Goal: Task Accomplishment & Management: Manage account settings

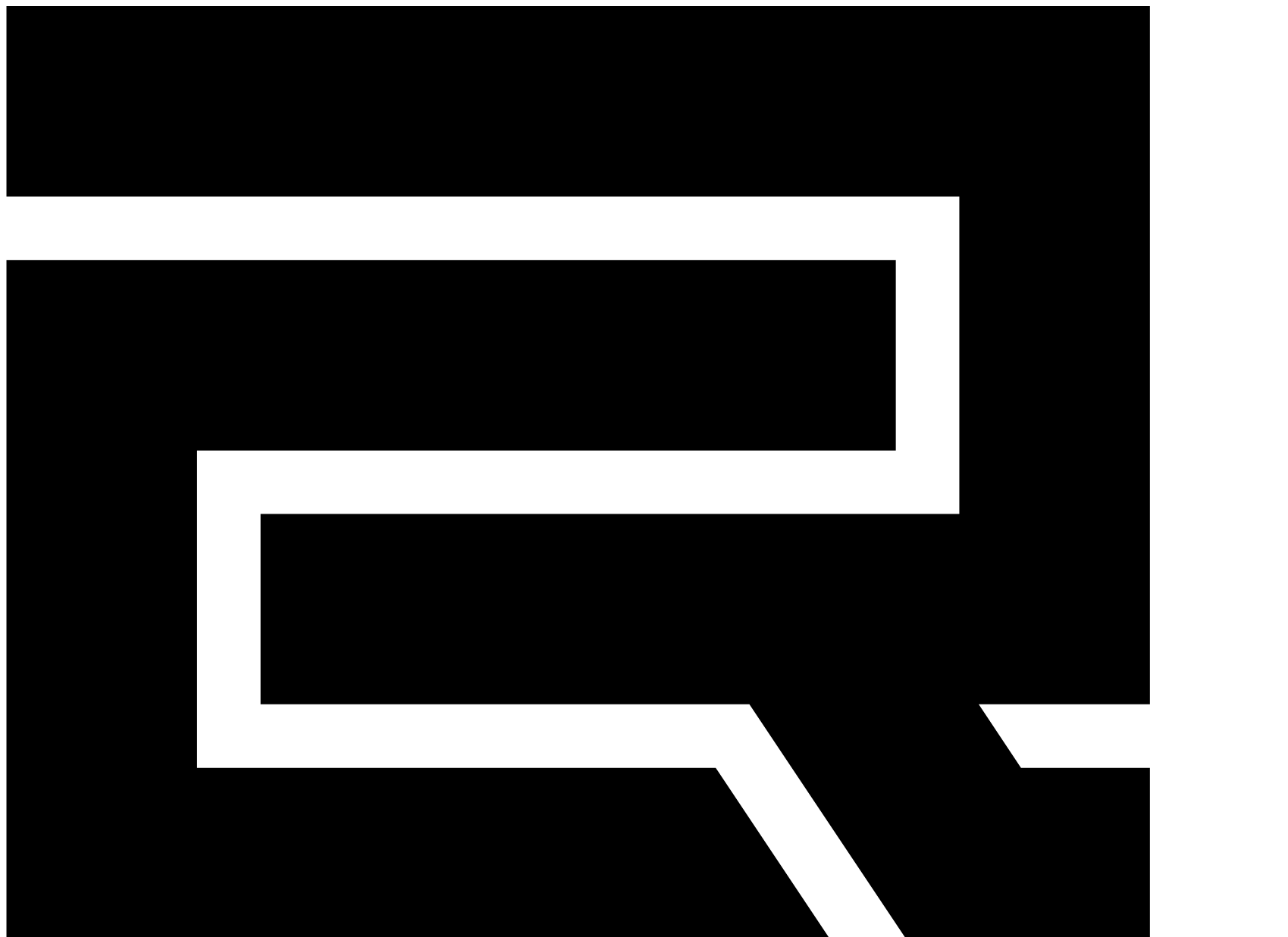
select select
click at [276, 8] on div "CReward production Admin 1" at bounding box center [644, 548] width 1275 height 1084
drag, startPoint x: 284, startPoint y: 19, endPoint x: 283, endPoint y: 40, distance: 21.0
drag, startPoint x: 263, startPoint y: 59, endPoint x: 351, endPoint y: 74, distance: 89.3
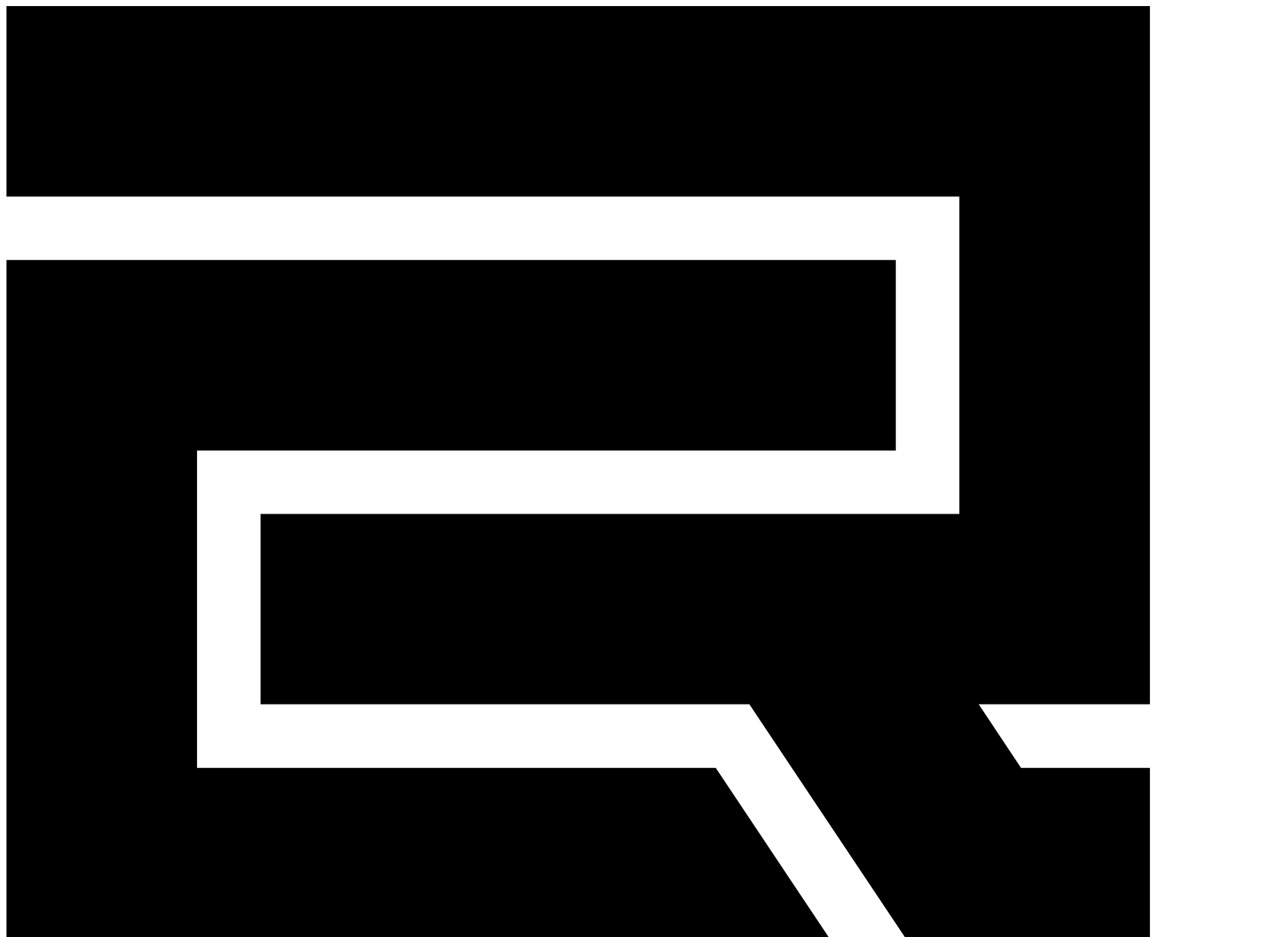
paste input "**********"
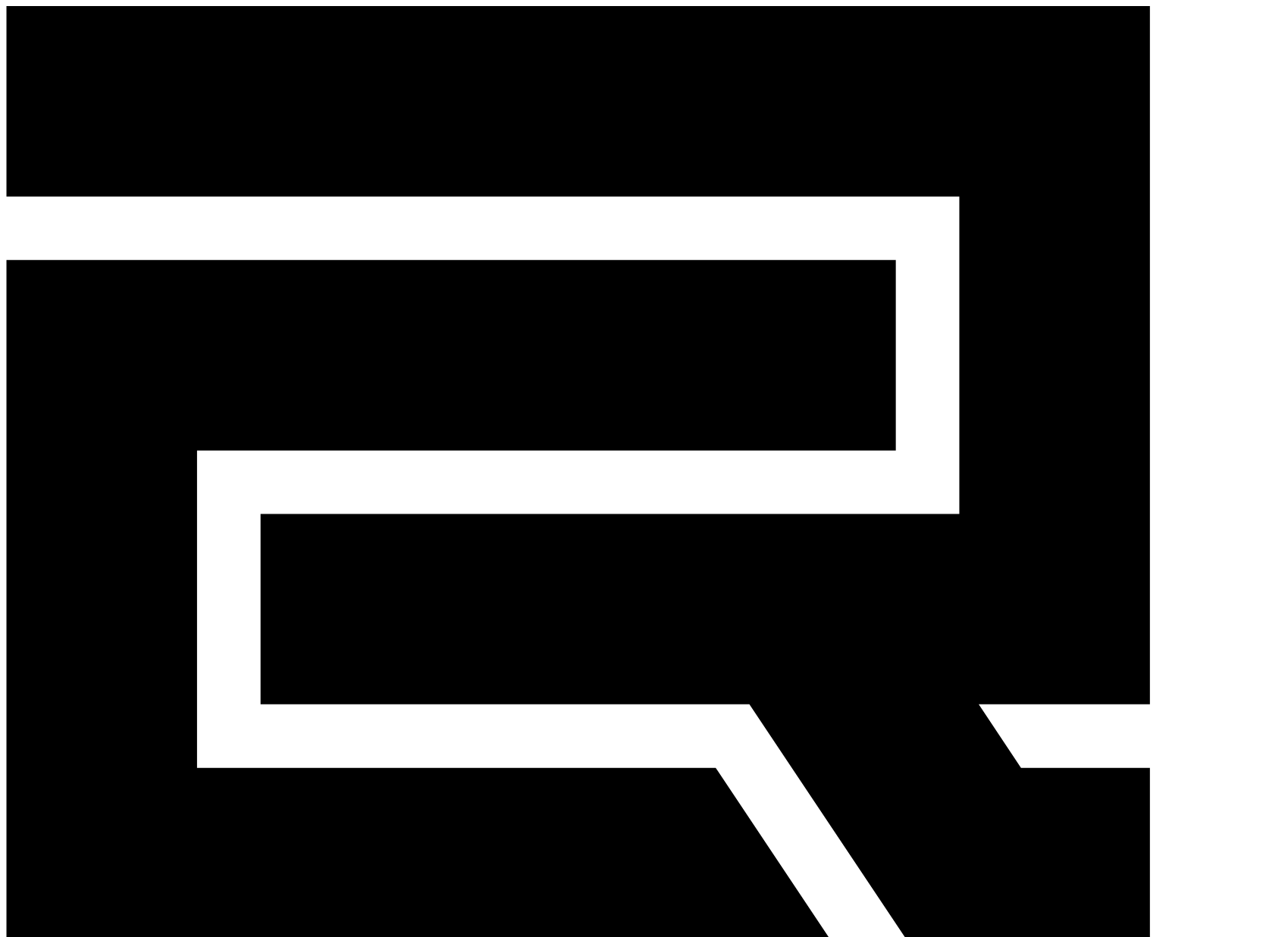
paste input "**********"
type input "**********"
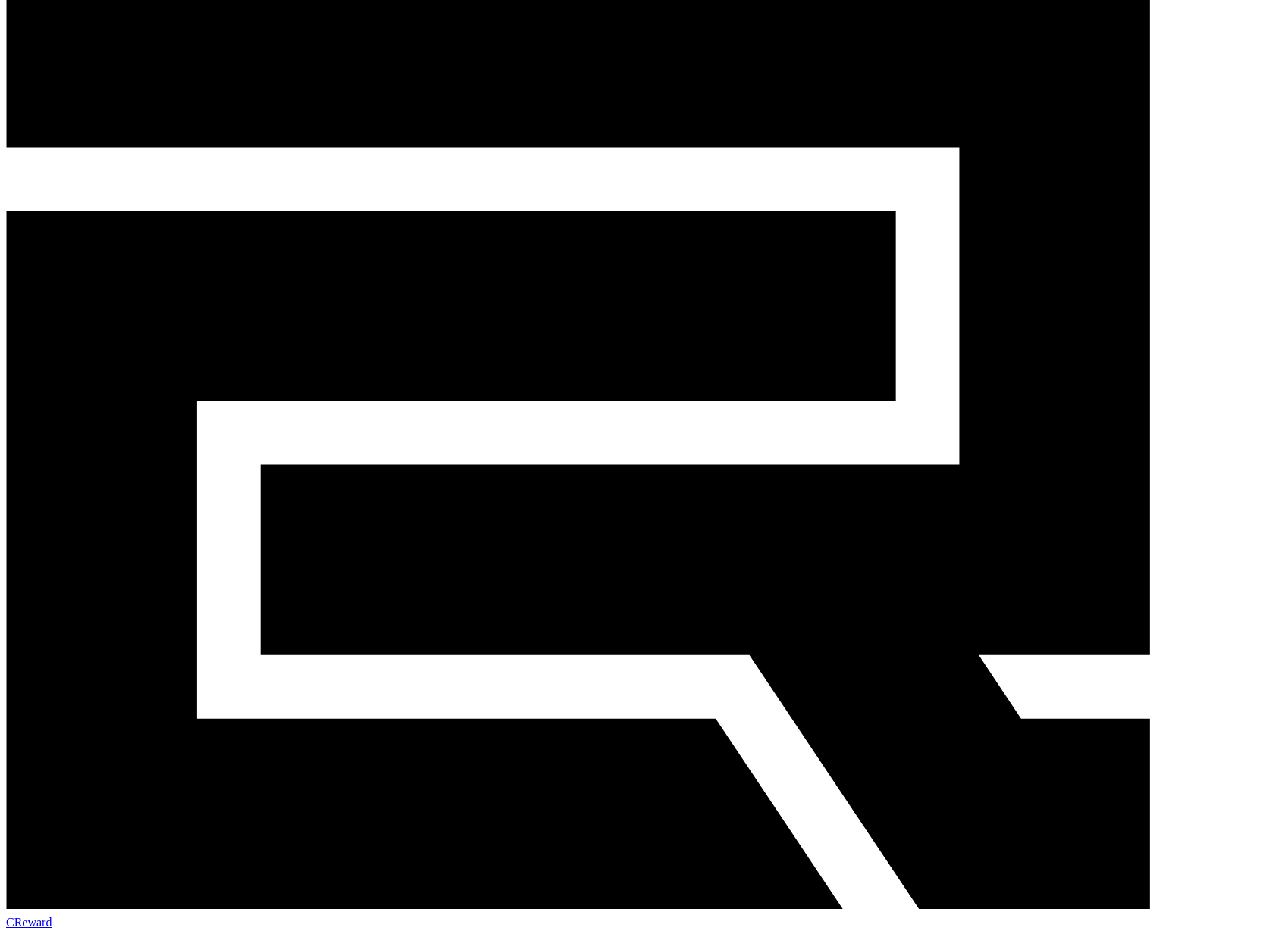
scroll to position [379, 0]
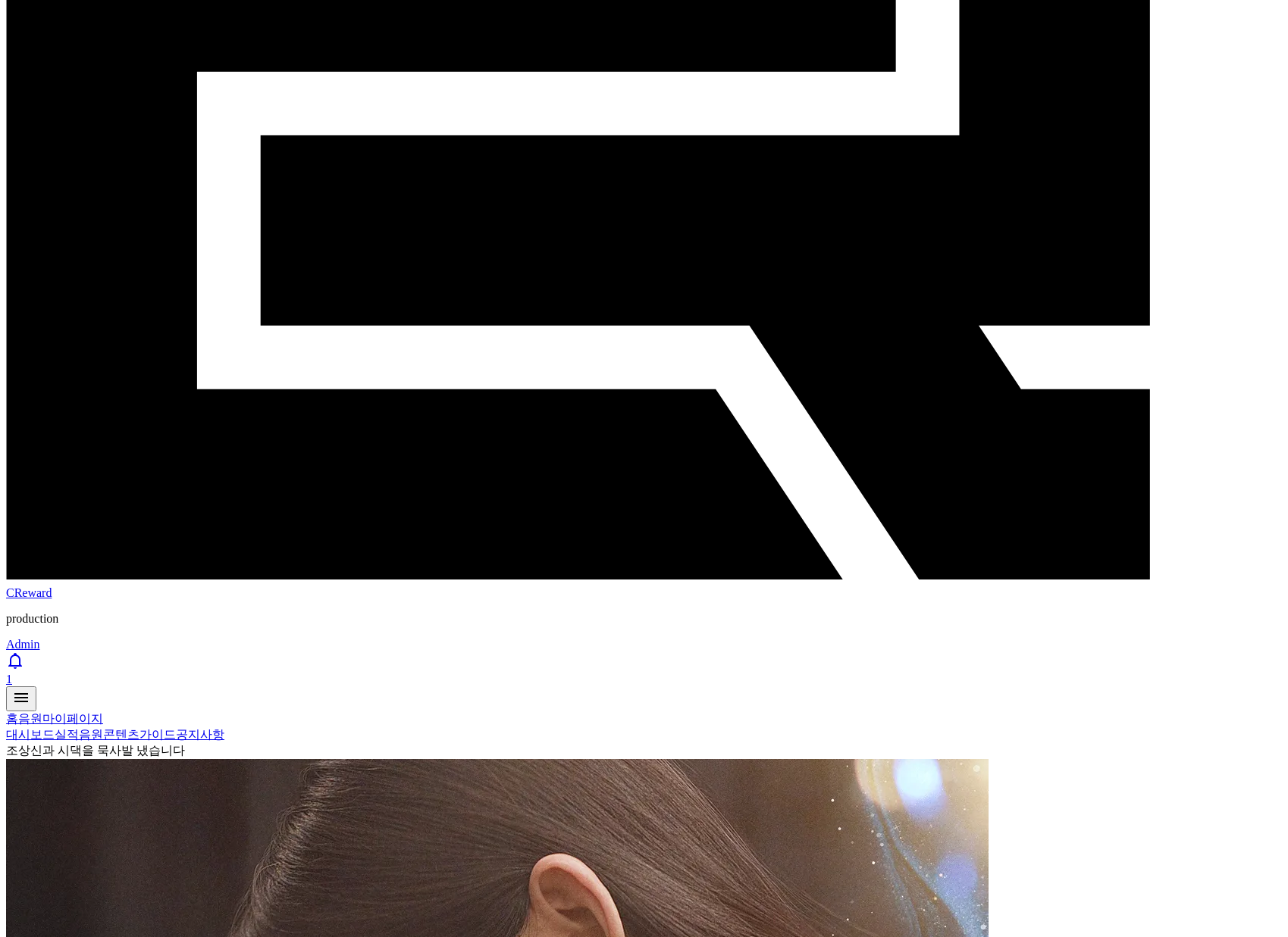
drag, startPoint x: 159, startPoint y: 675, endPoint x: 165, endPoint y: 683, distance: 10.0
select select "**********"
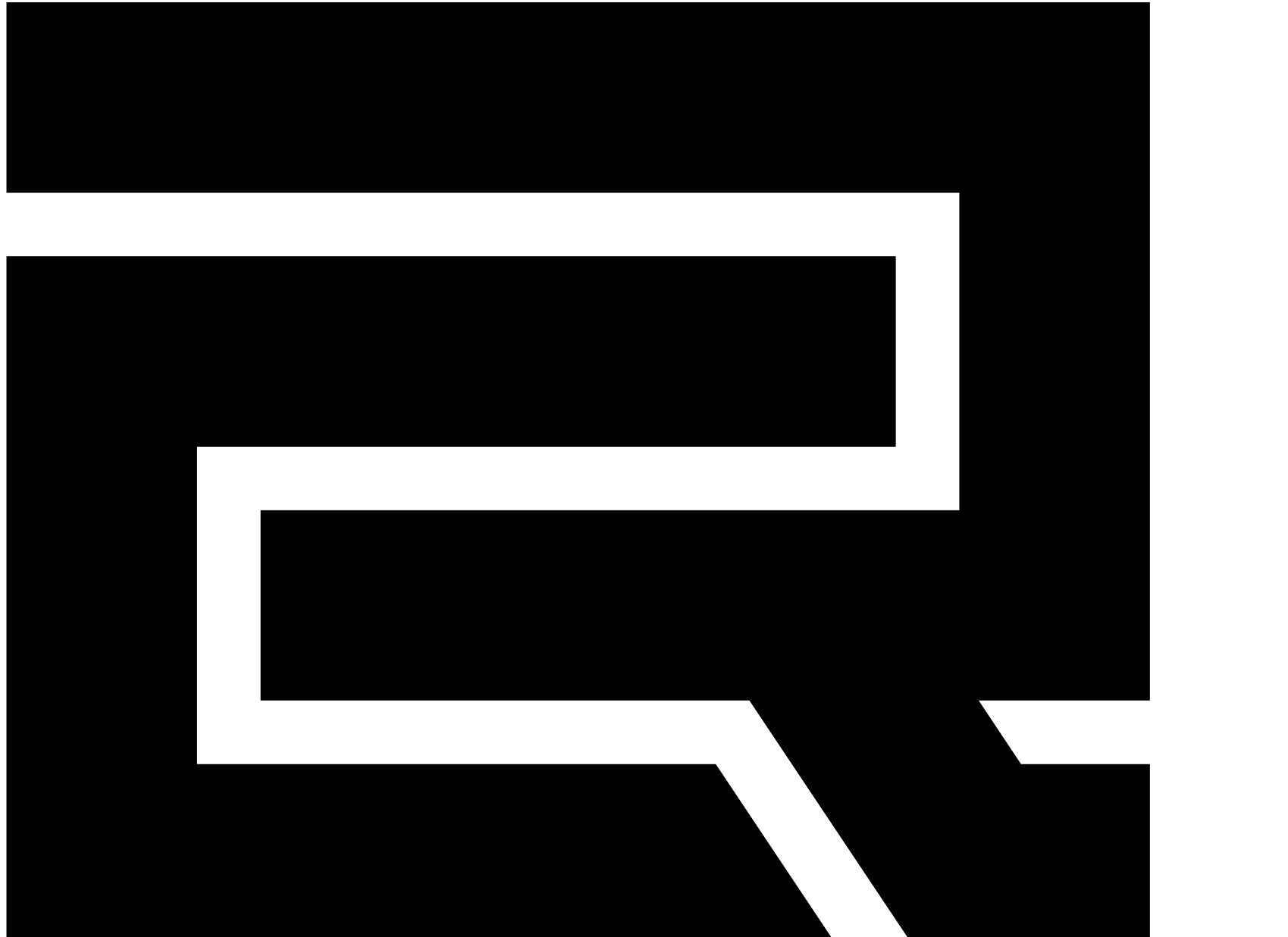
scroll to position [0, 0]
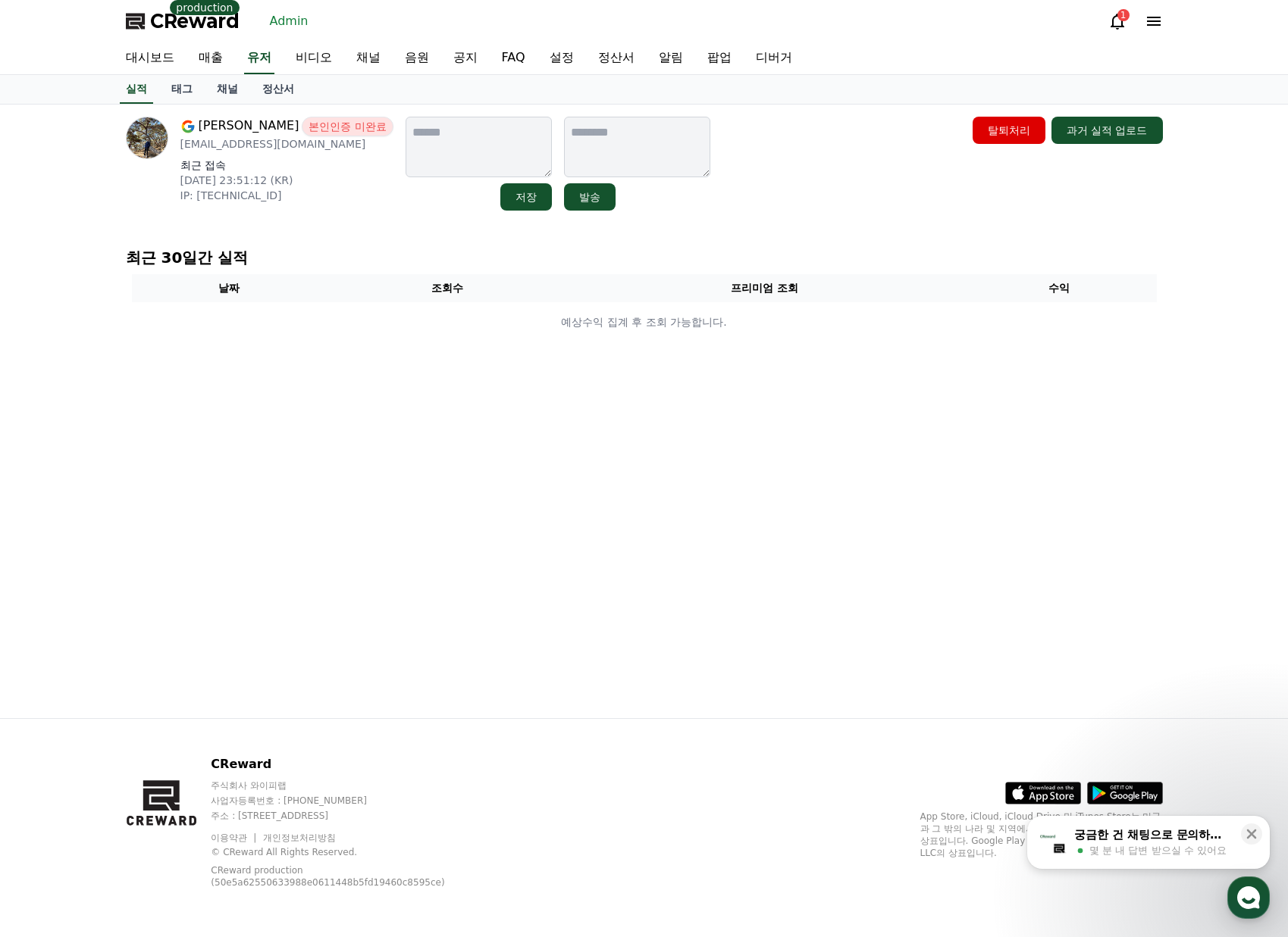
click at [220, 97] on link "채널" at bounding box center [227, 89] width 46 height 29
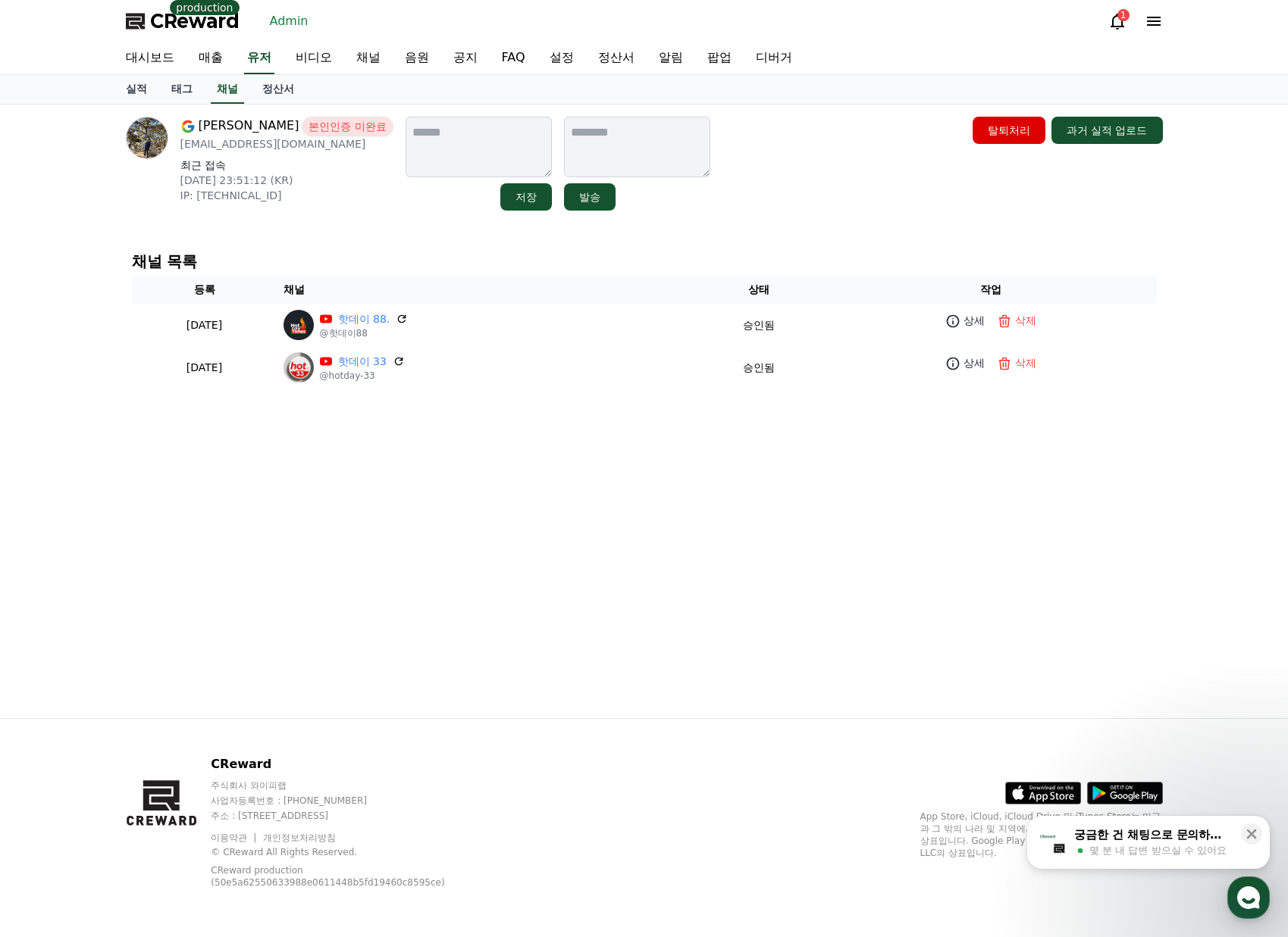
click at [852, 173] on div "art jung 본인인증 미완료 artjyh032@gmail.com 최근 접속 2025-08-28 23:51:12 (KR) IP: 2001:2…" at bounding box center [644, 163] width 1037 height 94
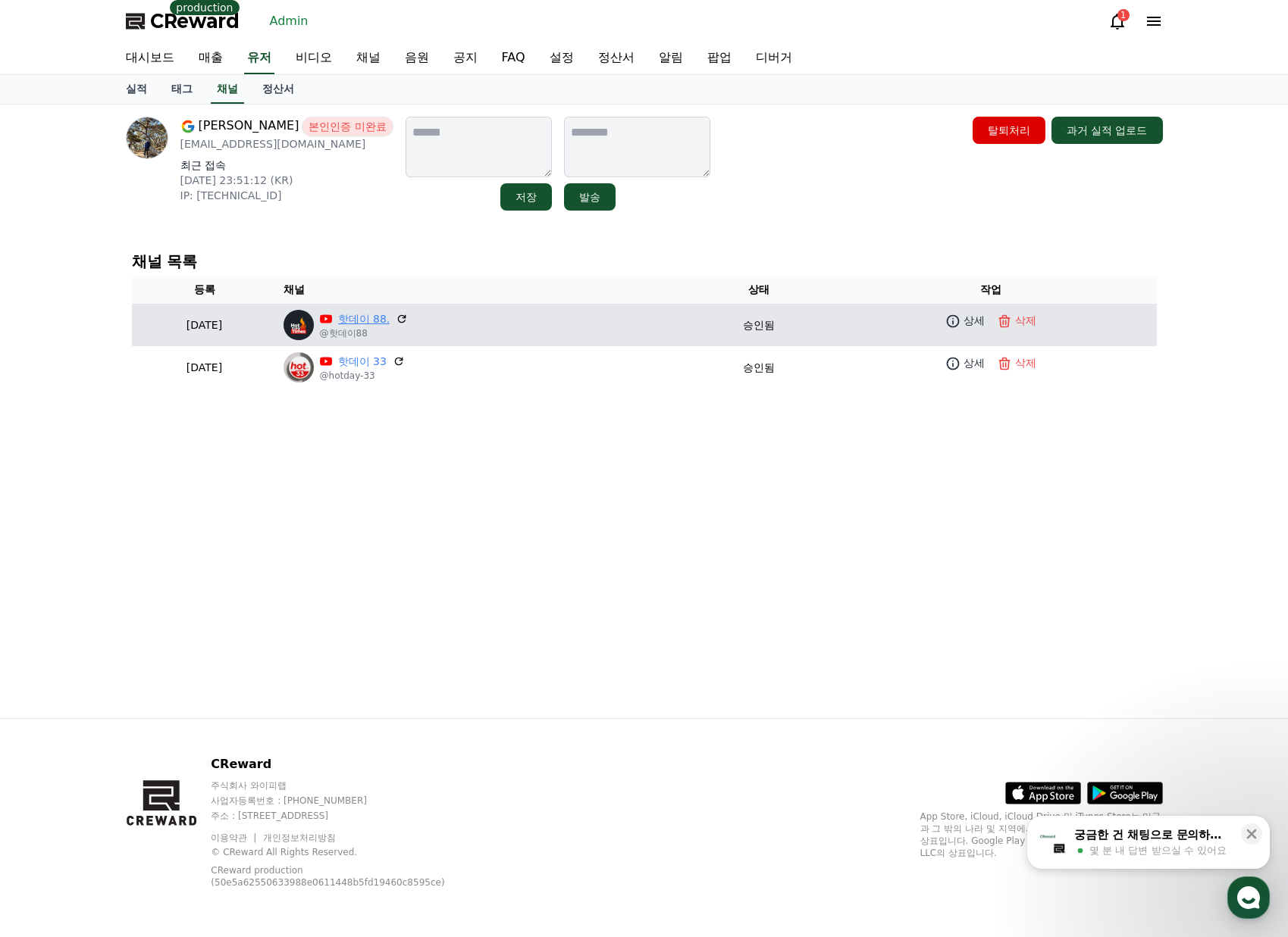
click at [390, 323] on link "핫데이 88." at bounding box center [364, 319] width 52 height 16
click at [963, 312] on link "상세" at bounding box center [965, 321] width 46 height 22
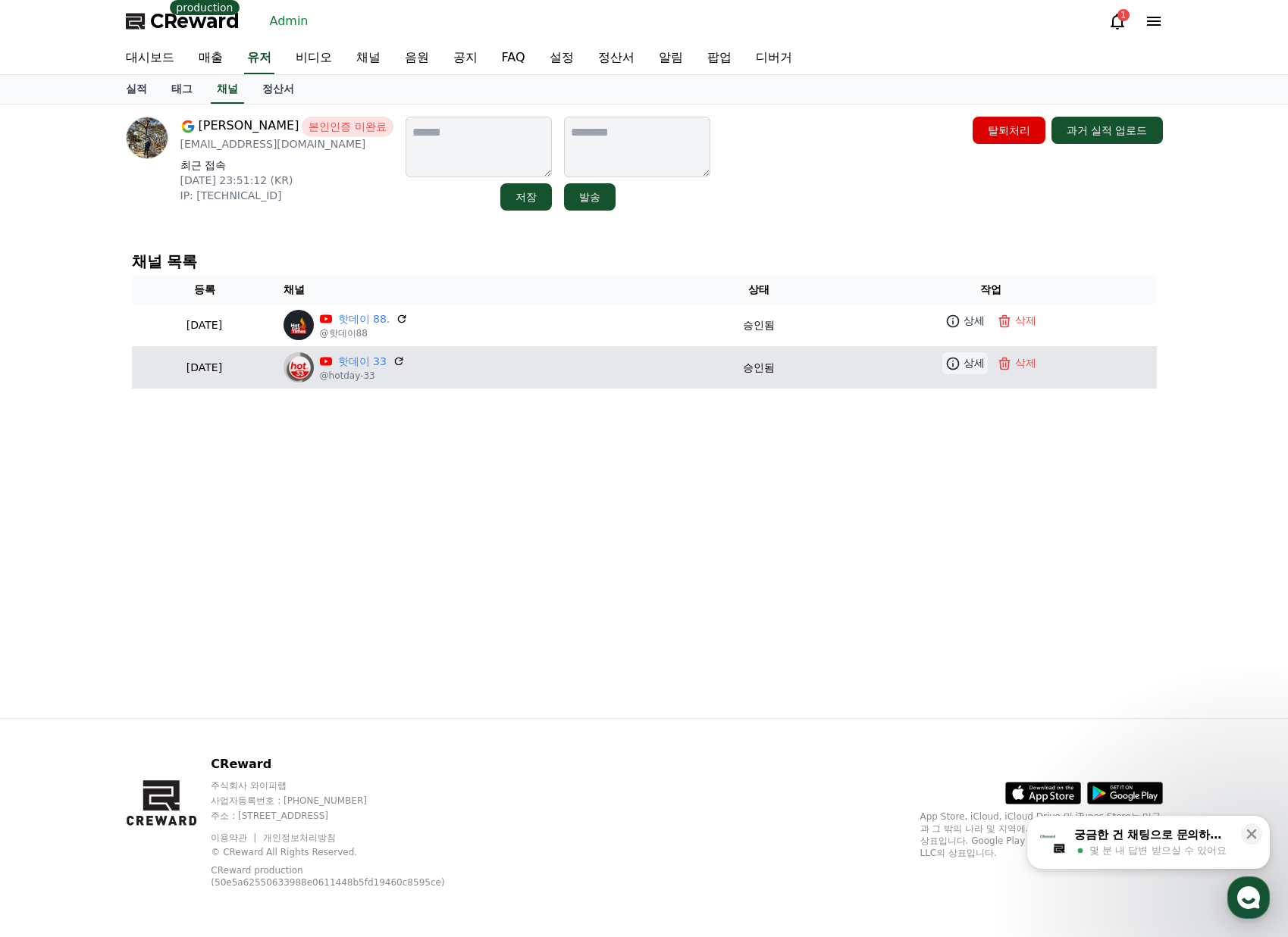
click at [970, 367] on link "상세" at bounding box center [965, 363] width 46 height 22
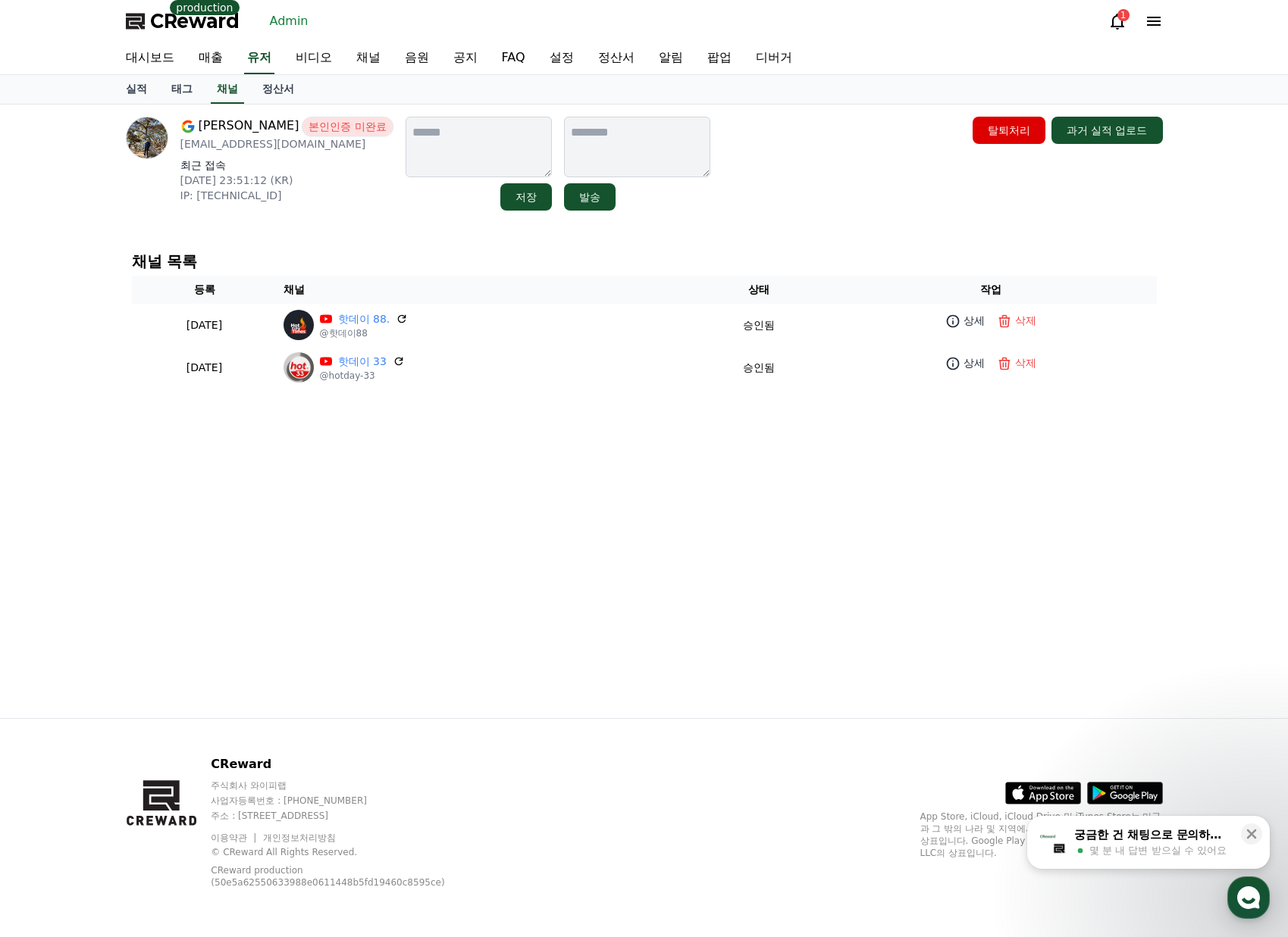
click at [173, 21] on span "CReward" at bounding box center [195, 21] width 90 height 24
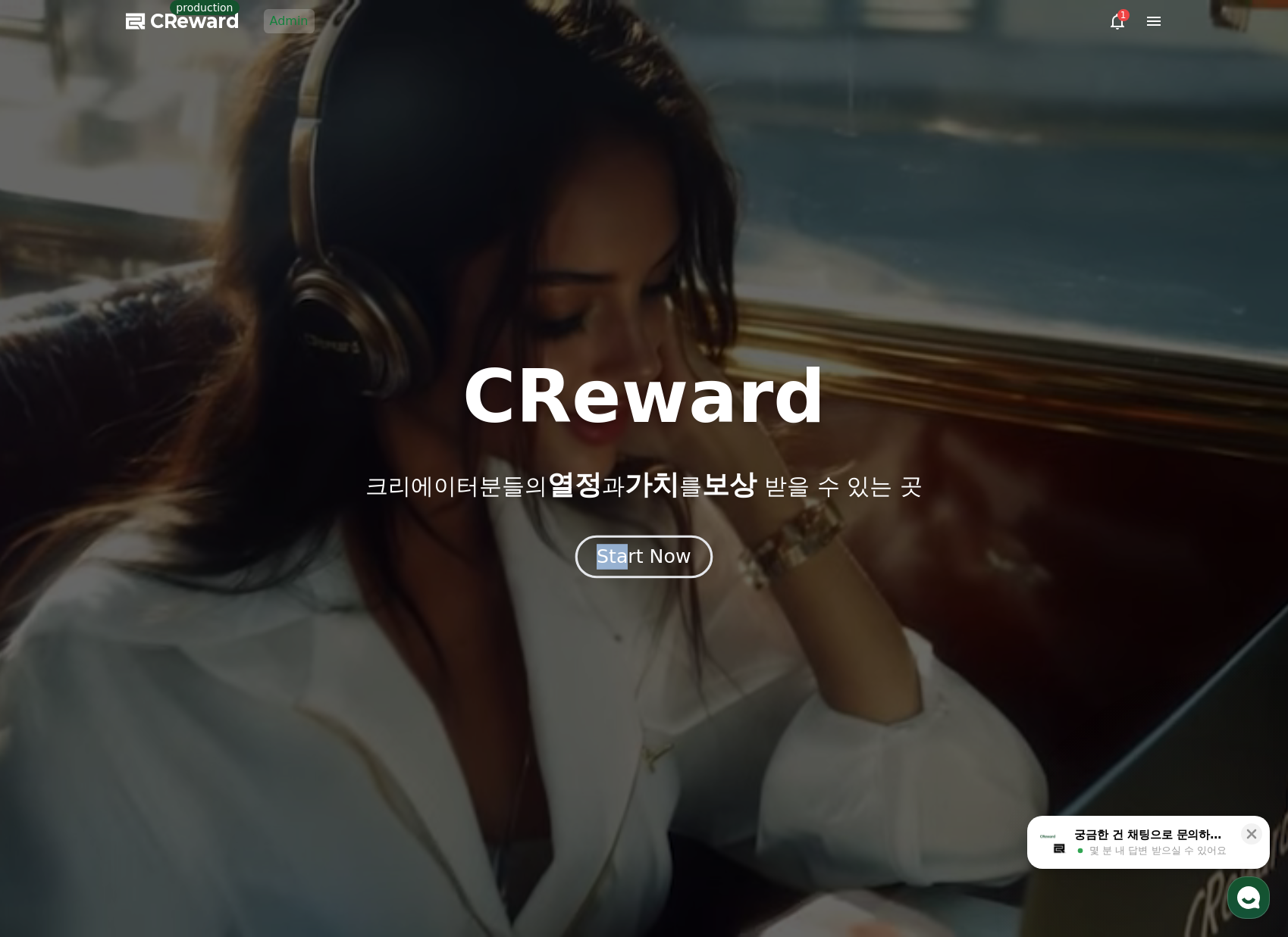
click at [624, 539] on div "CReward 크리에이터분들의 열정 과 가치 를 보상 받을 수 있는 곳 Start Now" at bounding box center [644, 468] width 1288 height 217
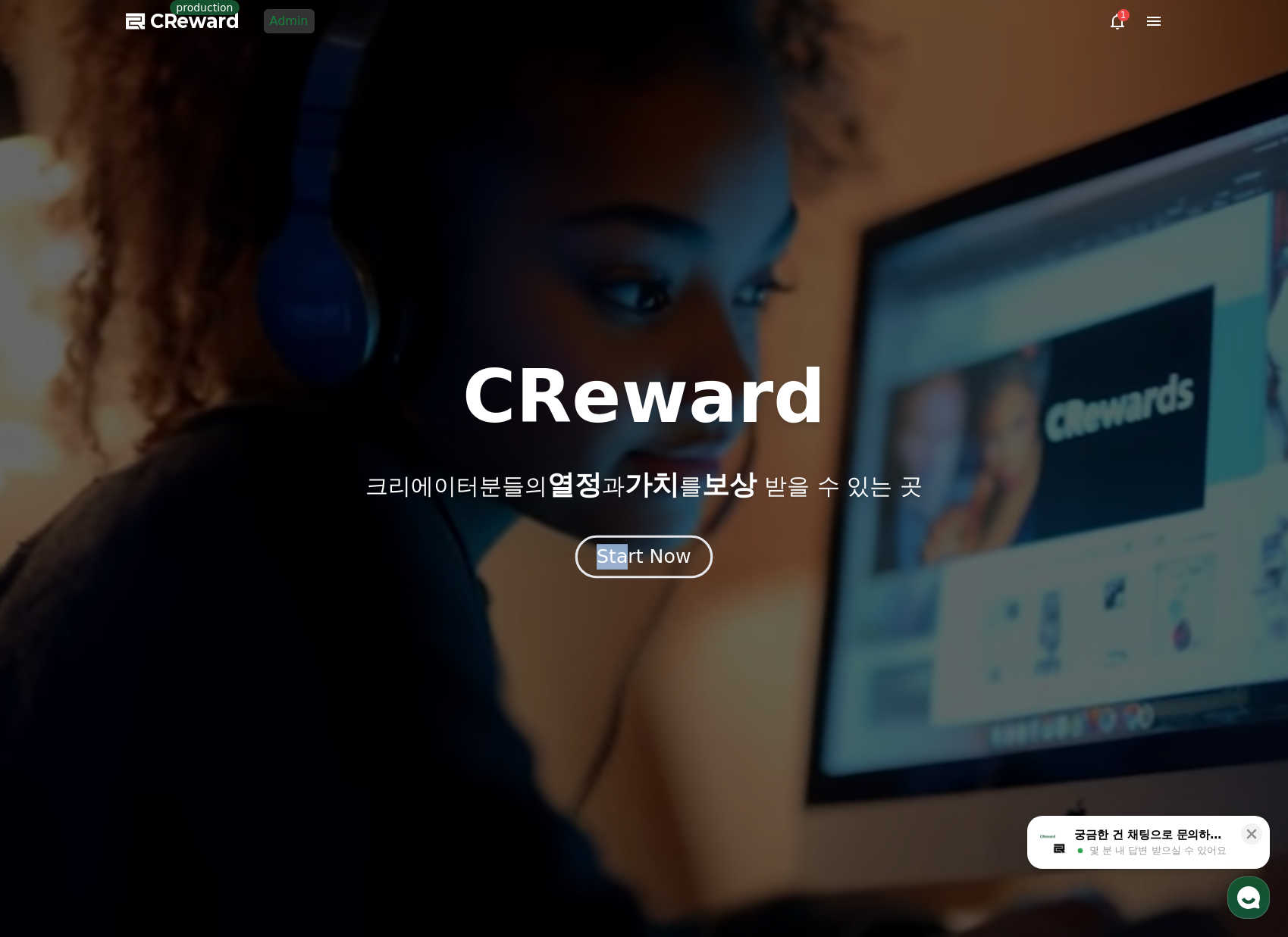
click at [632, 556] on div "Start Now" at bounding box center [643, 556] width 94 height 26
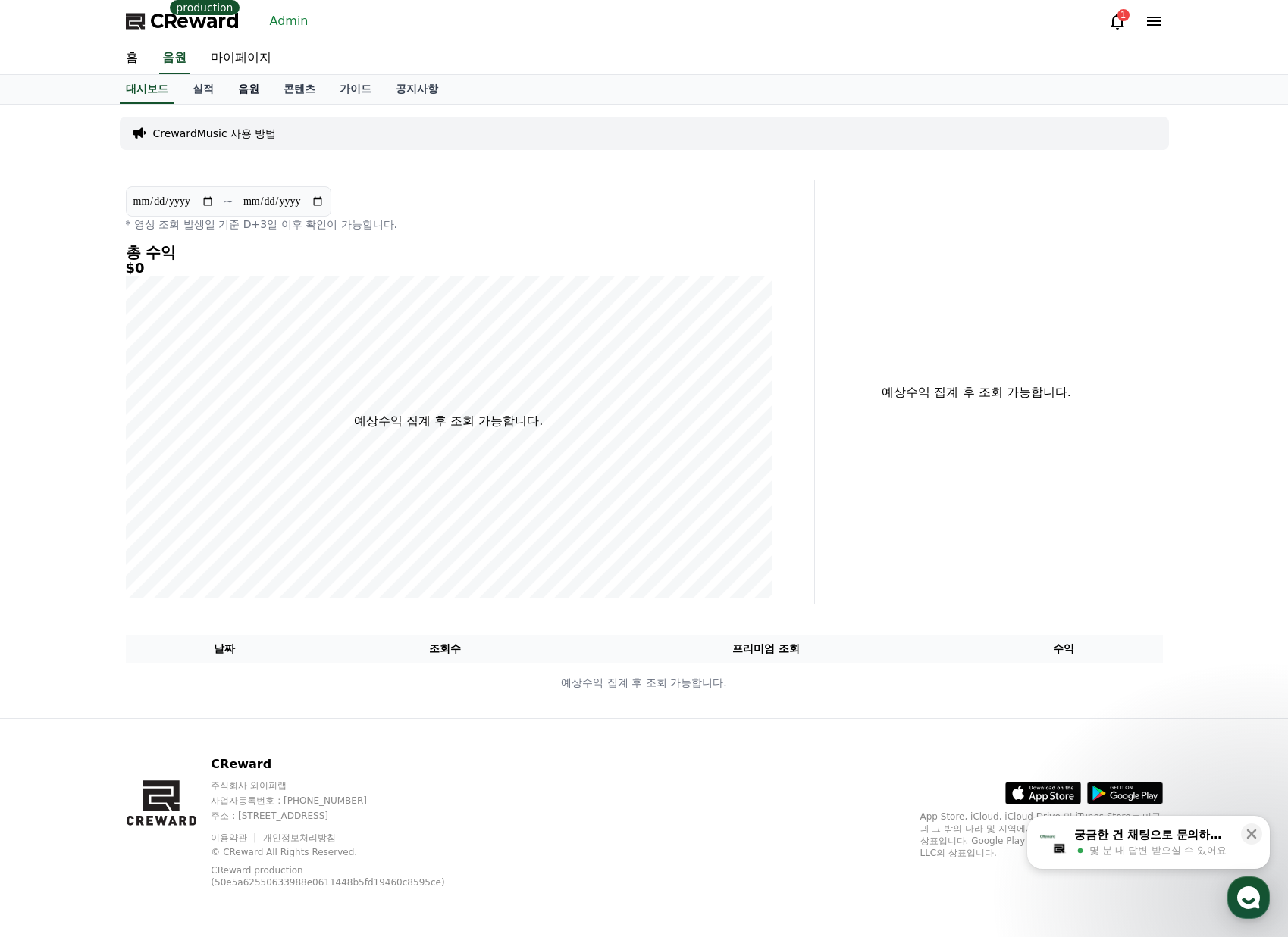
click at [241, 94] on link "음원" at bounding box center [248, 89] width 46 height 29
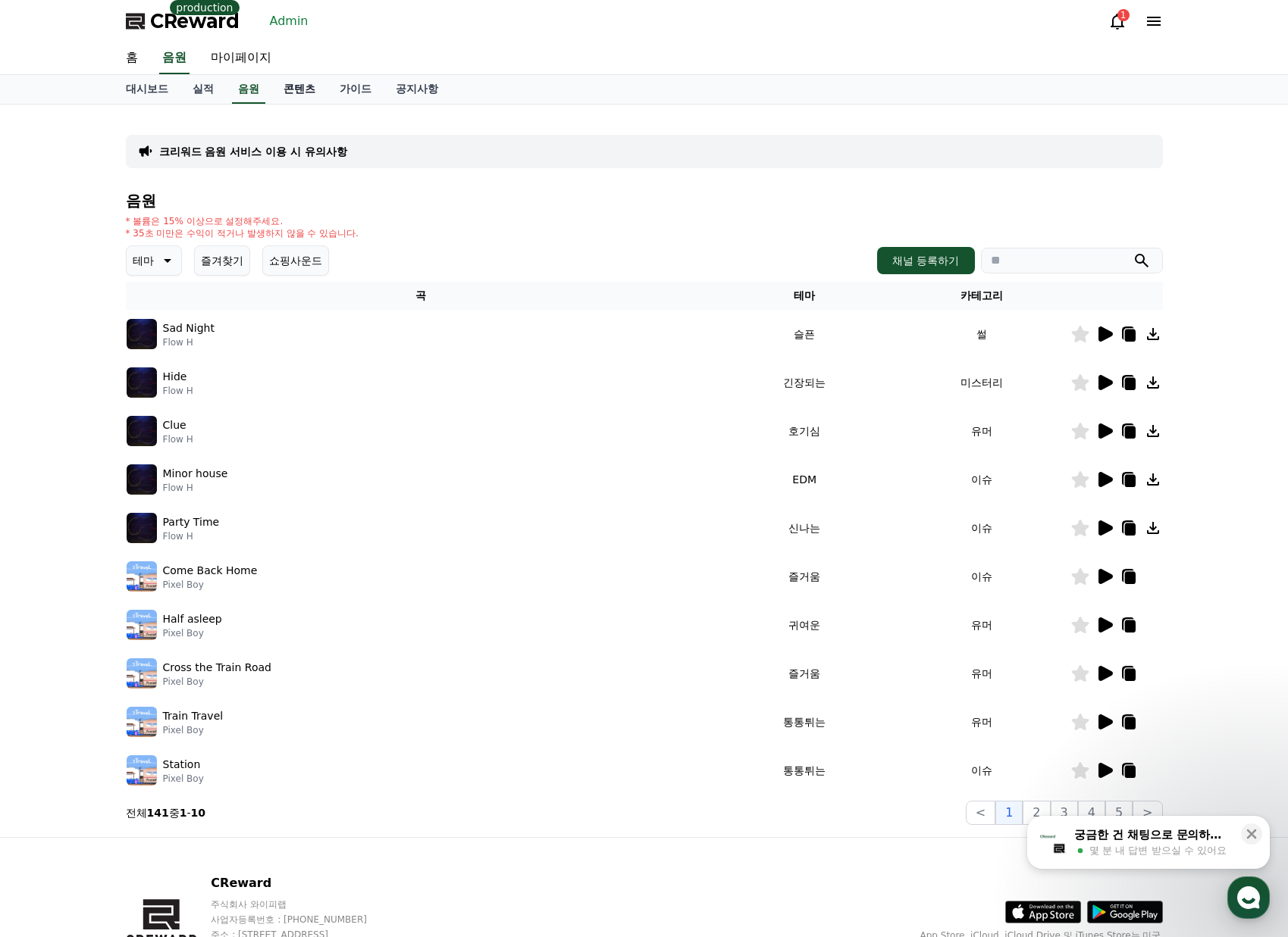
click at [309, 93] on link "콘텐츠" at bounding box center [299, 89] width 56 height 29
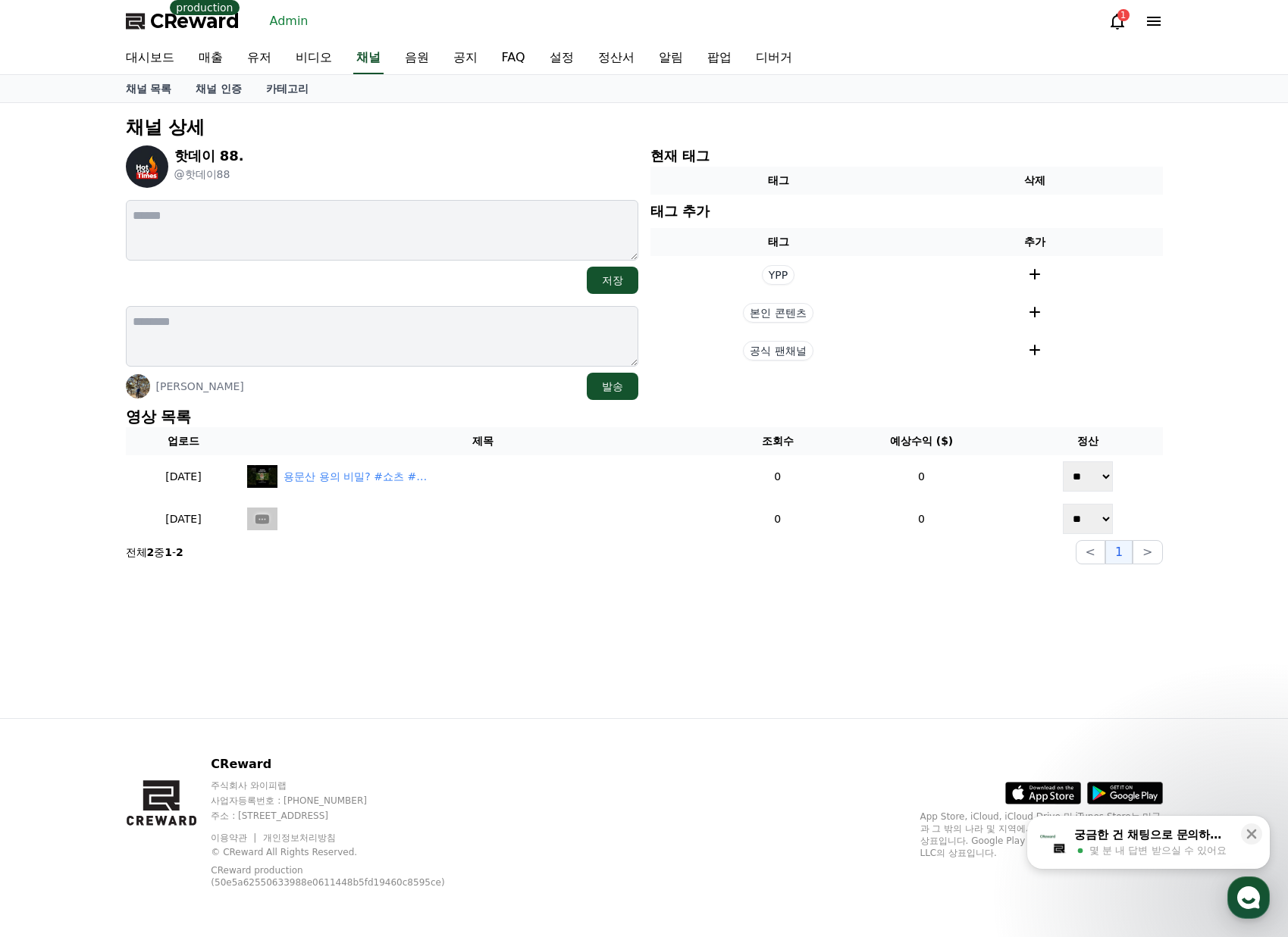
click at [1074, 404] on div "채널 상세 핫데이 88. @핫데이88 저장 art jung 발송 현재 태그 태그 삭제 태그 추가 태그 추가 YPP 본인 콘텐츠 공식 팬채널 영…" at bounding box center [644, 339] width 1049 height 461
click at [393, 425] on p "영상 목록" at bounding box center [644, 416] width 1037 height 21
click at [379, 440] on th "제목" at bounding box center [482, 441] width 483 height 28
click at [414, 386] on div "art jung 발송" at bounding box center [382, 387] width 513 height 27
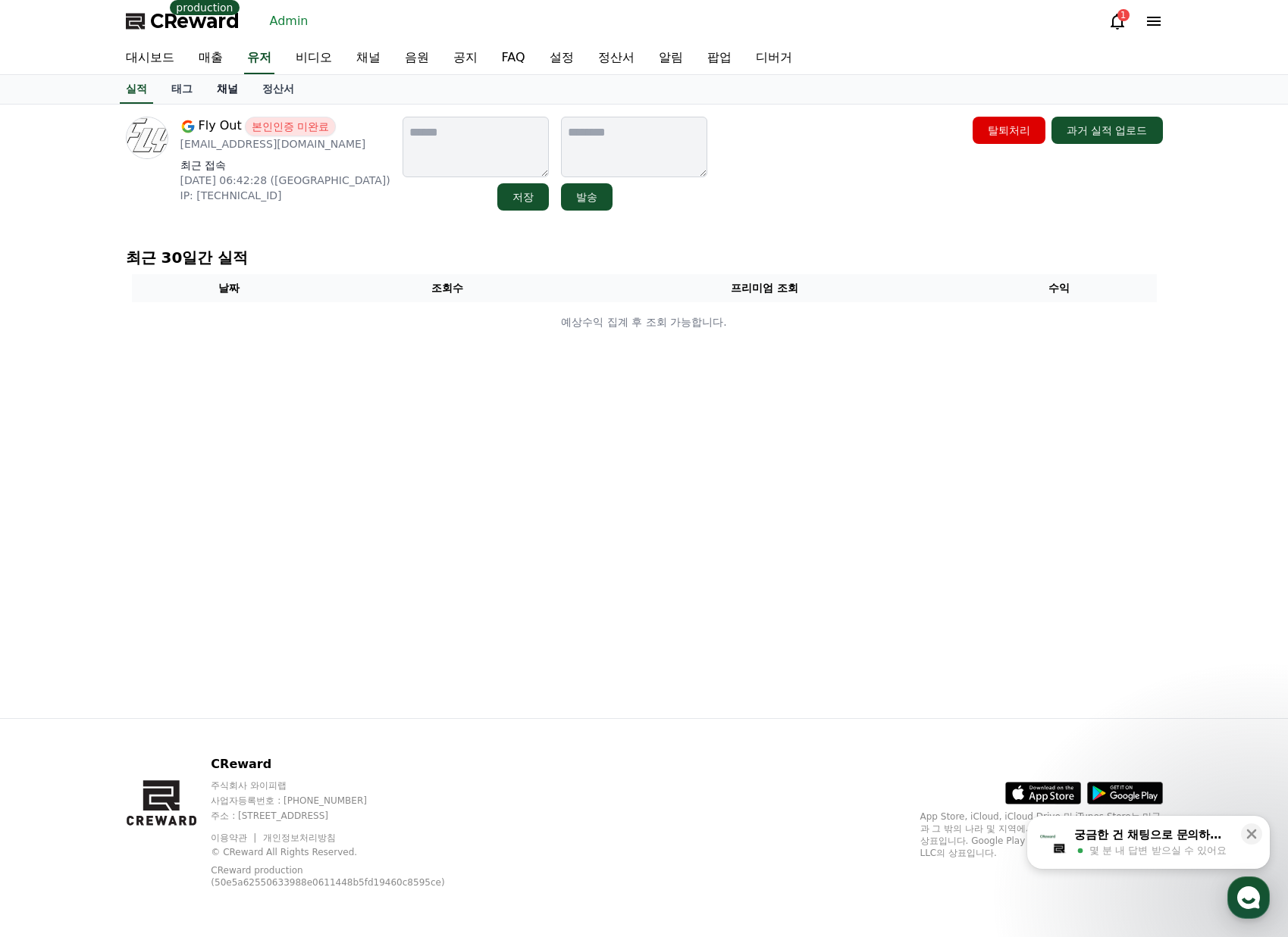
click at [234, 89] on link "채널" at bounding box center [227, 89] width 46 height 29
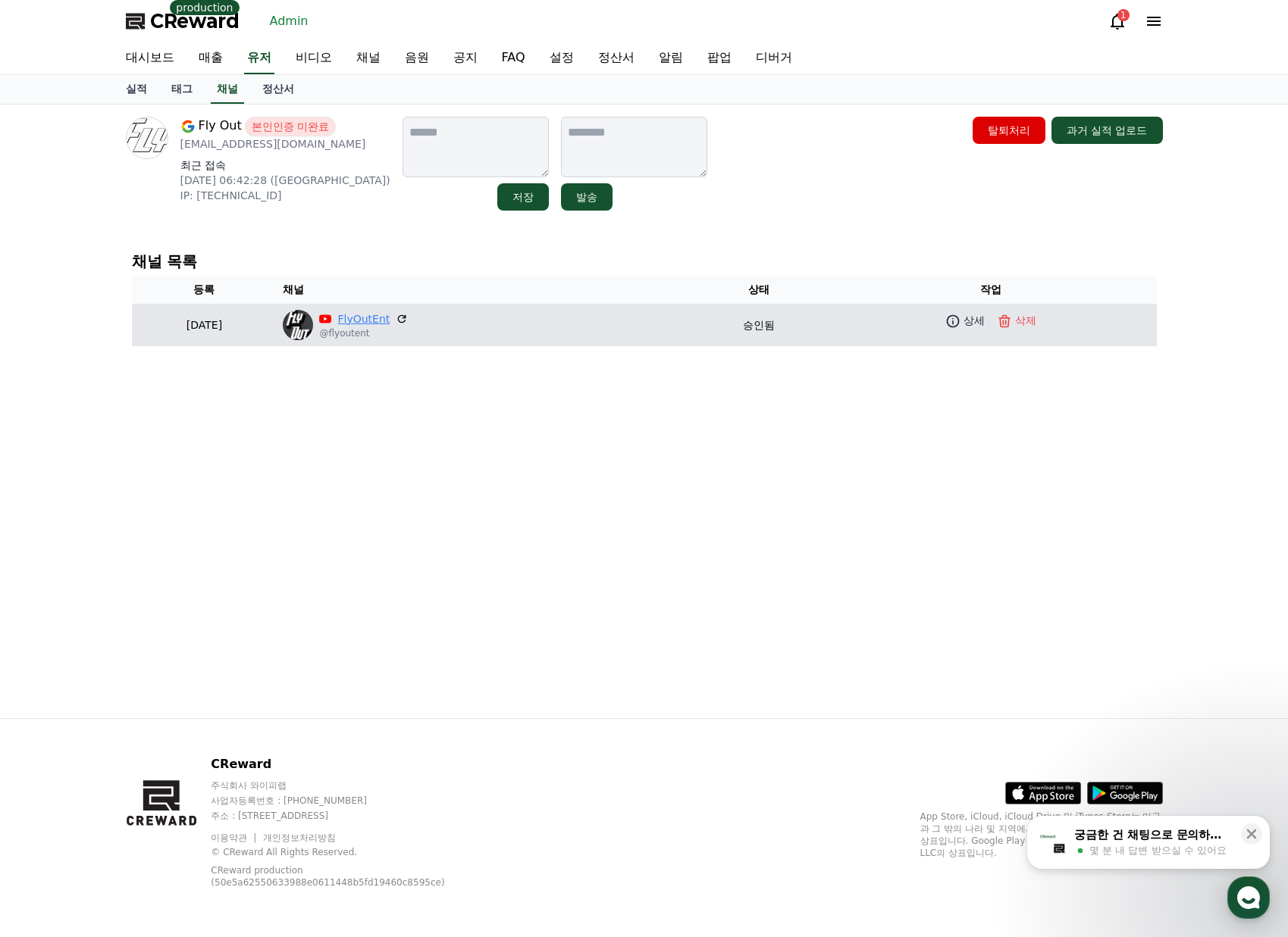
click at [389, 316] on link "FlyOutEnt" at bounding box center [363, 319] width 52 height 16
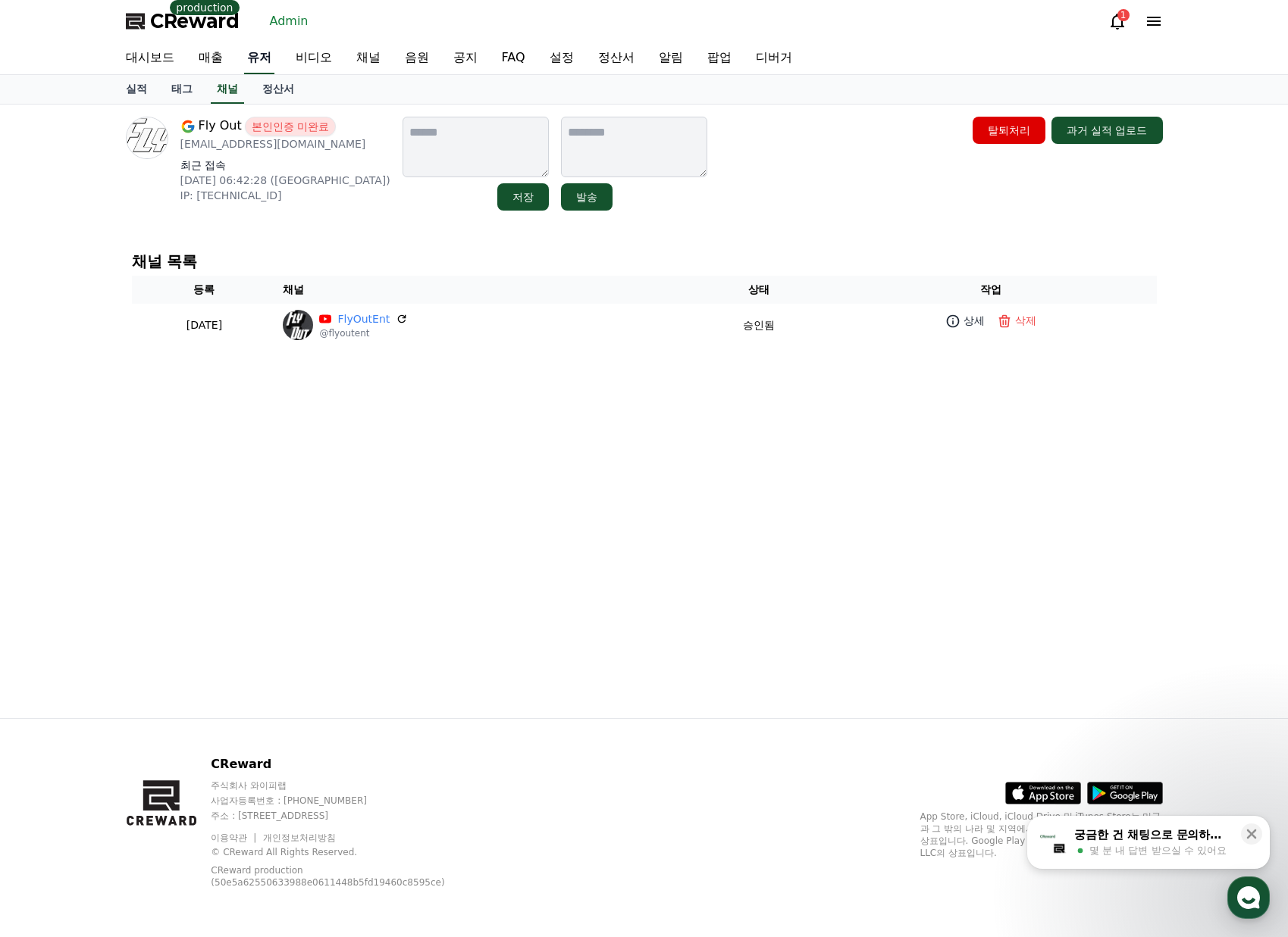
click at [271, 59] on link "유저" at bounding box center [259, 58] width 30 height 32
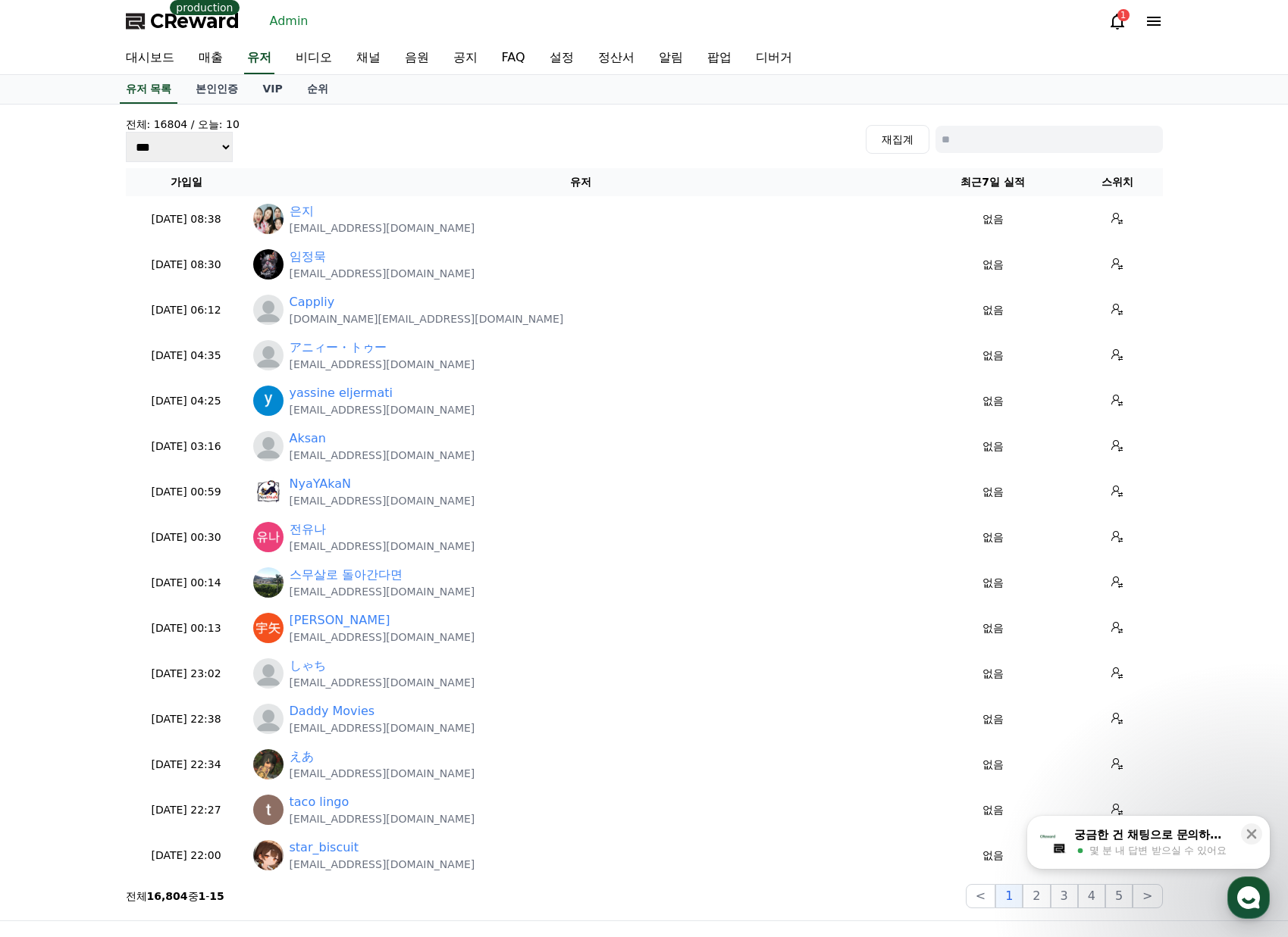
click at [1013, 137] on input at bounding box center [1048, 139] width 227 height 27
paste input "**********"
type input "**********"
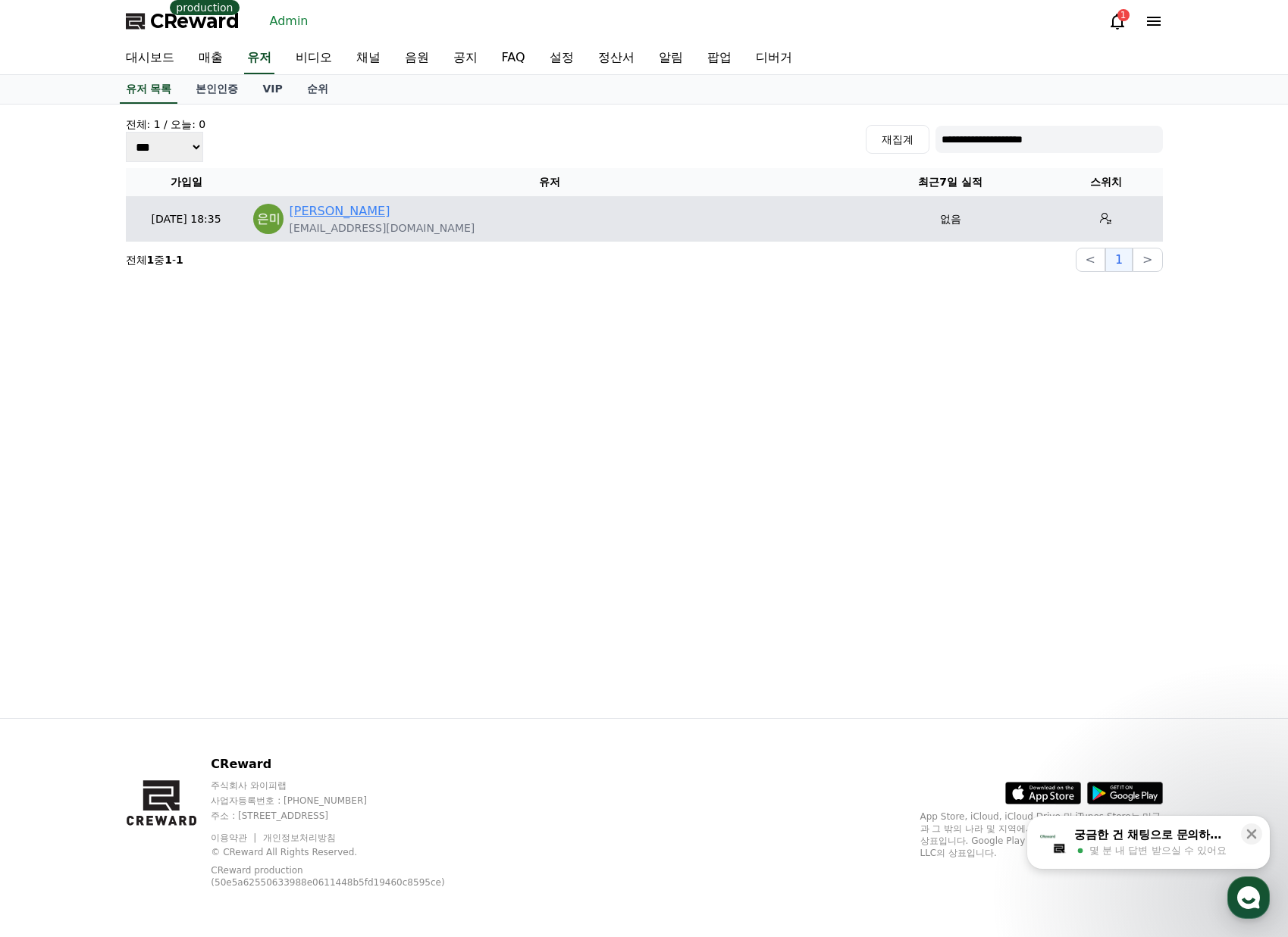
click at [313, 214] on link "[PERSON_NAME]" at bounding box center [340, 212] width 101 height 19
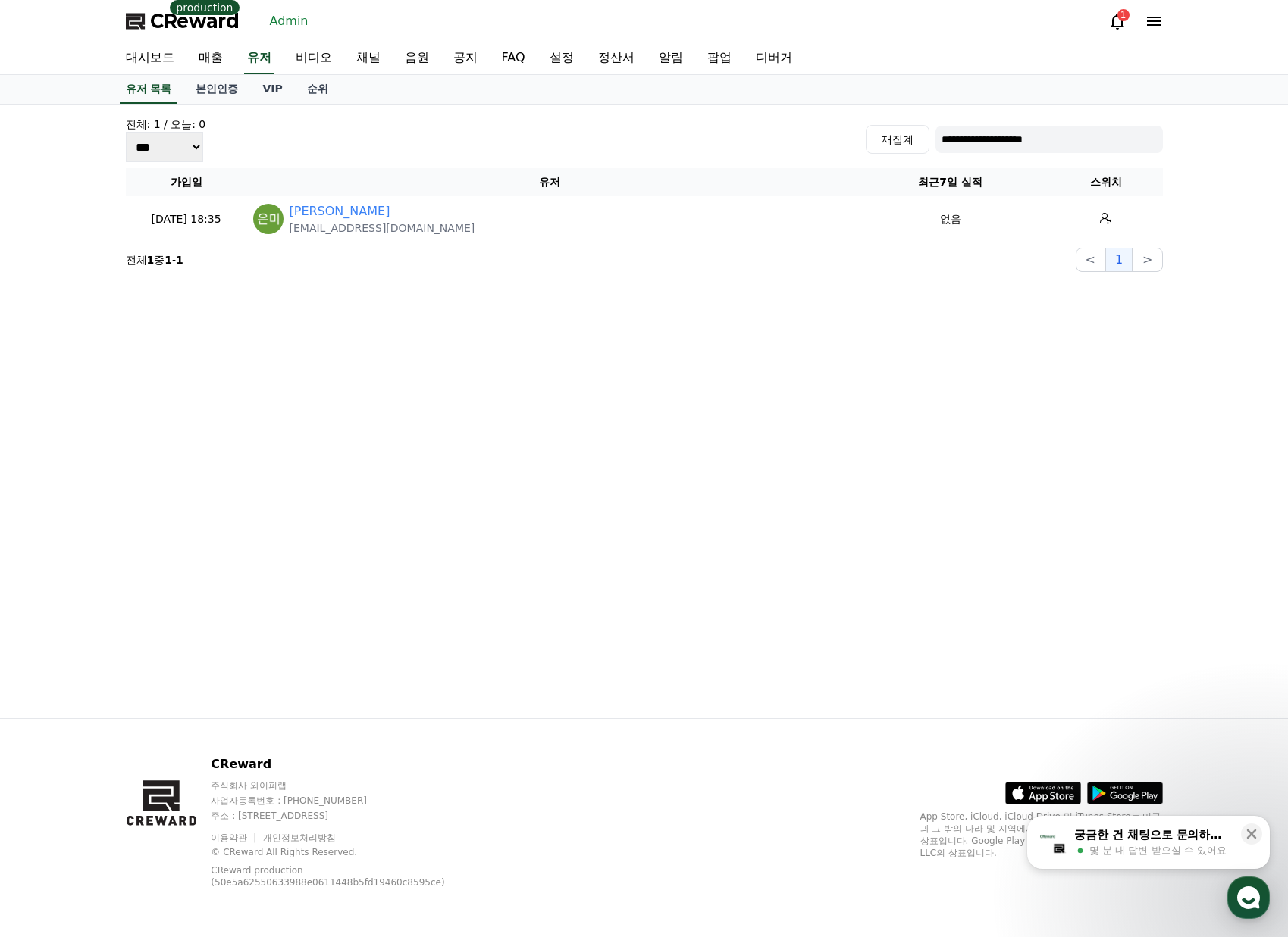
click at [185, 24] on span "CReward" at bounding box center [195, 21] width 90 height 24
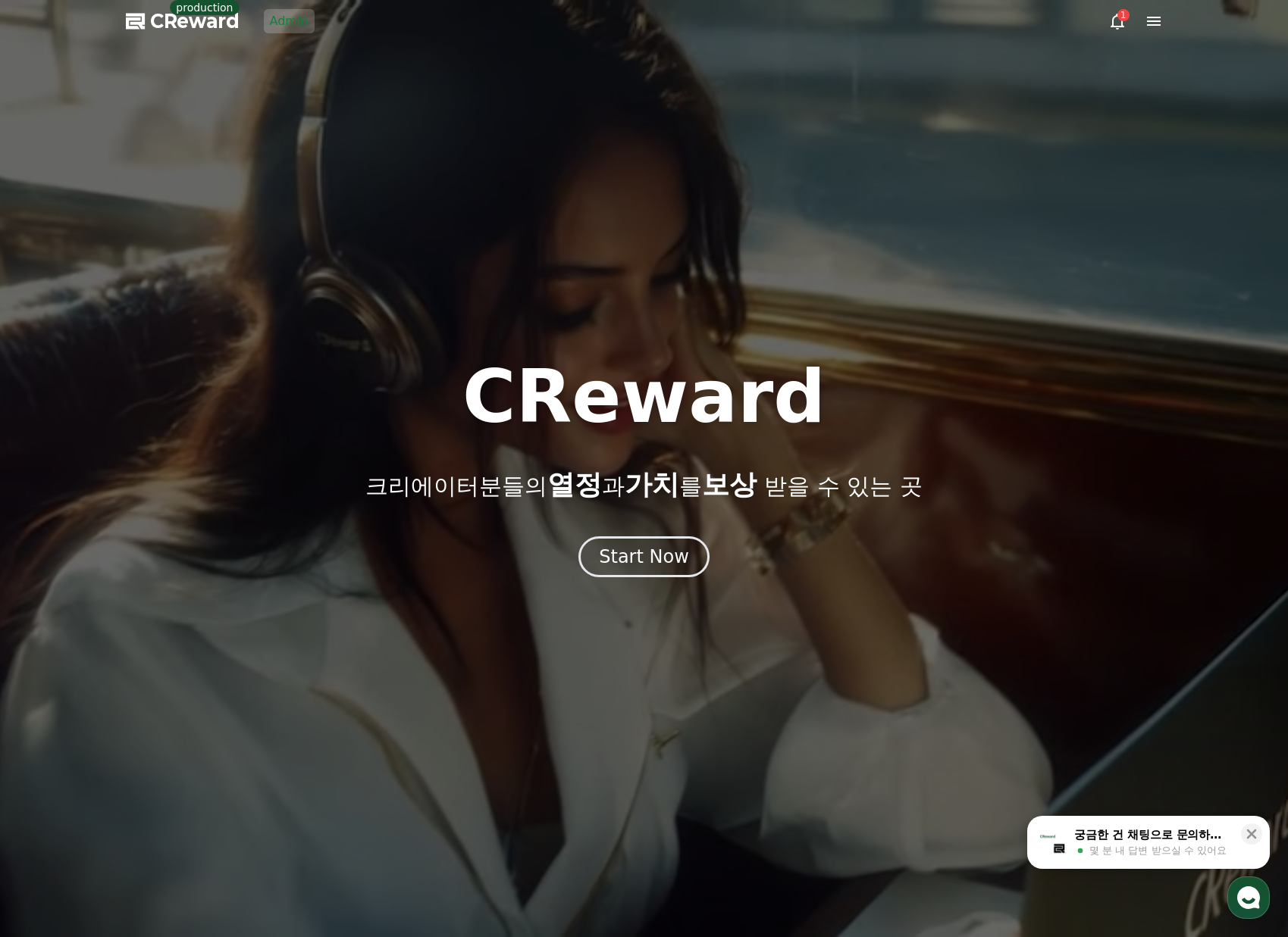
click at [686, 582] on div at bounding box center [644, 468] width 1288 height 937
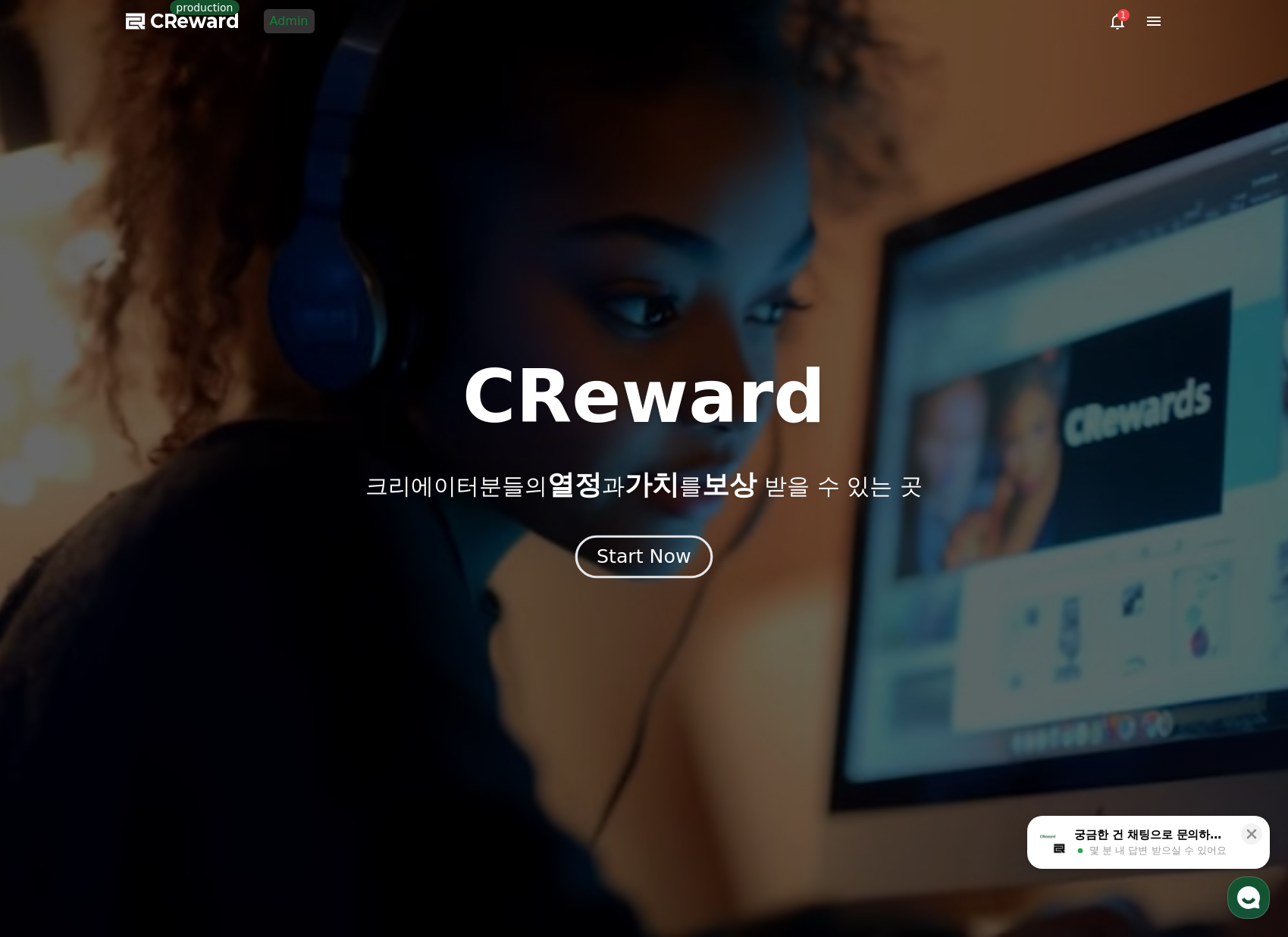
click at [656, 559] on div "Start Now" at bounding box center [643, 556] width 94 height 26
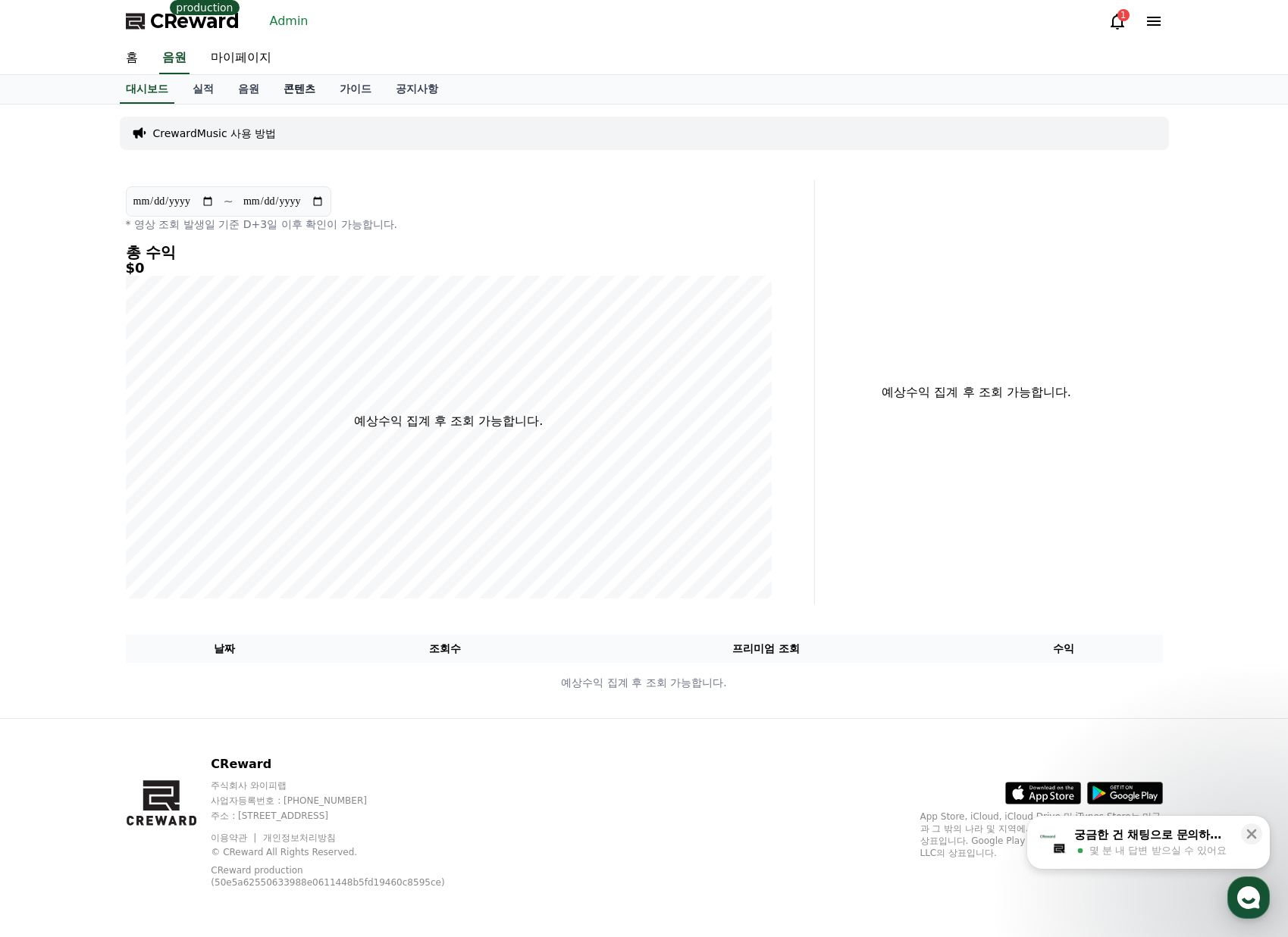
click at [296, 90] on link "콘텐츠" at bounding box center [299, 89] width 56 height 29
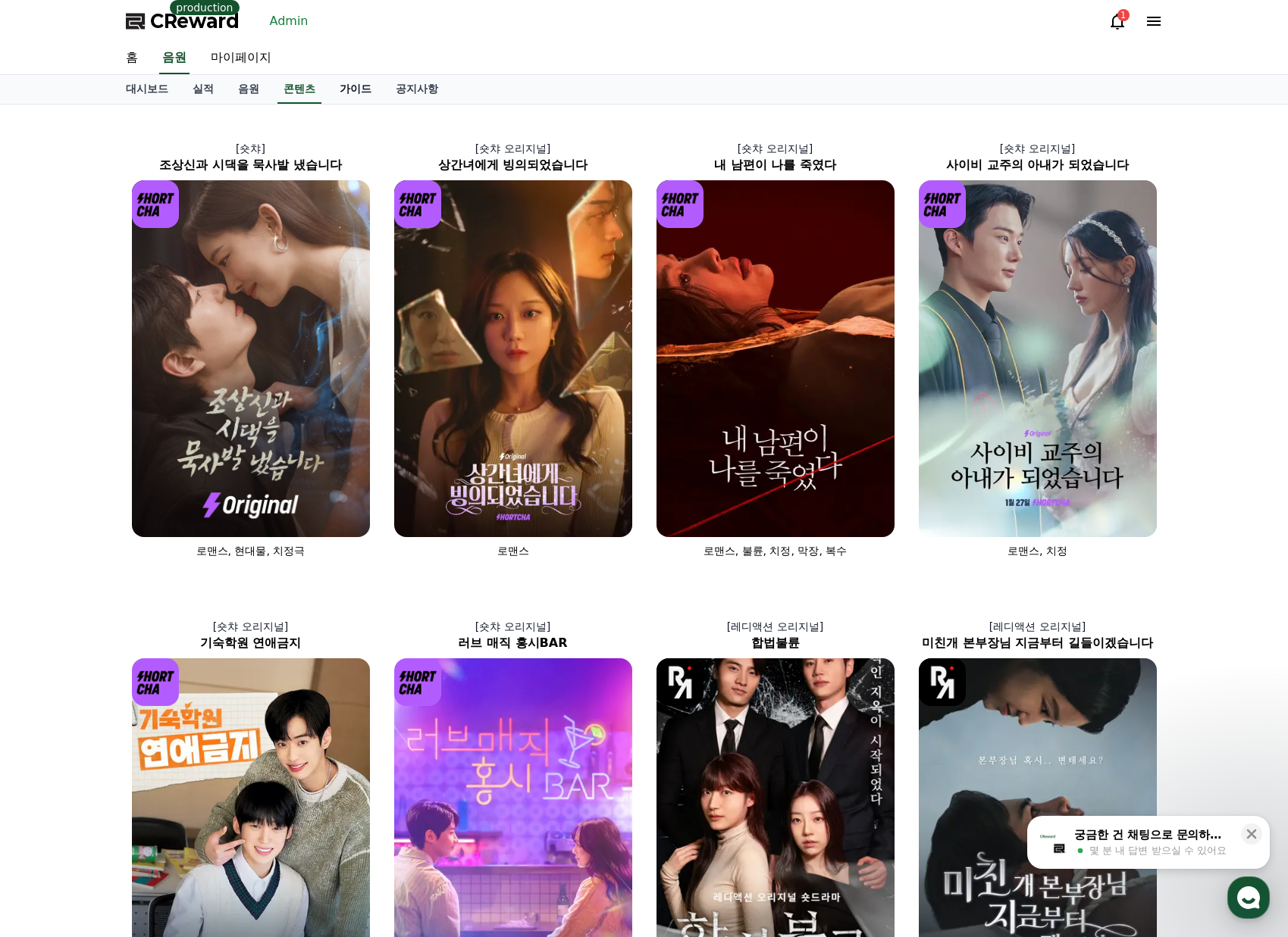
click at [354, 91] on link "가이드" at bounding box center [356, 89] width 56 height 29
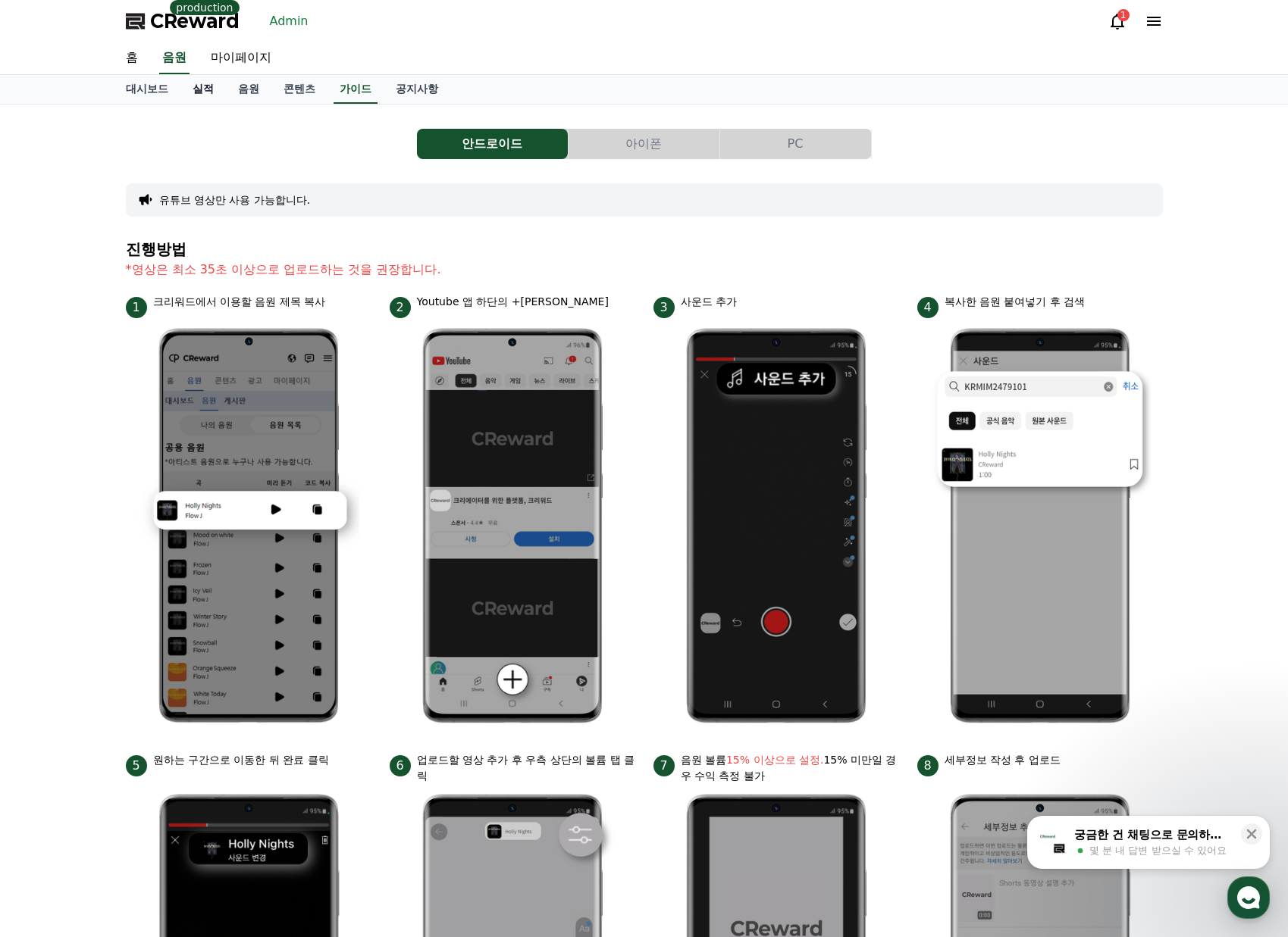
click at [218, 91] on link "실적" at bounding box center [204, 89] width 46 height 29
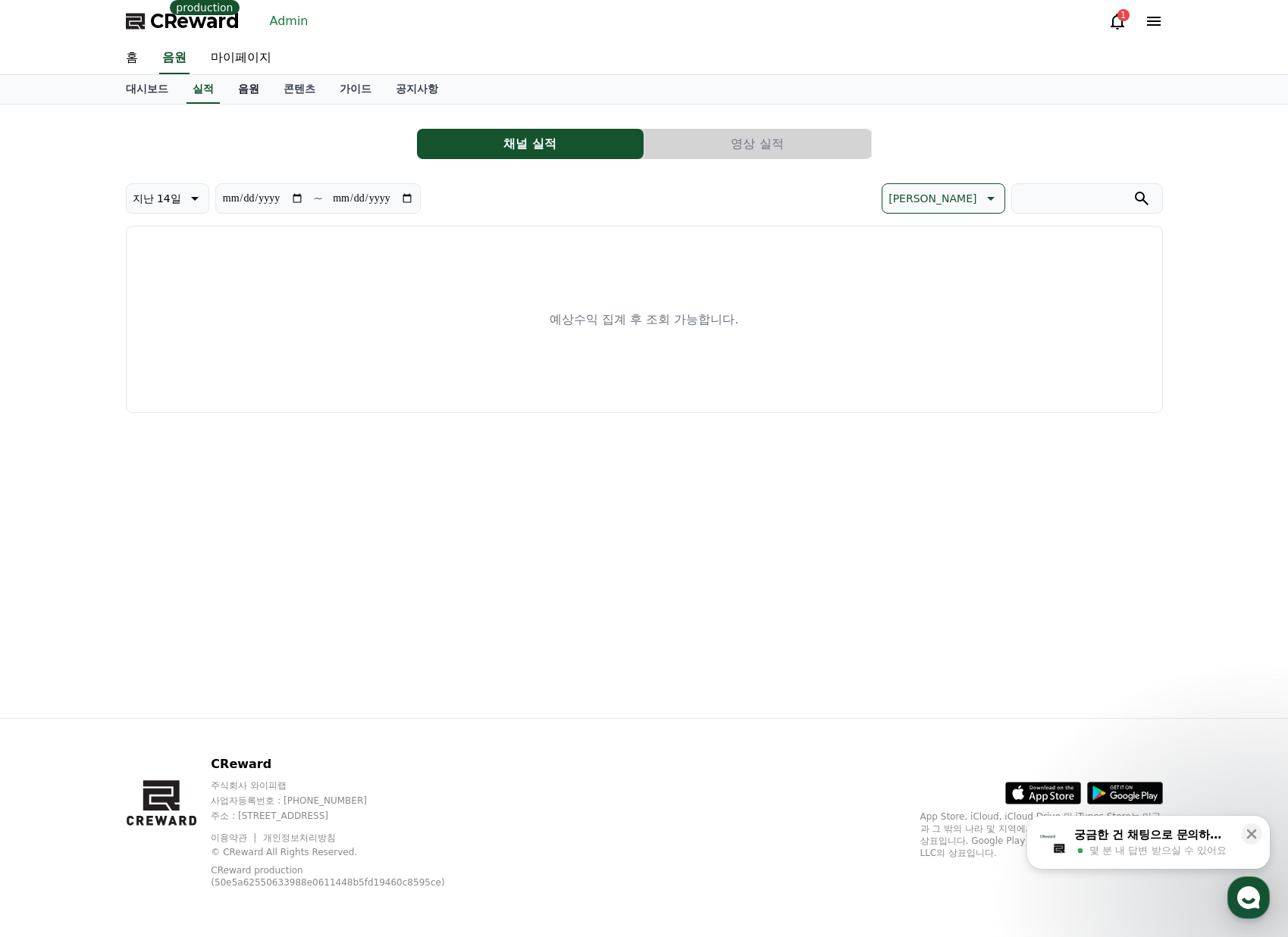
click at [265, 93] on link "음원" at bounding box center [248, 89] width 46 height 29
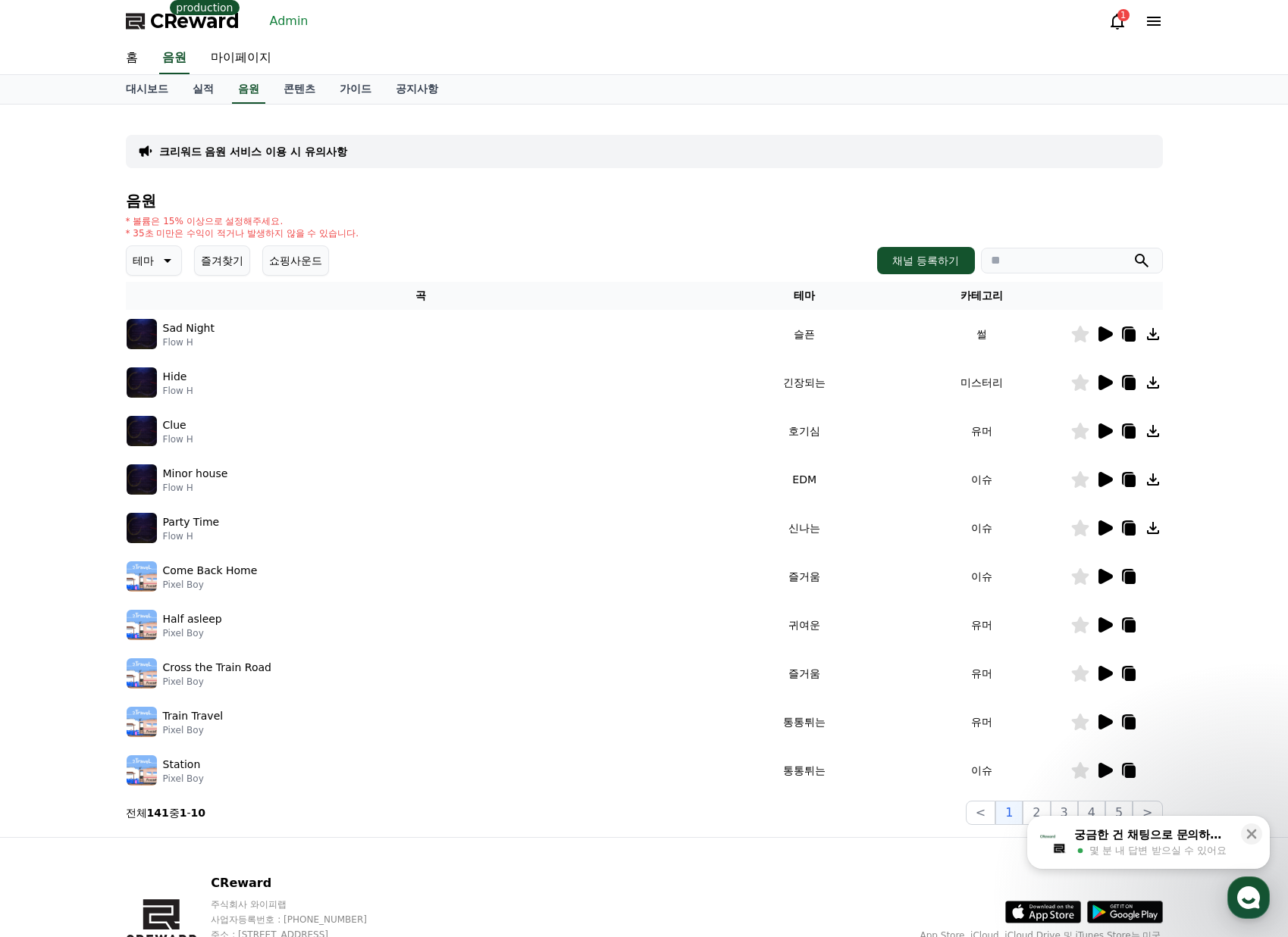
click at [370, 164] on div "크리워드 음원 서비스 이용 시 유의사항" at bounding box center [644, 151] width 1037 height 33
click at [339, 143] on div "크리워드 음원 서비스 이용 시 유의사항" at bounding box center [644, 151] width 1037 height 33
click at [329, 151] on p "크리워드 음원 서비스 이용 시 유의사항" at bounding box center [253, 151] width 188 height 15
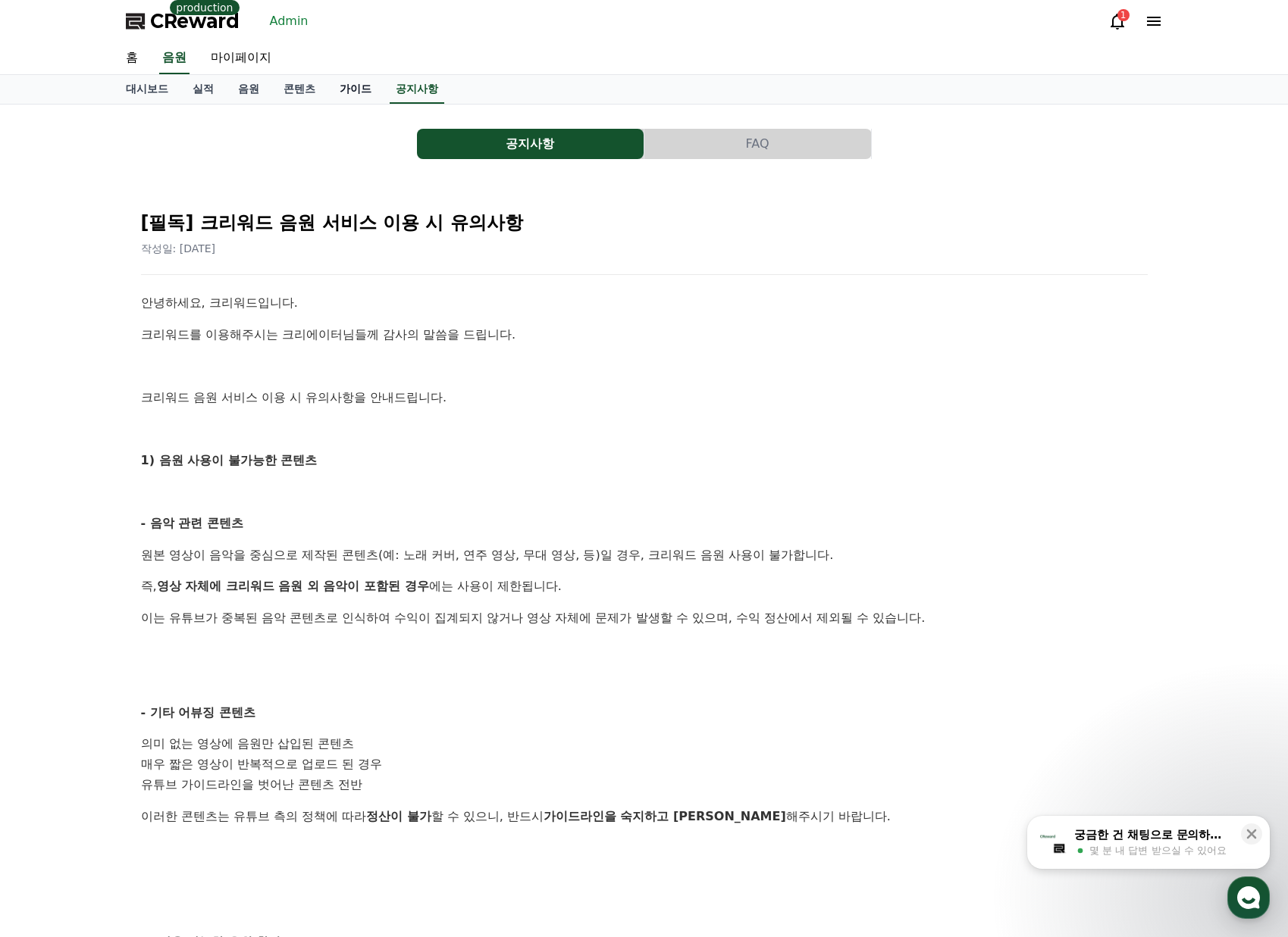
click at [351, 89] on link "가이드" at bounding box center [356, 89] width 56 height 29
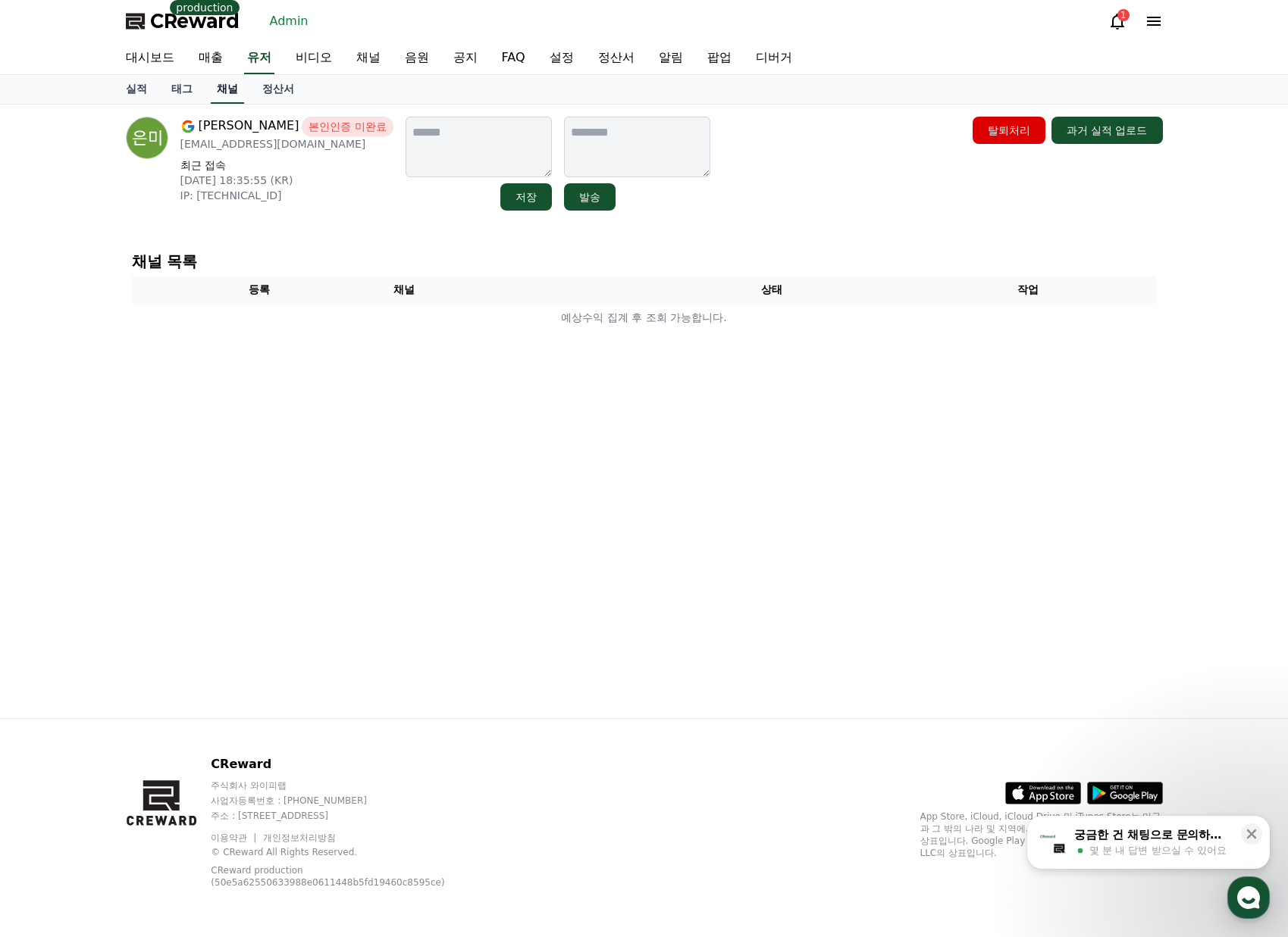
click at [226, 88] on link "채널" at bounding box center [226, 89] width 33 height 29
click at [262, 55] on link "유저" at bounding box center [259, 58] width 30 height 32
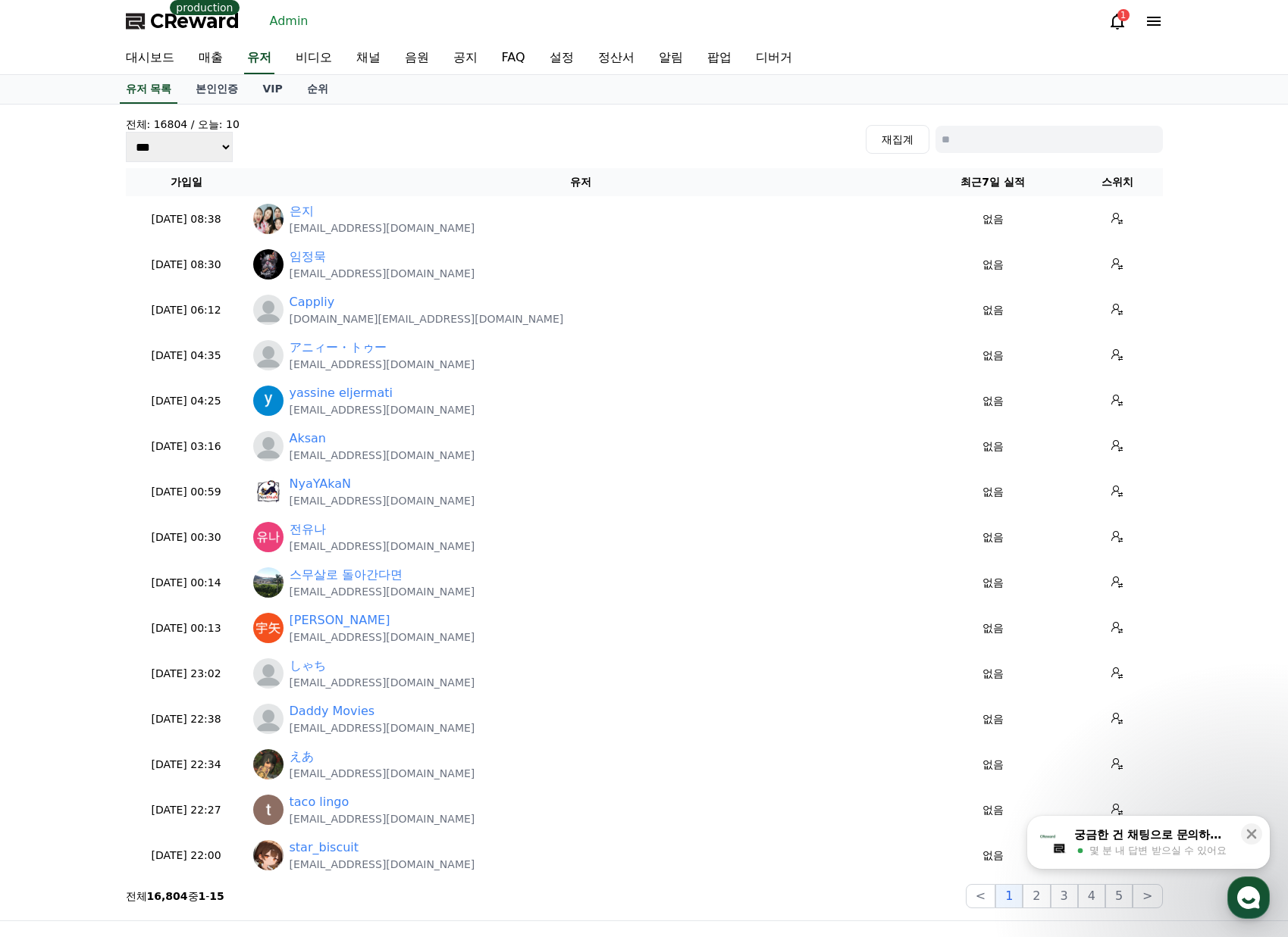
click at [998, 146] on input at bounding box center [1048, 139] width 227 height 27
paste input "**********"
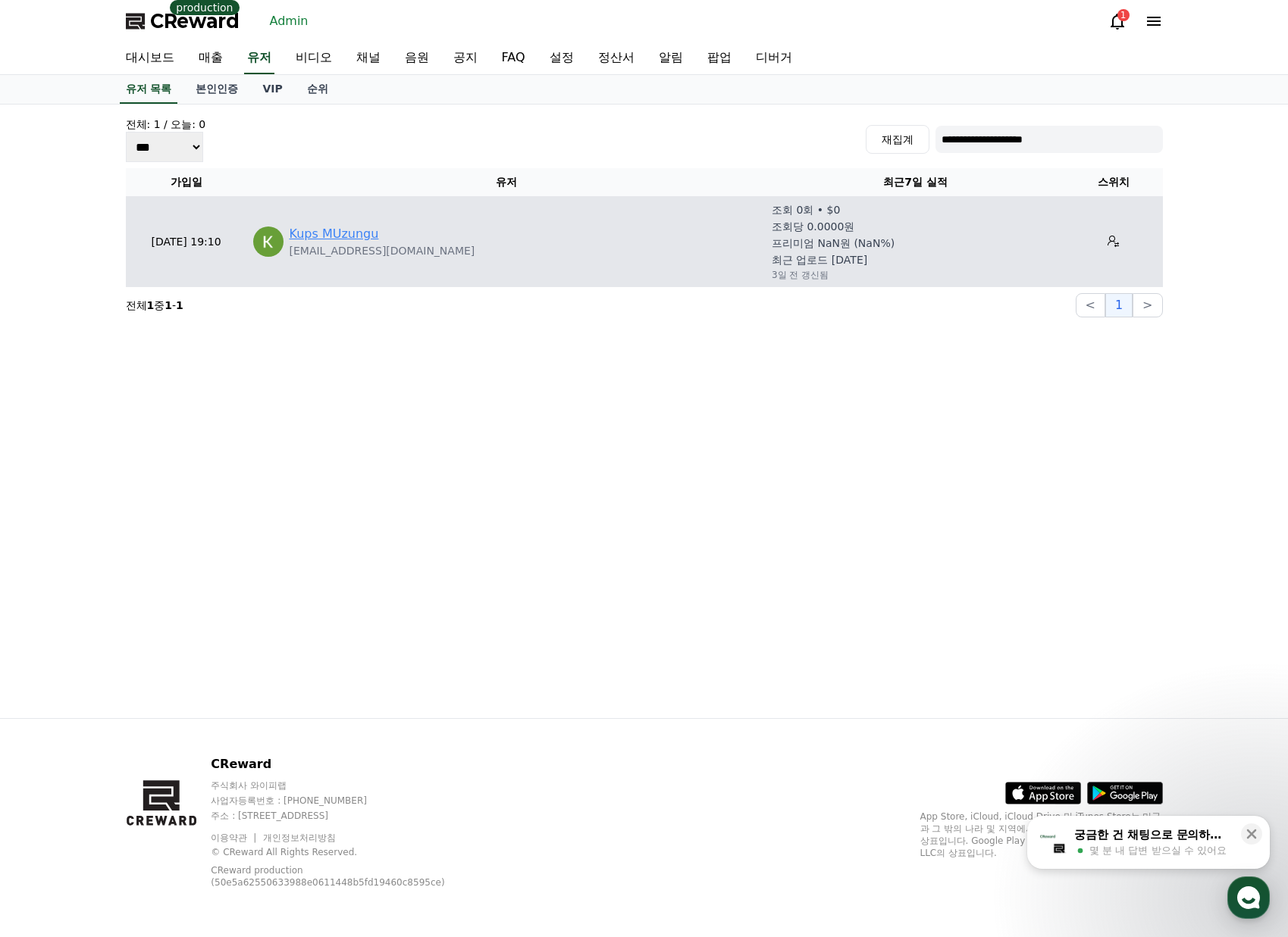
click at [367, 230] on link "Kups MUzungu" at bounding box center [334, 235] width 90 height 19
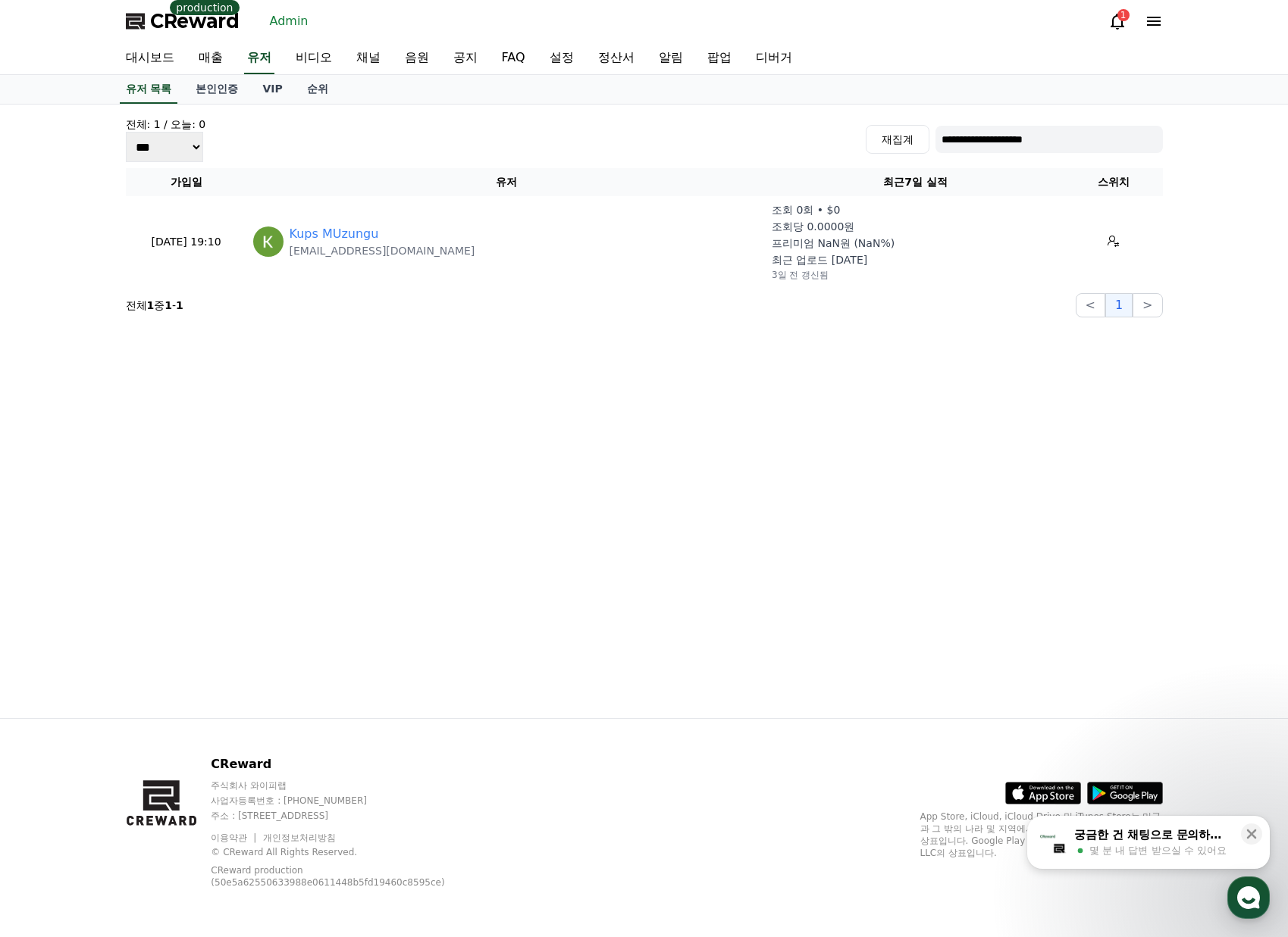
click at [982, 134] on input "**********" at bounding box center [1048, 139] width 227 height 27
paste input "*"
click at [1074, 149] on input "**********" at bounding box center [1048, 139] width 227 height 27
type input "**********"
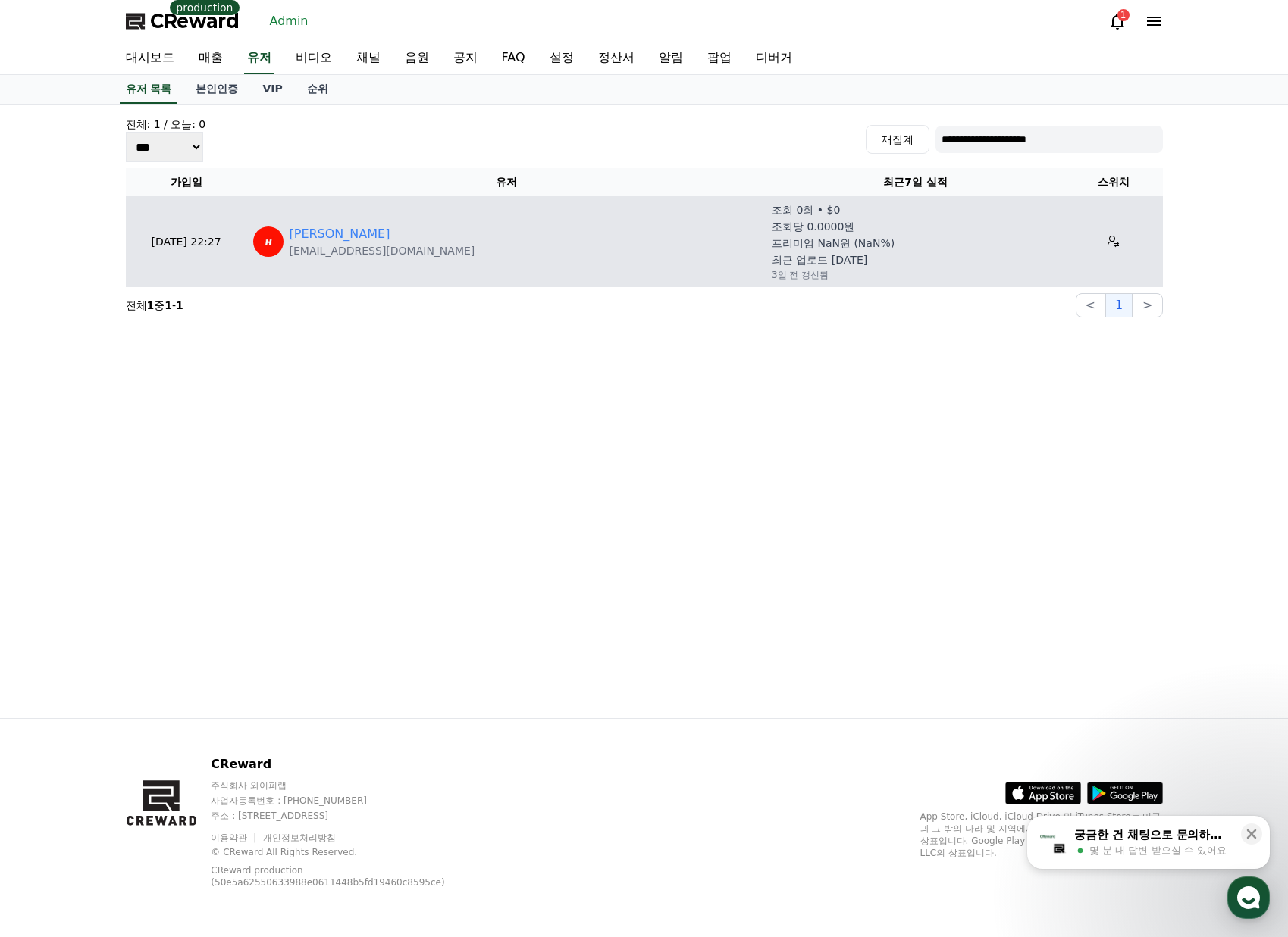
click at [307, 240] on link "[PERSON_NAME]" at bounding box center [340, 235] width 101 height 19
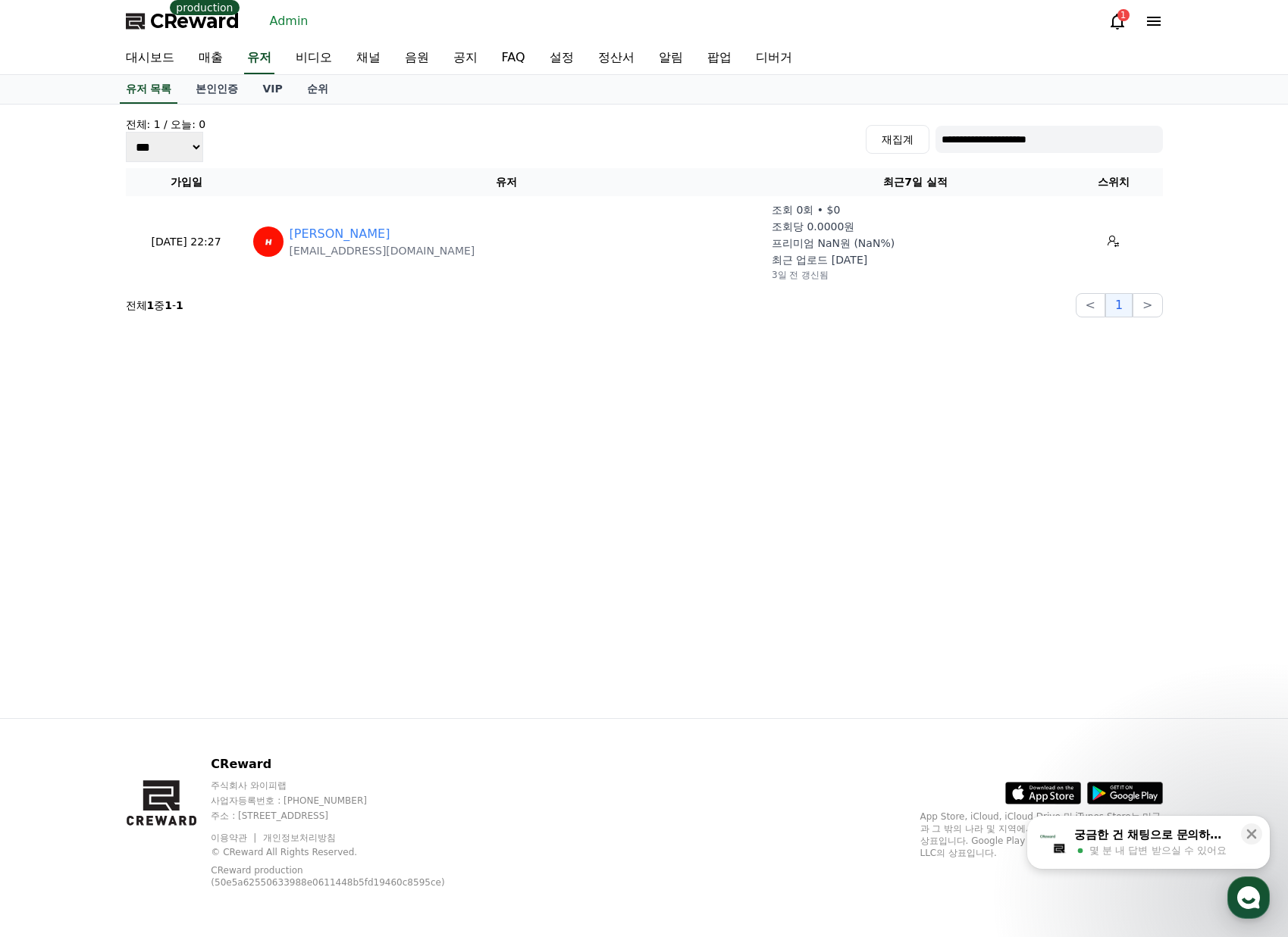
click at [1023, 139] on input "**********" at bounding box center [1048, 139] width 227 height 27
drag, startPoint x: 1001, startPoint y: 143, endPoint x: 823, endPoint y: 136, distance: 178.1
click at [823, 136] on div "**********" at bounding box center [644, 139] width 1037 height 46
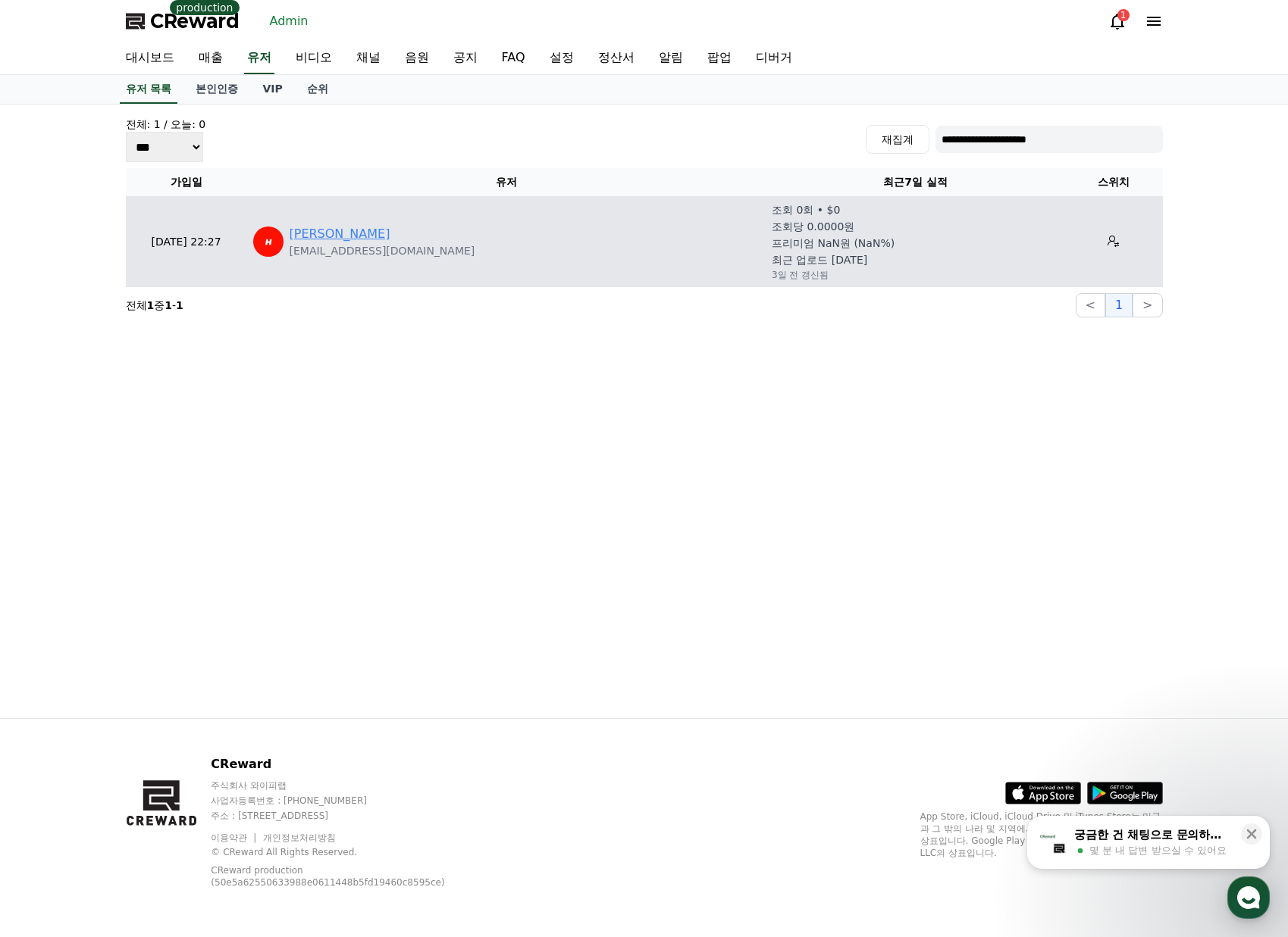
click at [331, 236] on link "Hardik Maurya" at bounding box center [340, 235] width 101 height 19
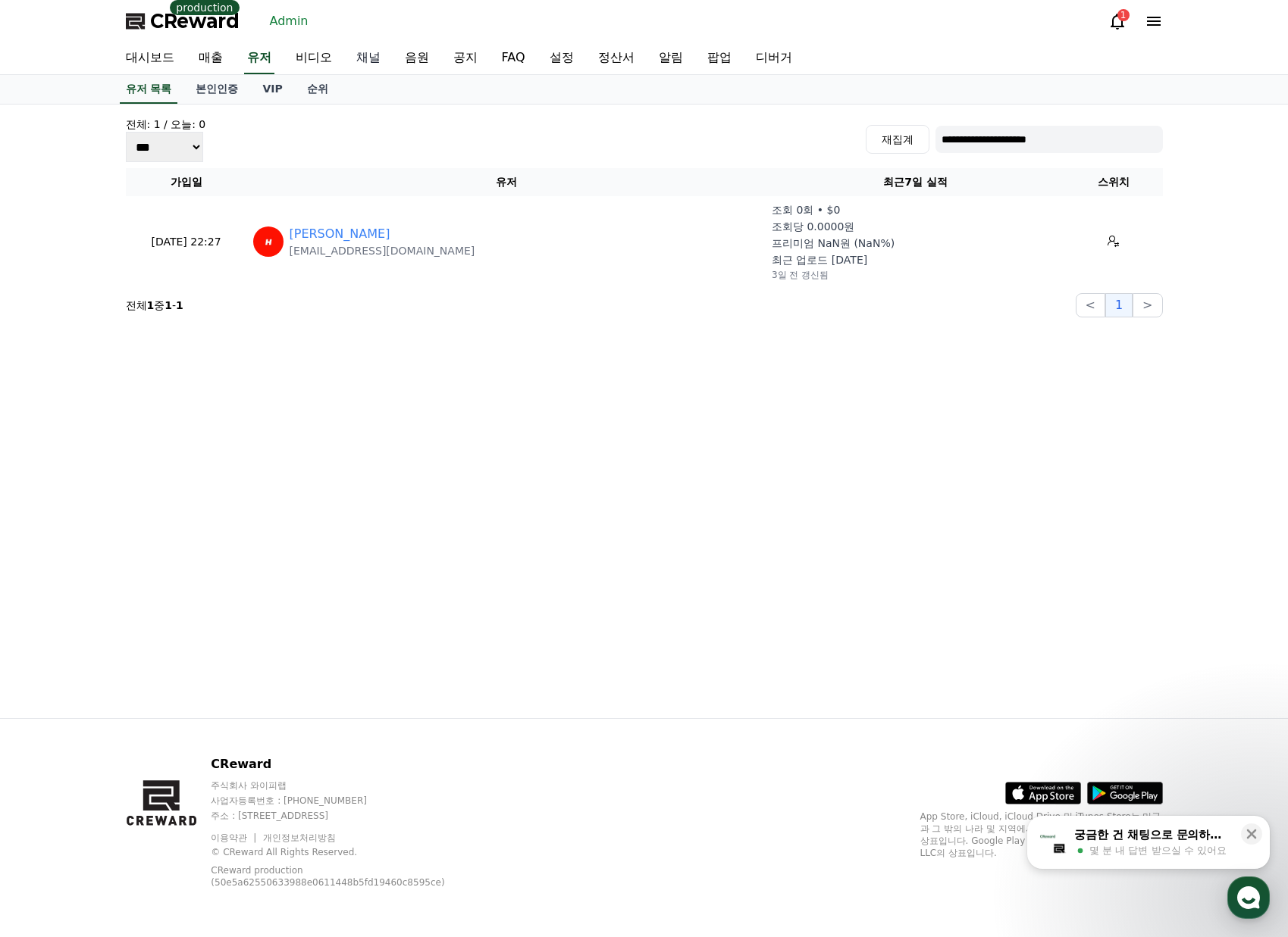
click at [358, 57] on link "채널" at bounding box center [367, 58] width 48 height 32
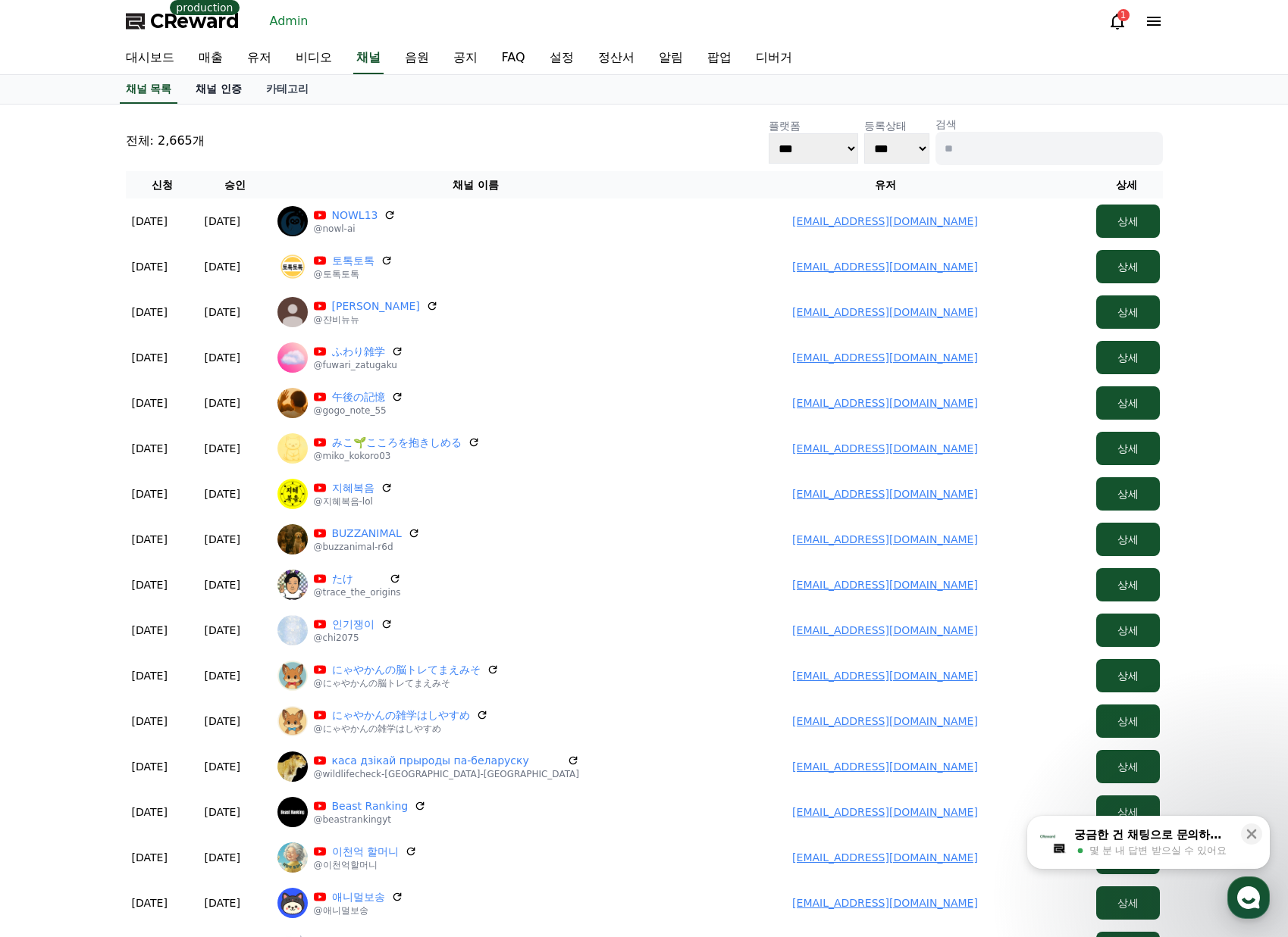
click at [214, 92] on link "채널 인증" at bounding box center [218, 89] width 70 height 29
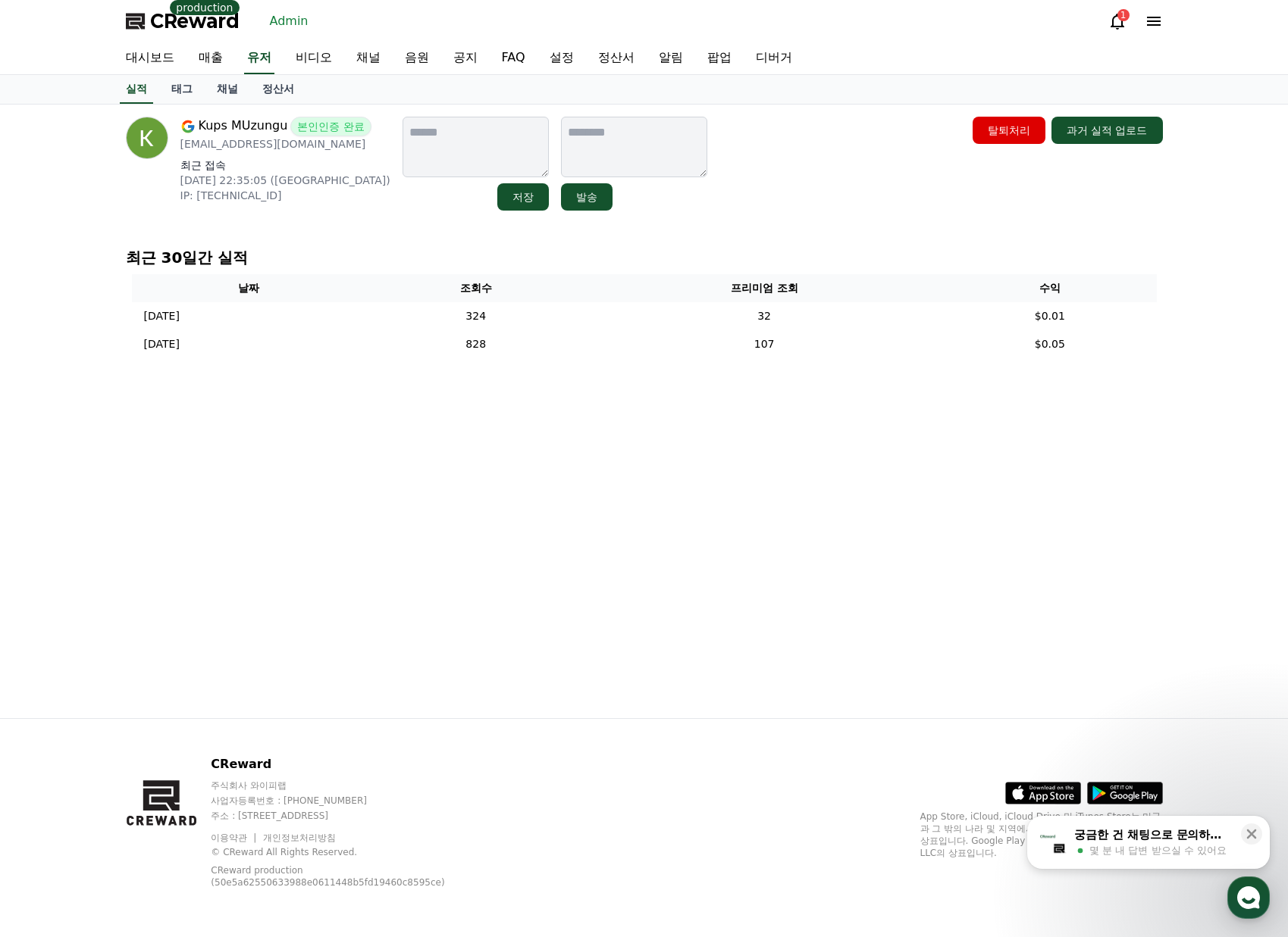
click at [832, 203] on div "Kups MUzungu 본인인증 완료 [EMAIL_ADDRESS][DOMAIN_NAME] 최근 접속 [DATE] 22:35:05 ([GEOGR…" at bounding box center [644, 163] width 1037 height 94
click at [226, 88] on link "채널" at bounding box center [227, 89] width 46 height 29
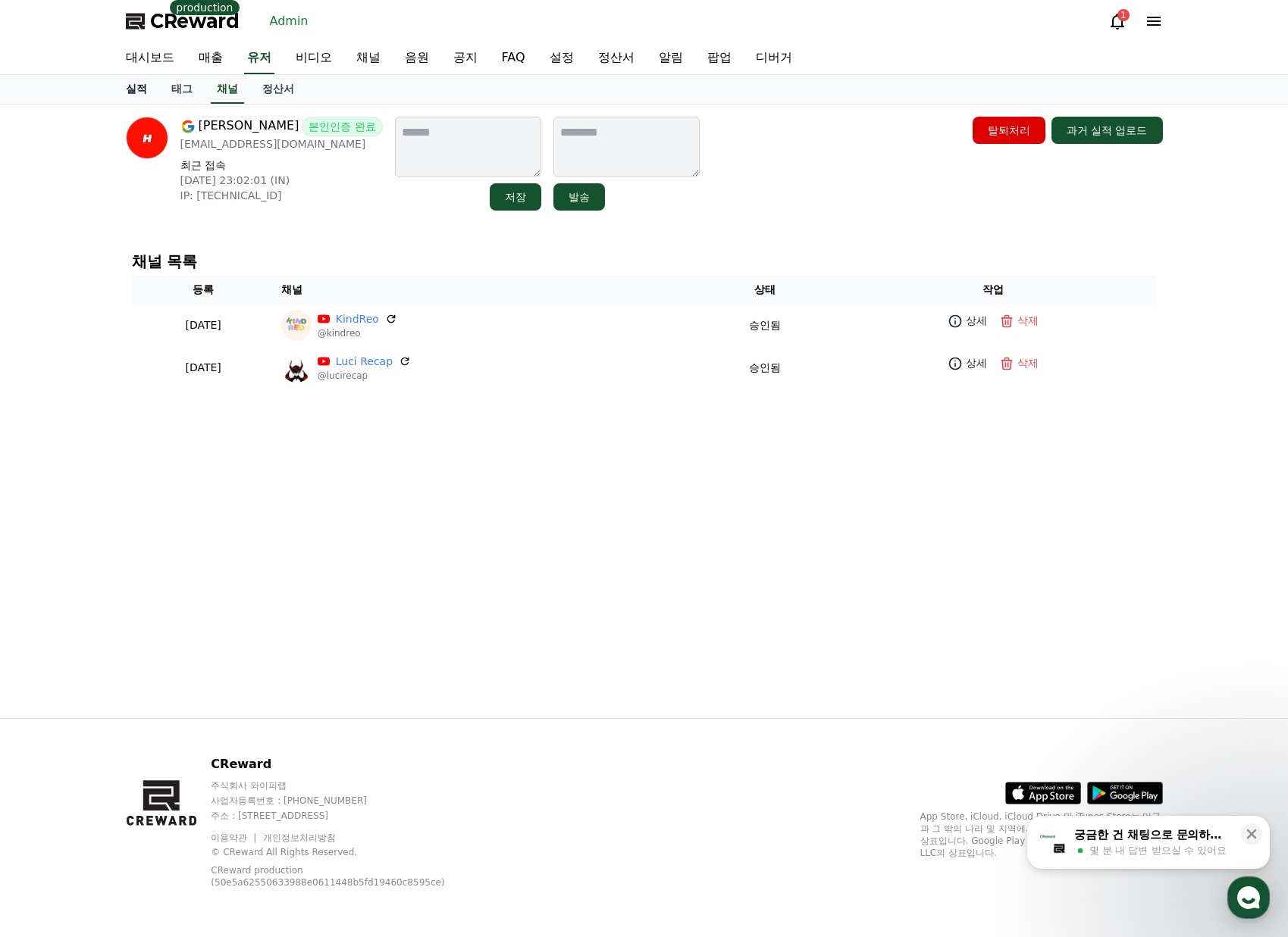
click at [120, 90] on link "실적" at bounding box center [137, 89] width 46 height 29
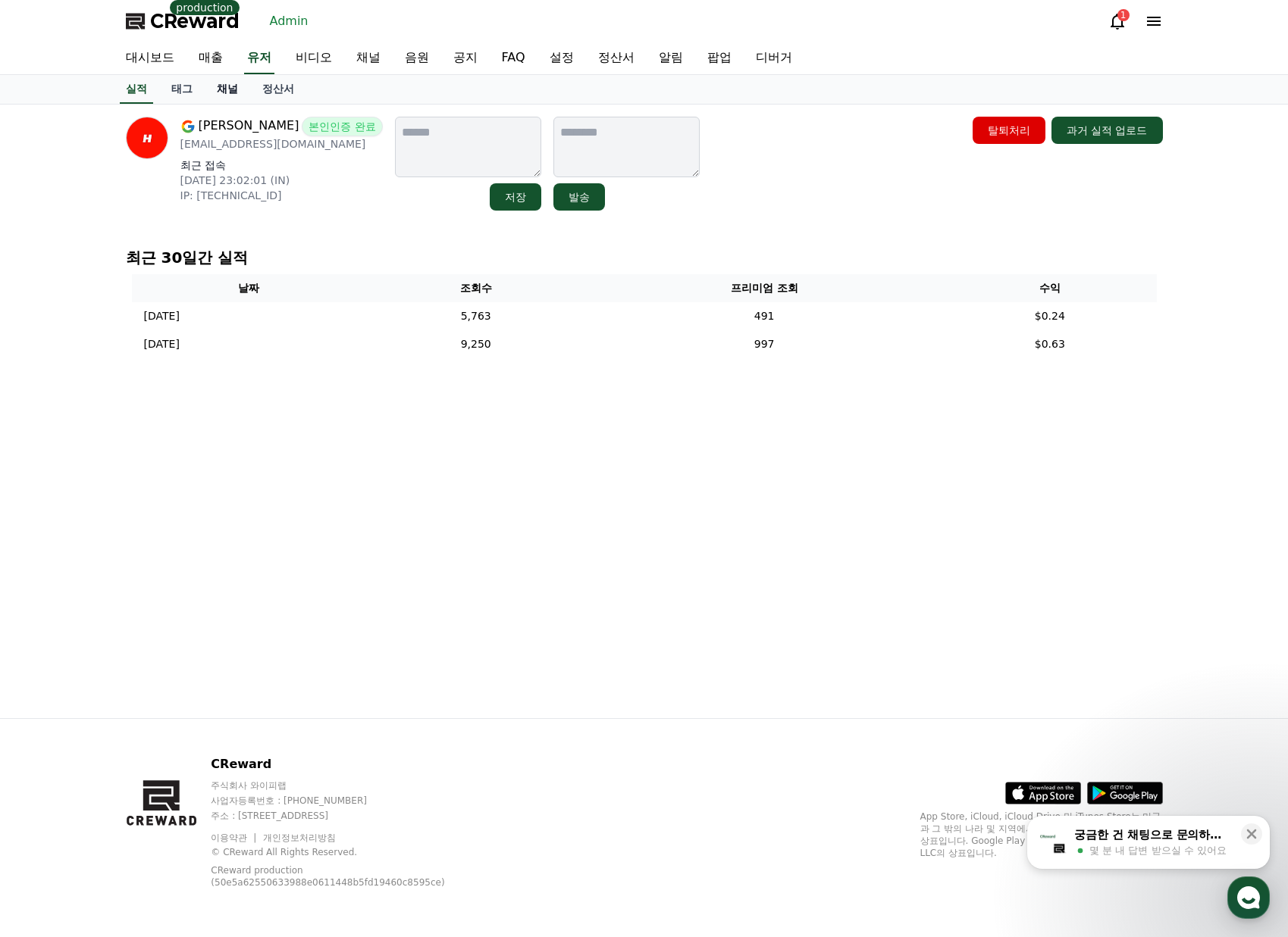
click at [232, 91] on link "채널" at bounding box center [227, 89] width 46 height 29
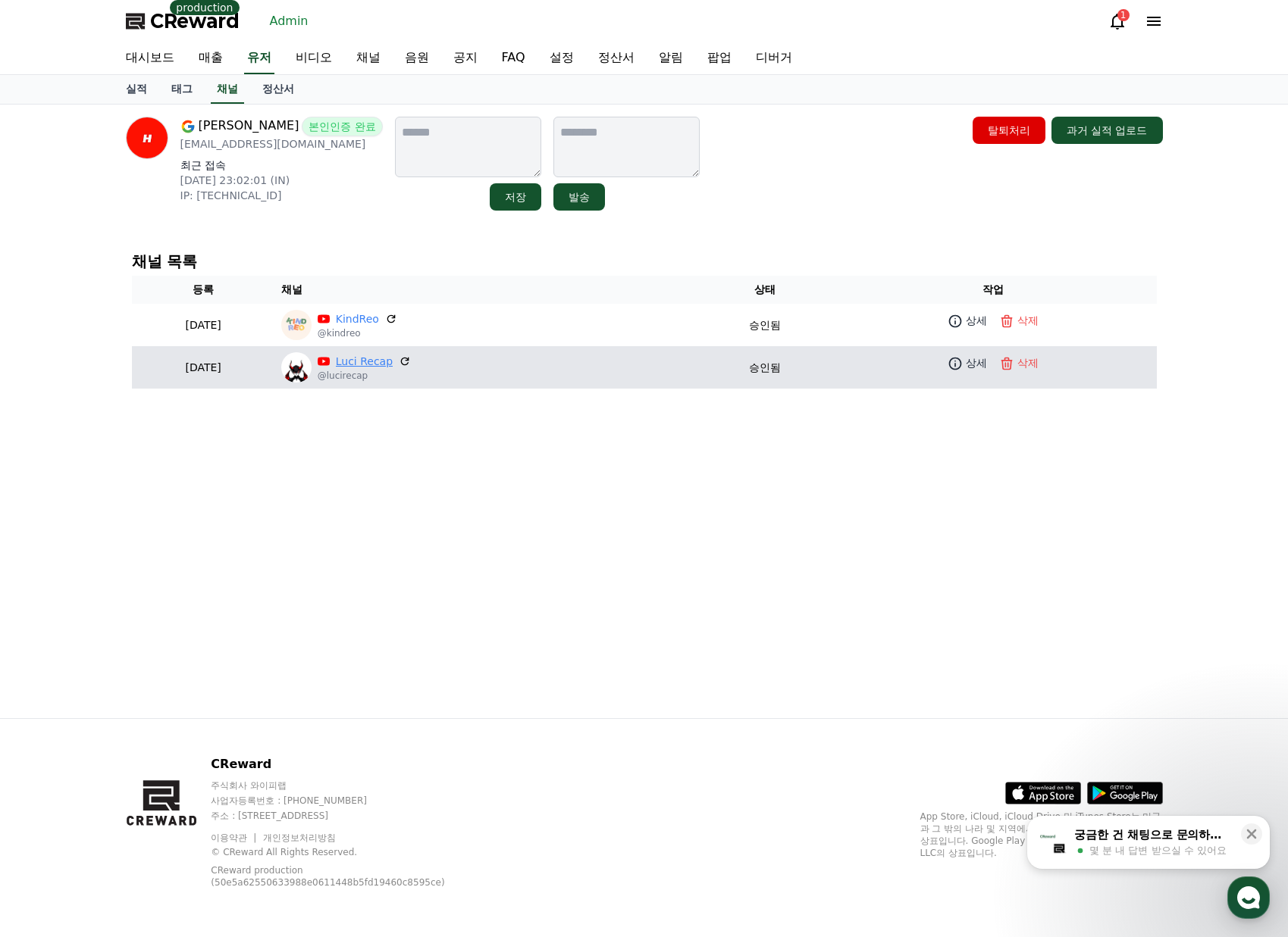
click at [393, 362] on link "Luci Recap" at bounding box center [364, 361] width 57 height 16
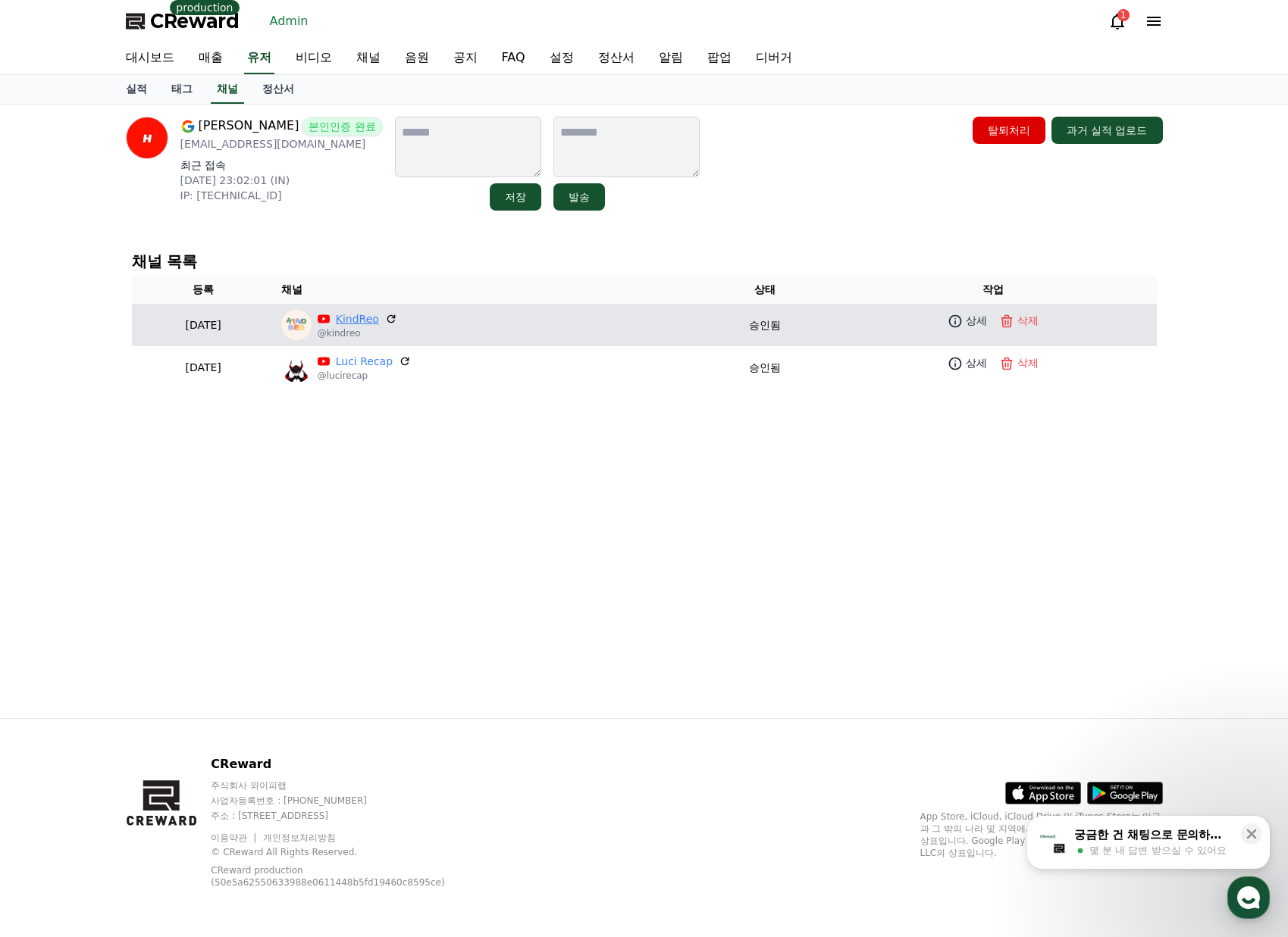
click at [379, 321] on link "KindReo" at bounding box center [357, 319] width 43 height 16
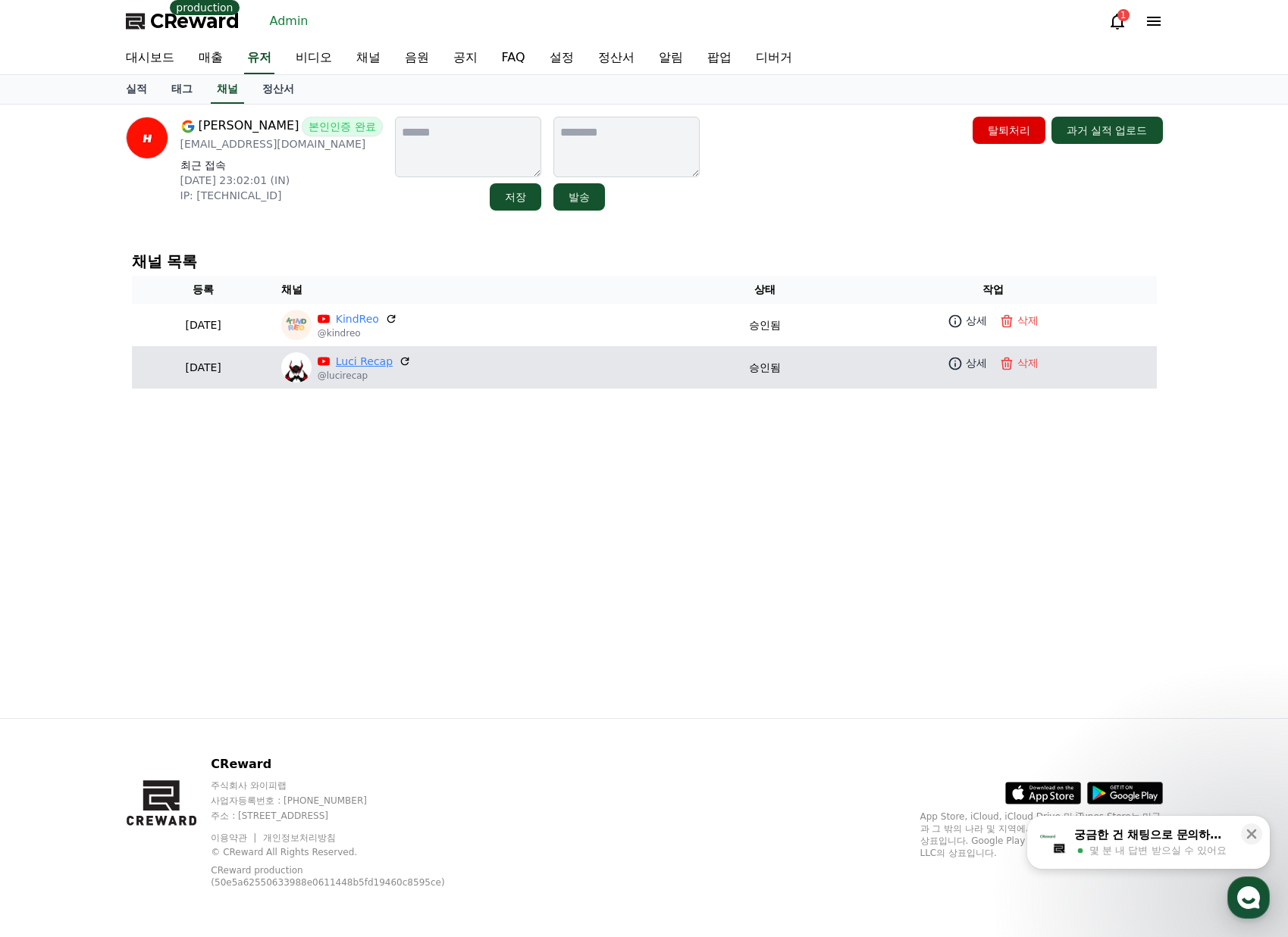
click at [393, 366] on link "Luci Recap" at bounding box center [364, 361] width 57 height 16
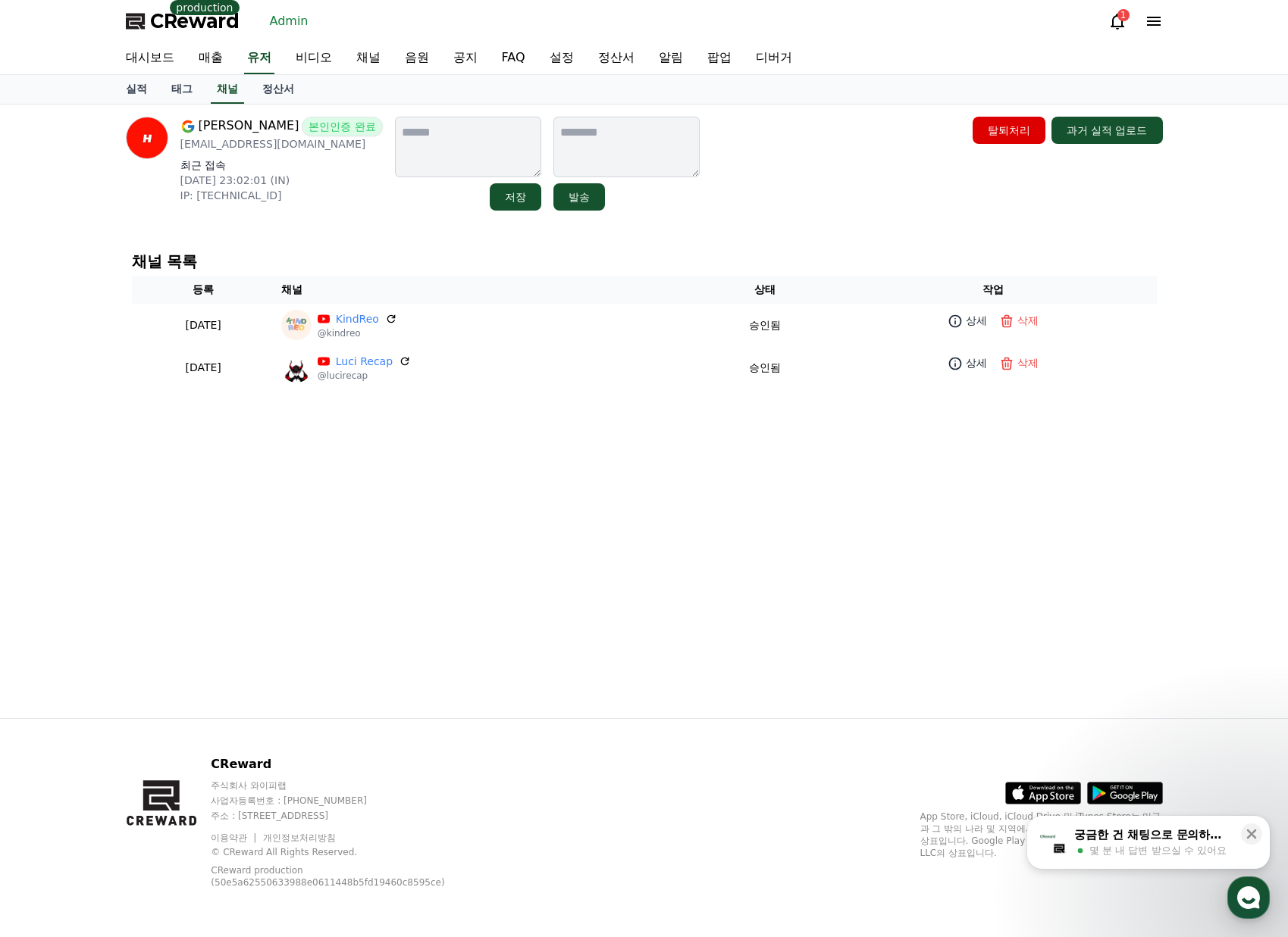
click at [100, 361] on div "Hardik Maurya 본인인증 완료 workforhardi@gmail.com 최근 접속 2025-08-27 23:02:01 (IN) IP:…" at bounding box center [644, 411] width 1288 height 614
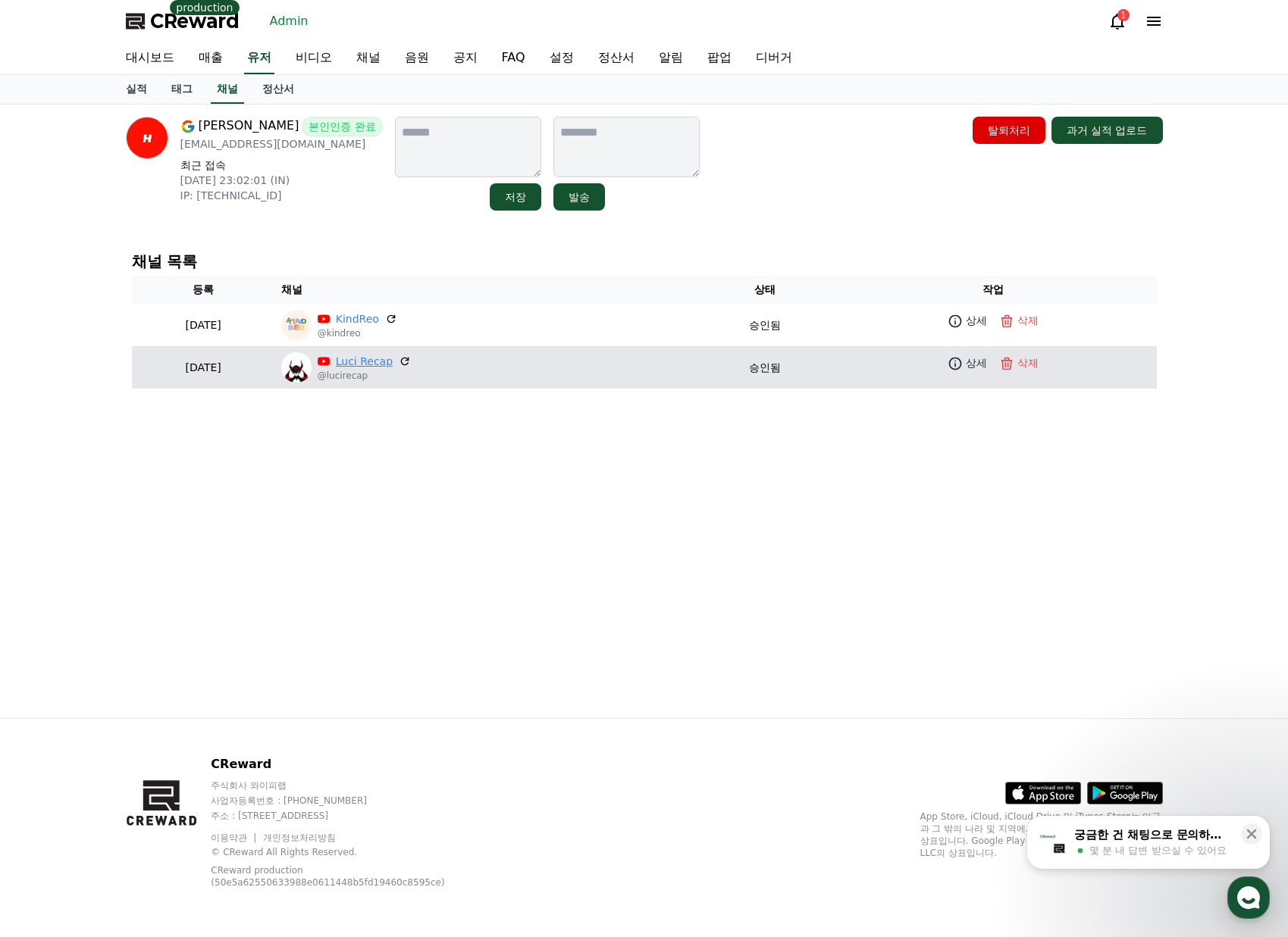
click at [393, 368] on link "Luci Recap" at bounding box center [364, 361] width 57 height 16
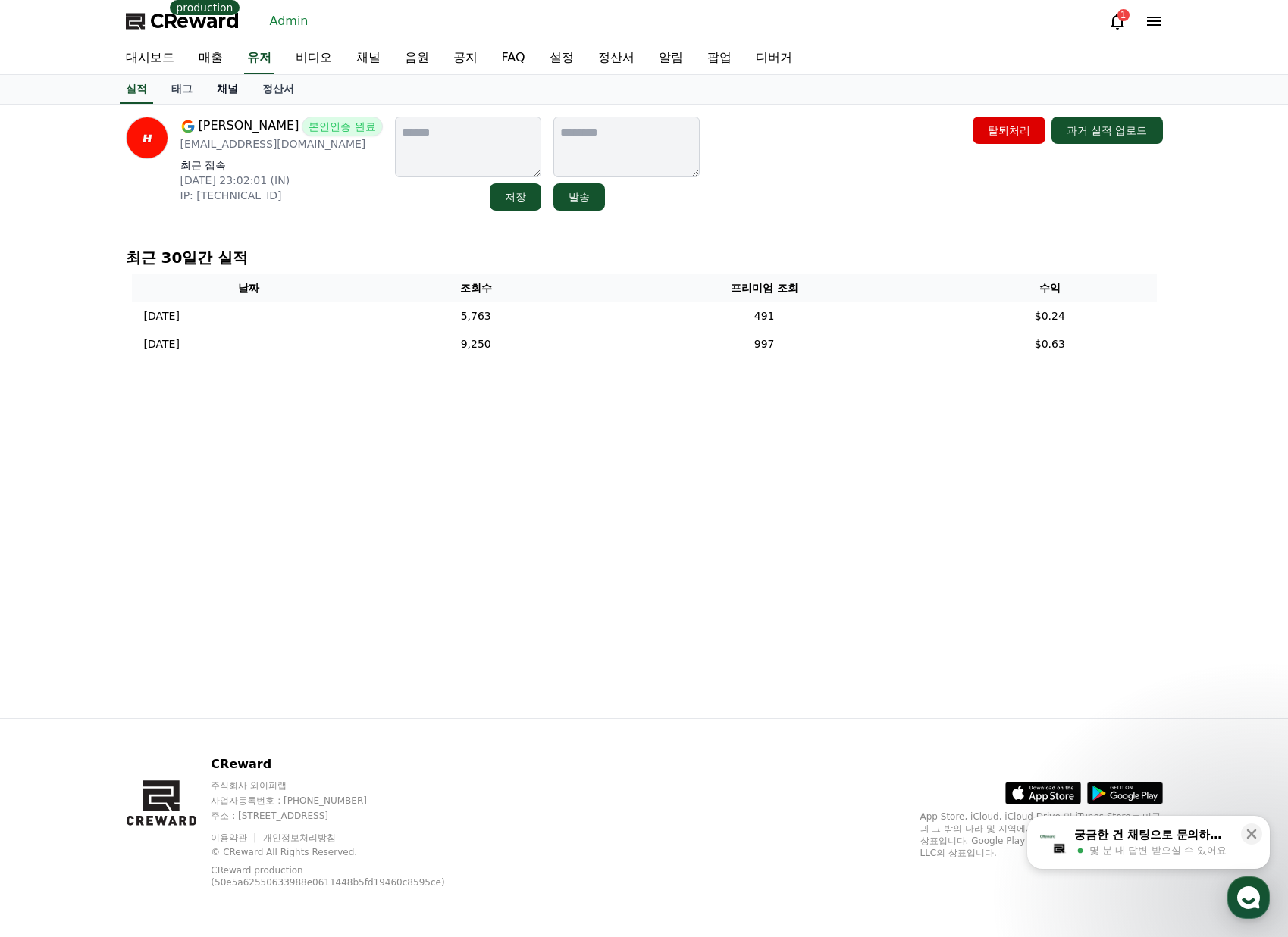
click at [247, 92] on link "채널" at bounding box center [227, 89] width 46 height 29
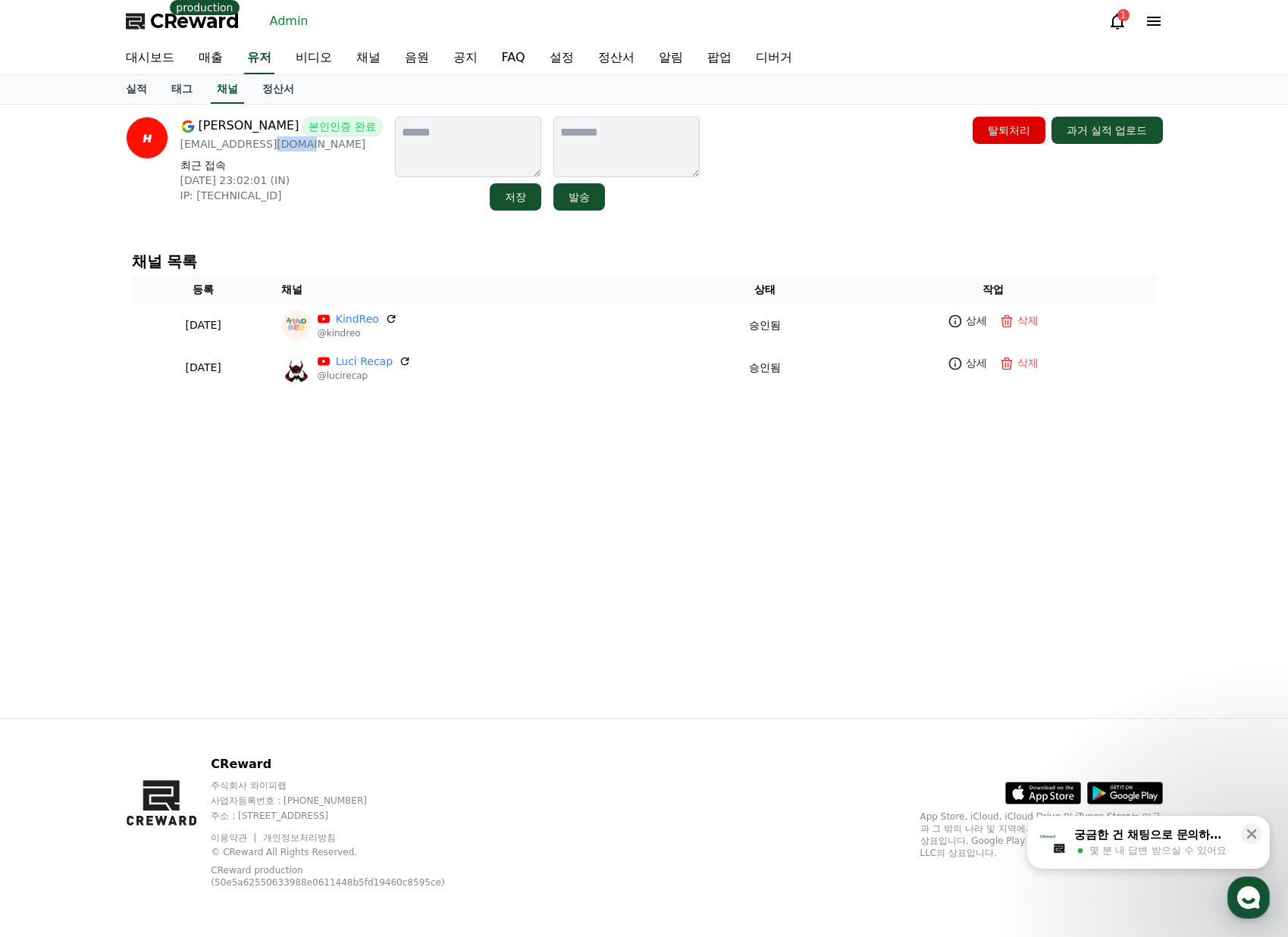
drag, startPoint x: 296, startPoint y: 144, endPoint x: 278, endPoint y: 144, distance: 18.0
click at [268, 144] on p "[EMAIL_ADDRESS][DOMAIN_NAME]" at bounding box center [282, 144] width 203 height 15
click at [296, 144] on p "[EMAIL_ADDRESS][DOMAIN_NAME]" at bounding box center [282, 144] width 203 height 15
drag, startPoint x: 307, startPoint y: 144, endPoint x: 181, endPoint y: 146, distance: 126.0
click at [181, 146] on p "[EMAIL_ADDRESS][DOMAIN_NAME]" at bounding box center [282, 144] width 203 height 15
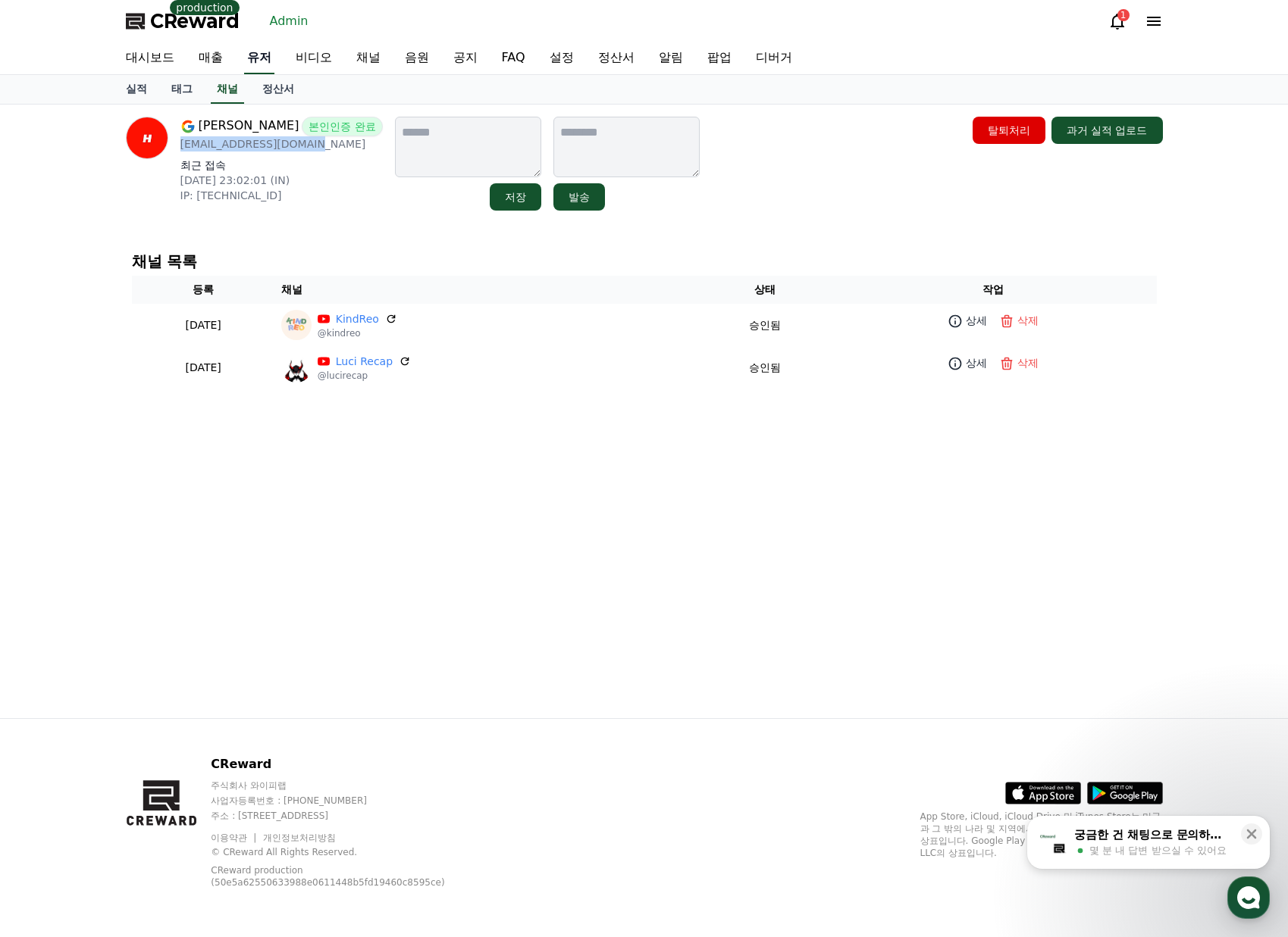
copy p "[EMAIL_ADDRESS][DOMAIN_NAME]"
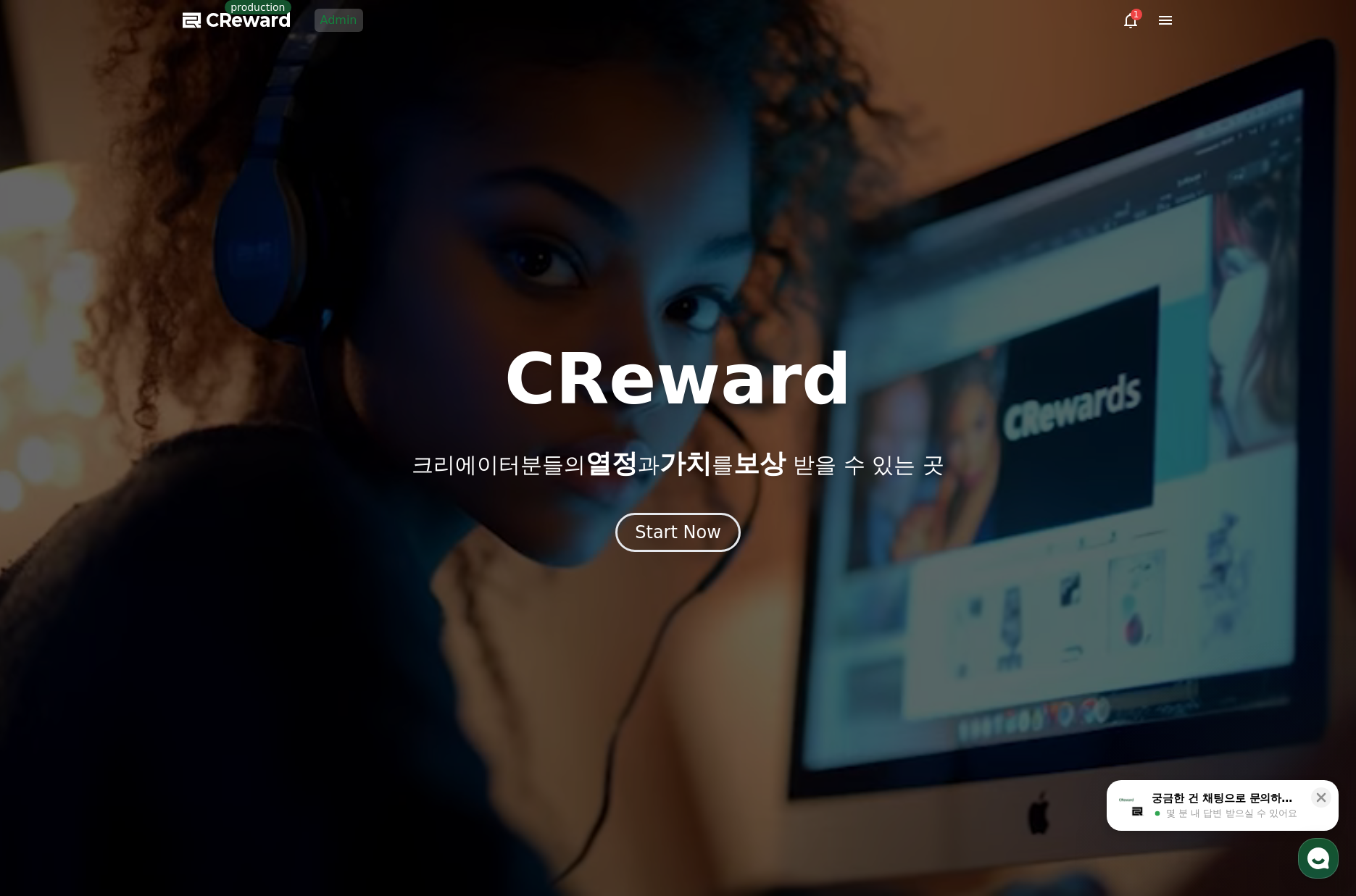
click at [347, 31] on link "Admin" at bounding box center [338, 20] width 48 height 23
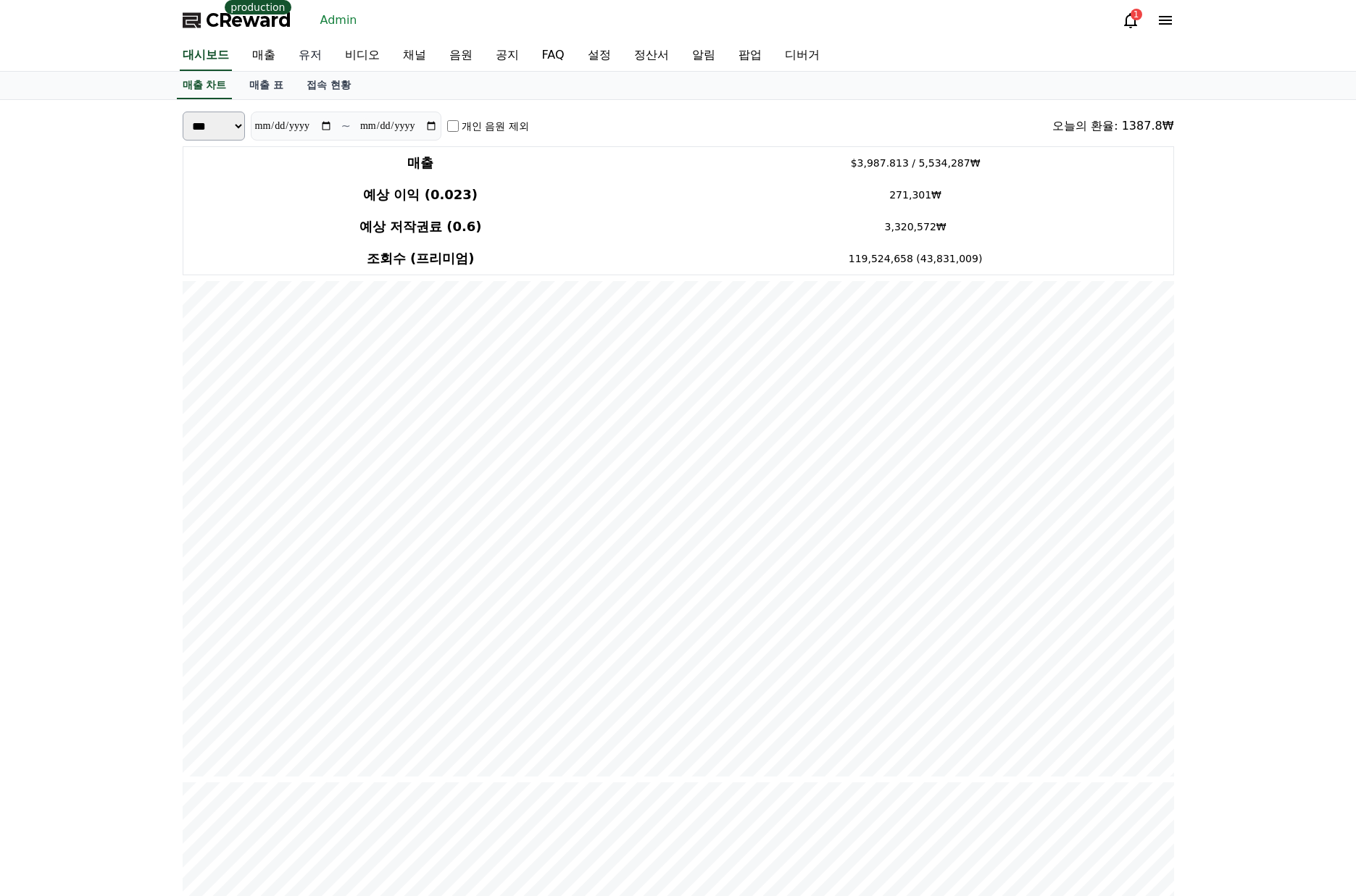
click at [295, 62] on link "유저" at bounding box center [309, 56] width 46 height 31
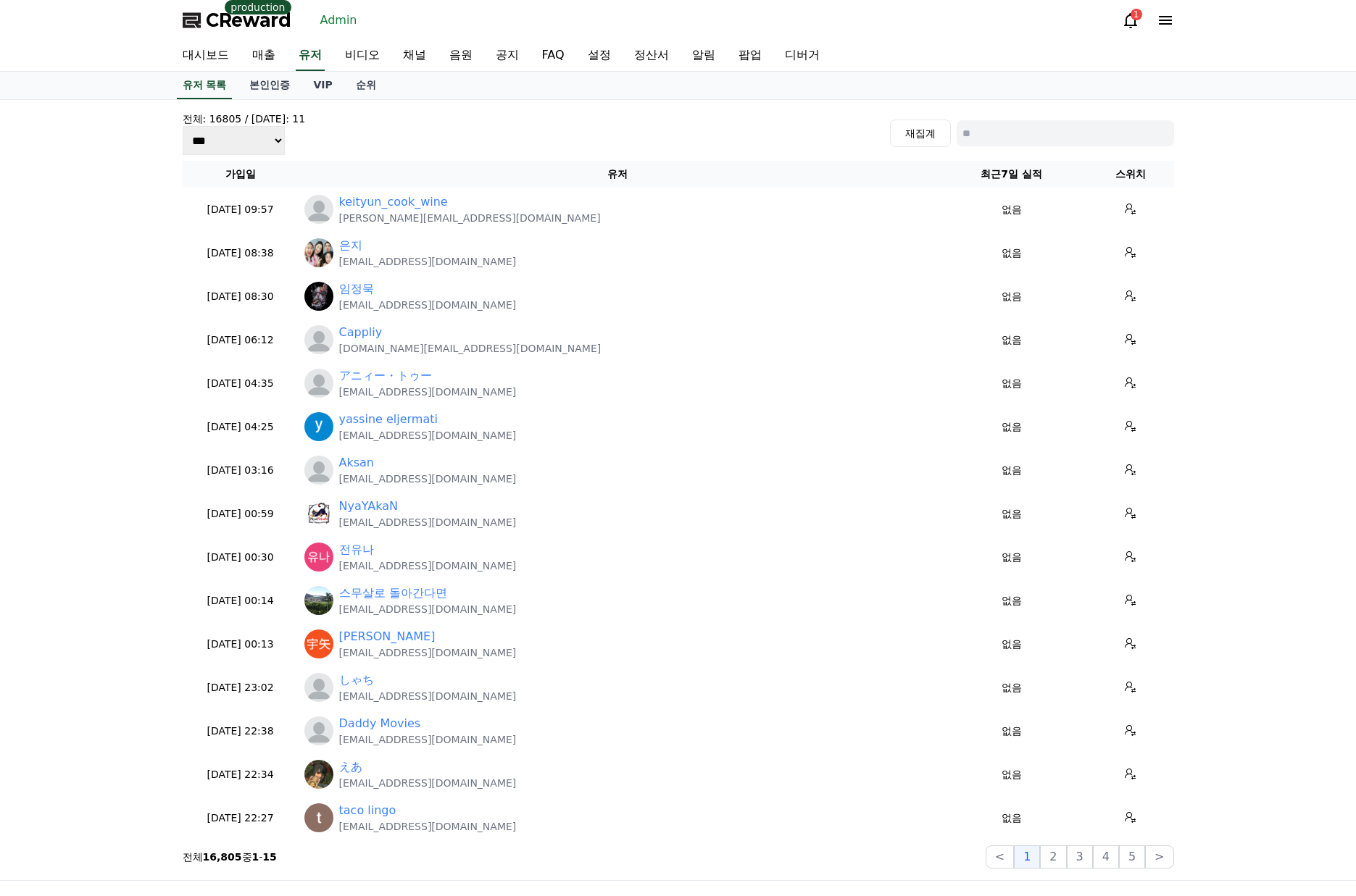
click at [1031, 127] on input at bounding box center [1065, 133] width 217 height 26
type input "*"
type input "**********"
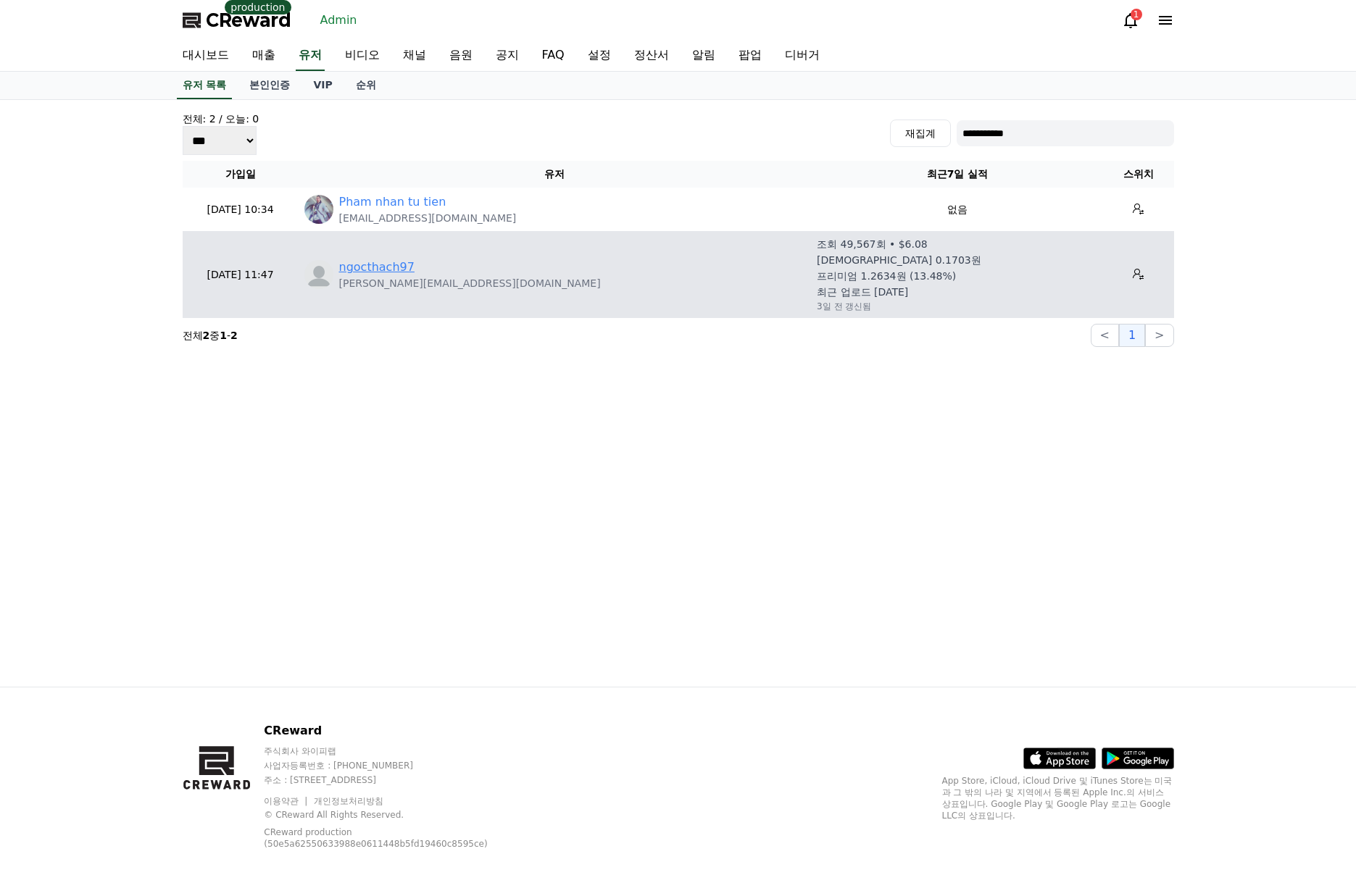
click at [394, 272] on link "ngocthach97" at bounding box center [376, 267] width 75 height 18
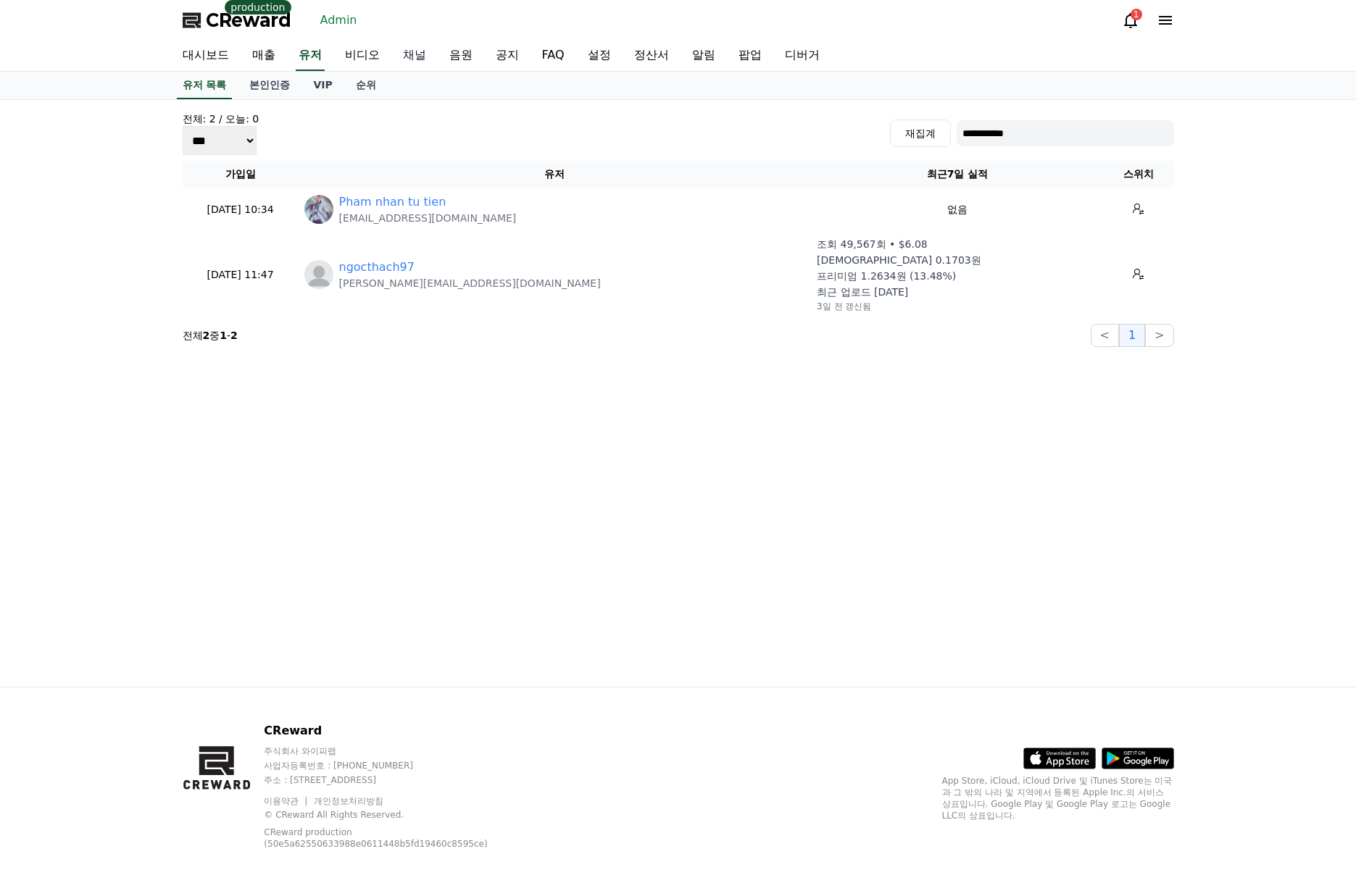
click at [406, 62] on link "채널" at bounding box center [414, 56] width 46 height 31
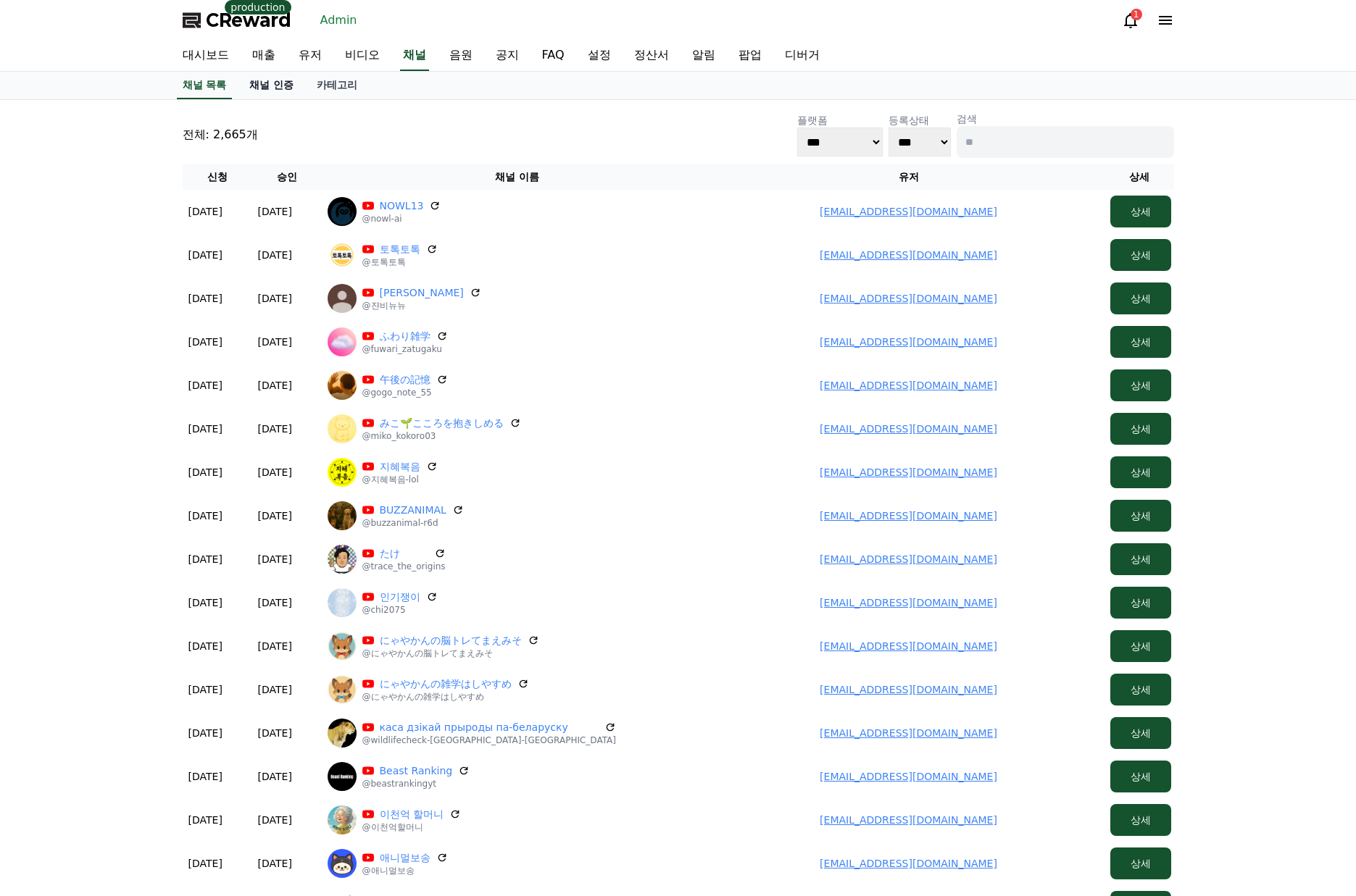
click at [288, 82] on link "채널 인증" at bounding box center [271, 86] width 67 height 27
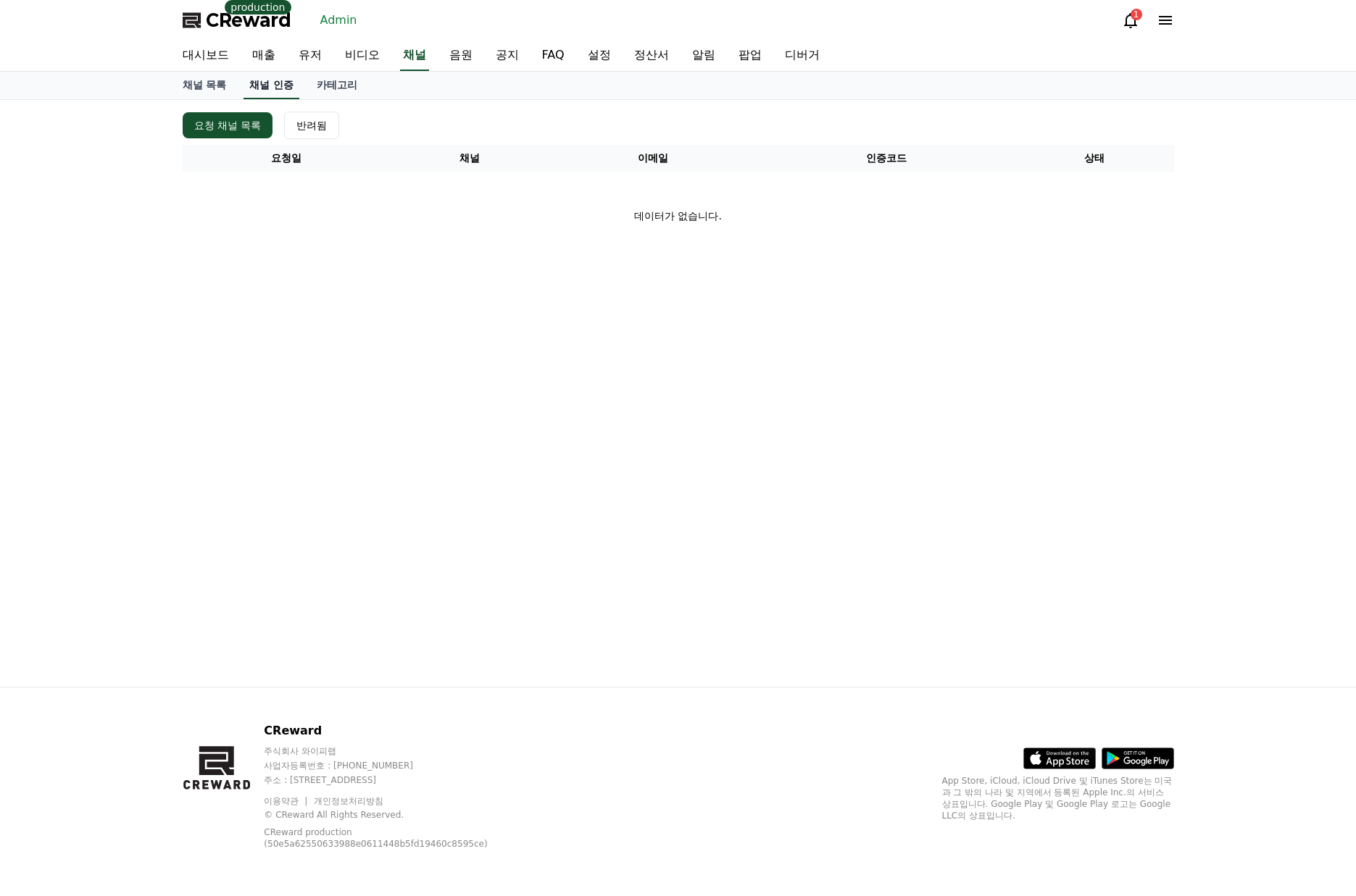
click at [289, 88] on link "채널 인증" at bounding box center [271, 86] width 56 height 27
click at [202, 83] on link "채널 목록" at bounding box center [204, 86] width 67 height 27
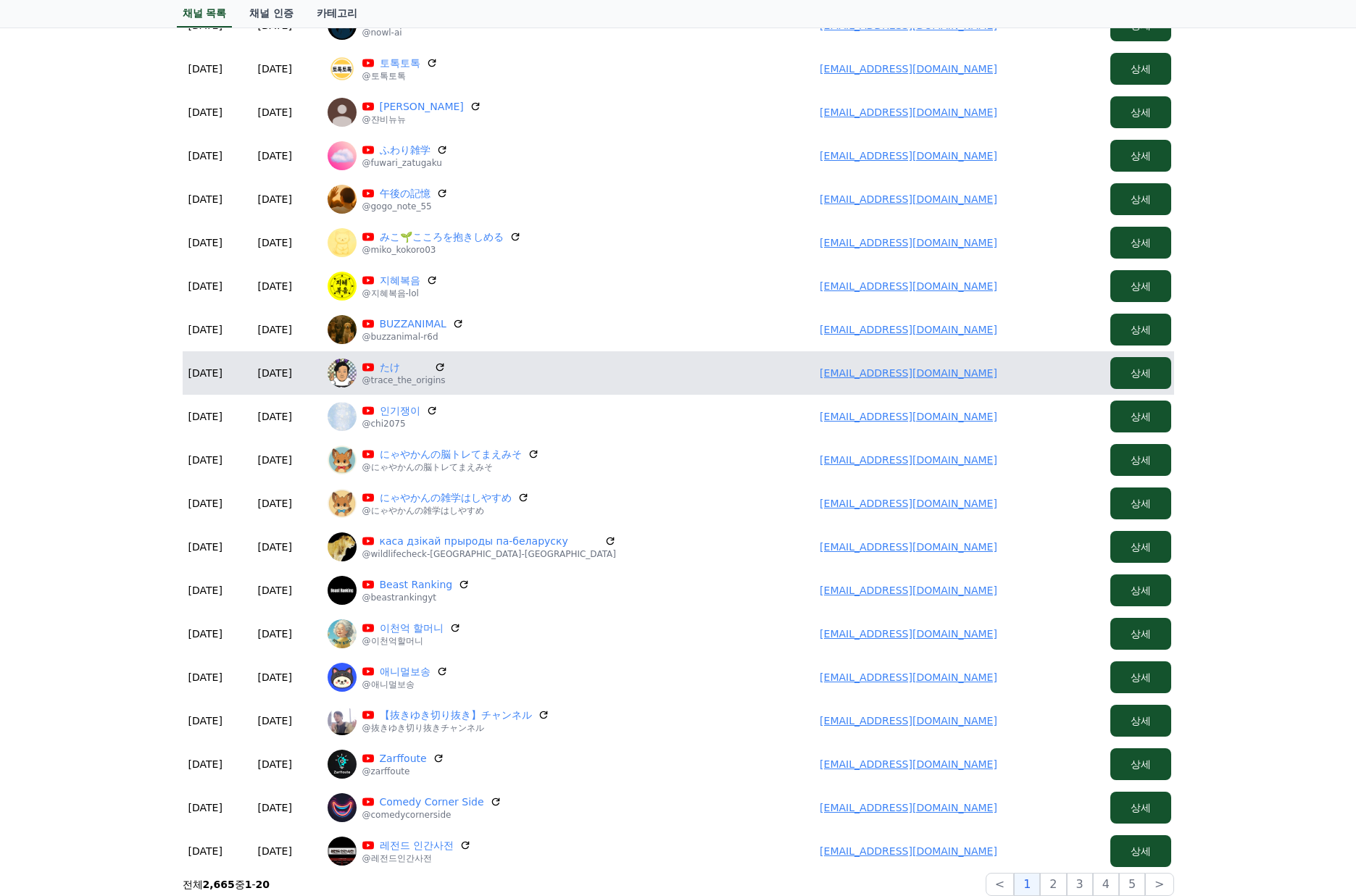
scroll to position [217, 0]
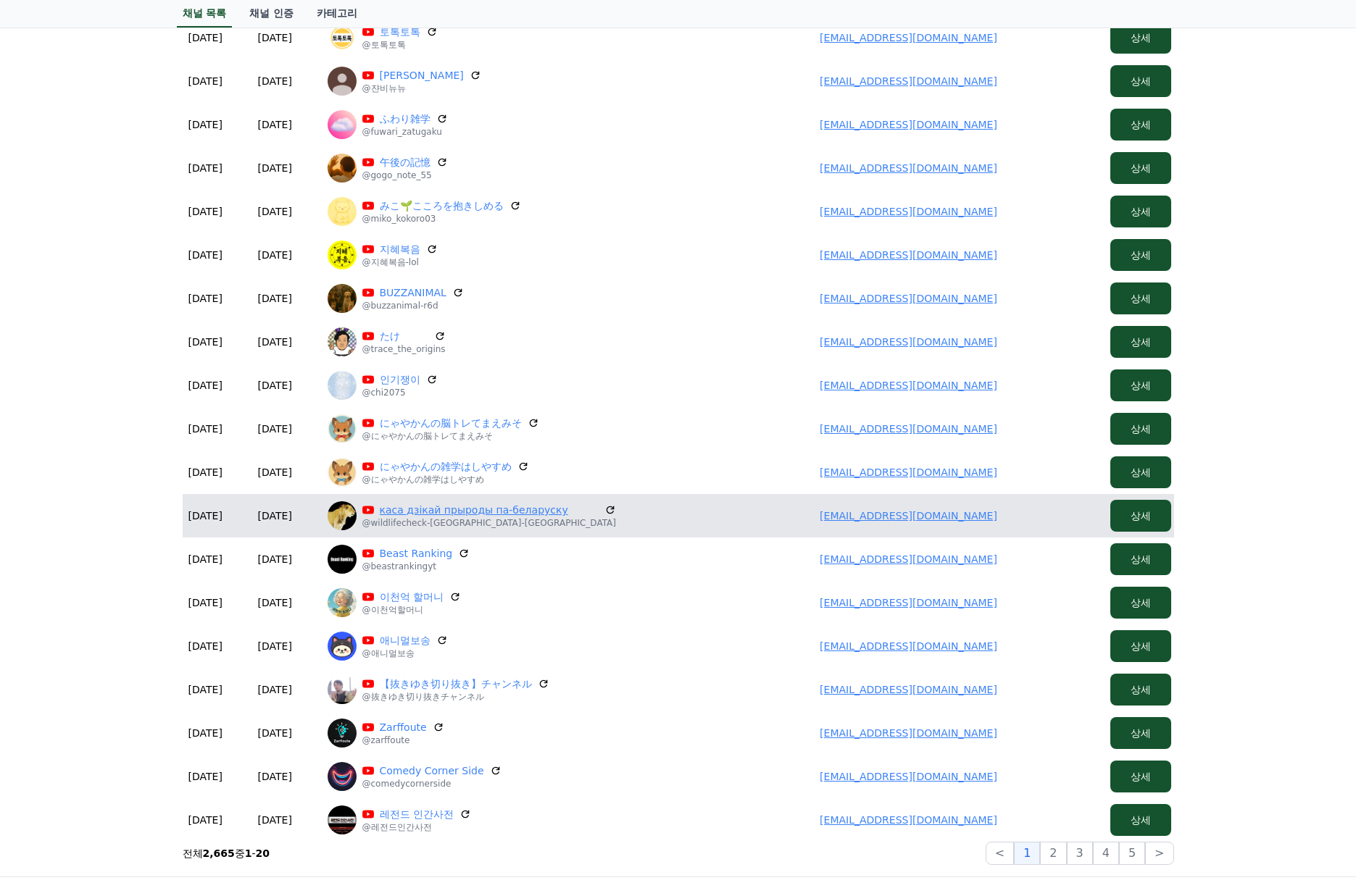
click at [527, 510] on link "каса дзікай прыроды па-беларуску" at bounding box center [489, 510] width 219 height 15
drag, startPoint x: 816, startPoint y: 513, endPoint x: 989, endPoint y: 507, distance: 173.1
click at [999, 512] on td "niiwildlife@gmail.com" at bounding box center [909, 516] width 392 height 44
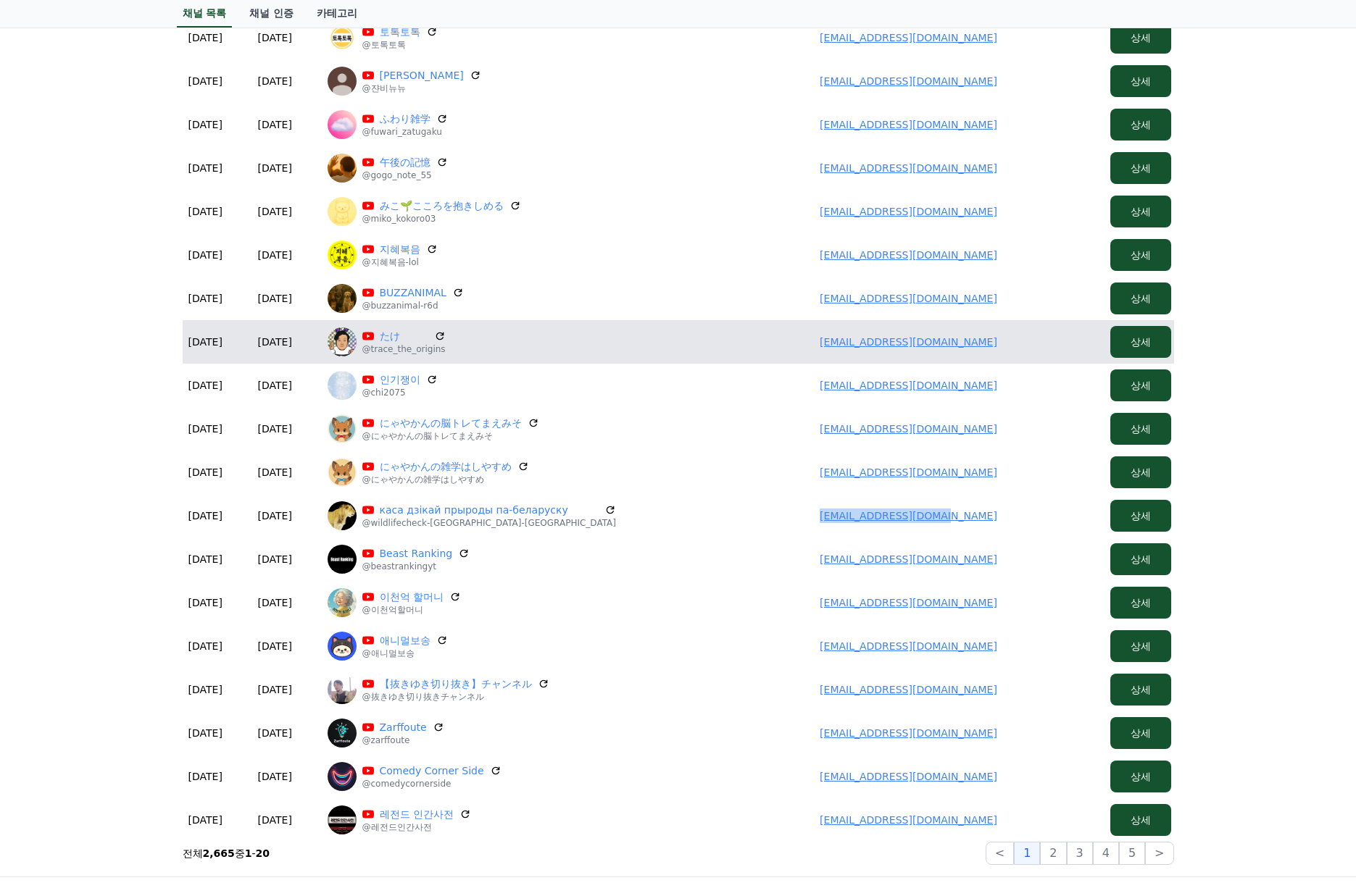
copy link "niiwildlife@gmail.com"
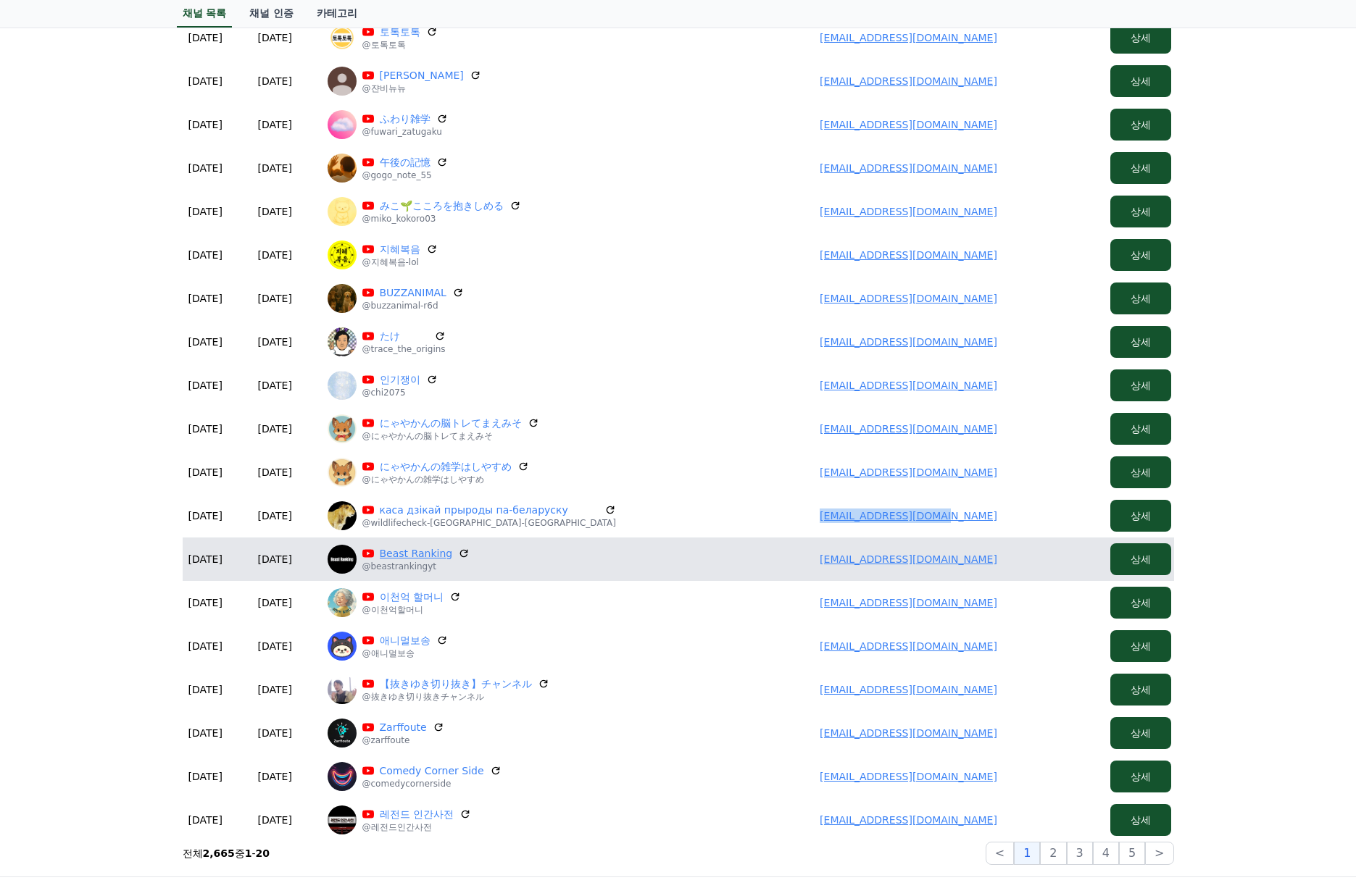
click at [430, 558] on link "Beast Ranking" at bounding box center [416, 554] width 73 height 15
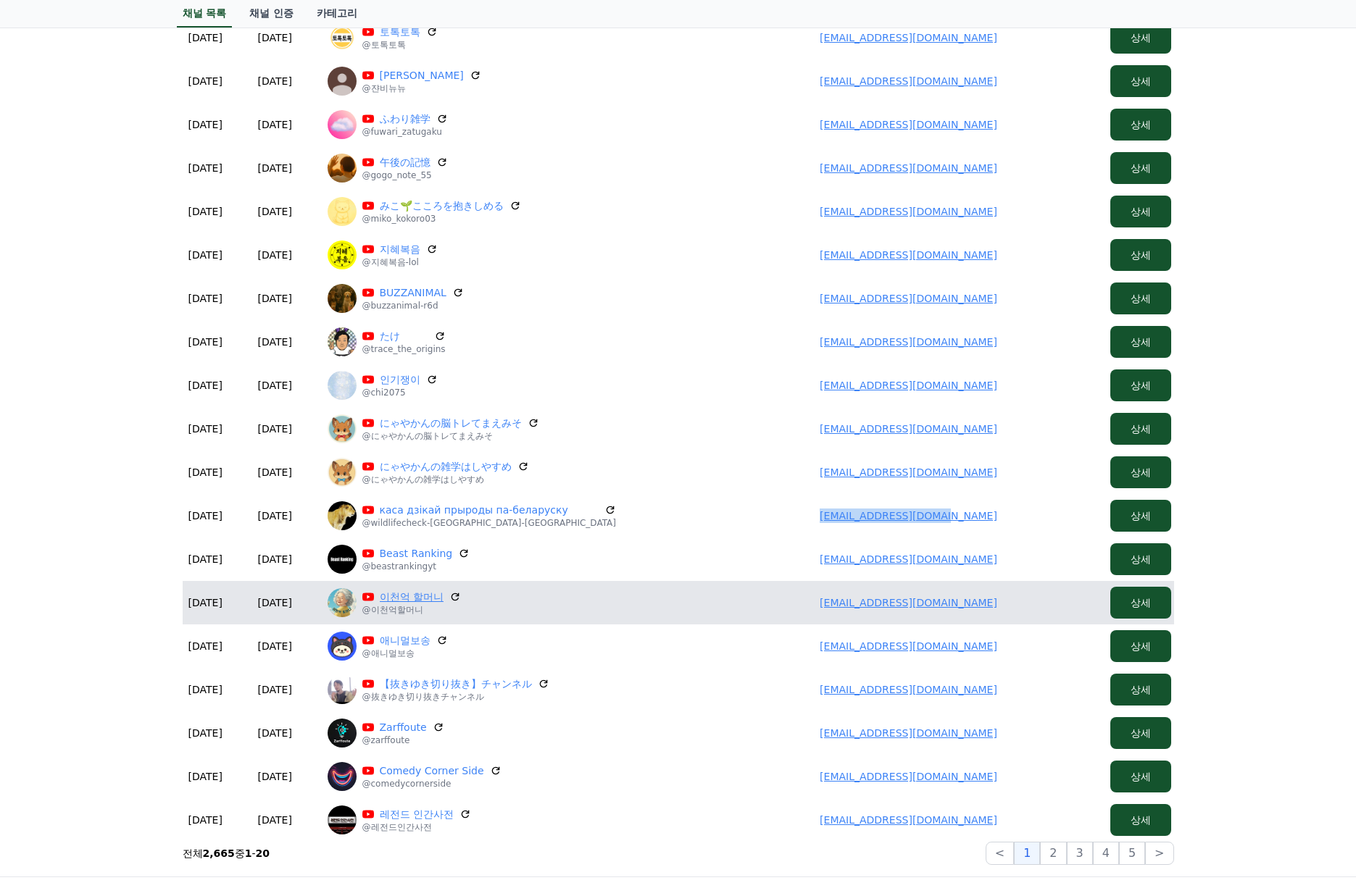
click at [408, 595] on link "이천억 할머니" at bounding box center [411, 597] width 64 height 15
click at [822, 581] on td "ckbana83@gmail.com" at bounding box center [909, 603] width 392 height 44
drag, startPoint x: 832, startPoint y: 595, endPoint x: 981, endPoint y: 596, distance: 149.0
click at [983, 597] on td "ckbana83@gmail.com" at bounding box center [909, 603] width 392 height 44
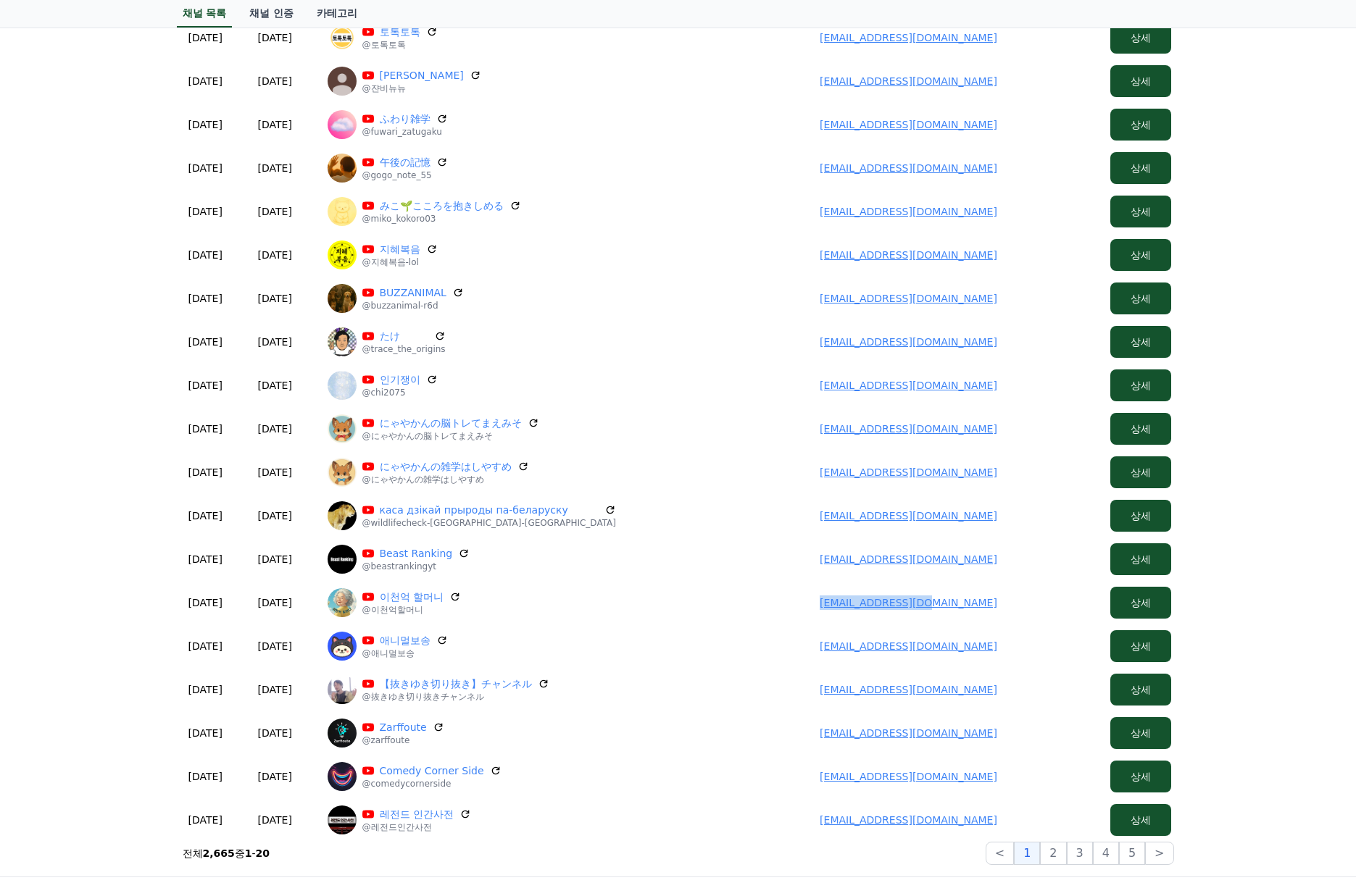
copy link "ckbana83@gmail.com"
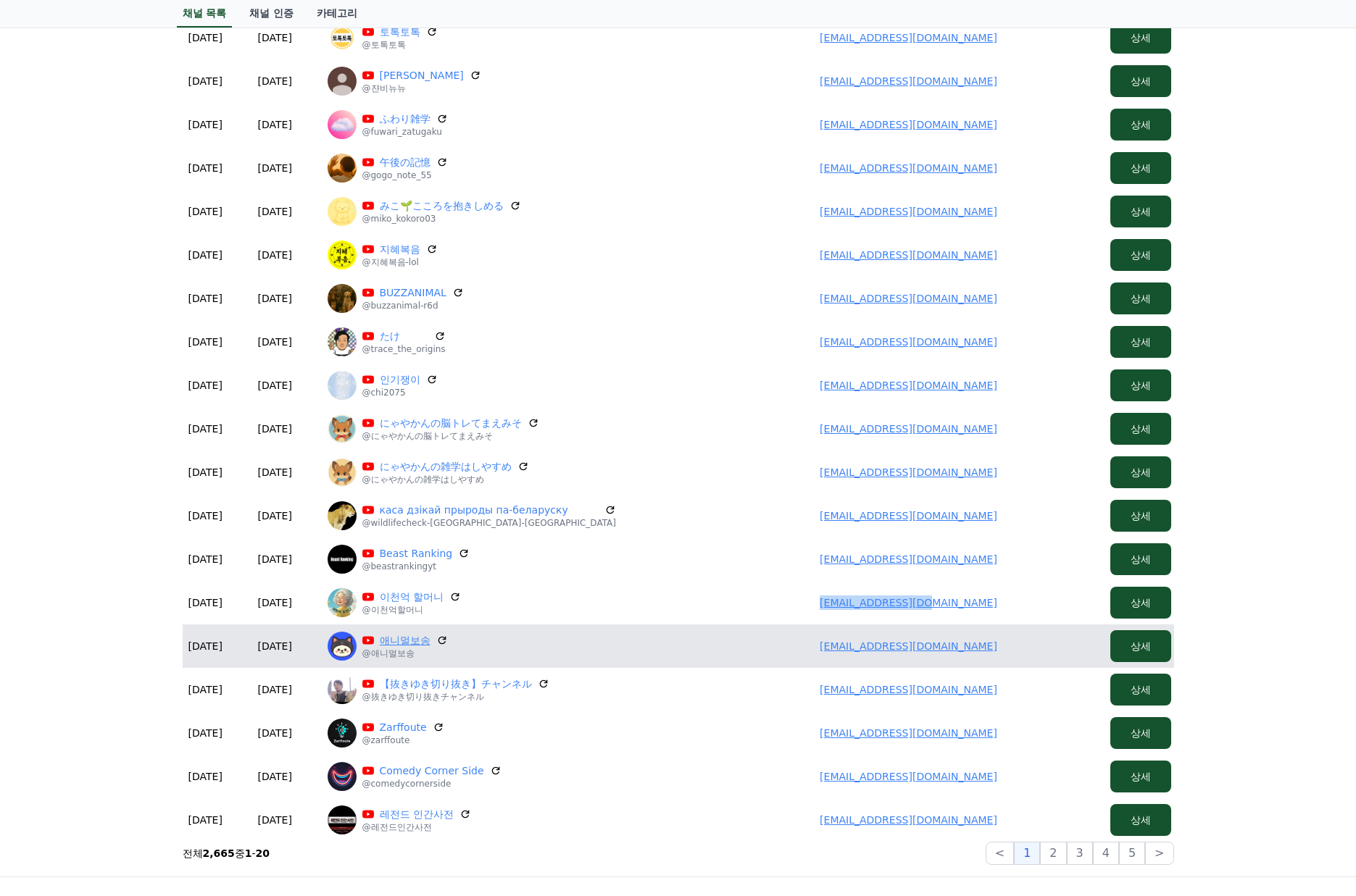
click at [401, 640] on link "애니멀보송" at bounding box center [405, 640] width 51 height 15
click at [809, 639] on td "linkei100@gmail.com" at bounding box center [909, 647] width 392 height 44
drag, startPoint x: 883, startPoint y: 645, endPoint x: 993, endPoint y: 645, distance: 110.0
click at [997, 645] on td "linkei100@gmail.com" at bounding box center [909, 647] width 392 height 44
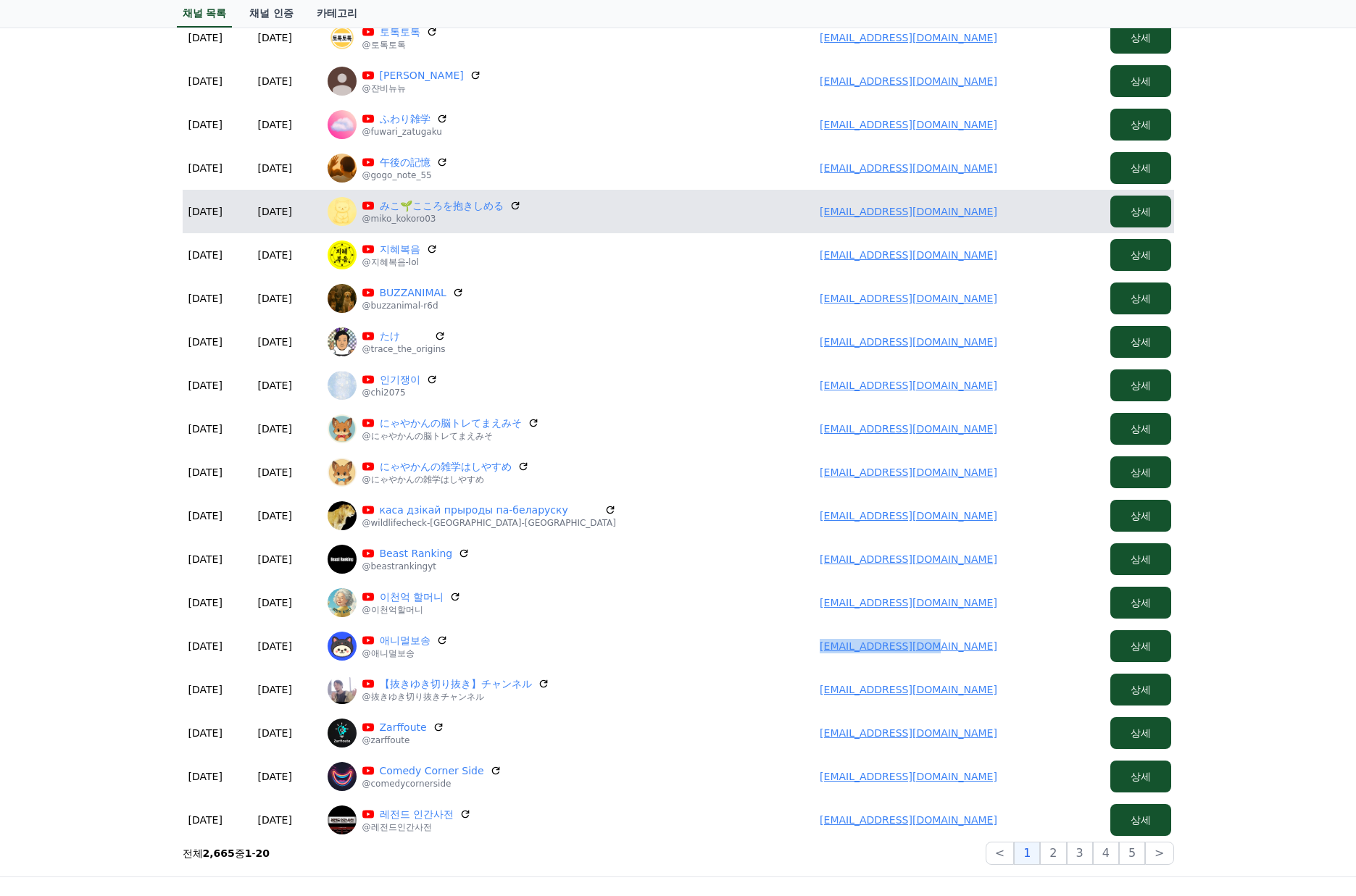
copy link "linkei100@gmail.com"
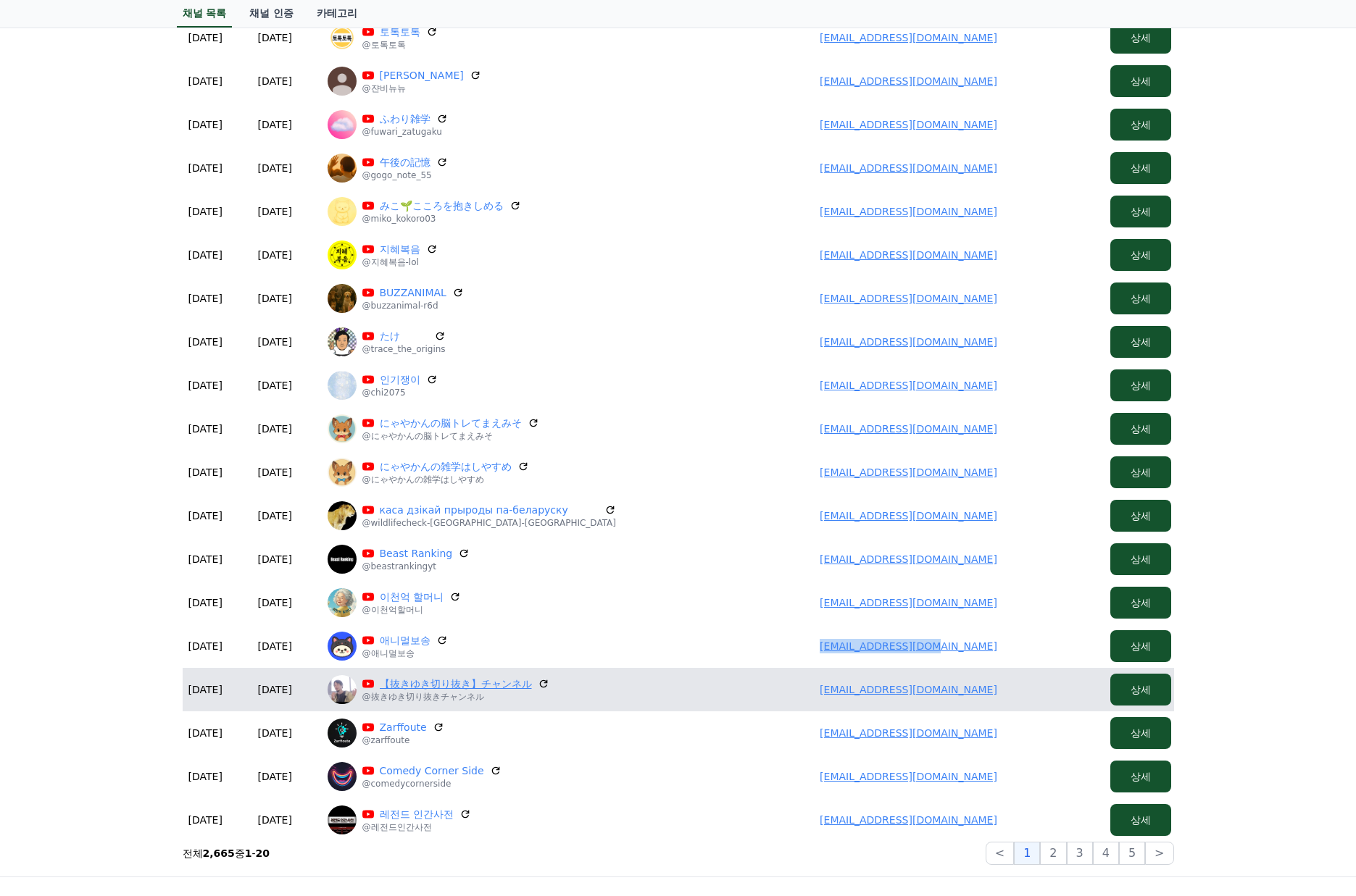
click at [428, 681] on link "【抜きゆき切り抜き】チャンネル" at bounding box center [455, 684] width 152 height 15
drag, startPoint x: 808, startPoint y: 679, endPoint x: 1014, endPoint y: 682, distance: 206.0
click at [1014, 683] on td "kazuki150122013101@gmail.com" at bounding box center [909, 689] width 392 height 44
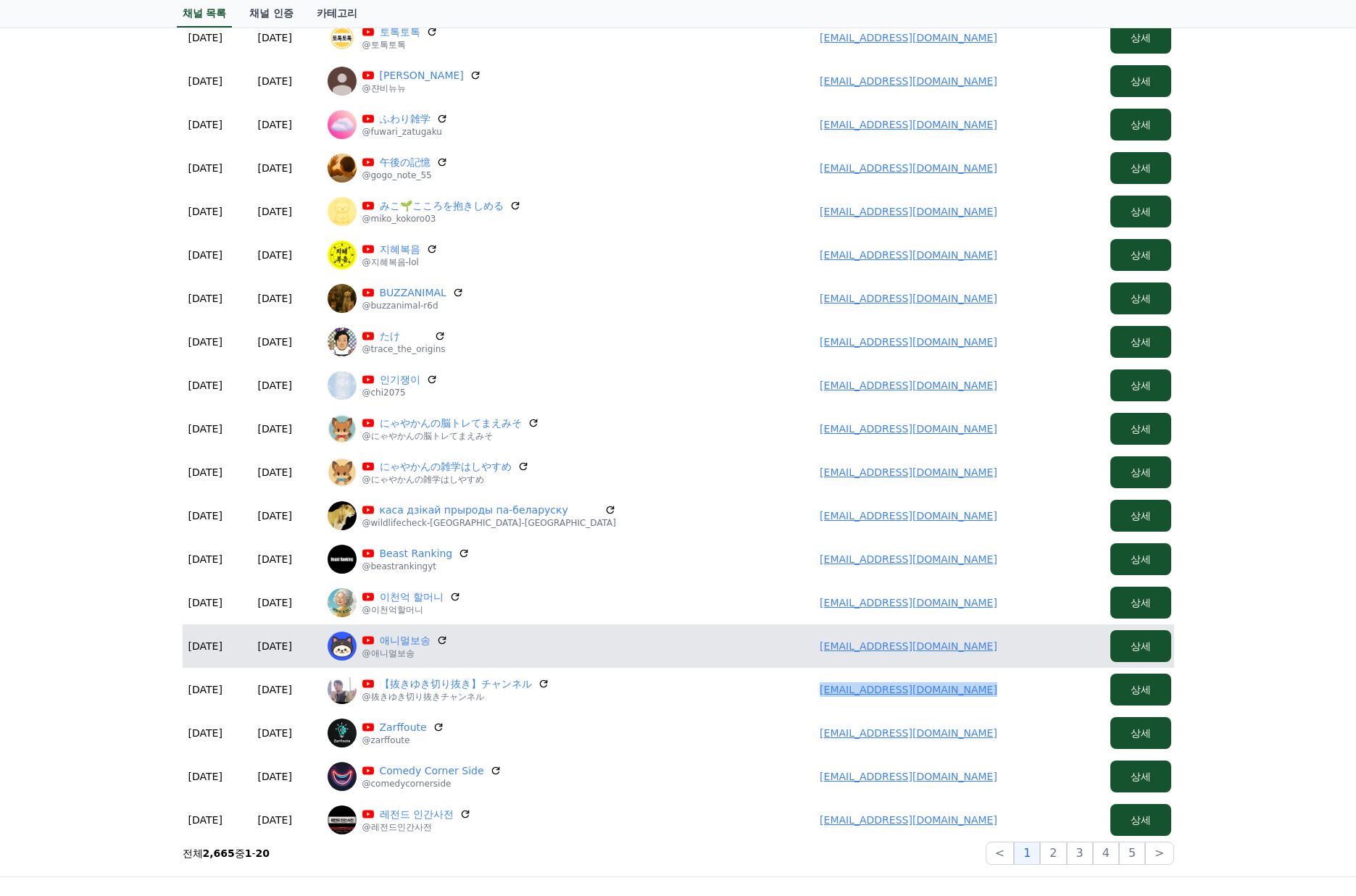
copy link "kazuki150122013101@gmail.com"
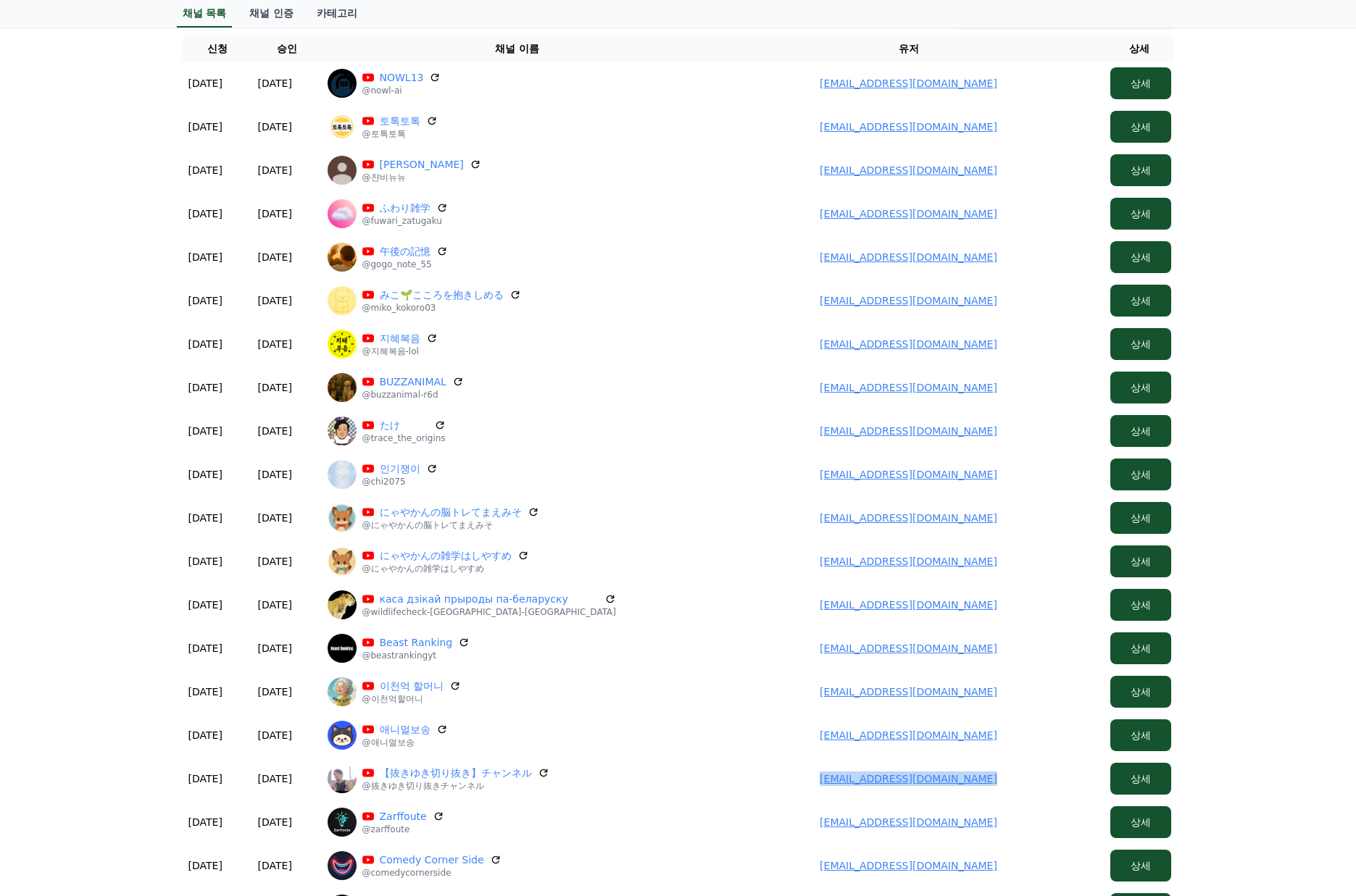
scroll to position [0, 0]
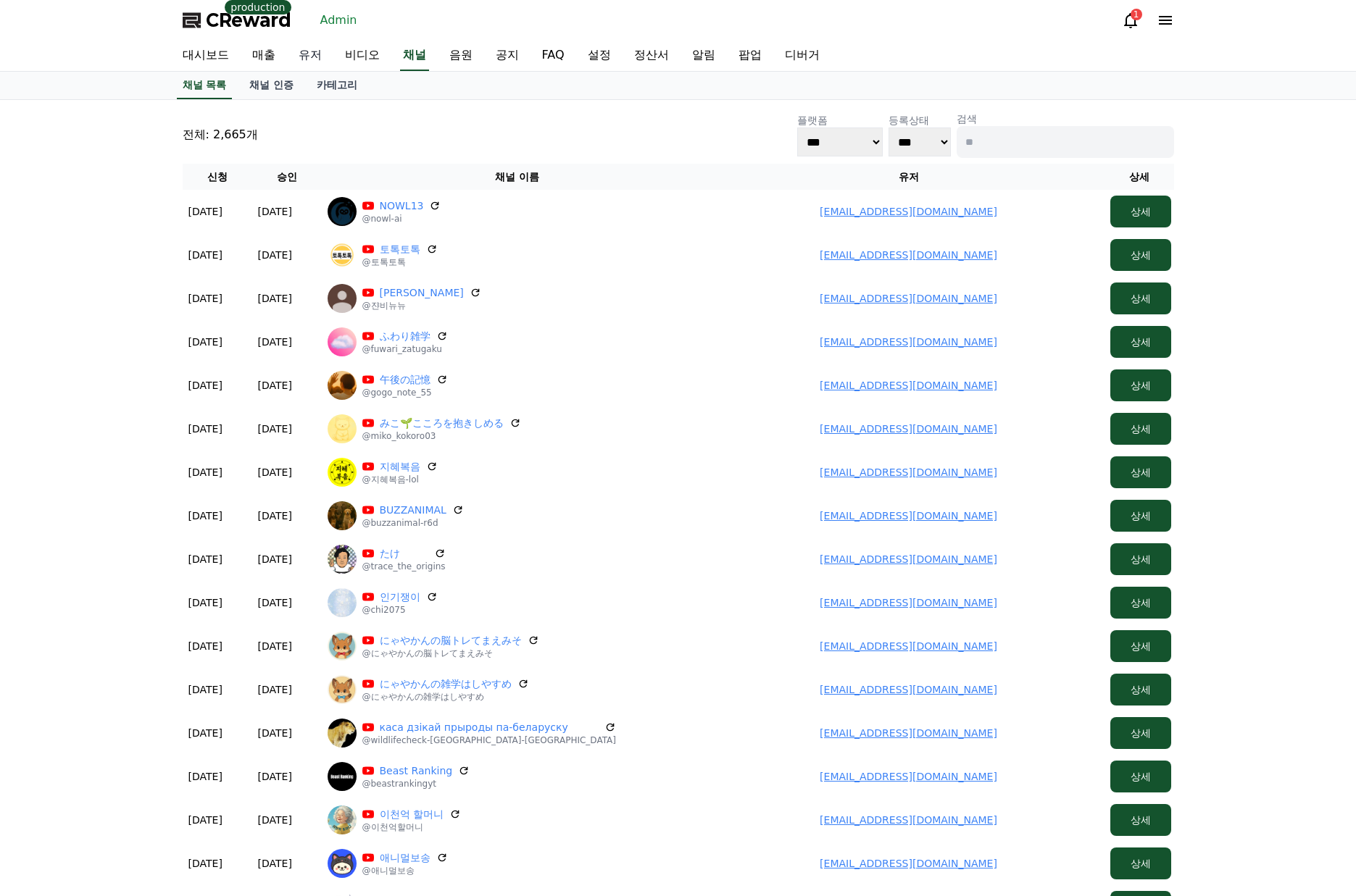
click at [313, 59] on link "유저" at bounding box center [309, 56] width 46 height 31
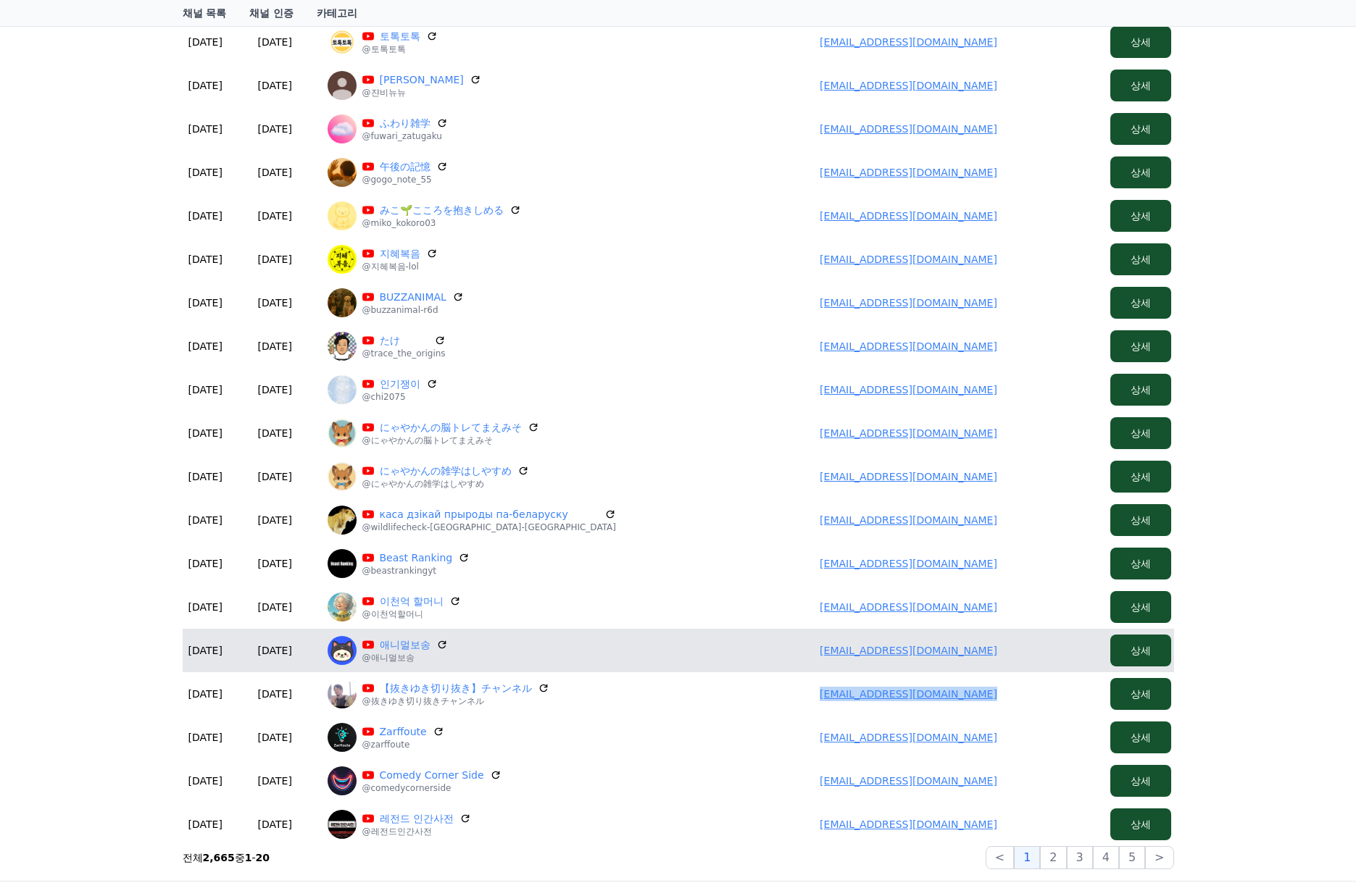
scroll to position [217, 0]
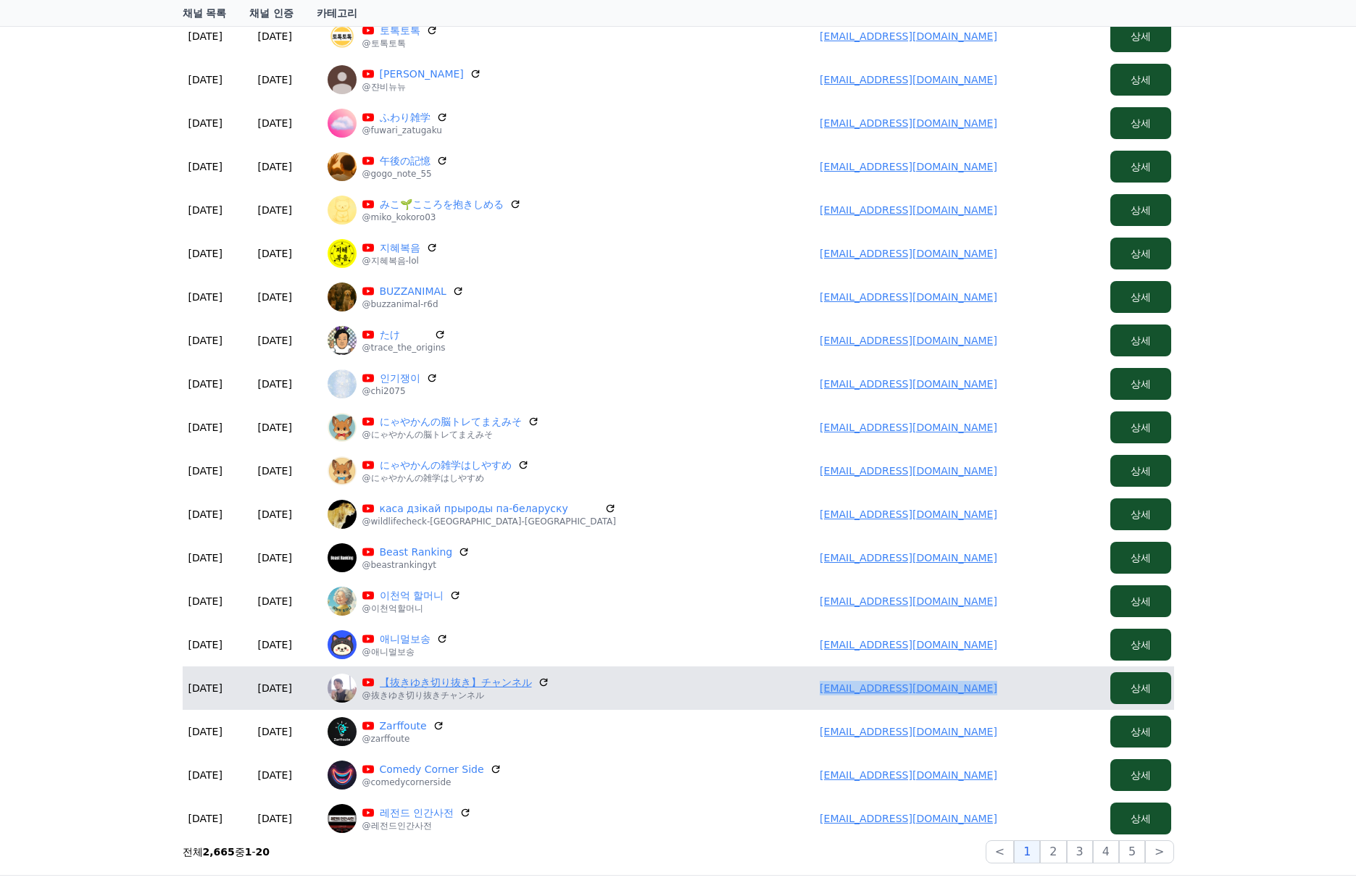
click at [452, 686] on link "【抜きゆき切り抜き】チャンネル" at bounding box center [455, 682] width 152 height 15
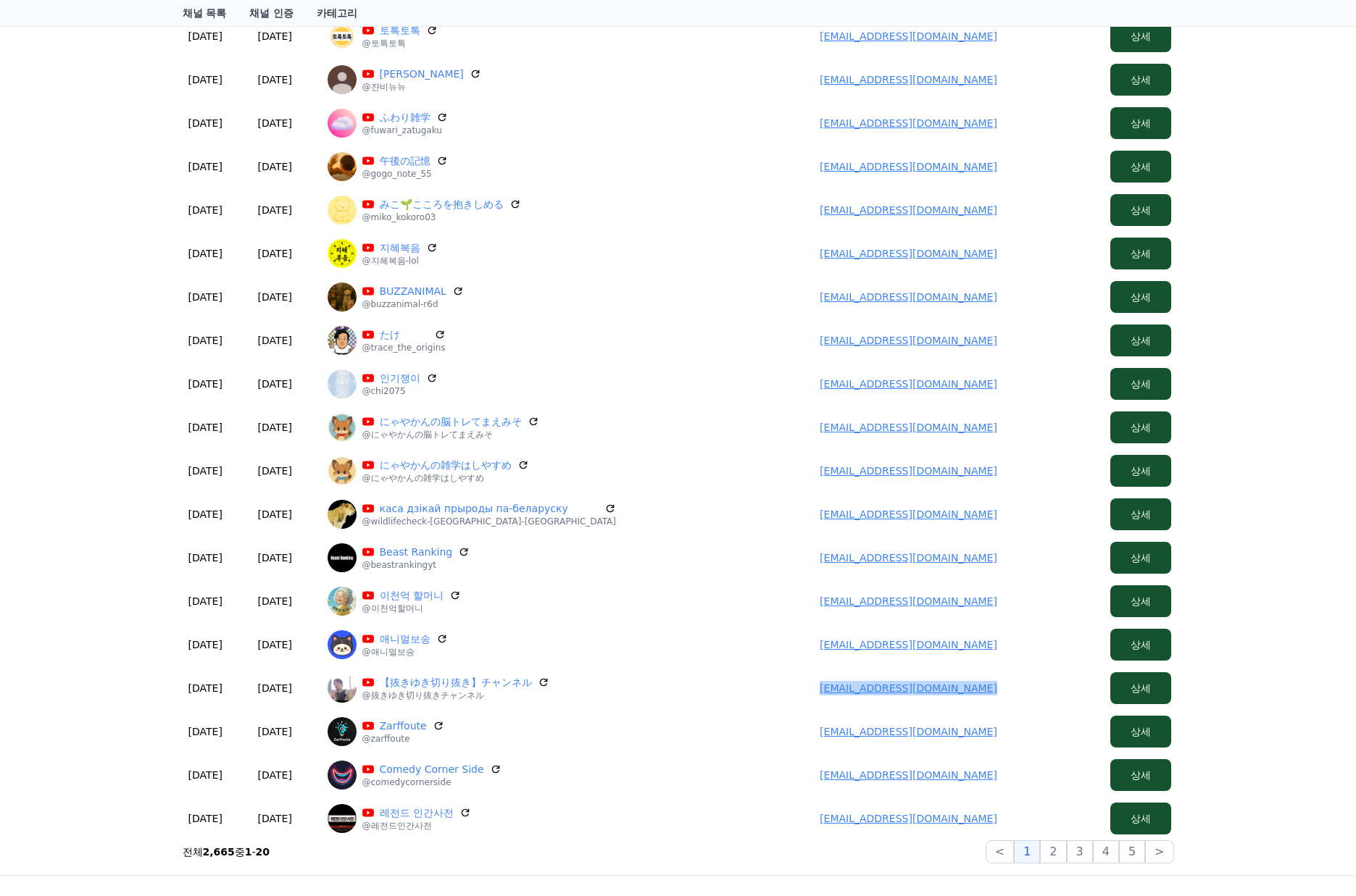
copy link "kazuki150122013101@gmail.com"
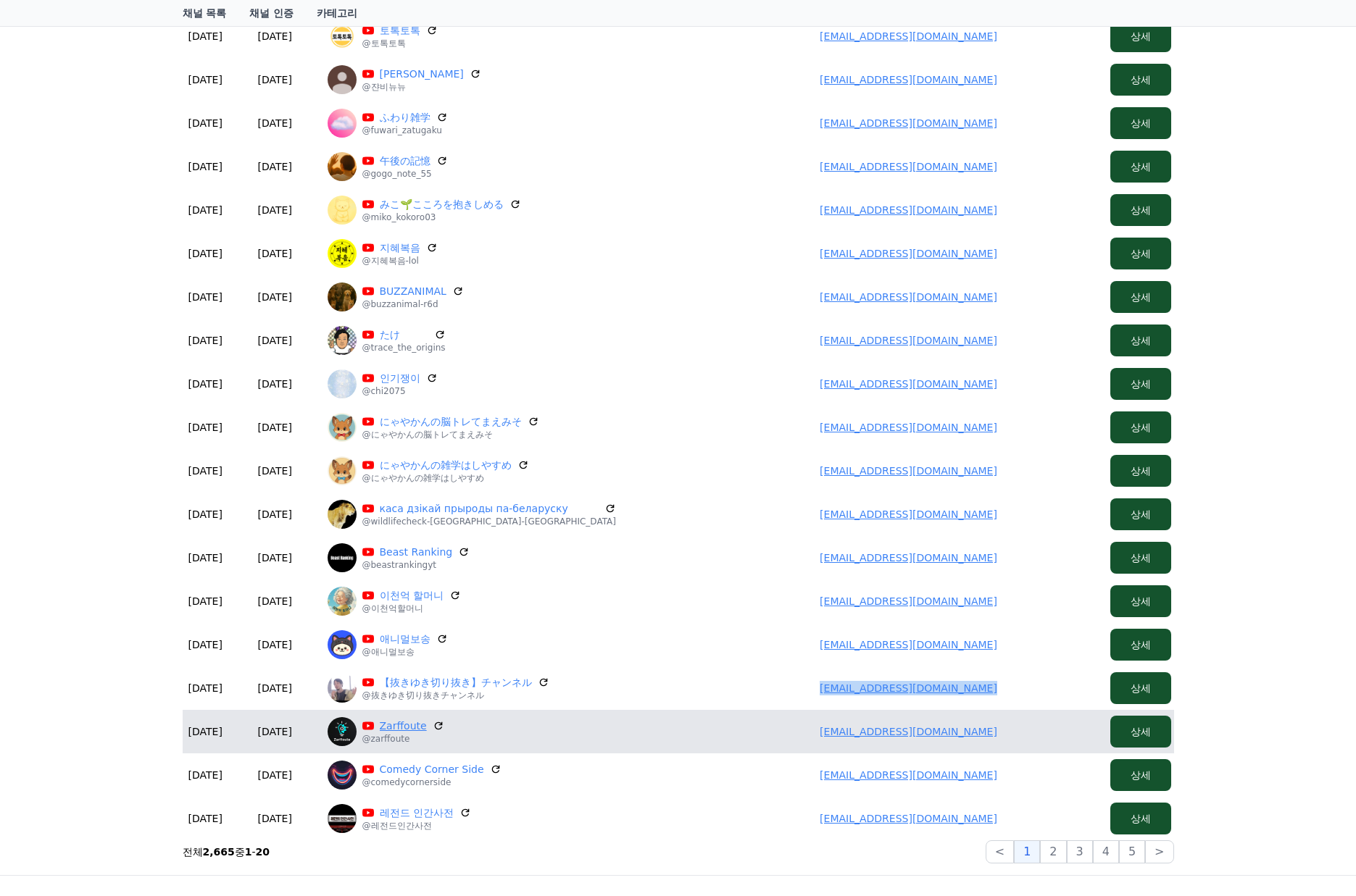
click at [402, 726] on link "Zarffoute" at bounding box center [403, 726] width 47 height 15
click at [741, 722] on td "tayebghamam@gmail.com" at bounding box center [909, 731] width 392 height 44
drag, startPoint x: 945, startPoint y: 731, endPoint x: 1074, endPoint y: 726, distance: 129.1
click at [1074, 726] on td "tayebghamam@gmail.com" at bounding box center [909, 731] width 392 height 44
copy link "tayebghamam@gmail.com"
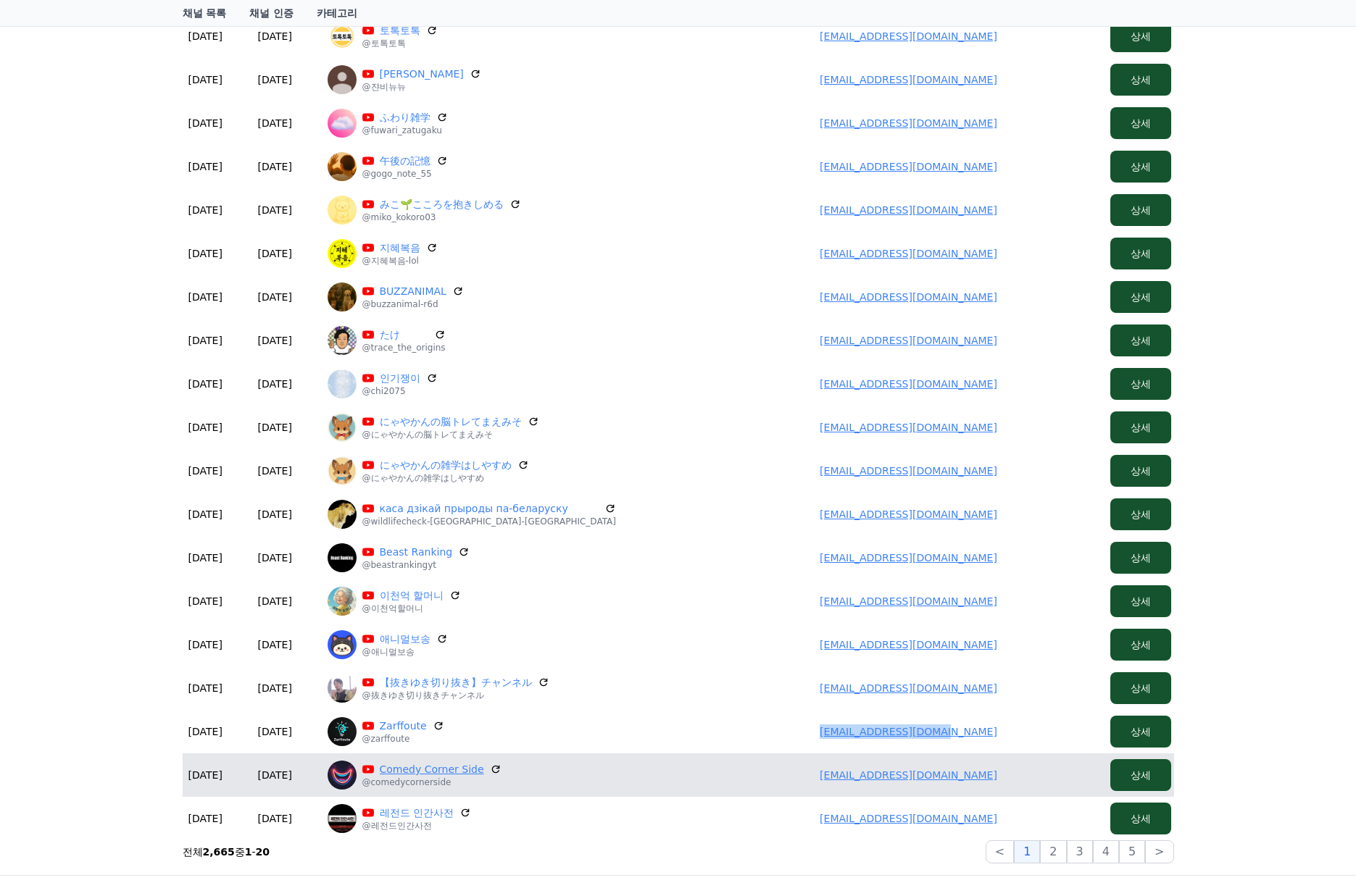
click at [413, 773] on link "Comedy Corner Side" at bounding box center [431, 769] width 104 height 15
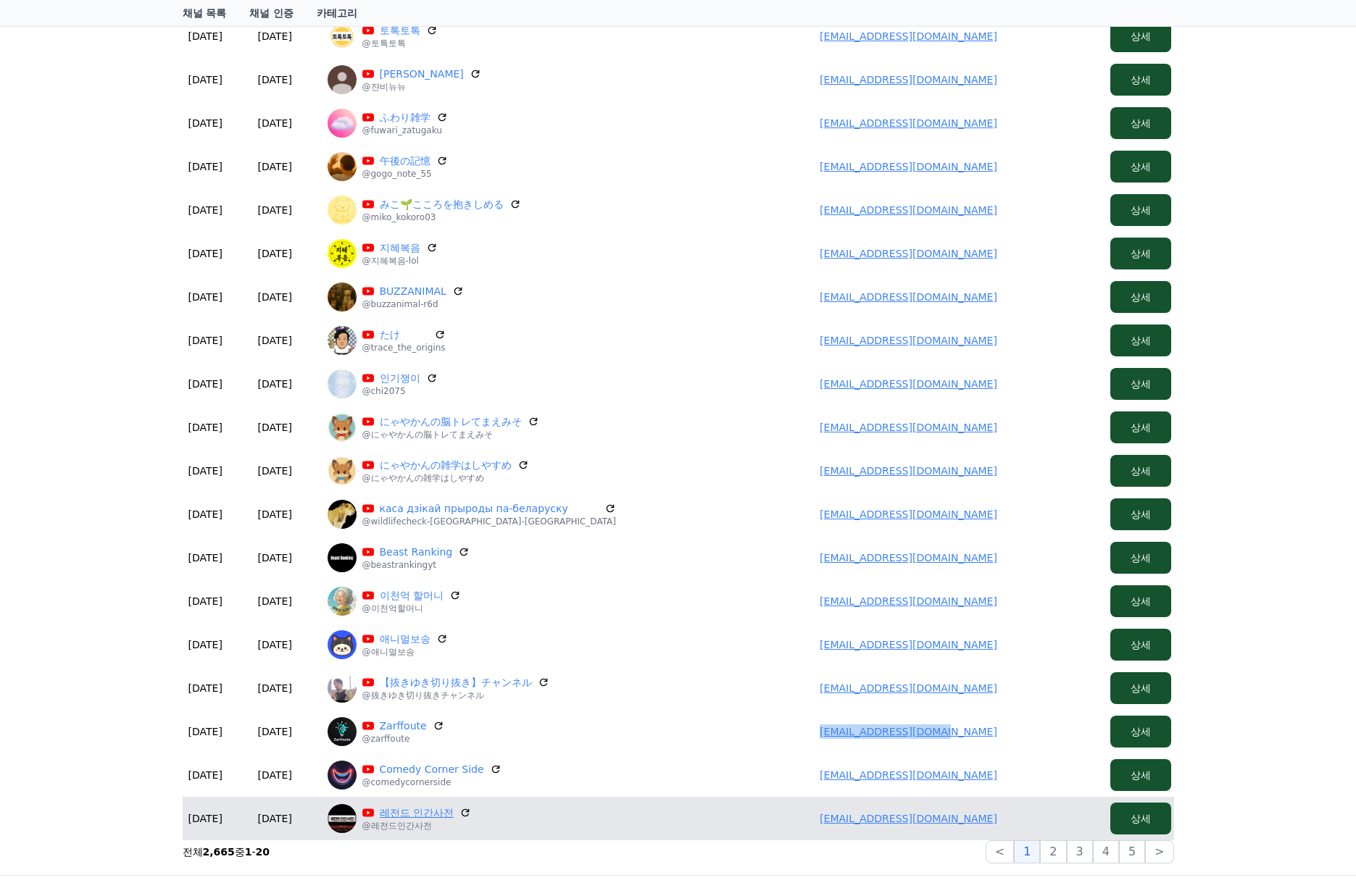
click at [385, 814] on link "레전드 인간사전" at bounding box center [417, 813] width 74 height 15
drag, startPoint x: 822, startPoint y: 810, endPoint x: 995, endPoint y: 806, distance: 173.0
click at [999, 808] on td "rose7716@naver.com" at bounding box center [909, 819] width 392 height 44
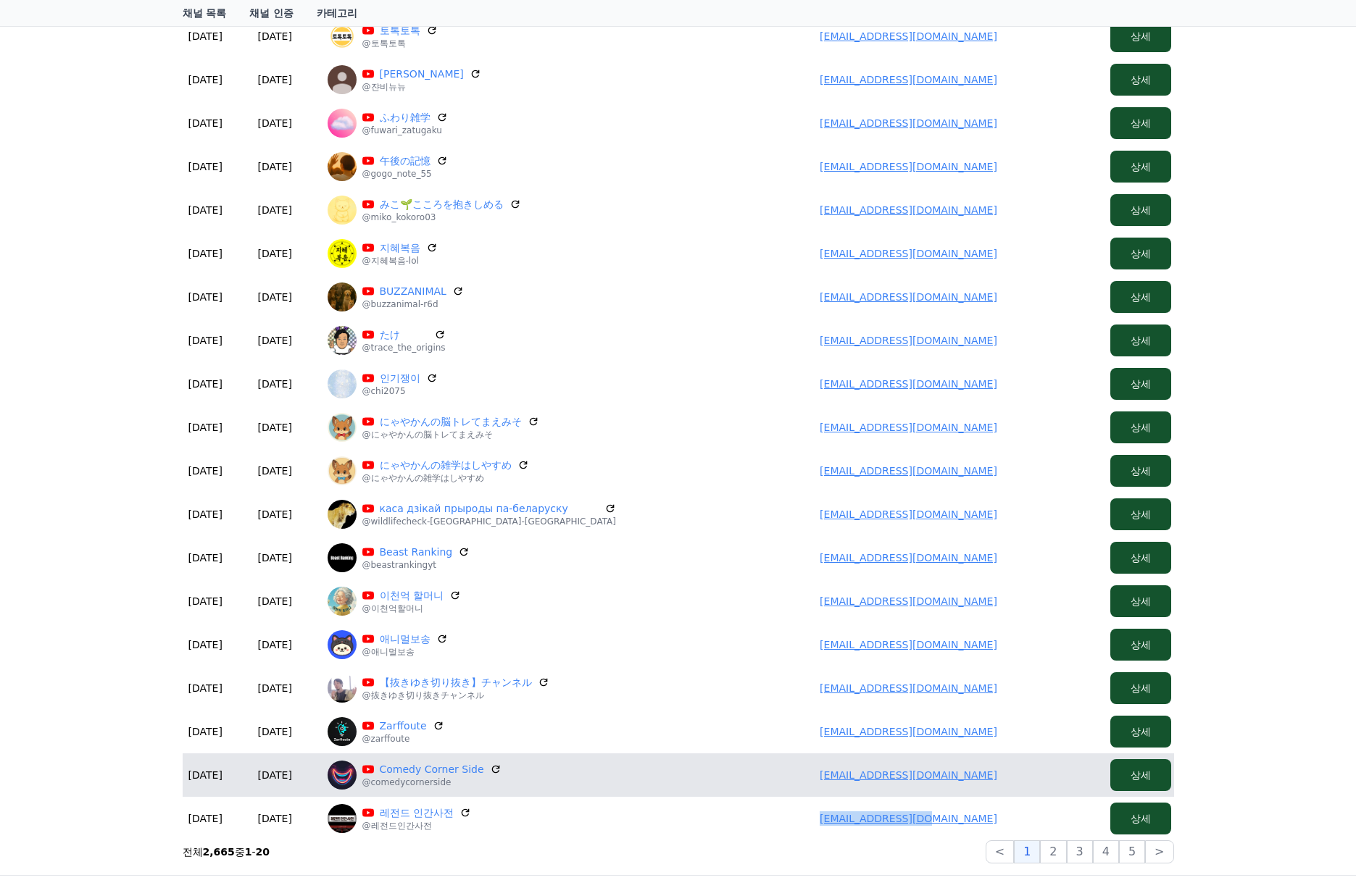
copy link "rose7716@naver.com"
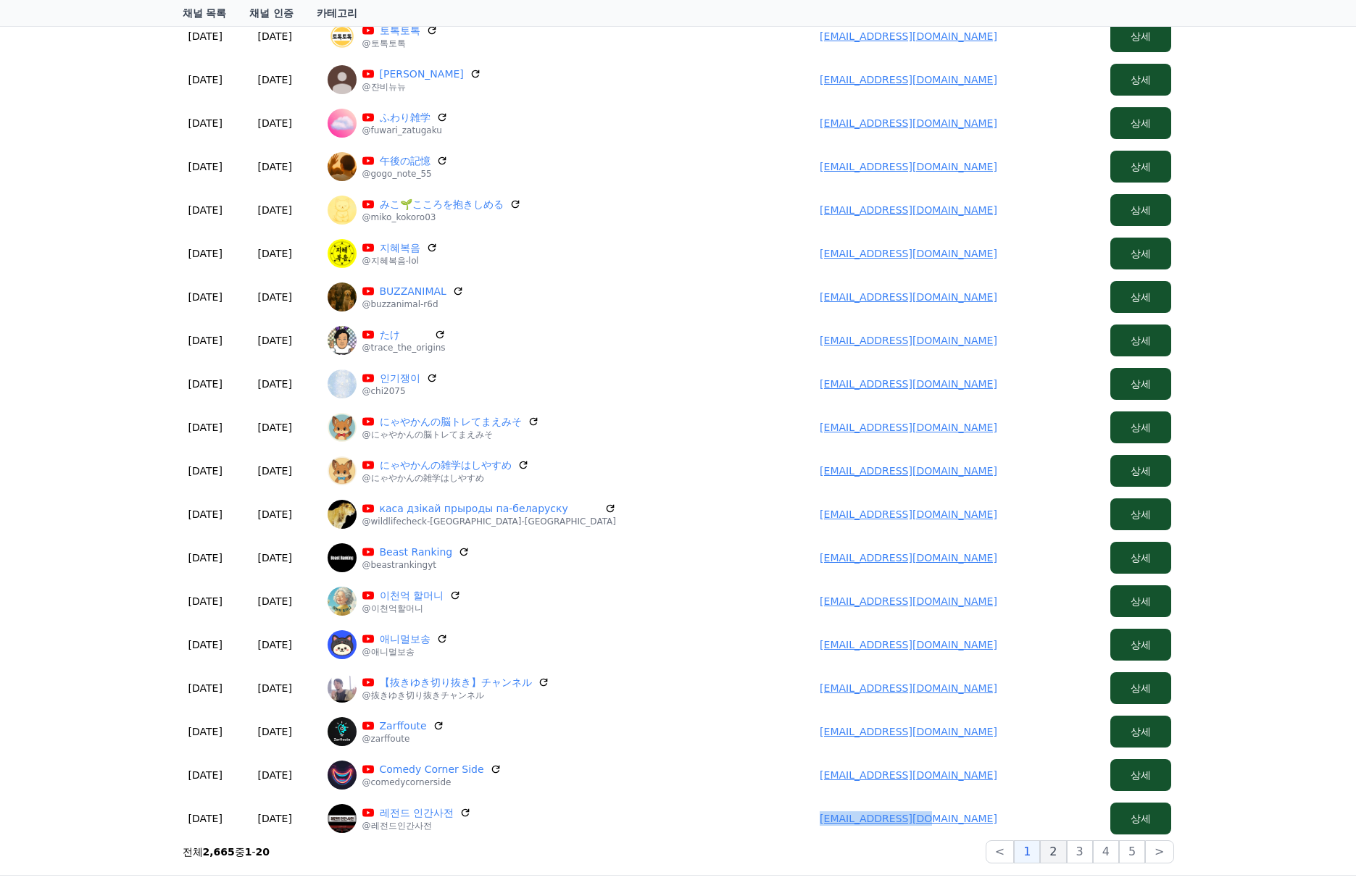
click at [1067, 848] on button "2" at bounding box center [1080, 852] width 26 height 23
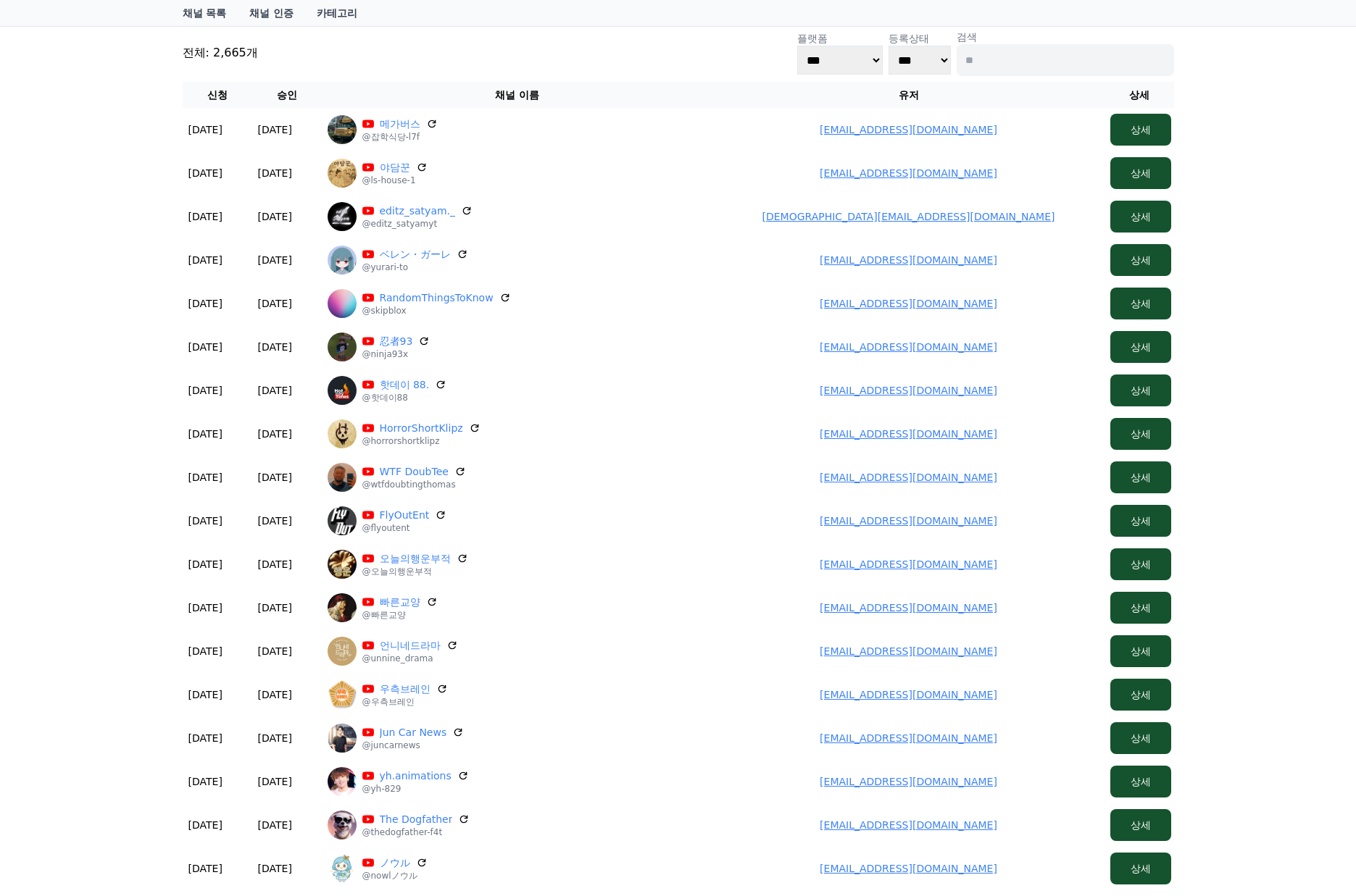
scroll to position [0, 0]
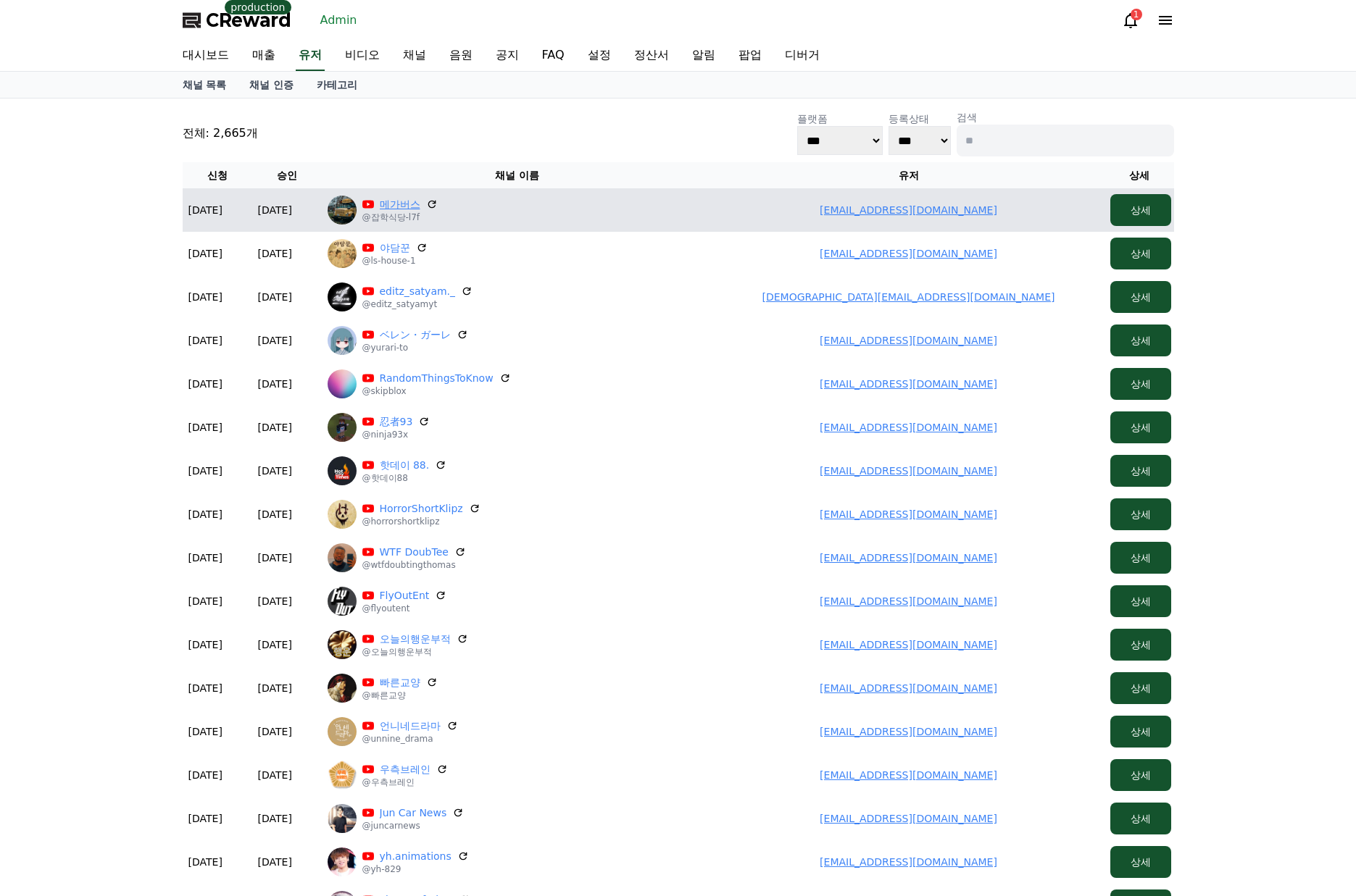
click at [403, 203] on link "메가버스" at bounding box center [400, 204] width 40 height 15
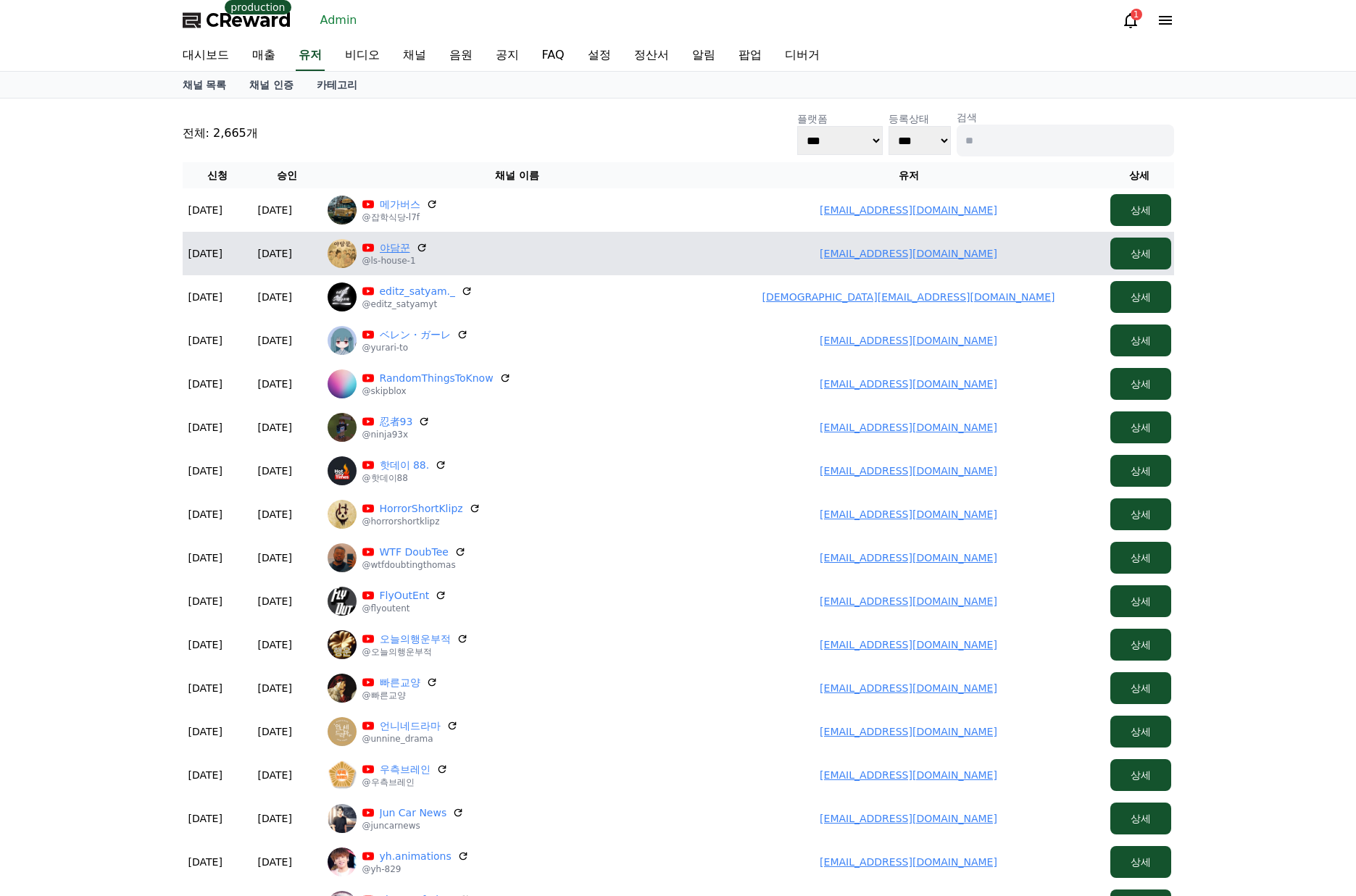
click at [397, 249] on link "야담꾼" at bounding box center [395, 248] width 31 height 15
drag, startPoint x: 969, startPoint y: 250, endPoint x: 783, endPoint y: 242, distance: 186.2
click at [783, 242] on td "a71074722@gmail.com" at bounding box center [909, 253] width 392 height 44
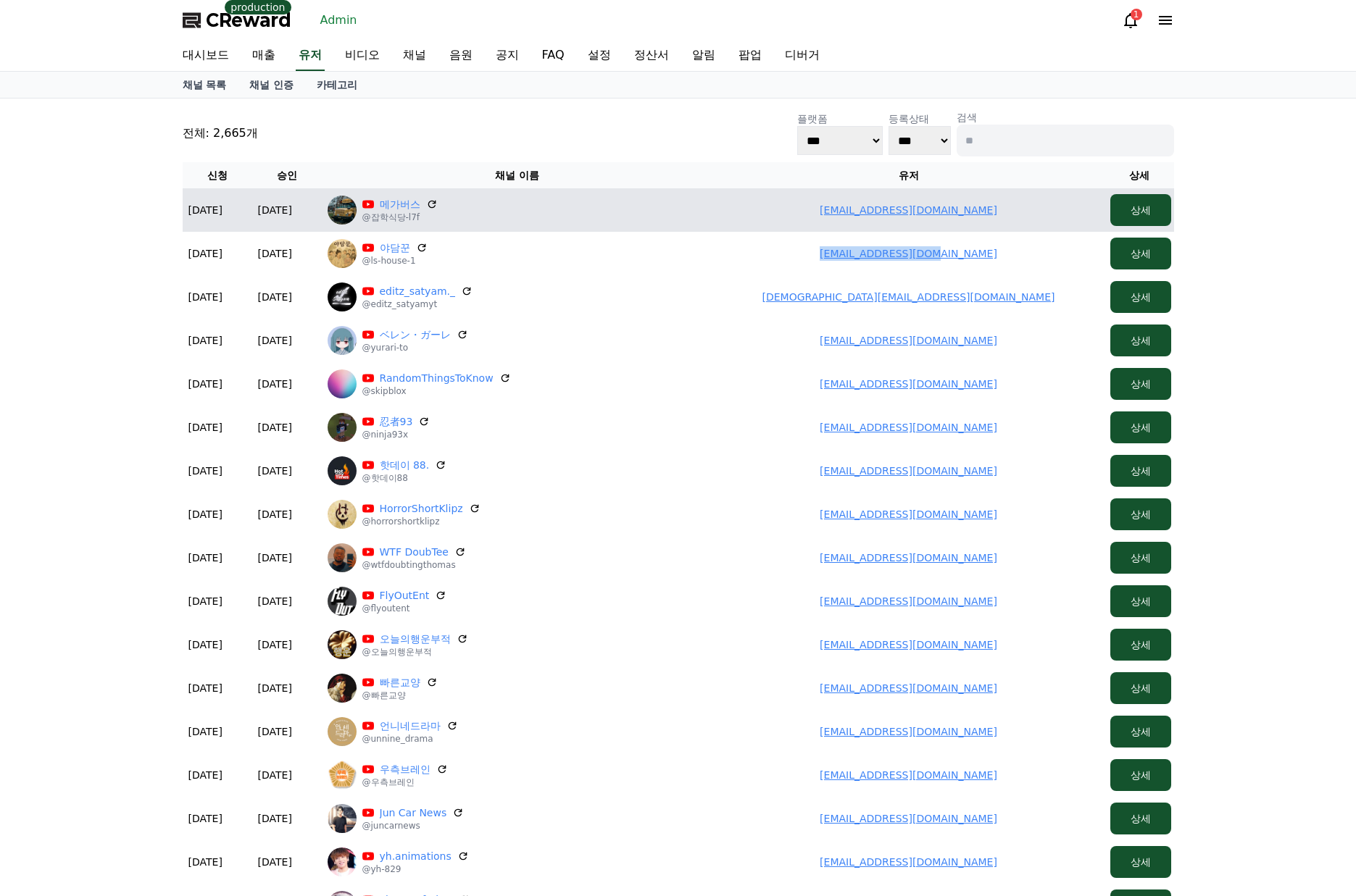
copy link "a71074722@gmail.com"
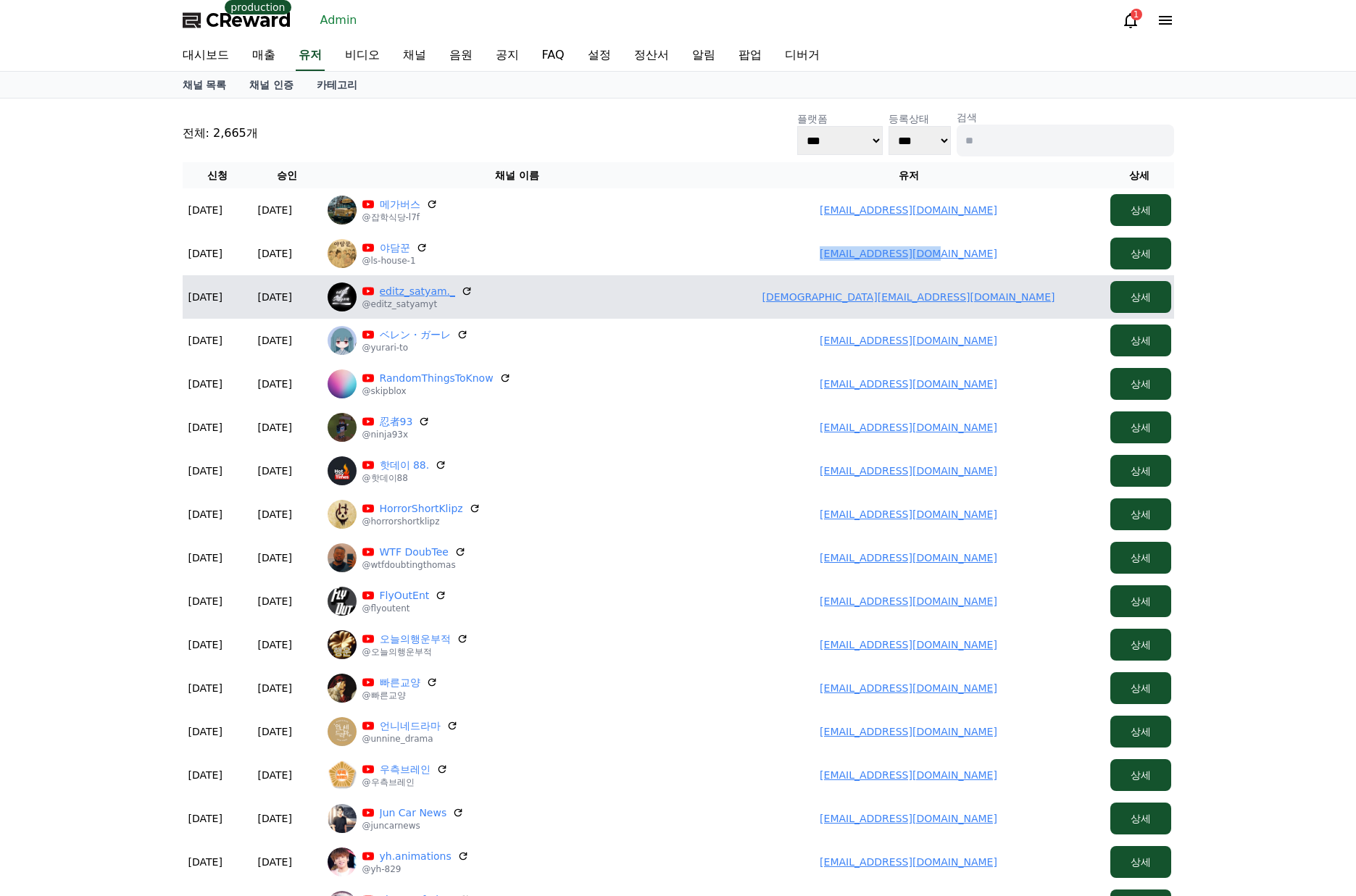
click at [380, 293] on link "editz_satyam._" at bounding box center [418, 291] width 76 height 15
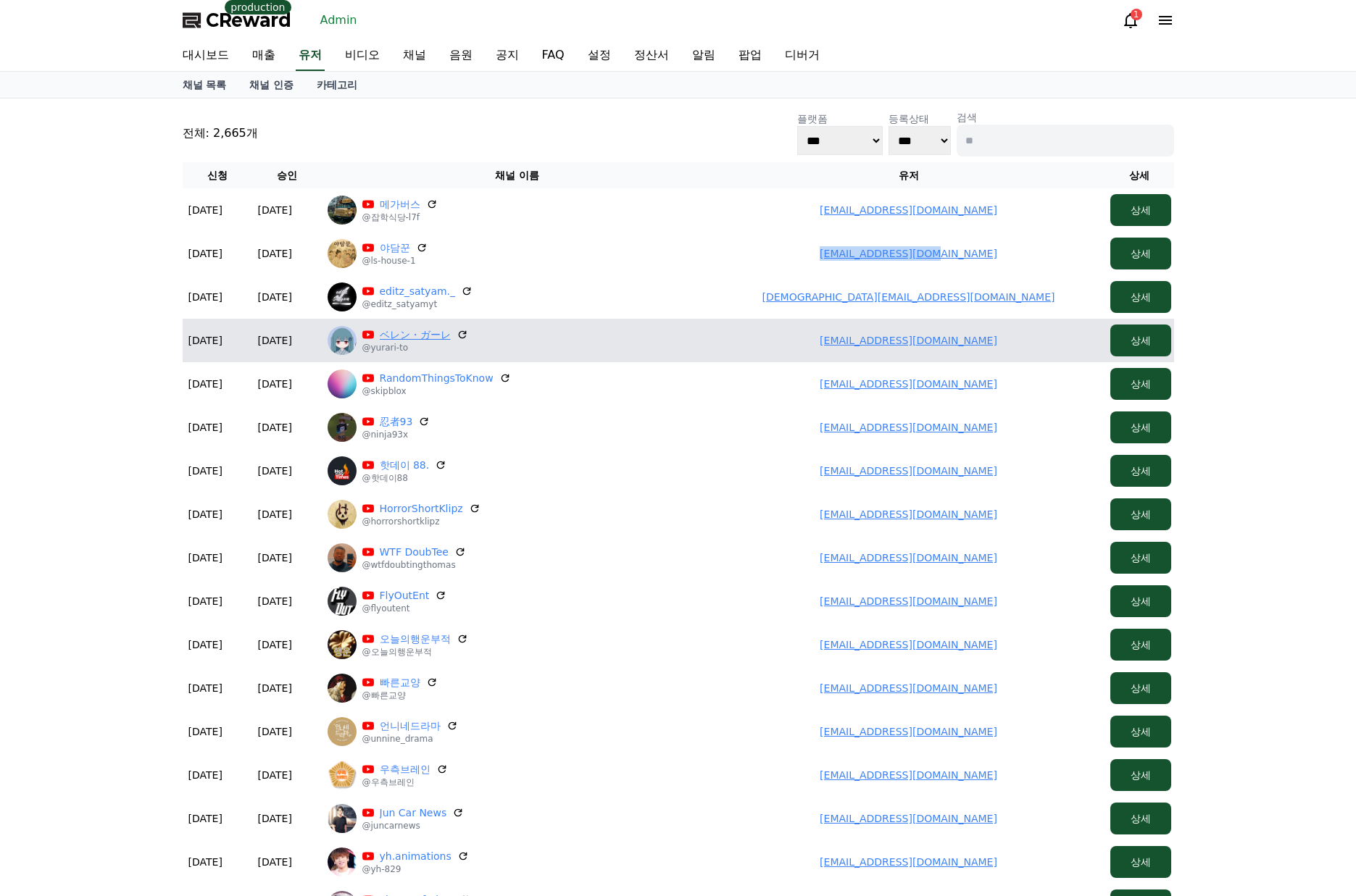
click at [414, 333] on link "ベレン・ガーレ" at bounding box center [415, 335] width 71 height 15
drag, startPoint x: 874, startPoint y: 339, endPoint x: 1020, endPoint y: 341, distance: 146.0
click at [1020, 341] on td "gongdaoyu362@gmail.com" at bounding box center [909, 341] width 392 height 44
copy link "gongdaoyu362@gmail.com"
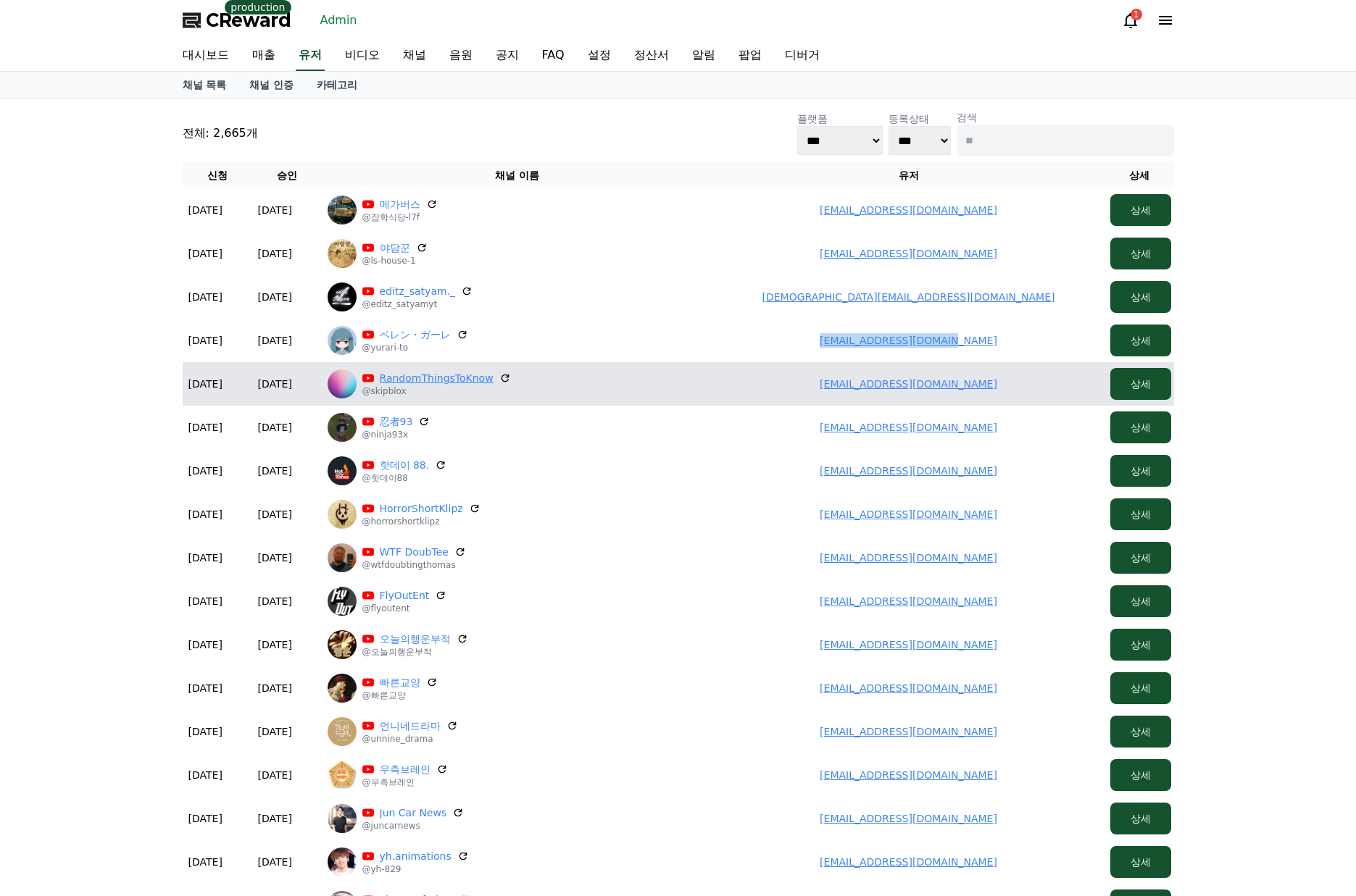
click at [432, 383] on link "RandomThingsToKnow" at bounding box center [436, 378] width 114 height 15
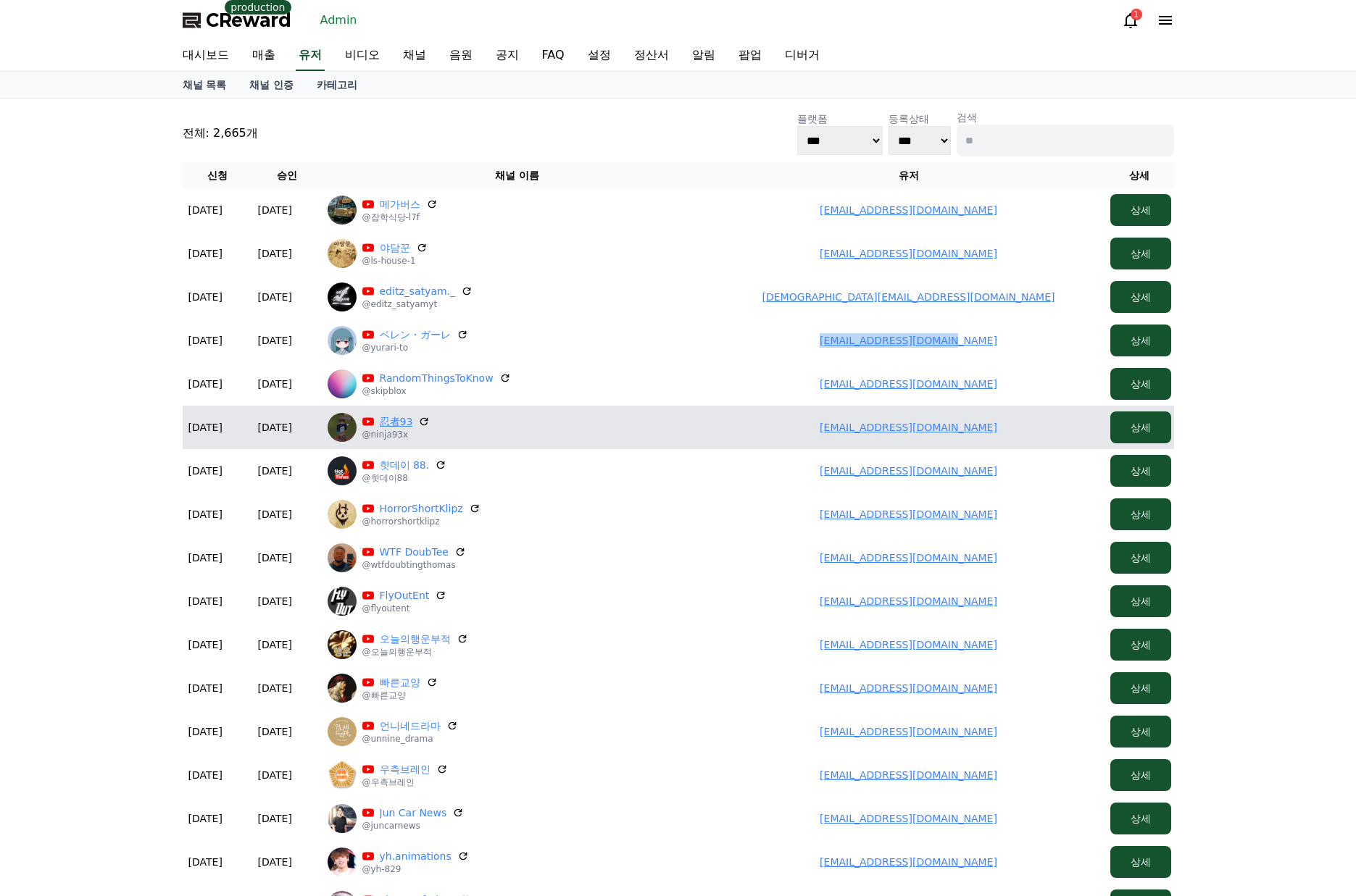
click at [385, 417] on link "忍者93" at bounding box center [396, 421] width 33 height 15
drag, startPoint x: 799, startPoint y: 428, endPoint x: 973, endPoint y: 423, distance: 174.1
click at [973, 424] on td "jkaneda93@gmail.com" at bounding box center [909, 428] width 392 height 44
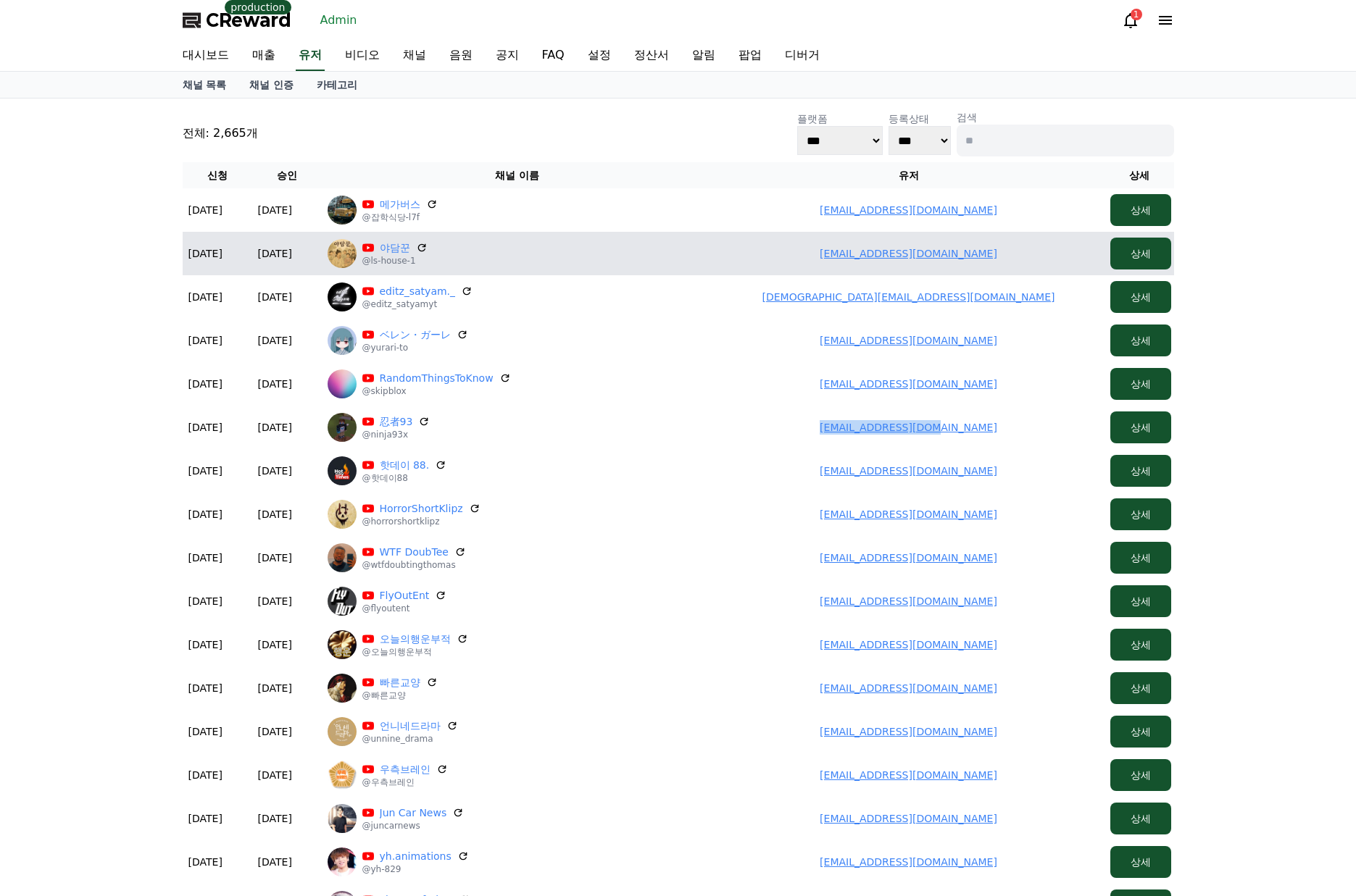
copy link "jkaneda93@gmail.com"
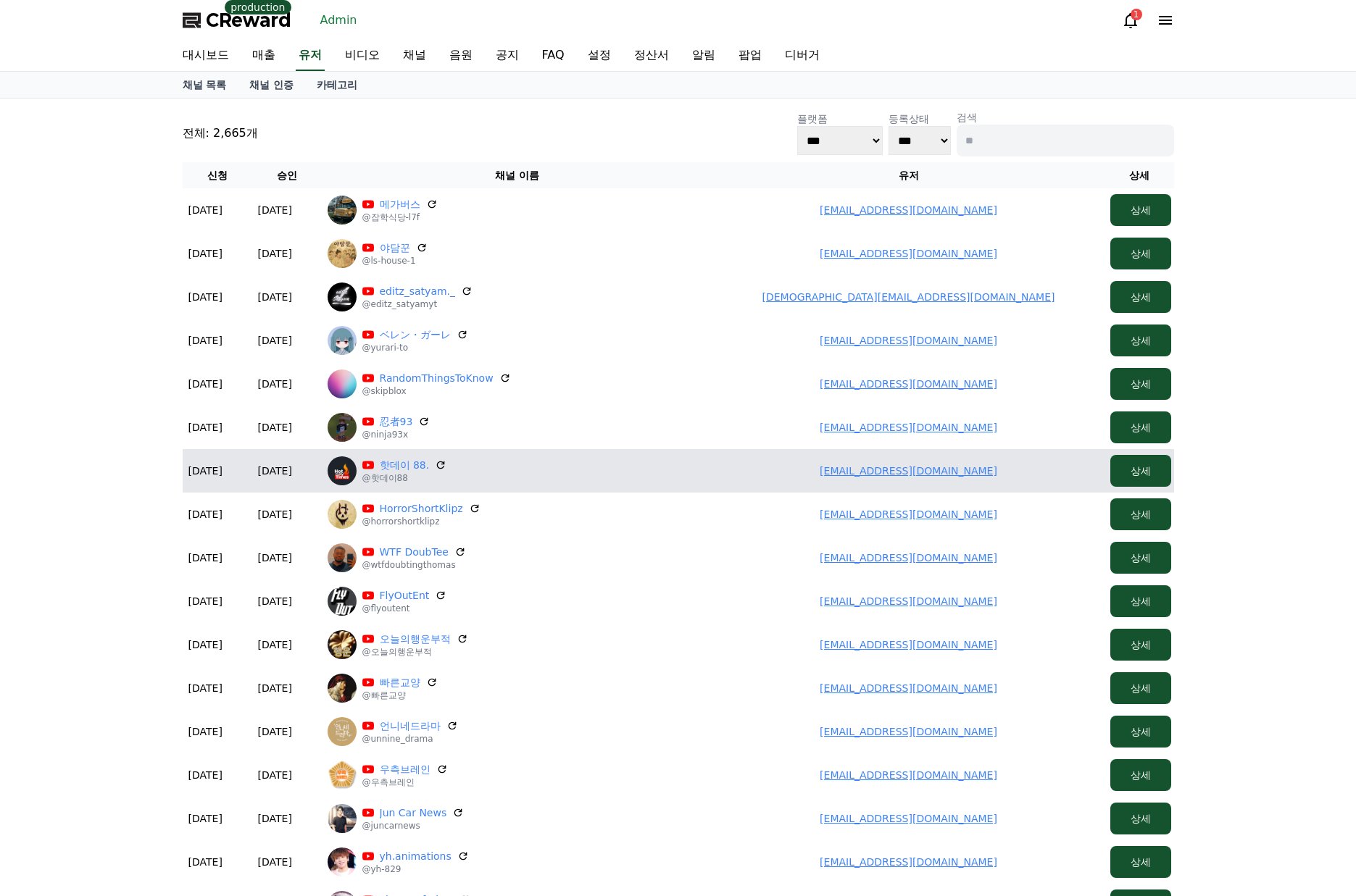
click at [427, 466] on p "핫데이 88." at bounding box center [405, 465] width 85 height 15
click at [414, 468] on link "핫데이 88." at bounding box center [405, 465] width 50 height 15
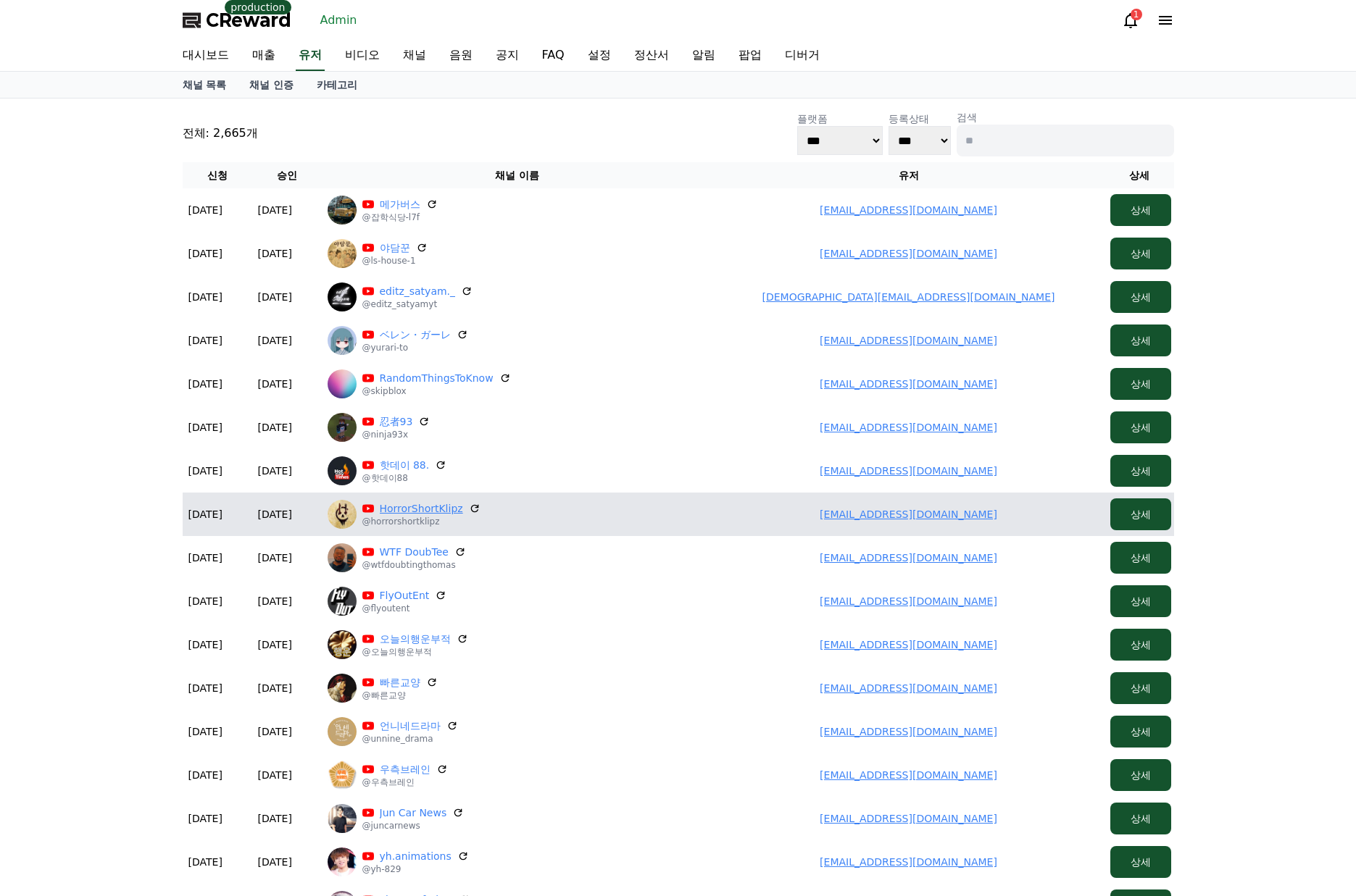
click at [415, 512] on link "HorrorShortKlipz" at bounding box center [421, 509] width 83 height 15
drag, startPoint x: 848, startPoint y: 516, endPoint x: 992, endPoint y: 516, distance: 144.0
click at [992, 516] on td "seek3r24@gmail.com" at bounding box center [909, 514] width 392 height 44
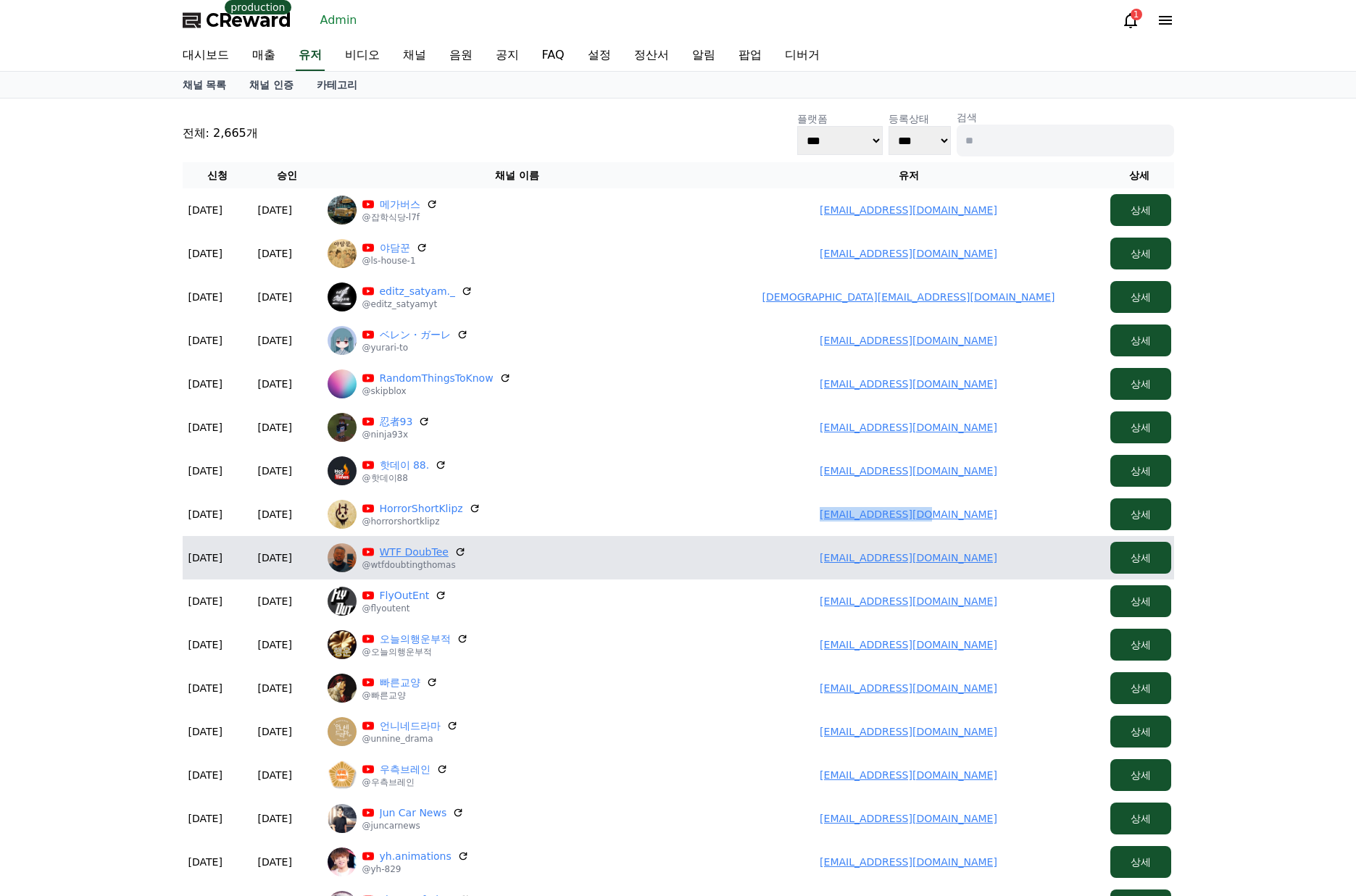
click at [402, 551] on link "WTF DoubTee" at bounding box center [414, 552] width 69 height 15
drag, startPoint x: 823, startPoint y: 558, endPoint x: 996, endPoint y: 541, distance: 173.8
click at [1004, 551] on td "seek3r24@gmail.com" at bounding box center [909, 558] width 392 height 44
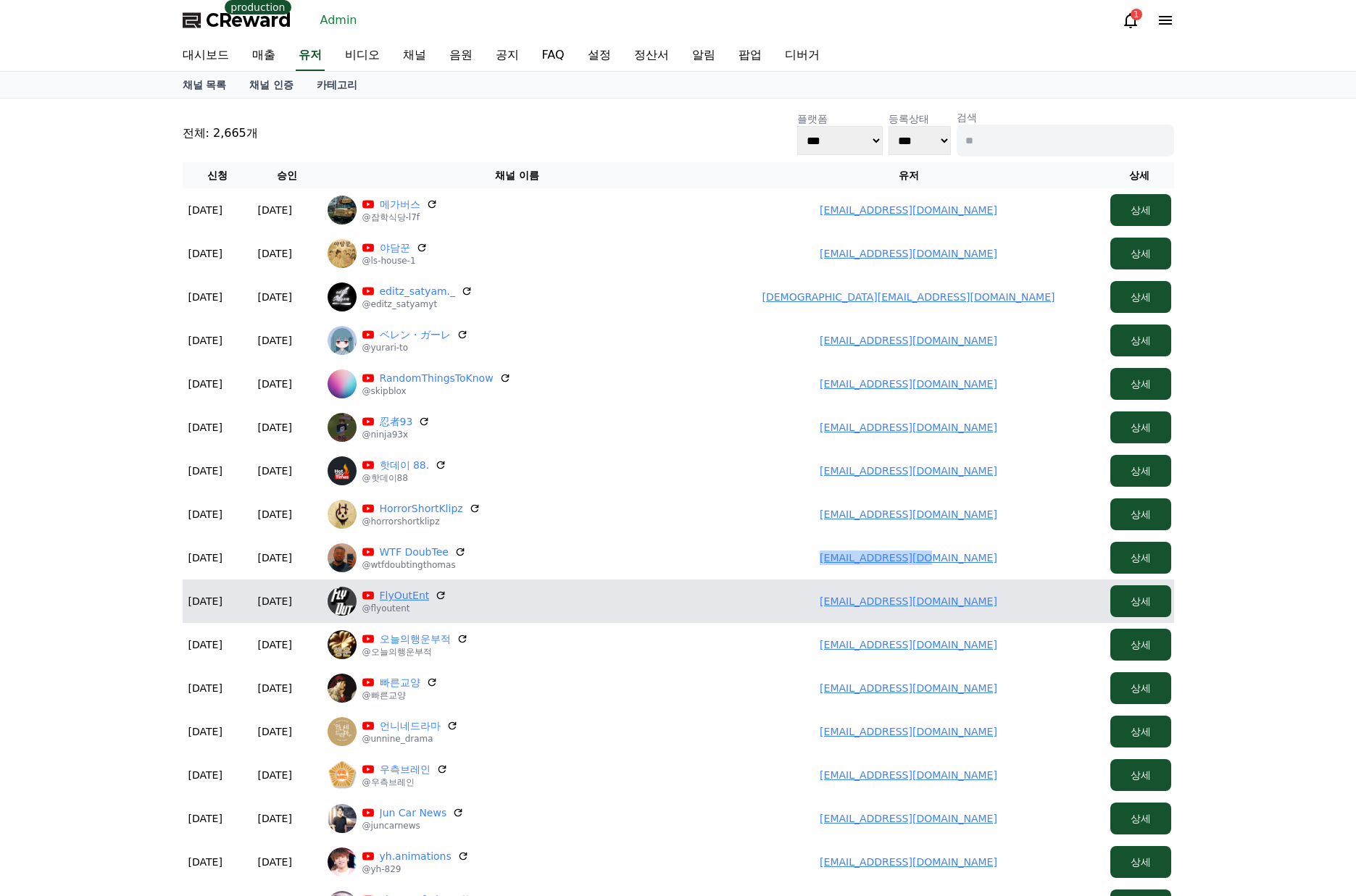
click at [399, 601] on link "FlyOutEnt" at bounding box center [405, 596] width 50 height 15
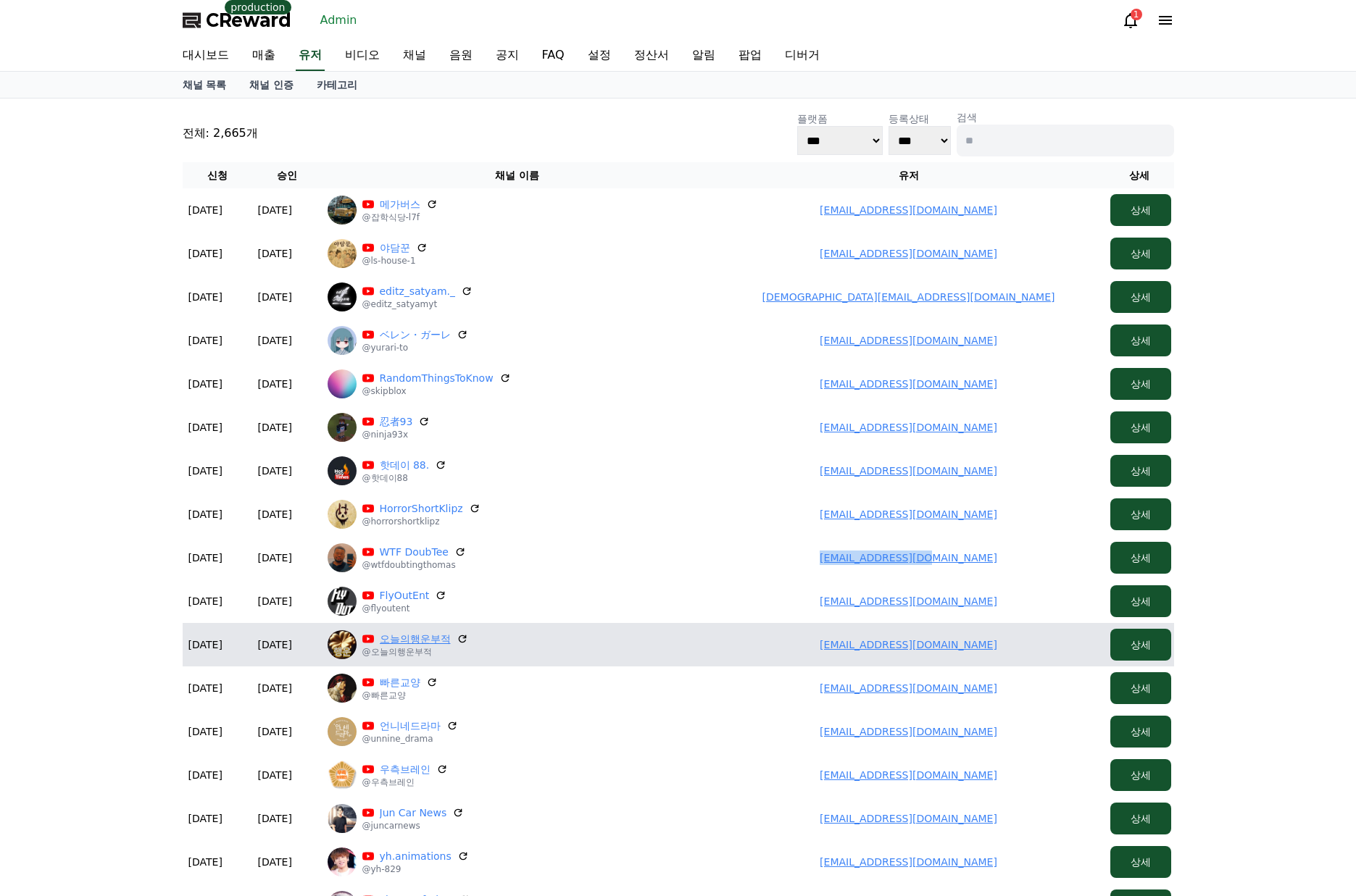
click at [423, 642] on link "오늘의행운부적" at bounding box center [415, 639] width 71 height 15
drag, startPoint x: 808, startPoint y: 646, endPoint x: 1024, endPoint y: 649, distance: 216.0
click at [1024, 649] on td "lovezoo7782@gmail.com" at bounding box center [909, 645] width 392 height 44
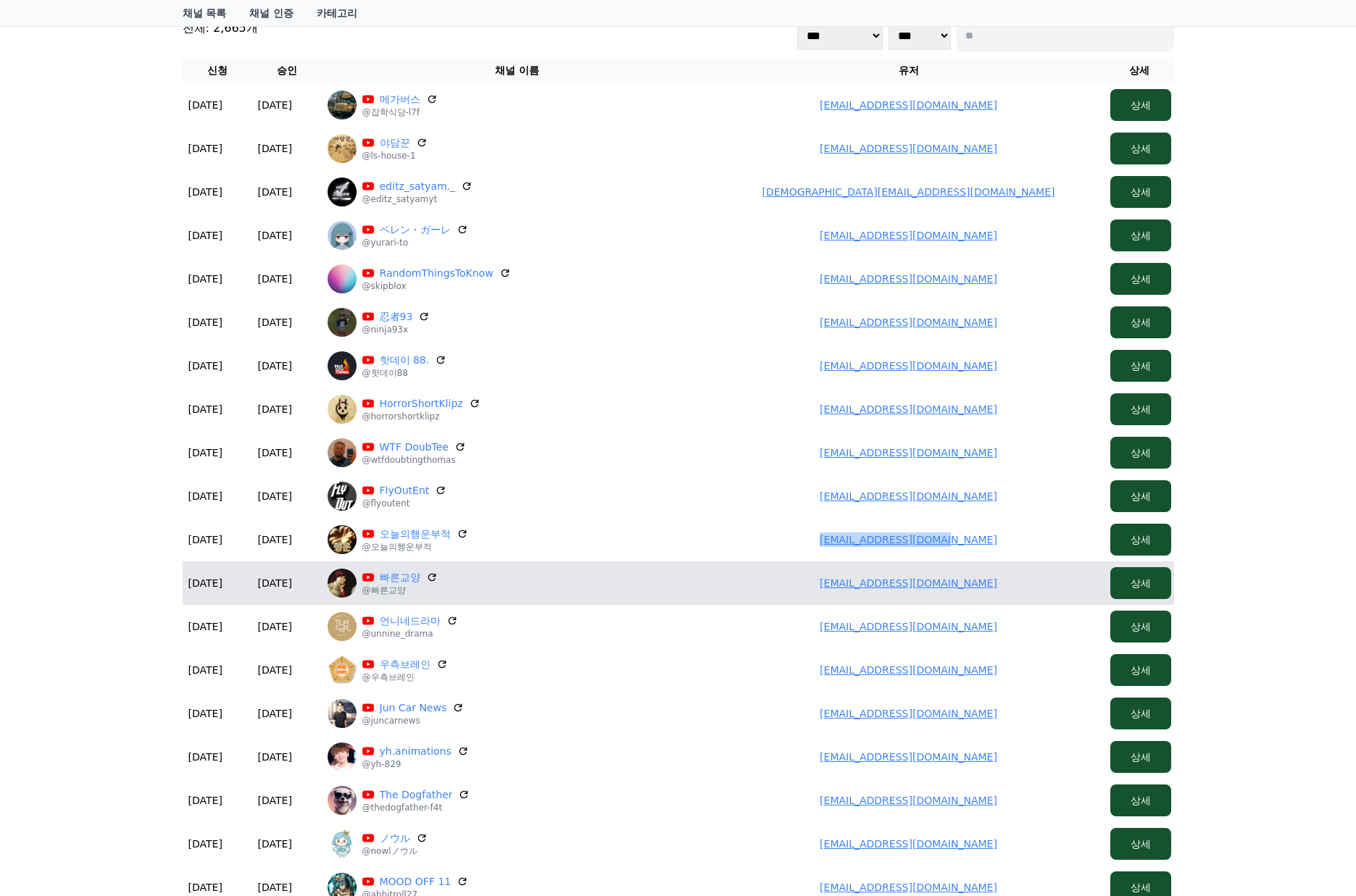
scroll to position [144, 0]
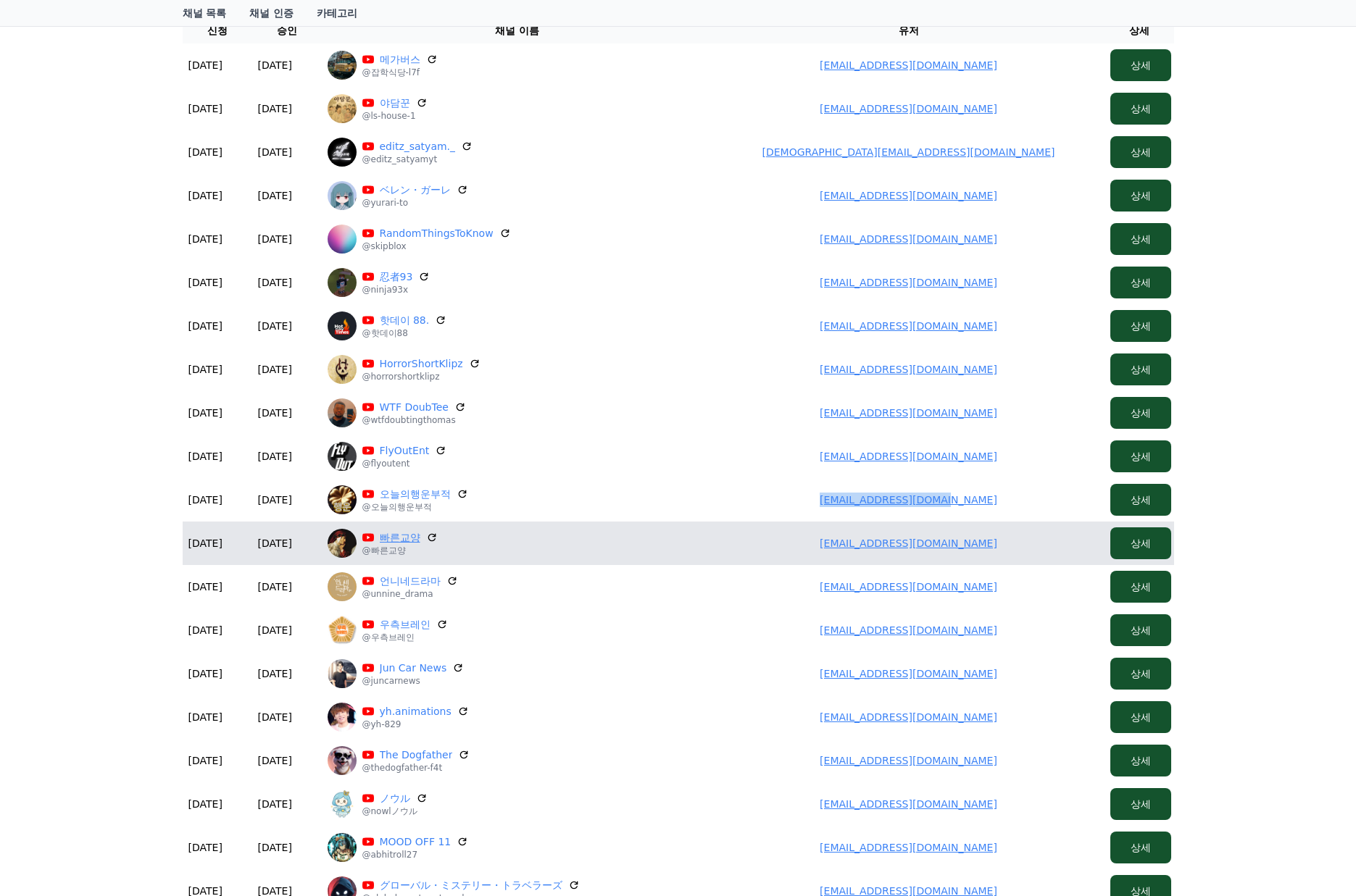
click at [399, 543] on link "빠른교양" at bounding box center [400, 538] width 40 height 15
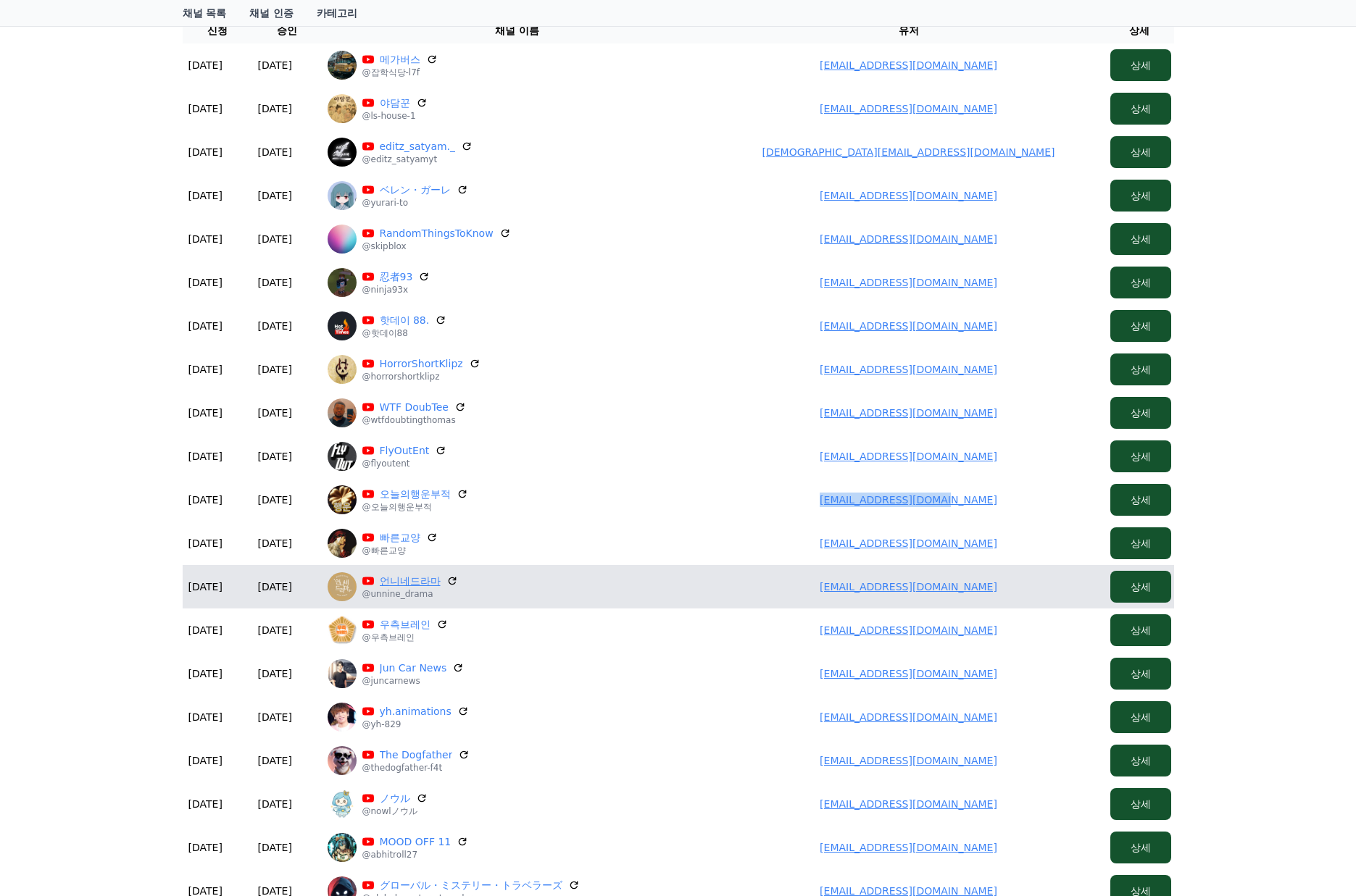
click at [404, 580] on link "언니네드라마" at bounding box center [409, 581] width 61 height 15
drag, startPoint x: 871, startPoint y: 589, endPoint x: 991, endPoint y: 601, distance: 120.6
click at [991, 601] on td "mina5446@gmail.com" at bounding box center [909, 587] width 392 height 44
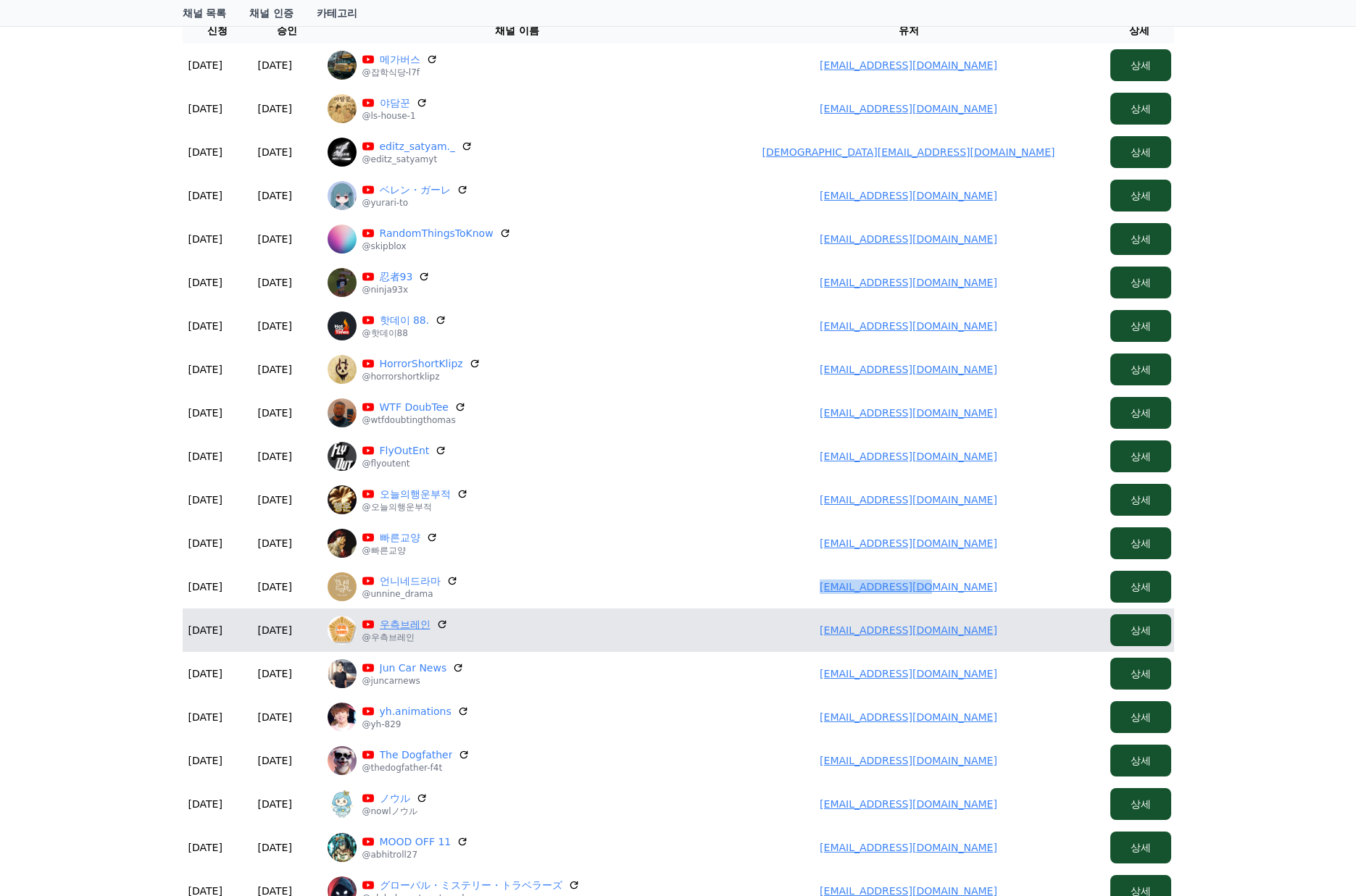
click at [412, 627] on link "우측브레인" at bounding box center [405, 625] width 51 height 15
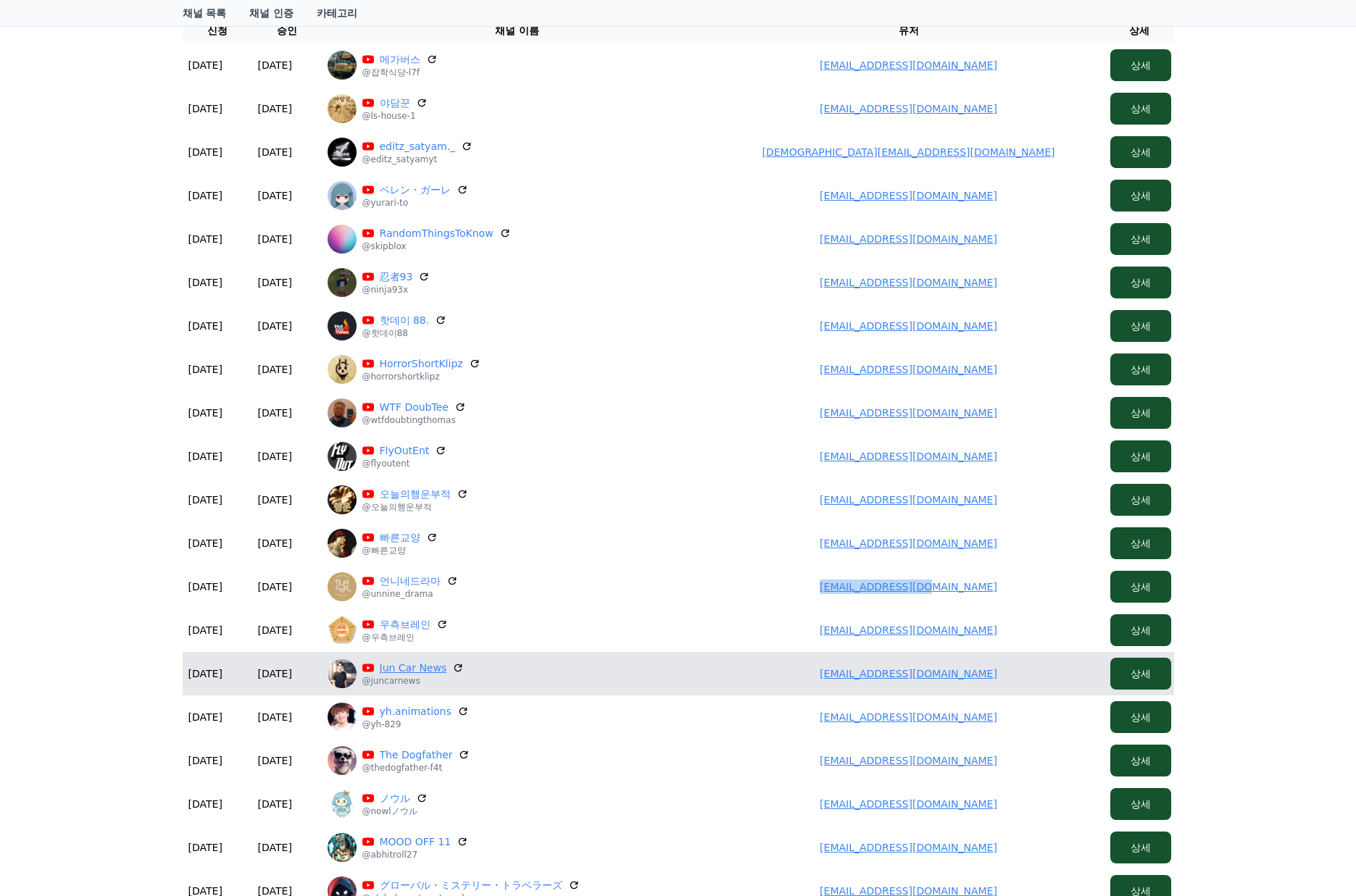
click at [428, 670] on link "Jun Car News" at bounding box center [413, 668] width 67 height 15
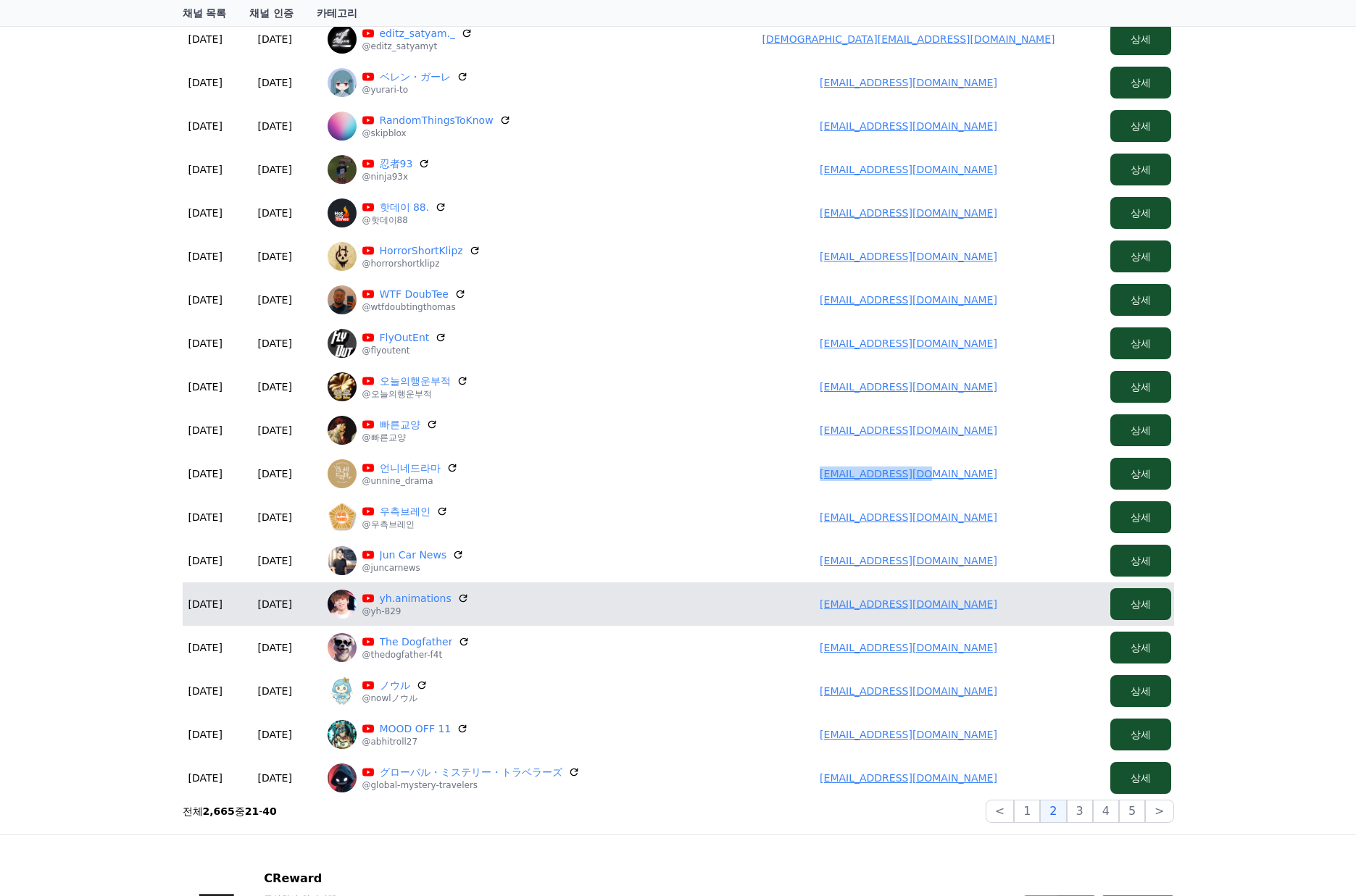
scroll to position [290, 0]
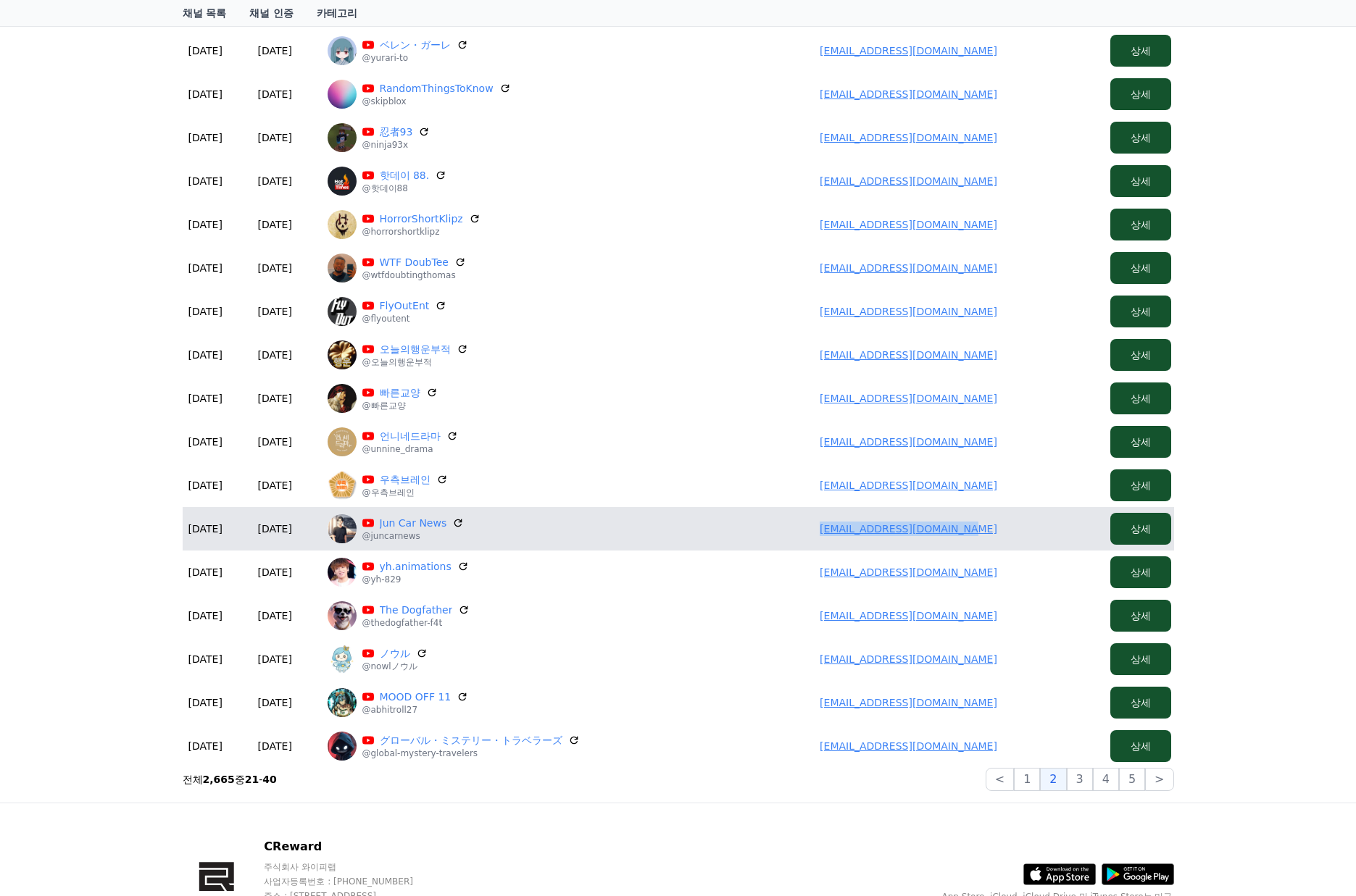
drag, startPoint x: 824, startPoint y: 527, endPoint x: 1011, endPoint y: 530, distance: 187.0
click at [1011, 530] on td "goukikadan1112h@gmail.com" at bounding box center [909, 529] width 392 height 44
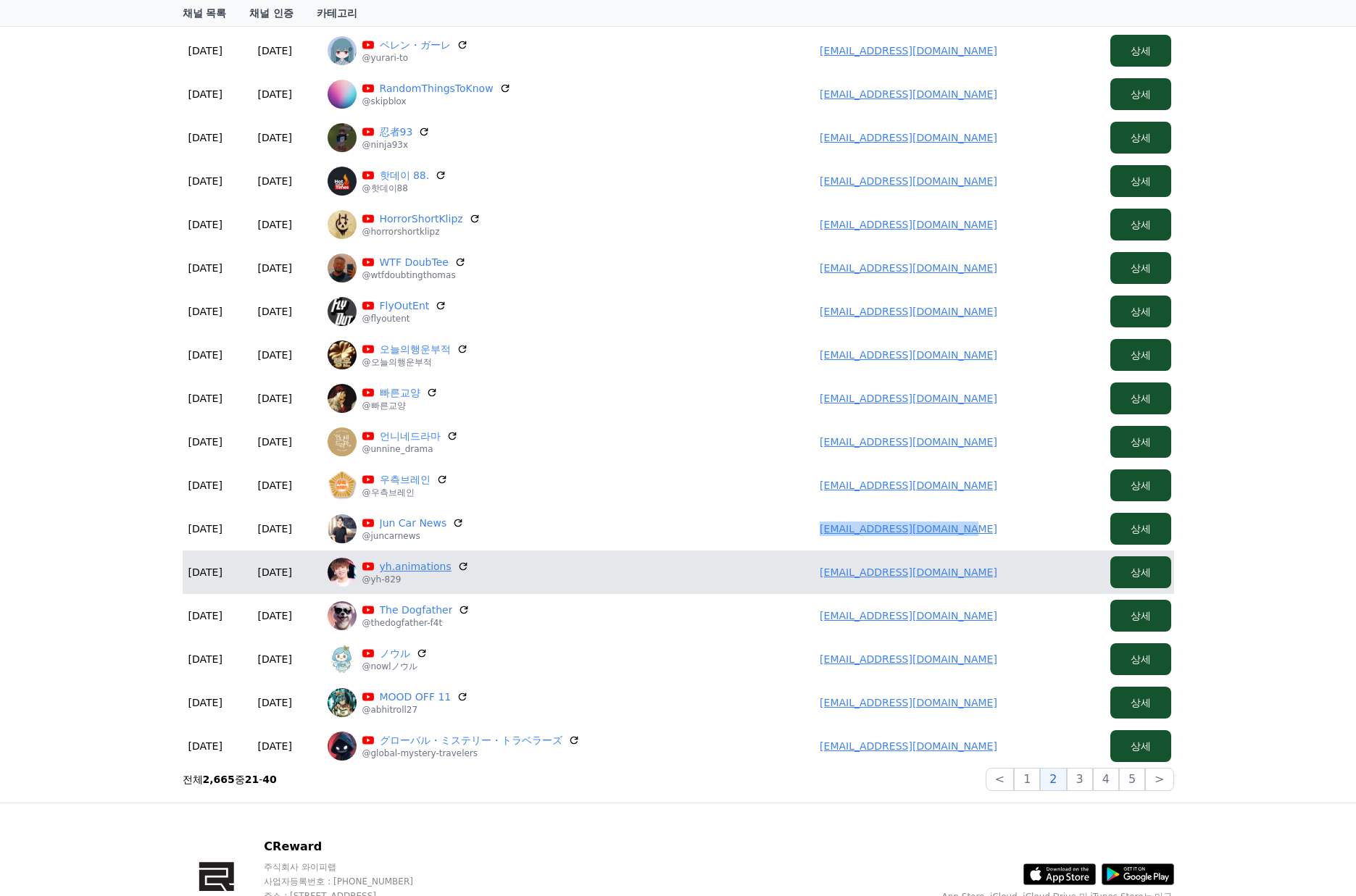
click at [413, 572] on link "yh.animations" at bounding box center [415, 567] width 72 height 15
drag, startPoint x: 816, startPoint y: 576, endPoint x: 988, endPoint y: 582, distance: 172.1
click at [988, 582] on td "haseyou829421@gmail.com" at bounding box center [909, 572] width 392 height 44
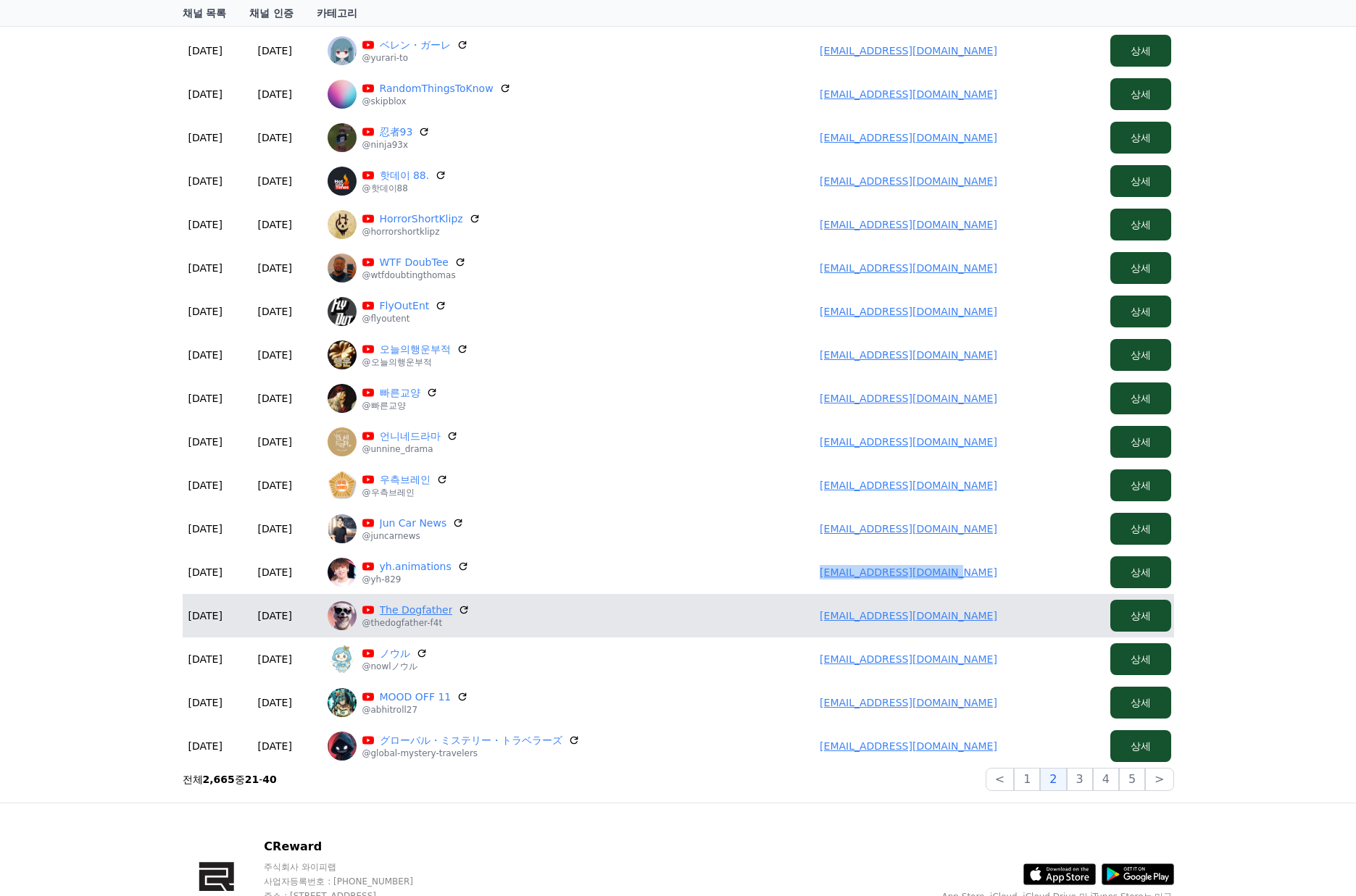
click at [384, 608] on link "The Dogfather" at bounding box center [416, 610] width 73 height 15
click at [869, 626] on td "askarzadeharshia@gmail.com" at bounding box center [909, 616] width 392 height 44
drag, startPoint x: 800, startPoint y: 610, endPoint x: 1001, endPoint y: 604, distance: 201.1
click at [1021, 619] on td "askarzadeharshia@gmail.com" at bounding box center [909, 616] width 392 height 44
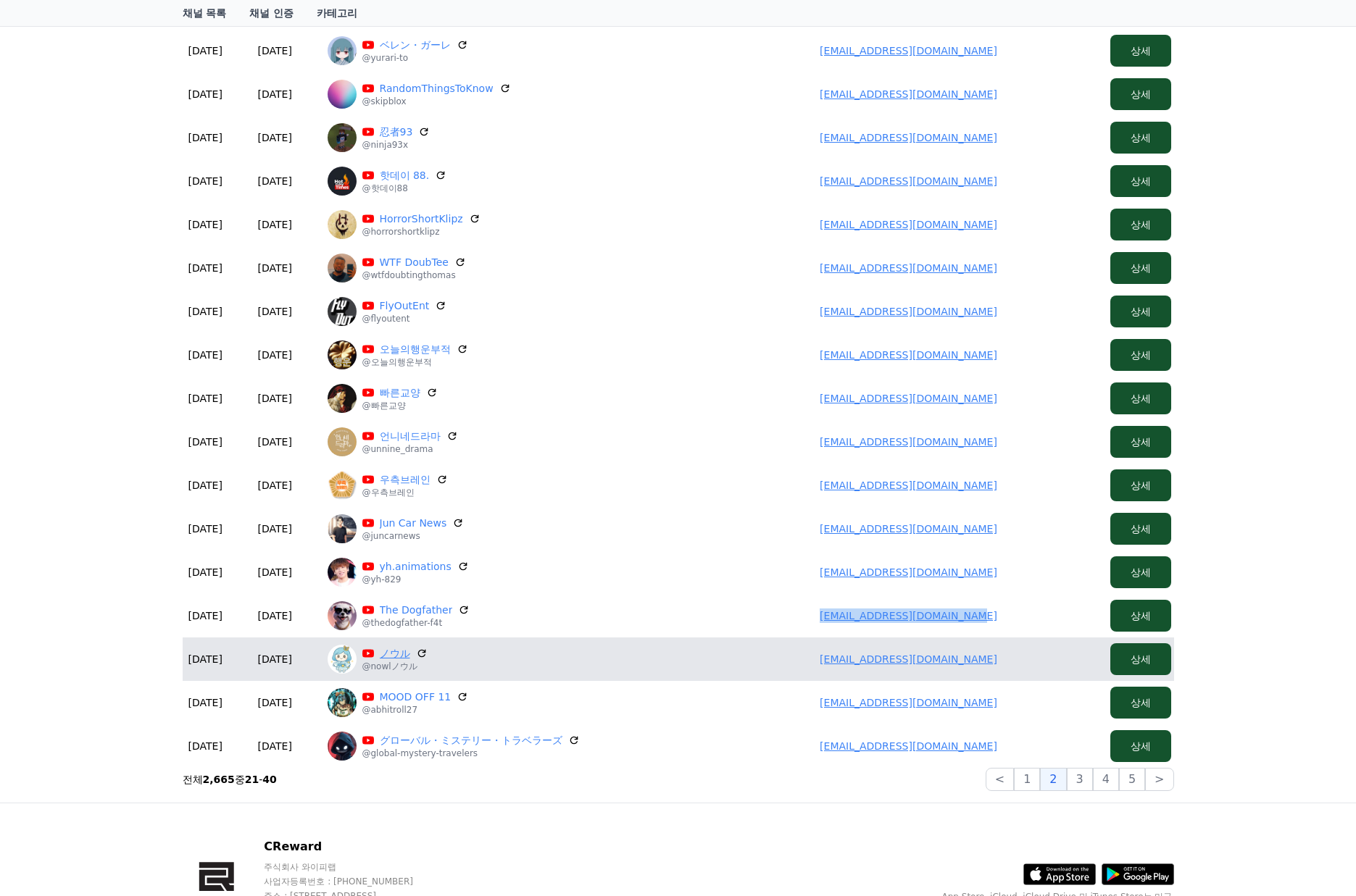
click at [392, 649] on link "ノウル" at bounding box center [395, 653] width 31 height 15
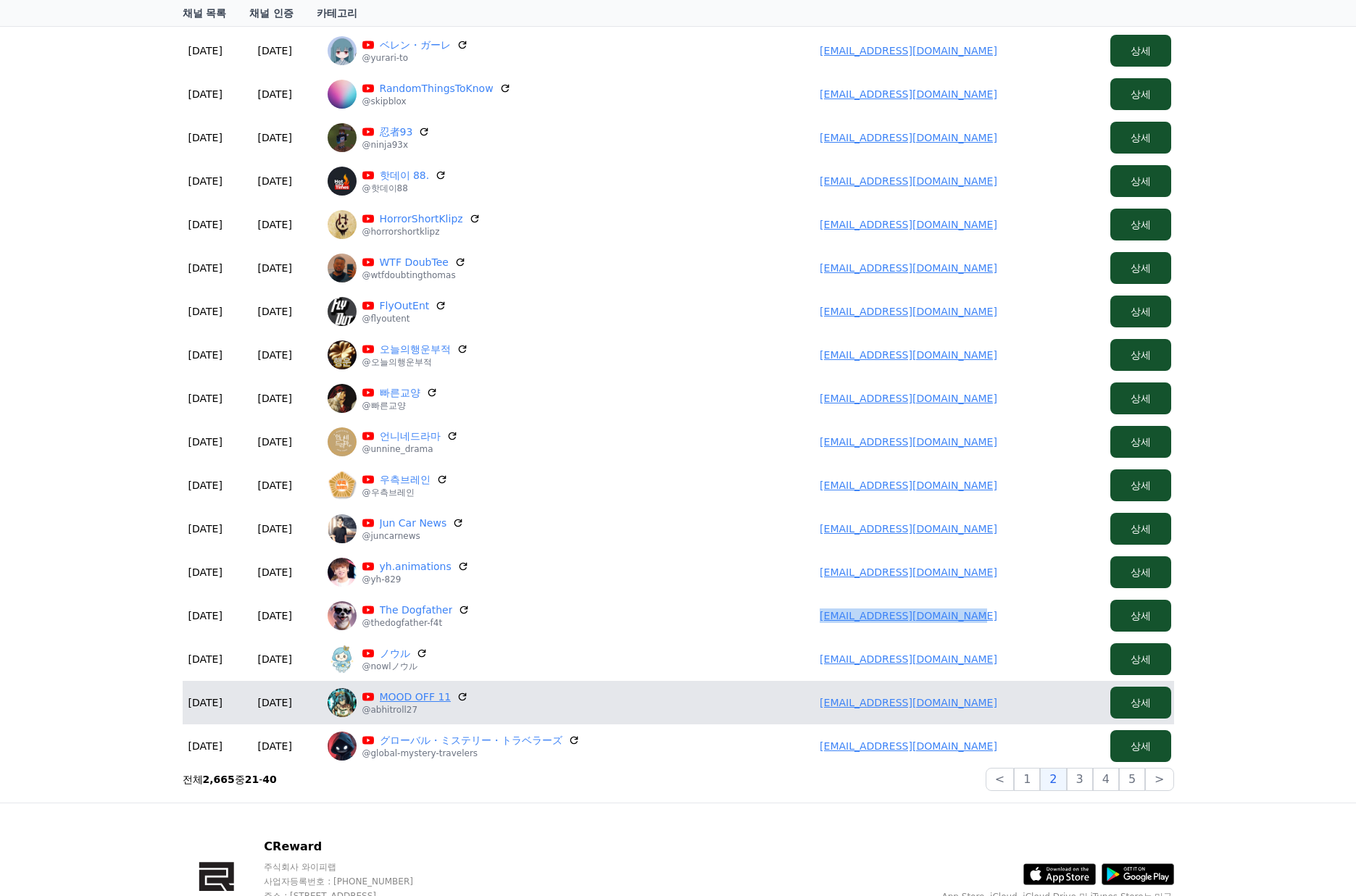
click at [397, 702] on link "MOOD OFF 11" at bounding box center [415, 697] width 72 height 15
drag, startPoint x: 803, startPoint y: 706, endPoint x: 1003, endPoint y: 710, distance: 200.0
click at [1002, 710] on td "umarbzkzns@gmail.com" at bounding box center [909, 703] width 392 height 44
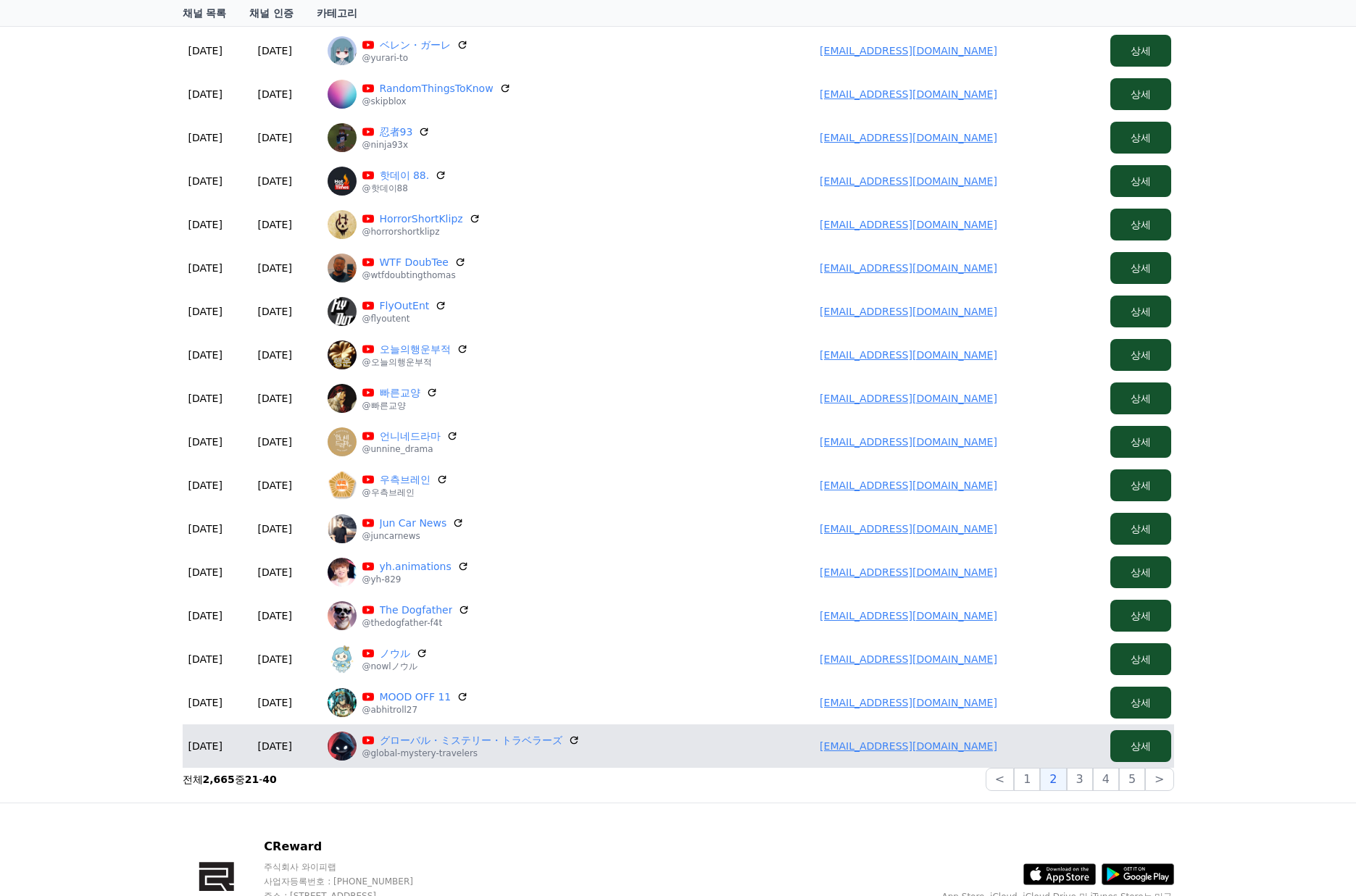
click at [416, 752] on p "@global-mystery-travelers" at bounding box center [471, 753] width 217 height 11
click at [418, 743] on link "グローバル・ミステリー・トラベラーズ" at bounding box center [471, 740] width 183 height 15
drag, startPoint x: 787, startPoint y: 752, endPoint x: 994, endPoint y: 749, distance: 207.0
click at [994, 749] on td "r.and.h.yh.1111@gmail.com" at bounding box center [909, 746] width 392 height 44
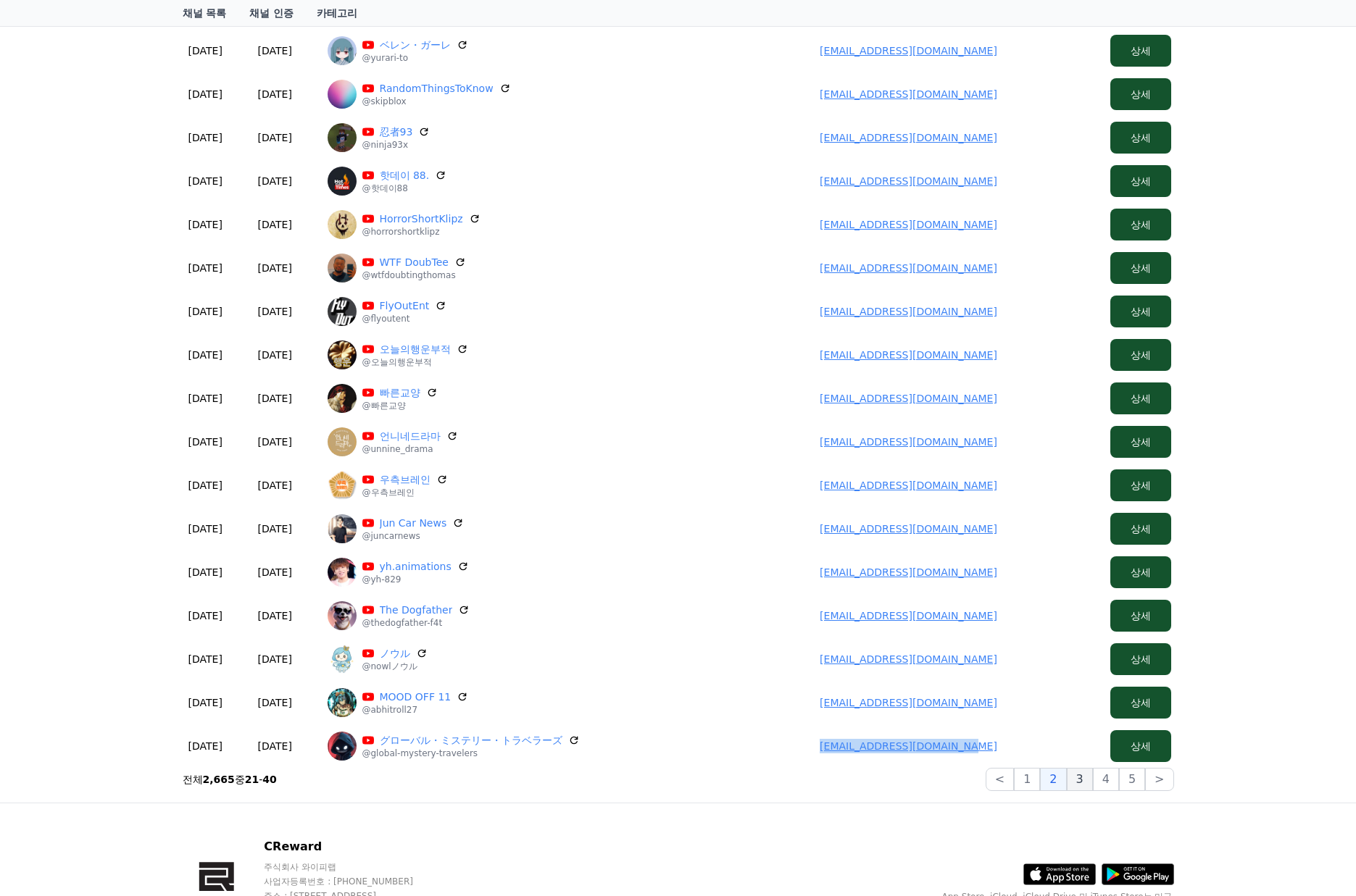
click at [1119, 786] on button "3" at bounding box center [1132, 779] width 26 height 23
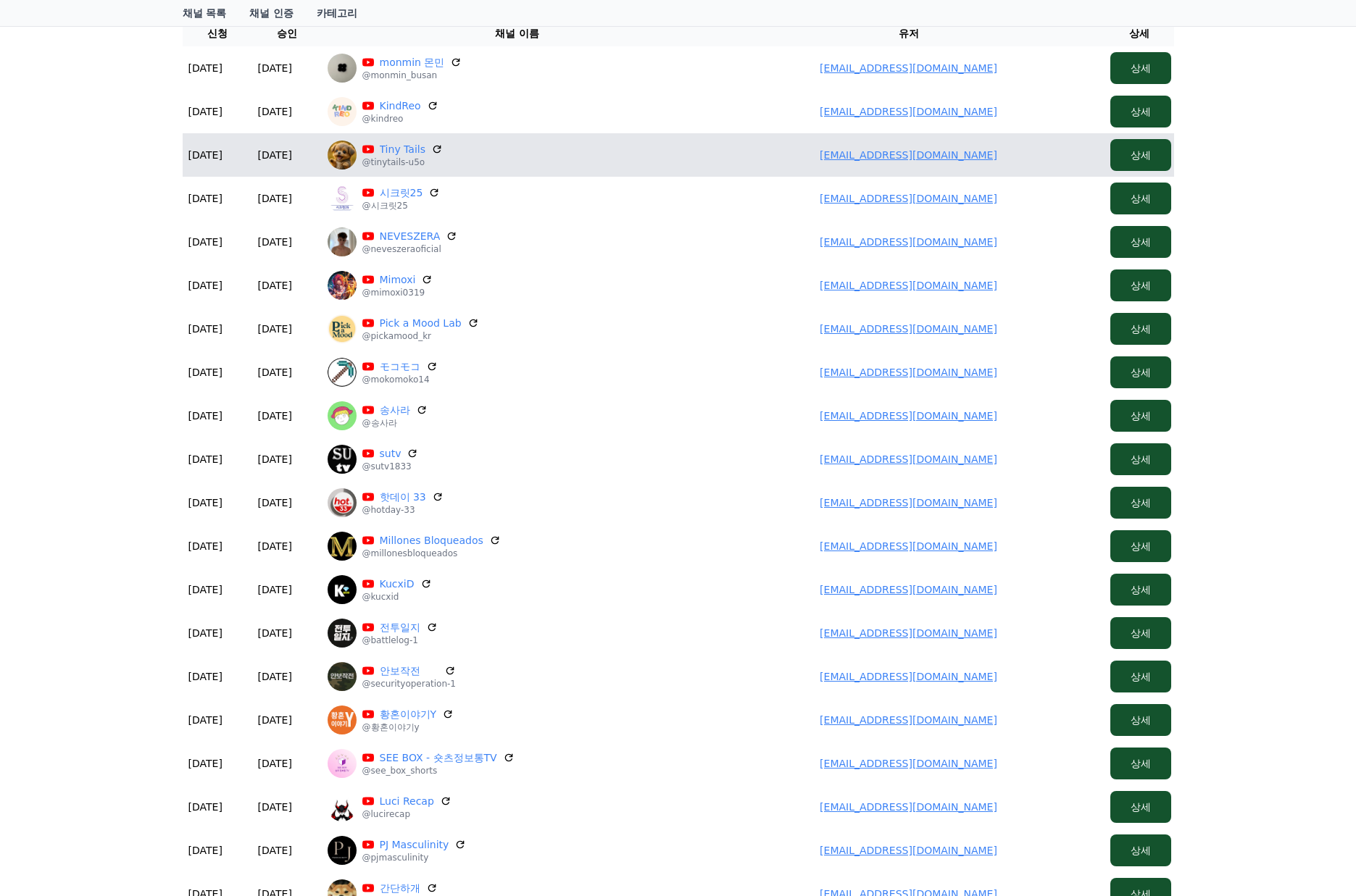
scroll to position [73, 0]
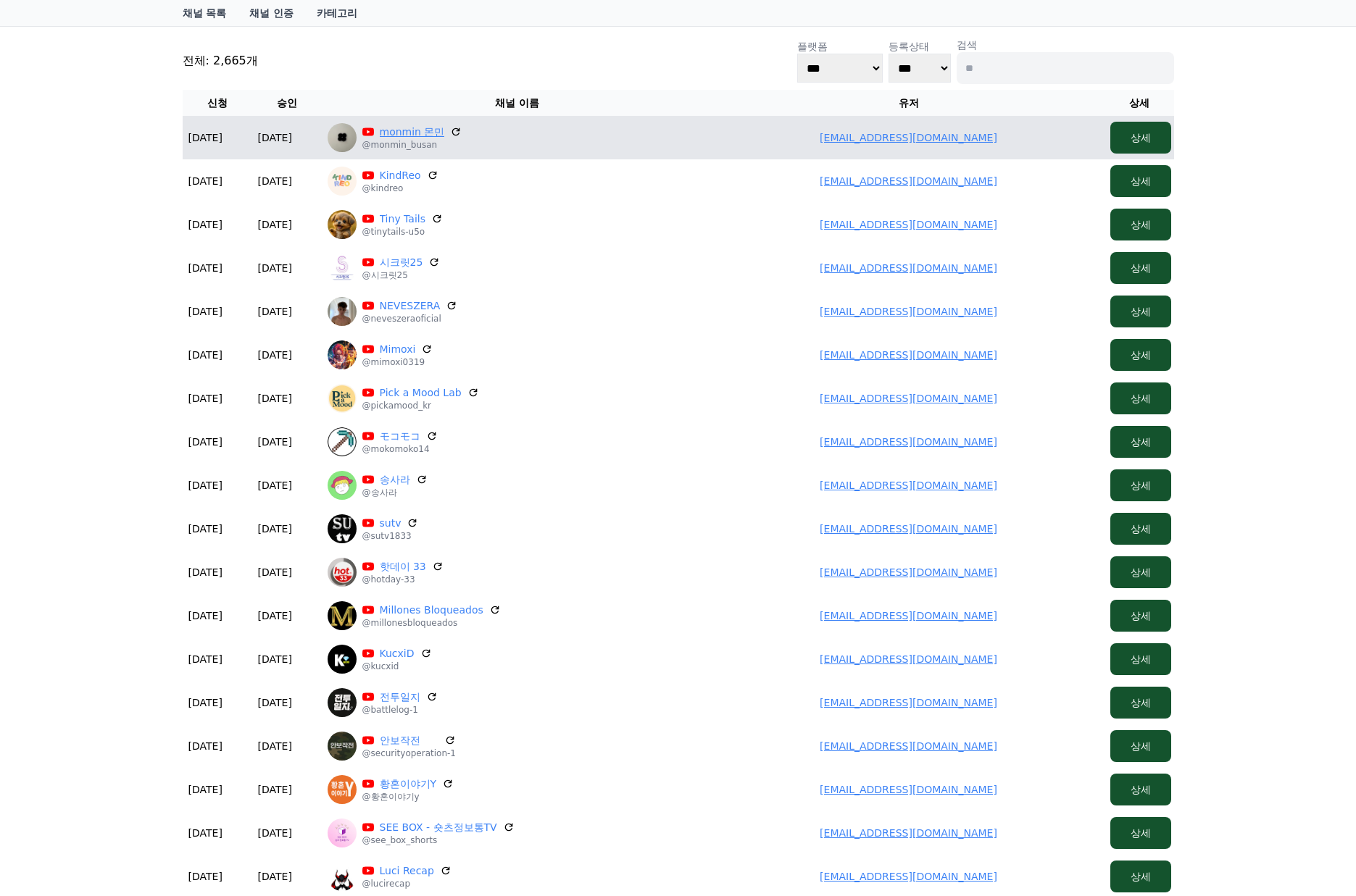
click at [420, 136] on link "monmin 몬민" at bounding box center [412, 132] width 65 height 15
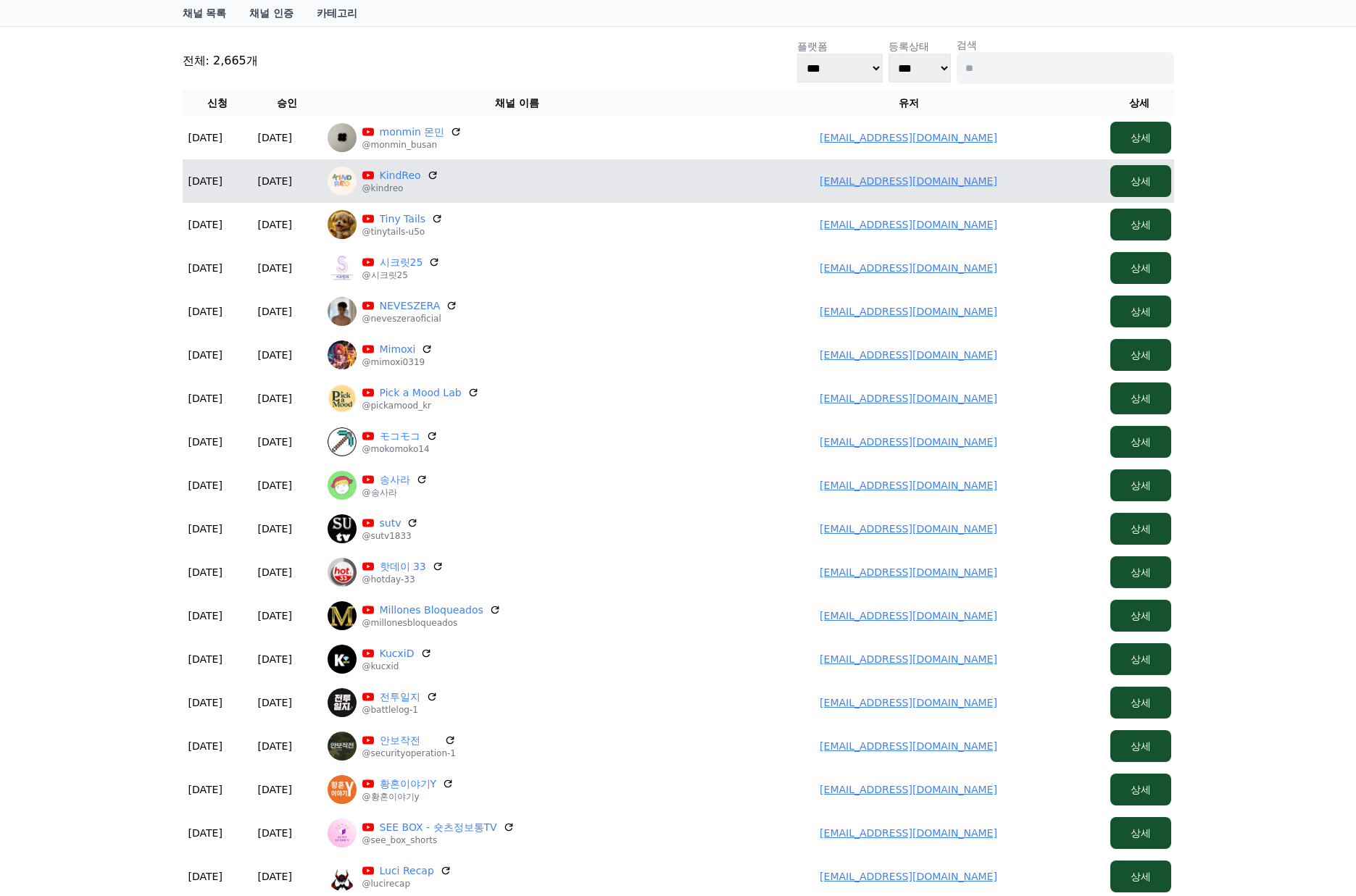
click at [396, 185] on p "@kindreo" at bounding box center [401, 188] width 76 height 11
click at [397, 182] on p "@kindreo" at bounding box center [401, 188] width 76 height 11
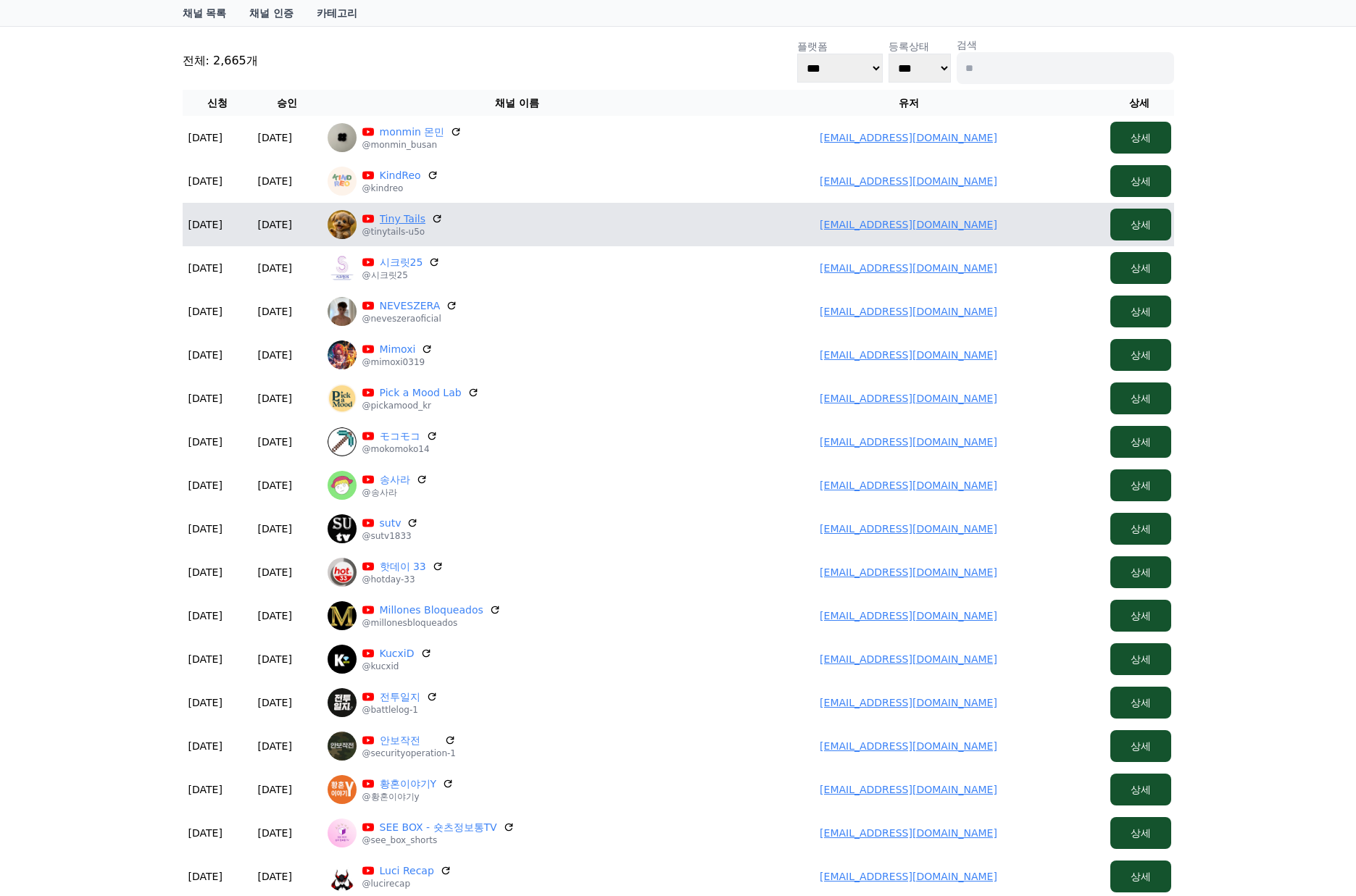
click at [396, 222] on link "Tiny Tails" at bounding box center [402, 219] width 46 height 15
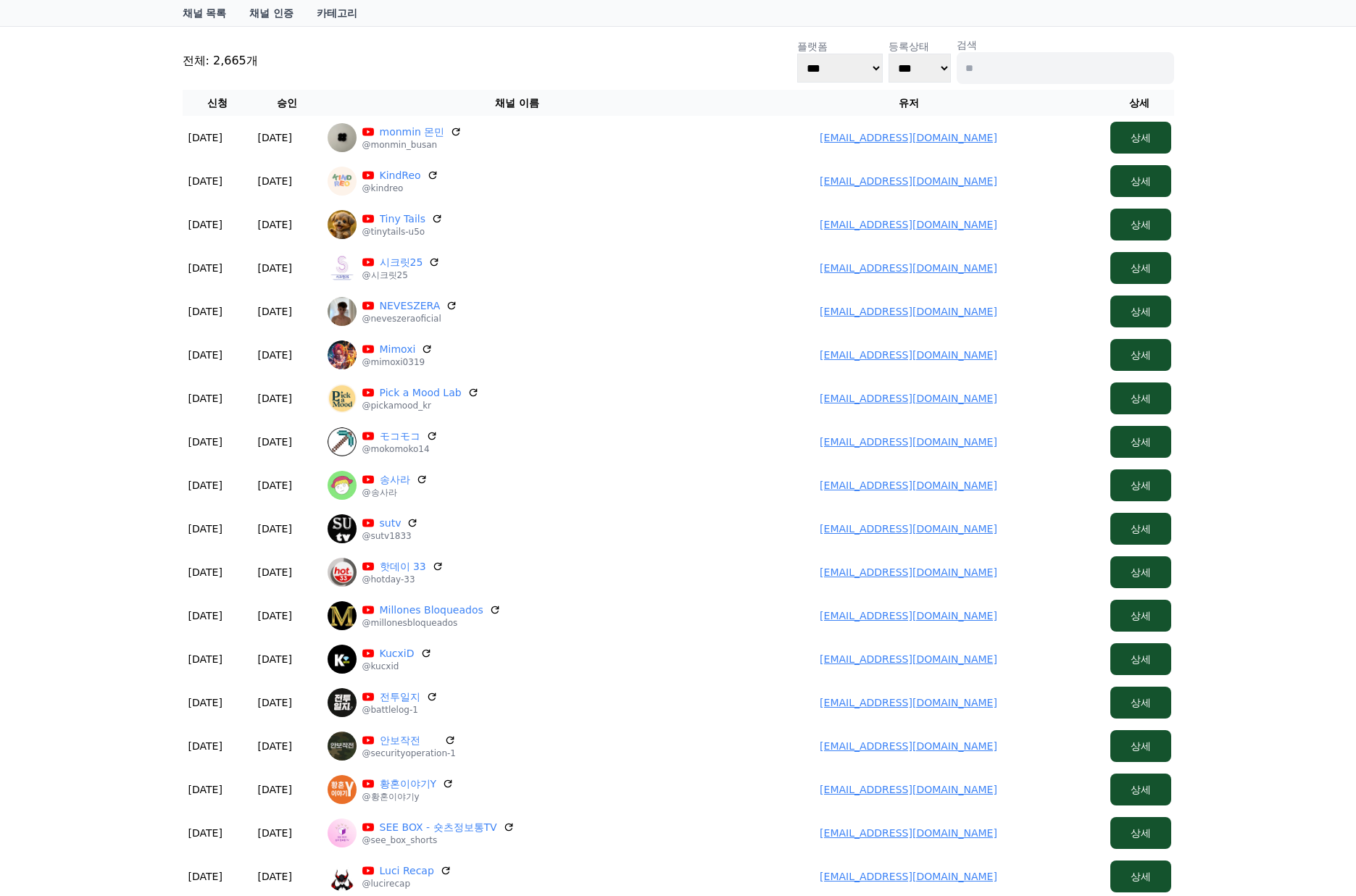
click at [632, 67] on div "전체: 2,665개 플랫폼 *** ***** **** 등록상태 *** *** 검색" at bounding box center [678, 61] width 992 height 46
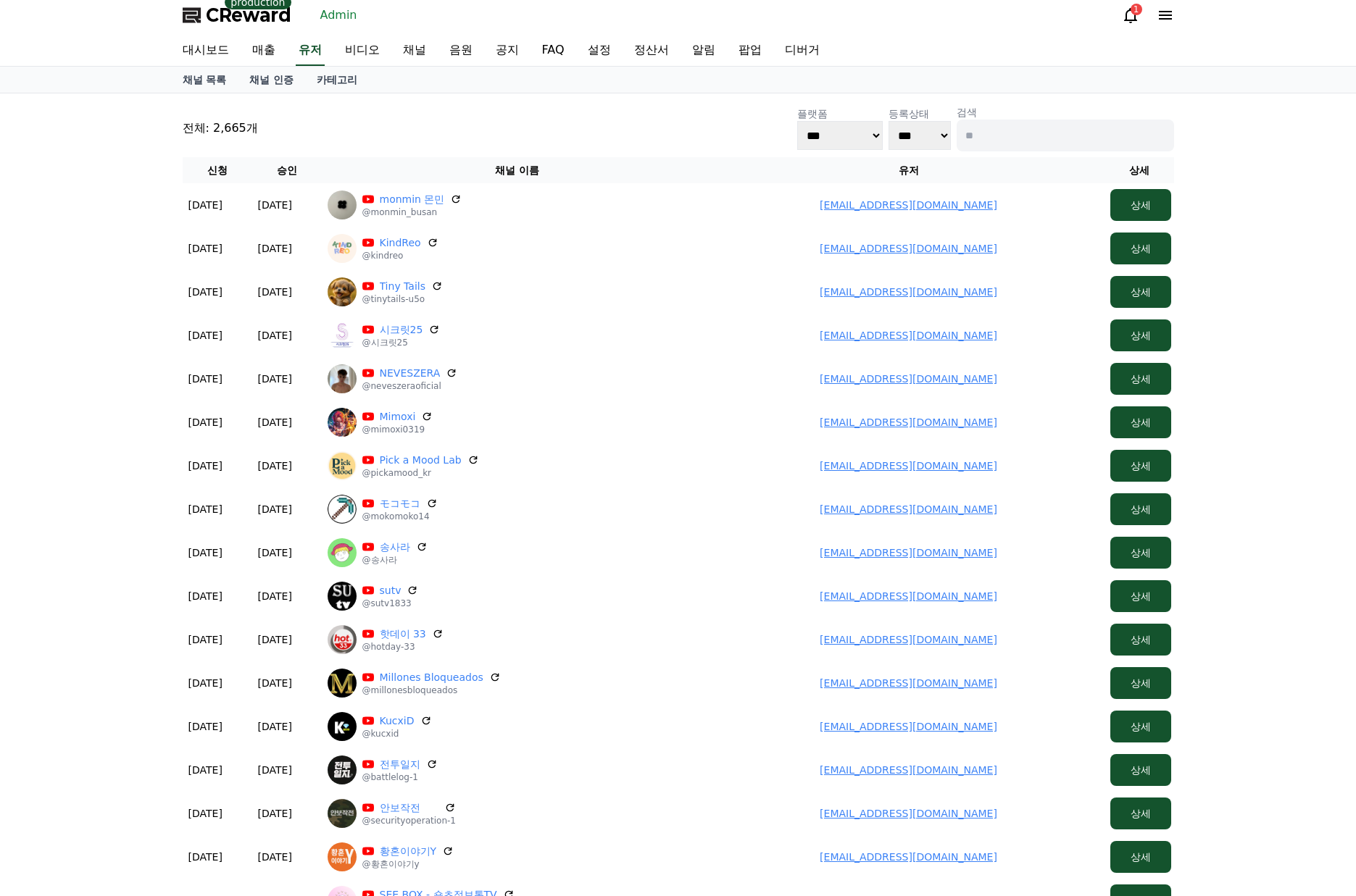
scroll to position [0, 0]
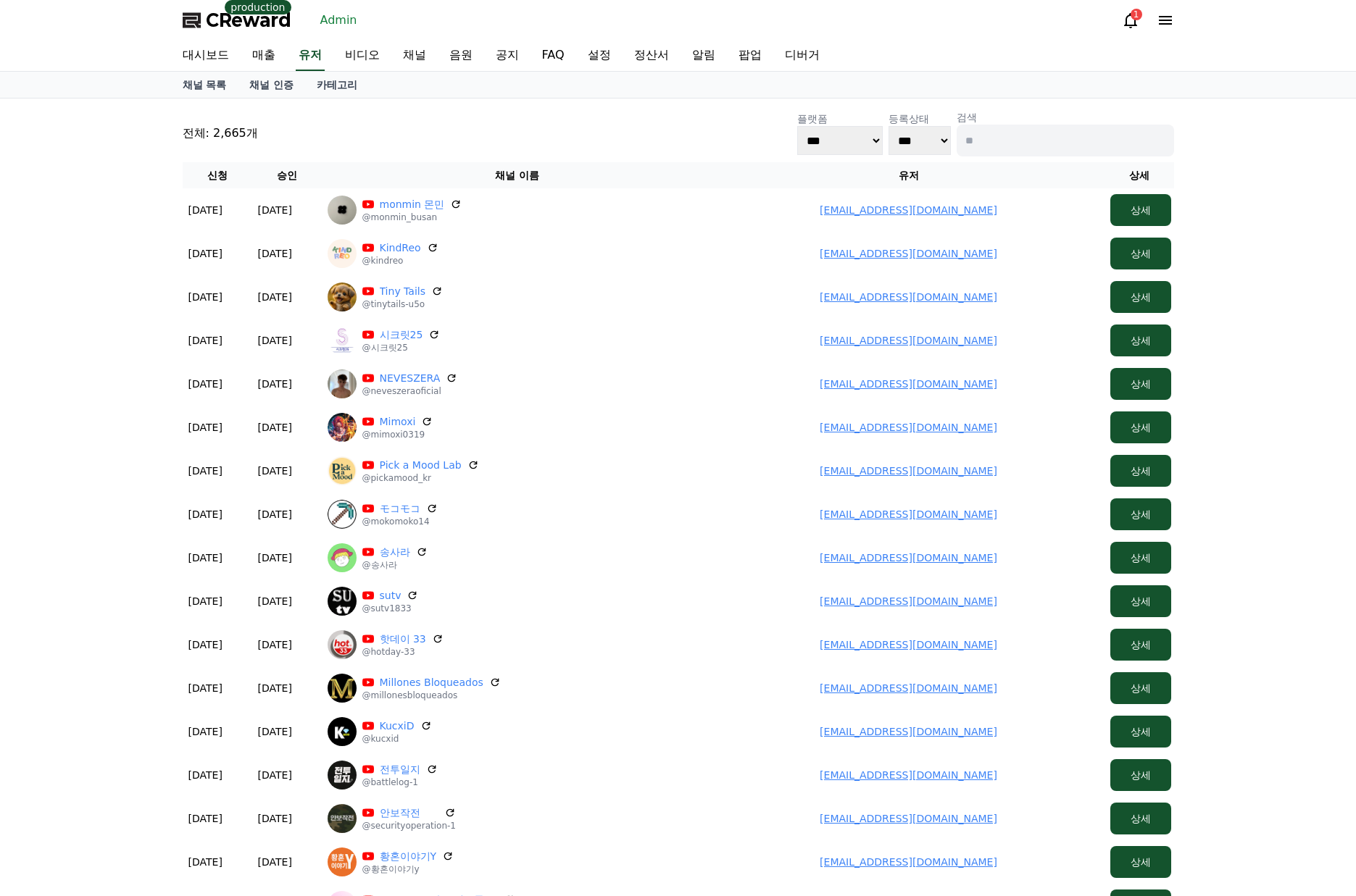
click at [341, 25] on link "Admin" at bounding box center [338, 20] width 48 height 23
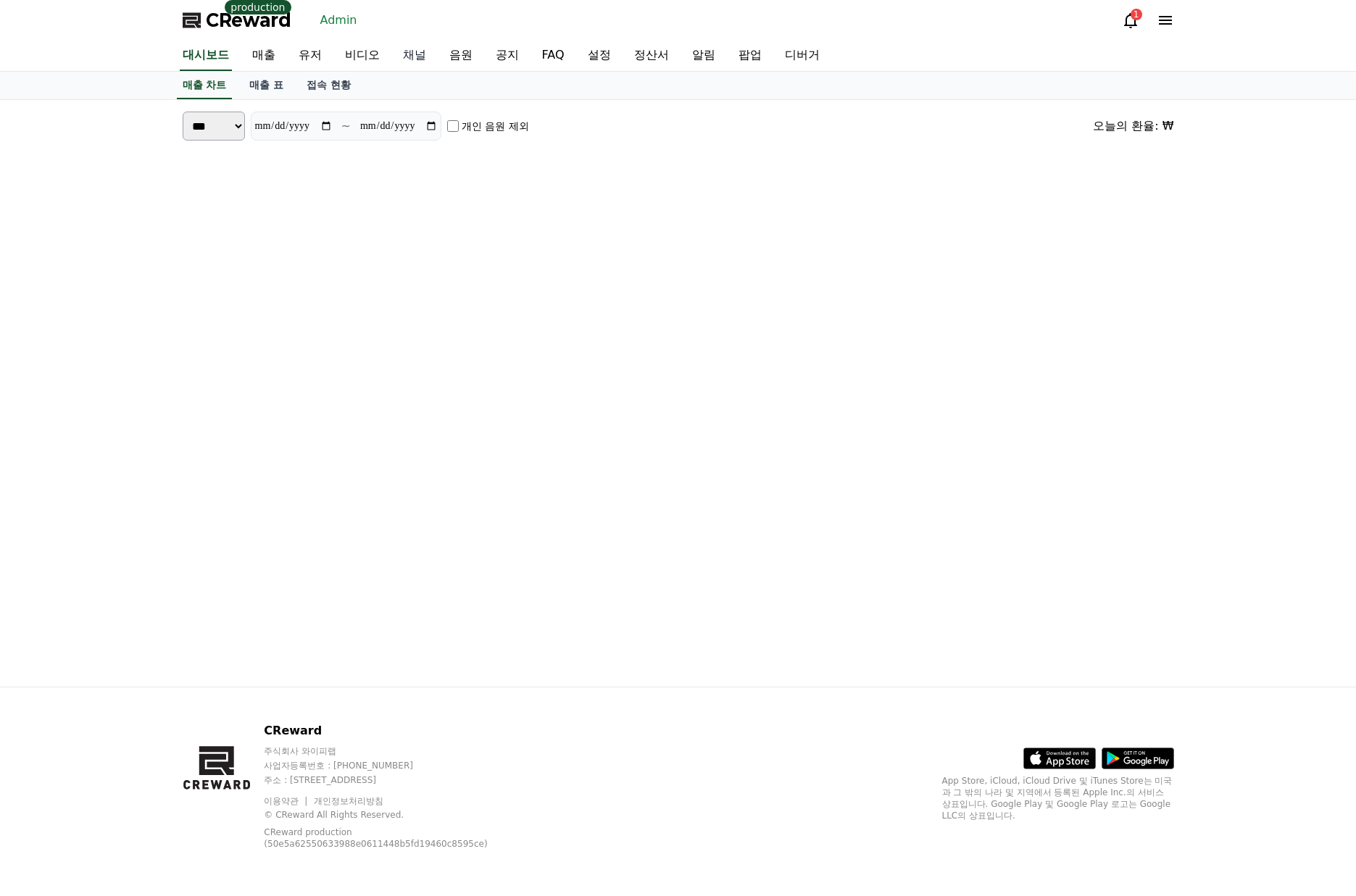
click at [412, 58] on link "채널" at bounding box center [414, 56] width 46 height 31
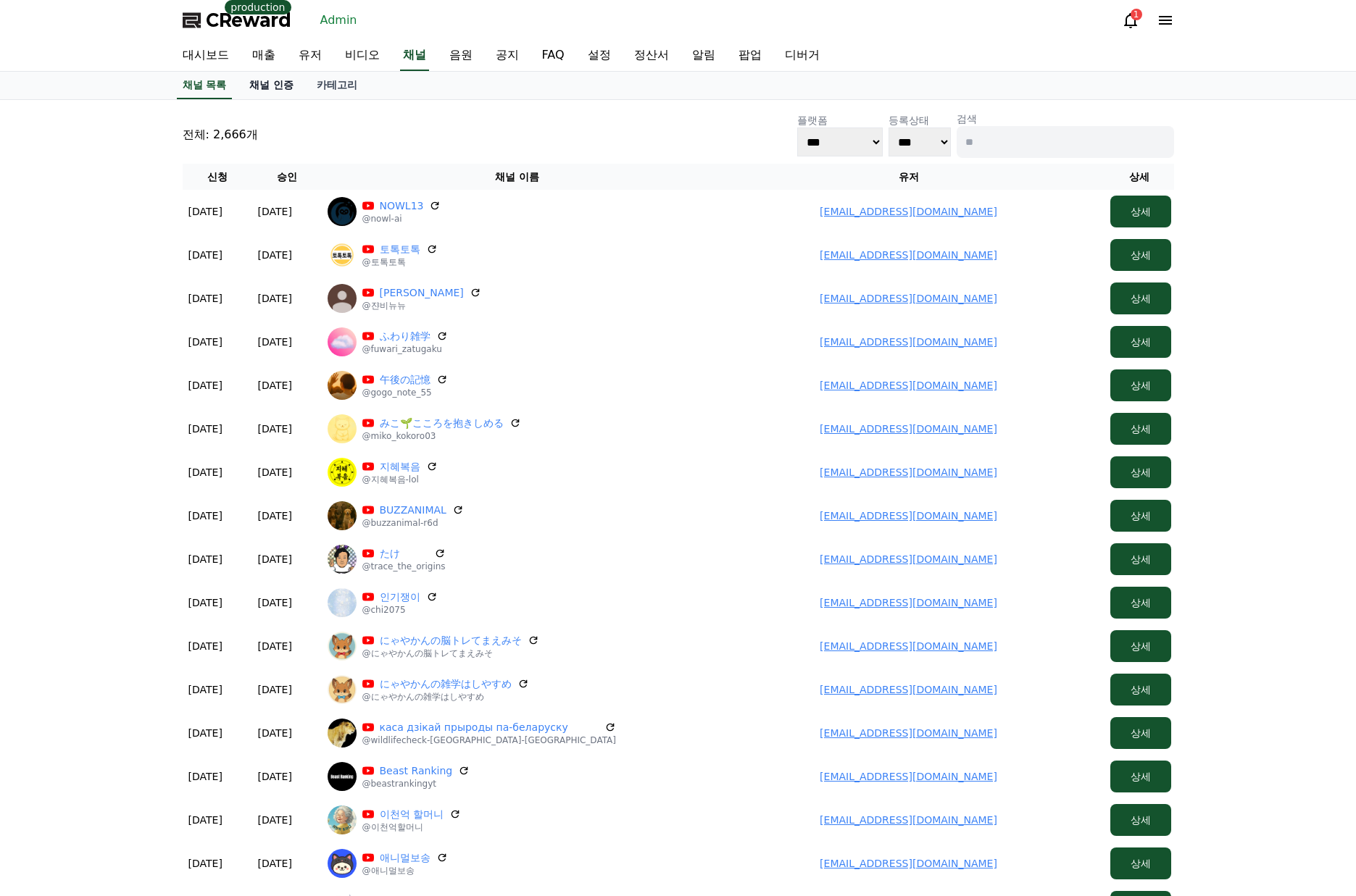
click at [287, 82] on link "채널 인증" at bounding box center [271, 86] width 67 height 27
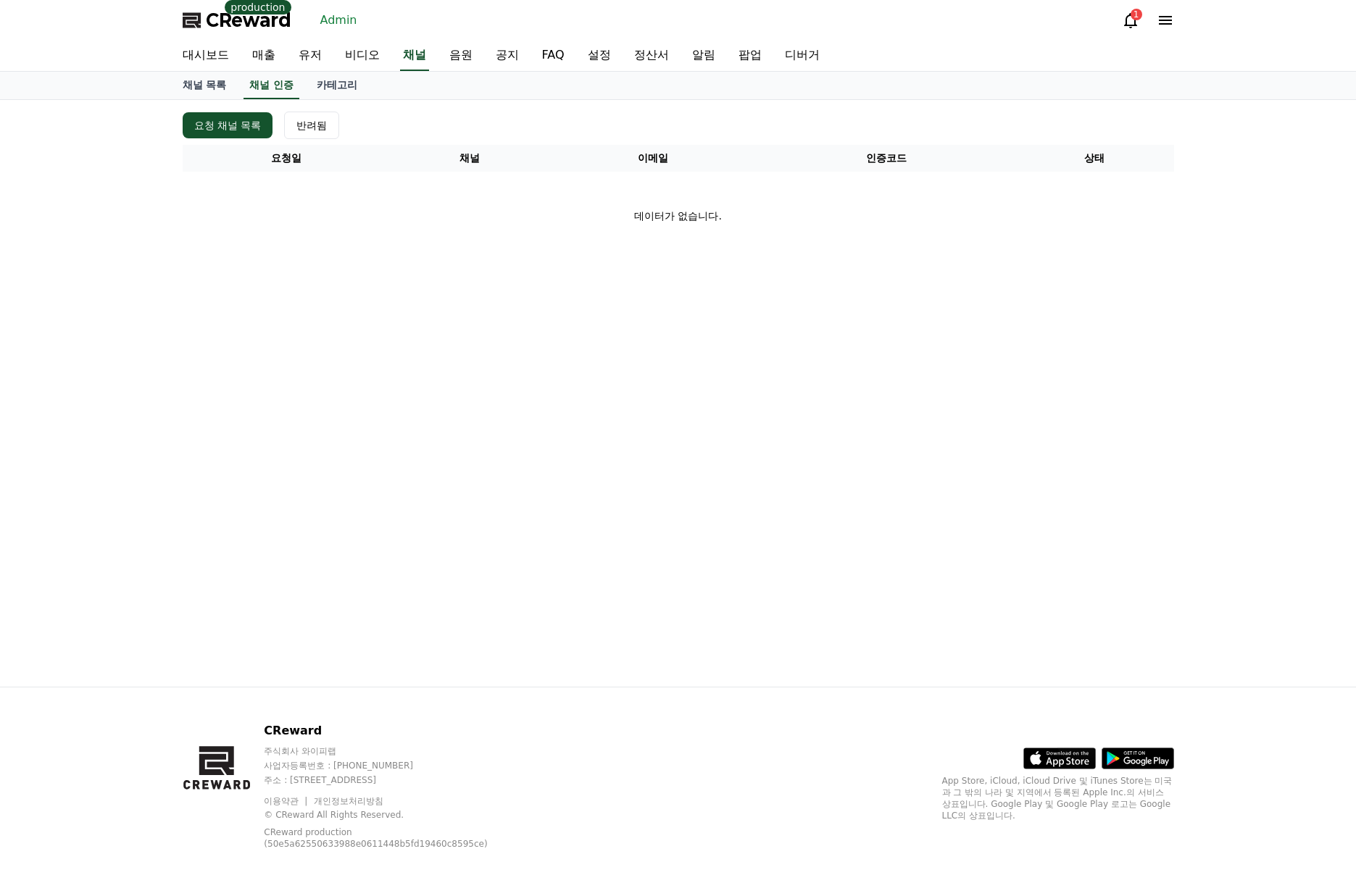
drag, startPoint x: 387, startPoint y: 129, endPoint x: 303, endPoint y: 76, distance: 99.3
click at [386, 129] on div "요청 채널 목록 반려됨" at bounding box center [678, 125] width 992 height 27
click at [234, 53] on link "대시보드" at bounding box center [206, 56] width 69 height 31
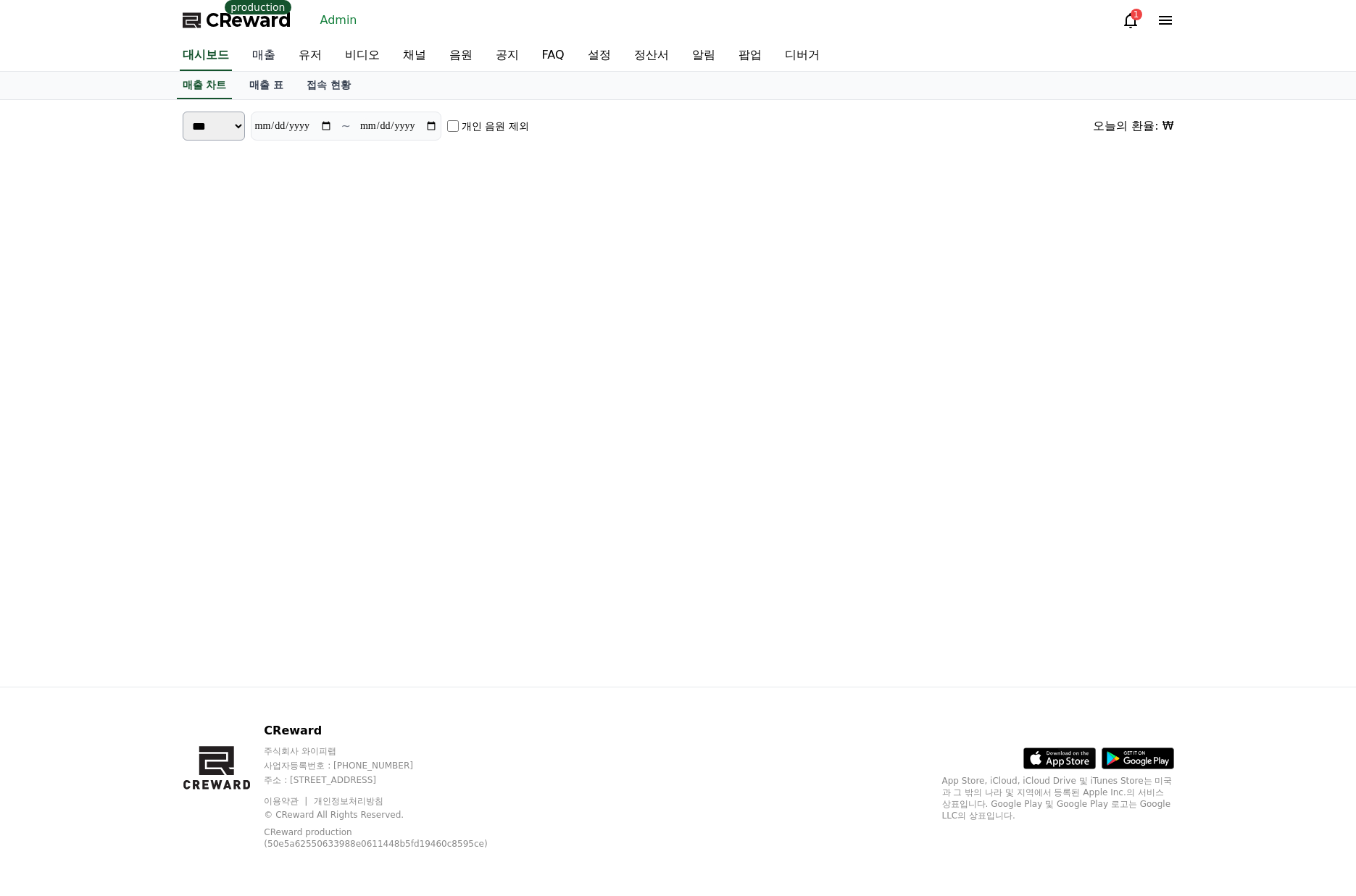
click at [258, 56] on link "매출" at bounding box center [263, 56] width 46 height 31
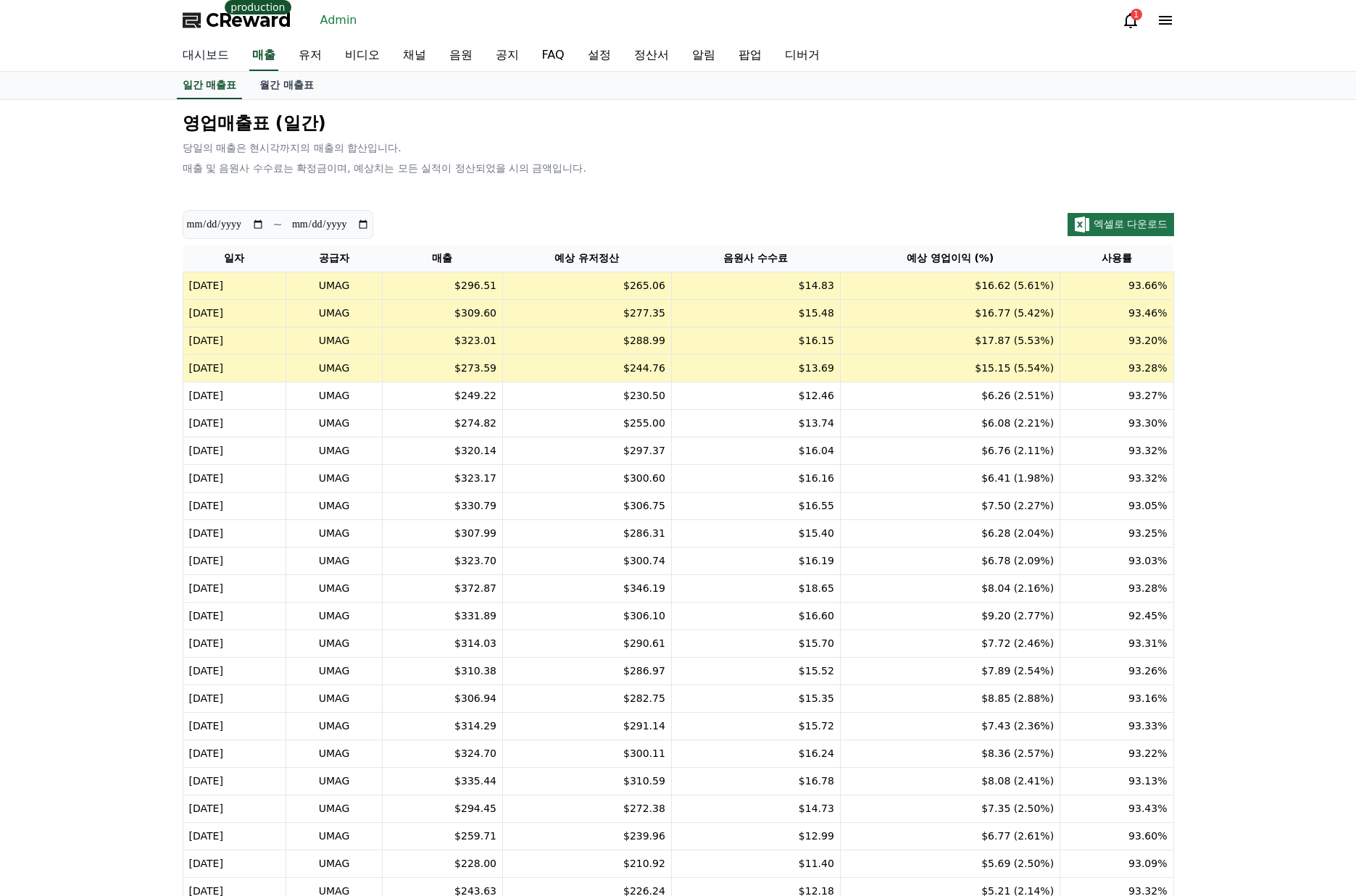
click at [212, 61] on link "대시보드" at bounding box center [206, 56] width 69 height 31
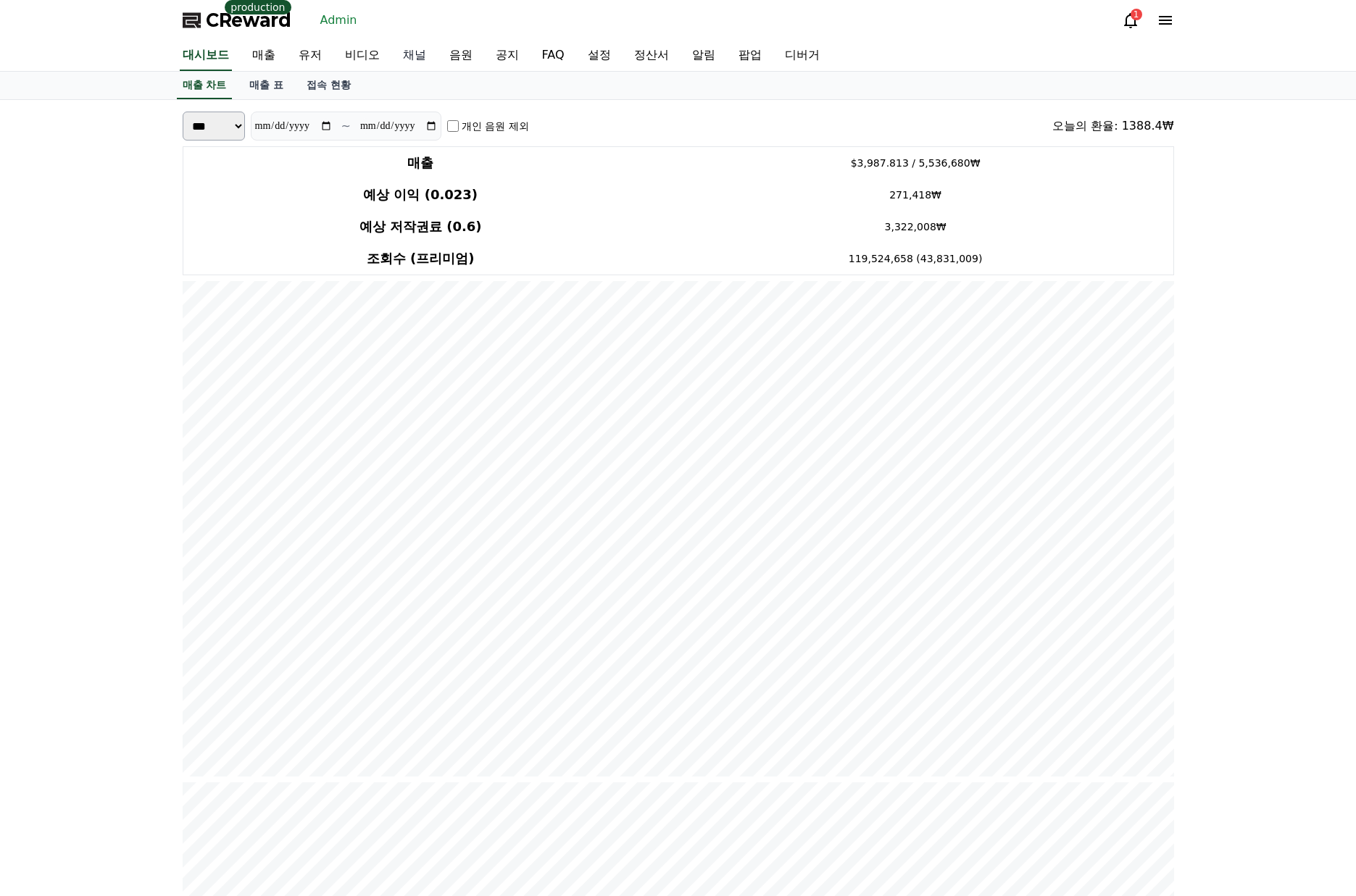
click at [400, 52] on link "채널" at bounding box center [414, 56] width 46 height 31
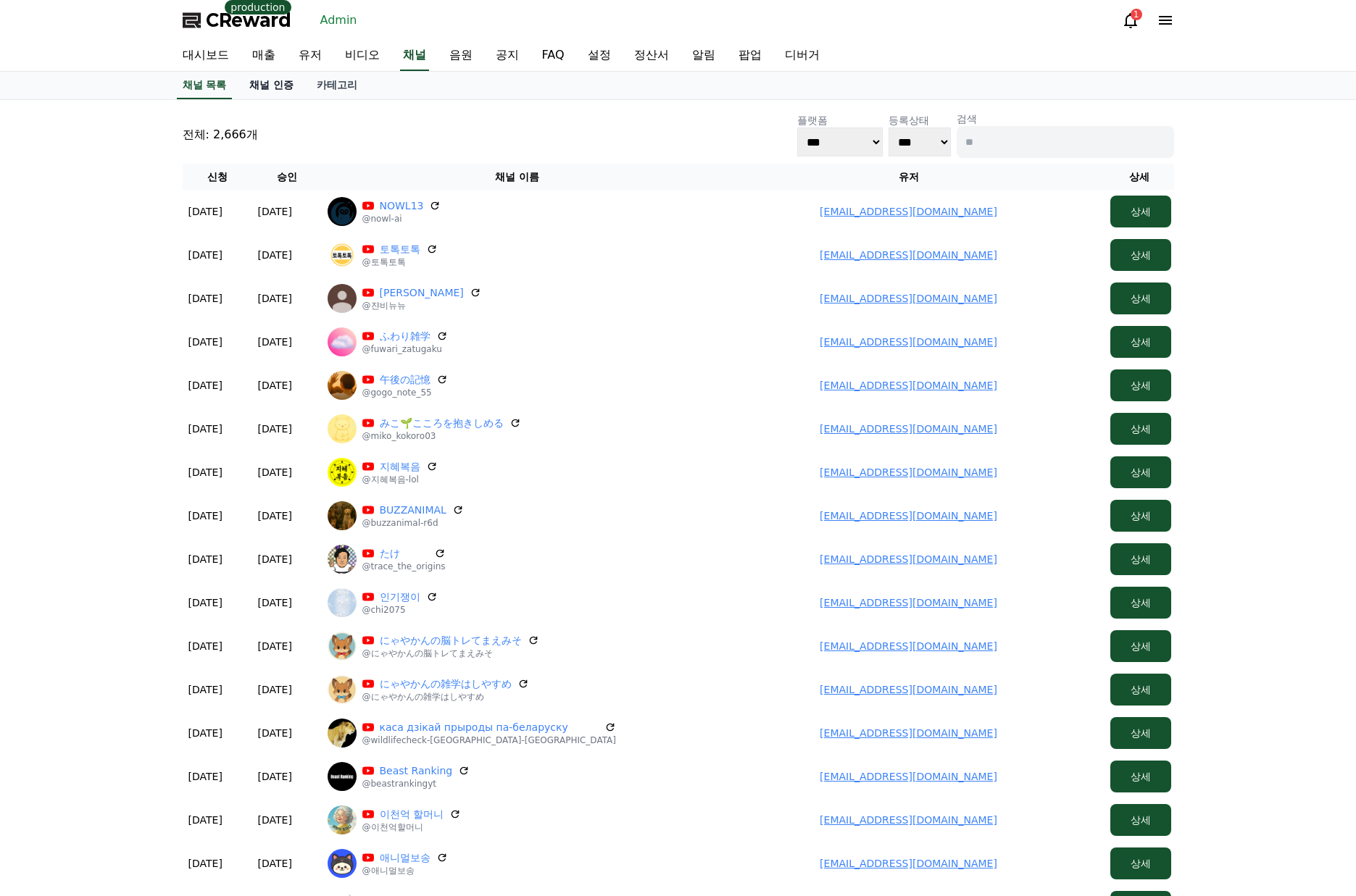
click at [275, 81] on link "채널 인증" at bounding box center [271, 86] width 67 height 27
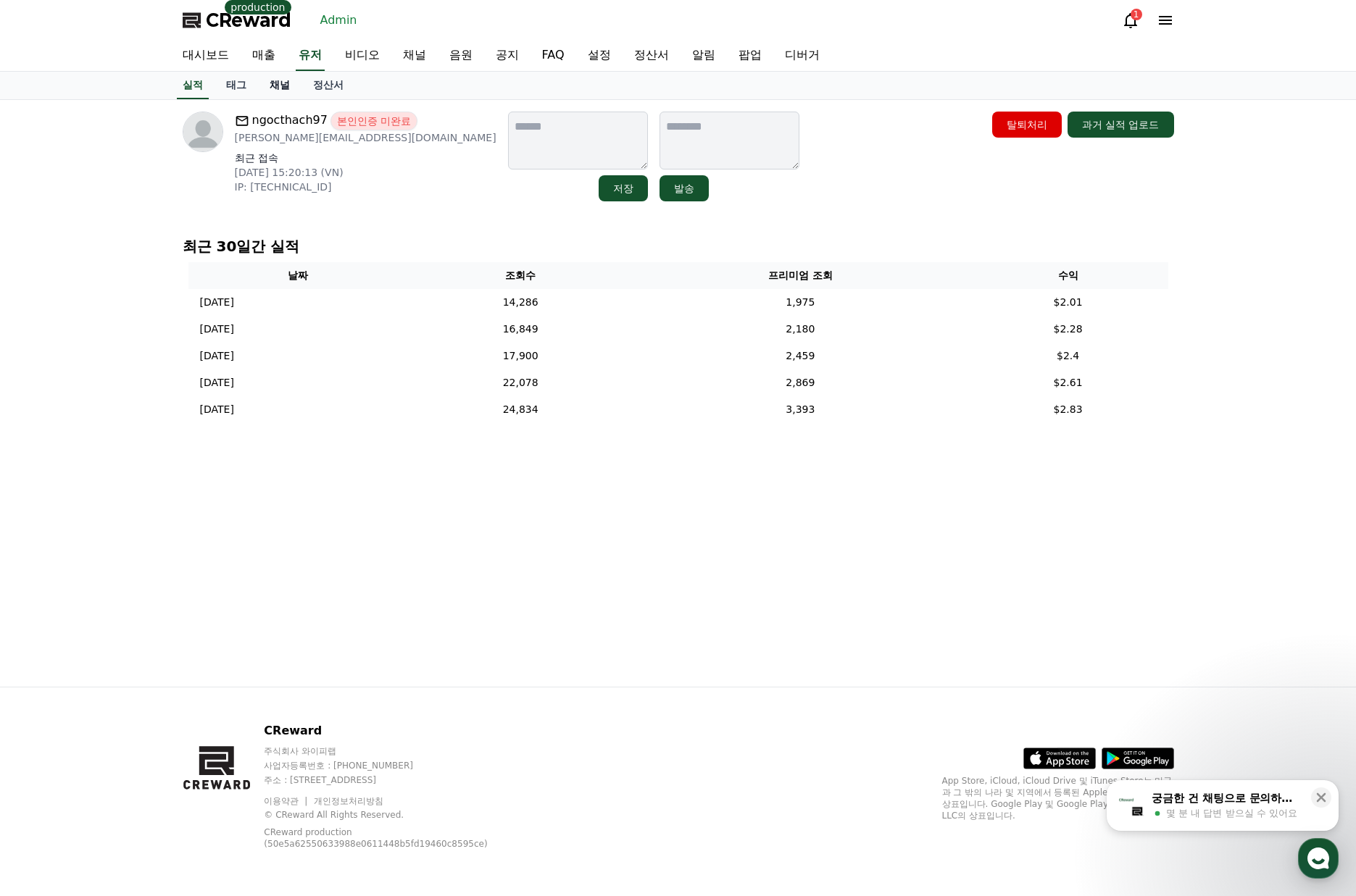
click at [278, 95] on link "채널" at bounding box center [279, 86] width 44 height 27
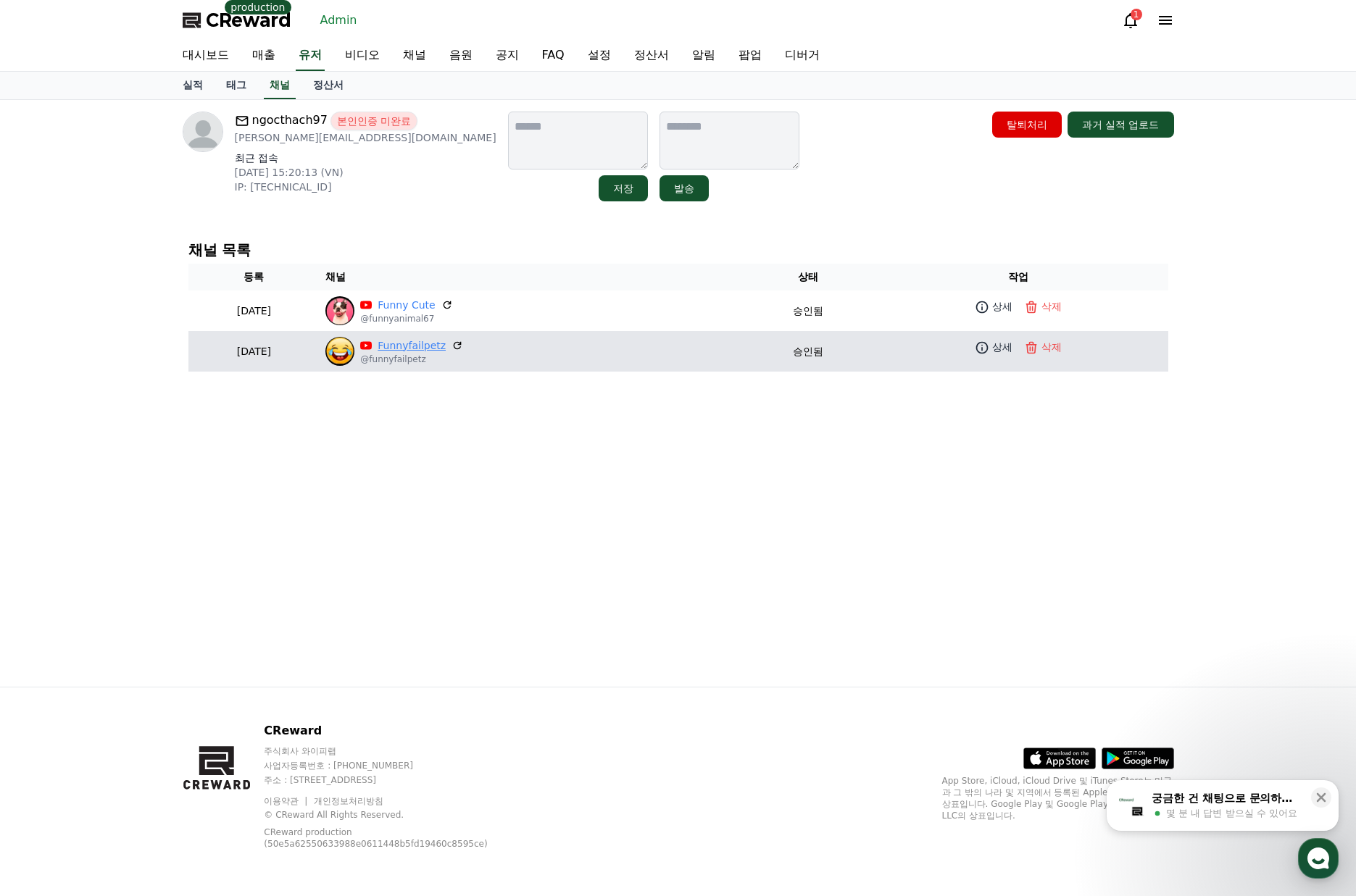
click at [446, 339] on link "Funnyfailpetz" at bounding box center [412, 345] width 68 height 15
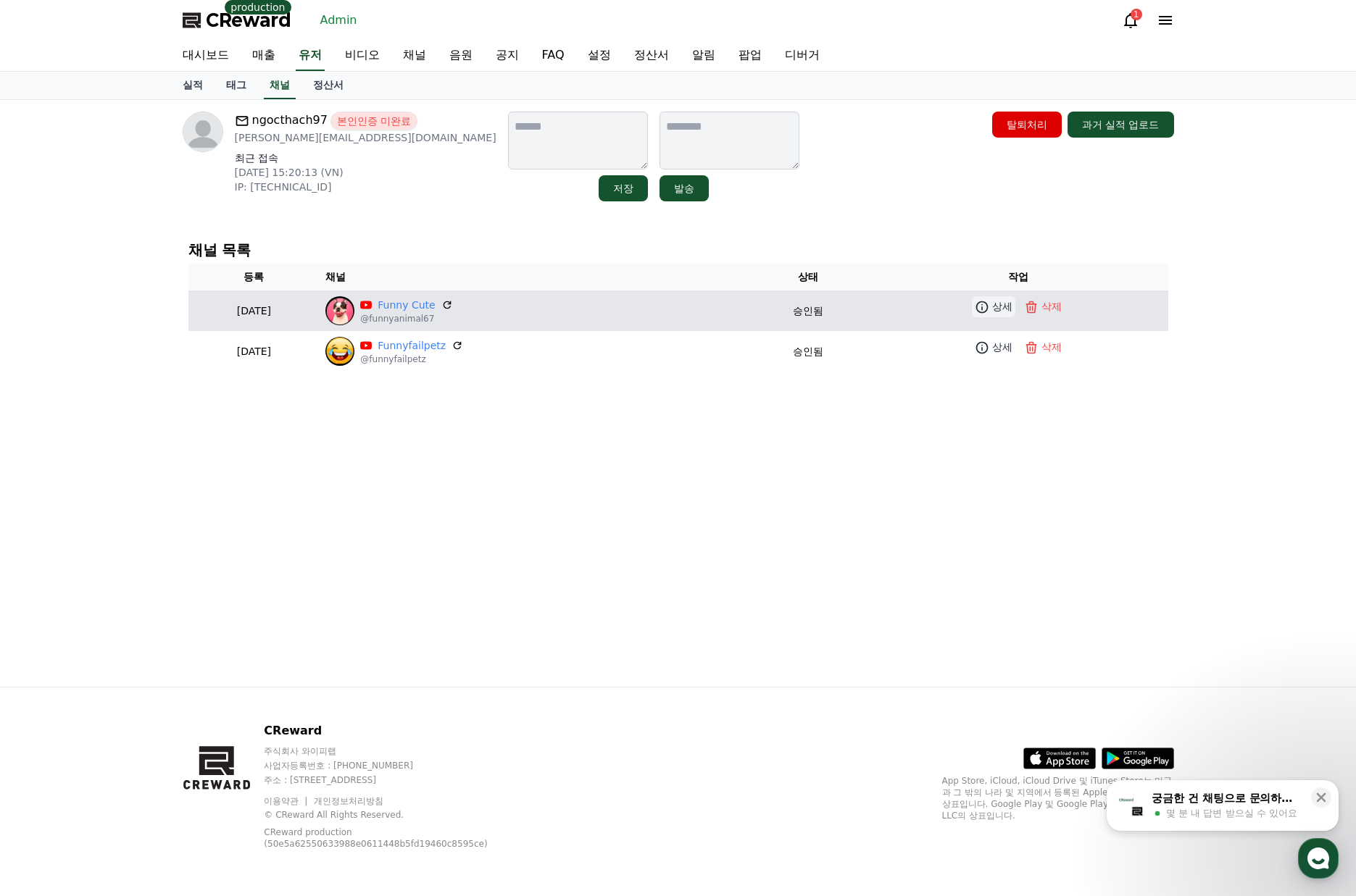
click at [1010, 312] on p "상세" at bounding box center [1001, 307] width 20 height 15
click at [435, 307] on link "Funny Cute" at bounding box center [406, 305] width 57 height 15
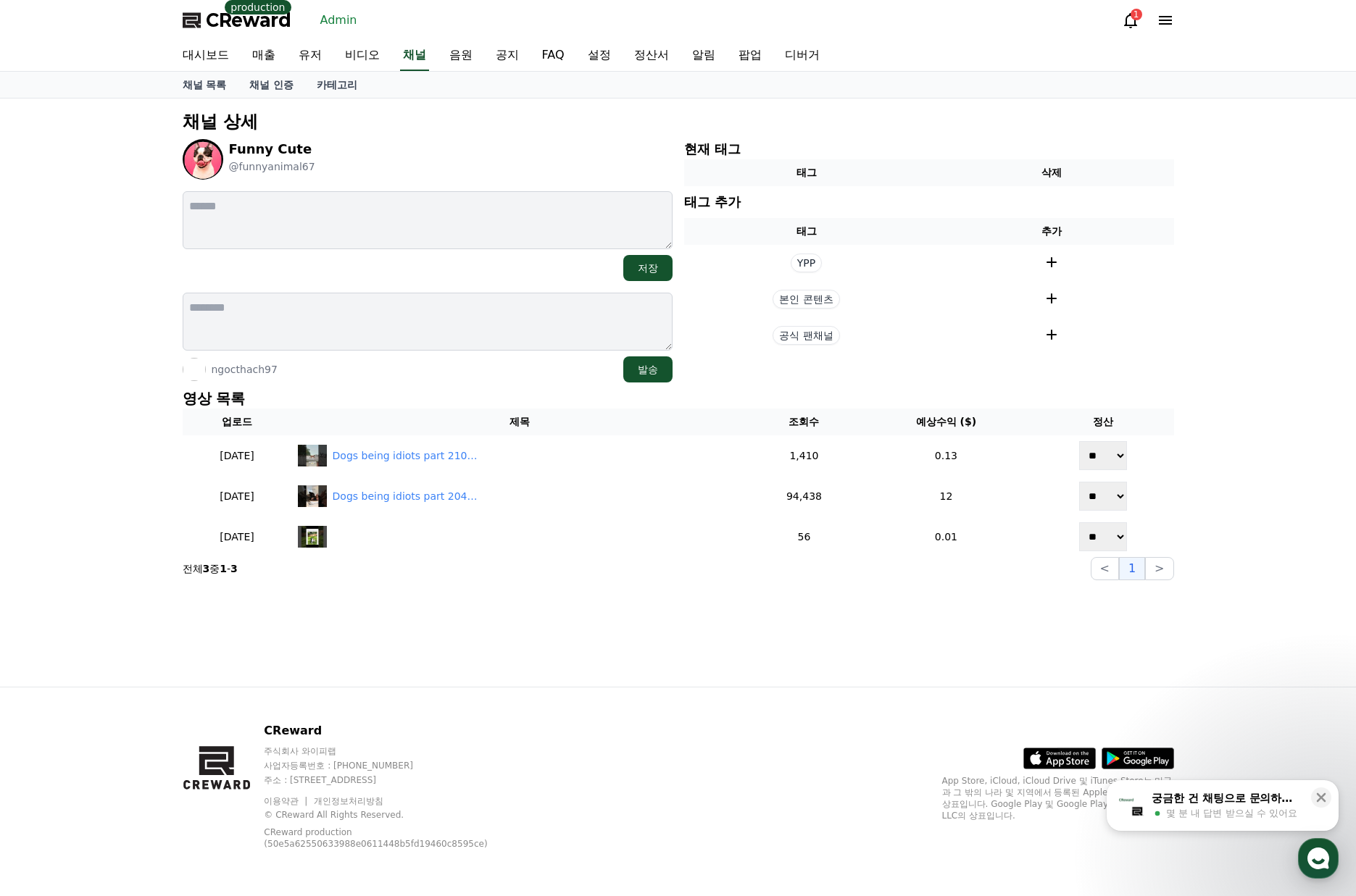
click at [1232, 391] on div "채널 상세 Funny Cute @funnyanimal67 저장 ngocthach97 발송 현재 태그 태그 삭제 태그 추가 태그 추가 YPP 본…" at bounding box center [678, 392] width 1356 height 588
click at [1216, 367] on div "채널 상세 Funny Cute @funnyanimal67 저장 ngocthach97 발송 현재 태그 태그 삭제 태그 추가 태그 추가 YPP 본…" at bounding box center [678, 392] width 1356 height 588
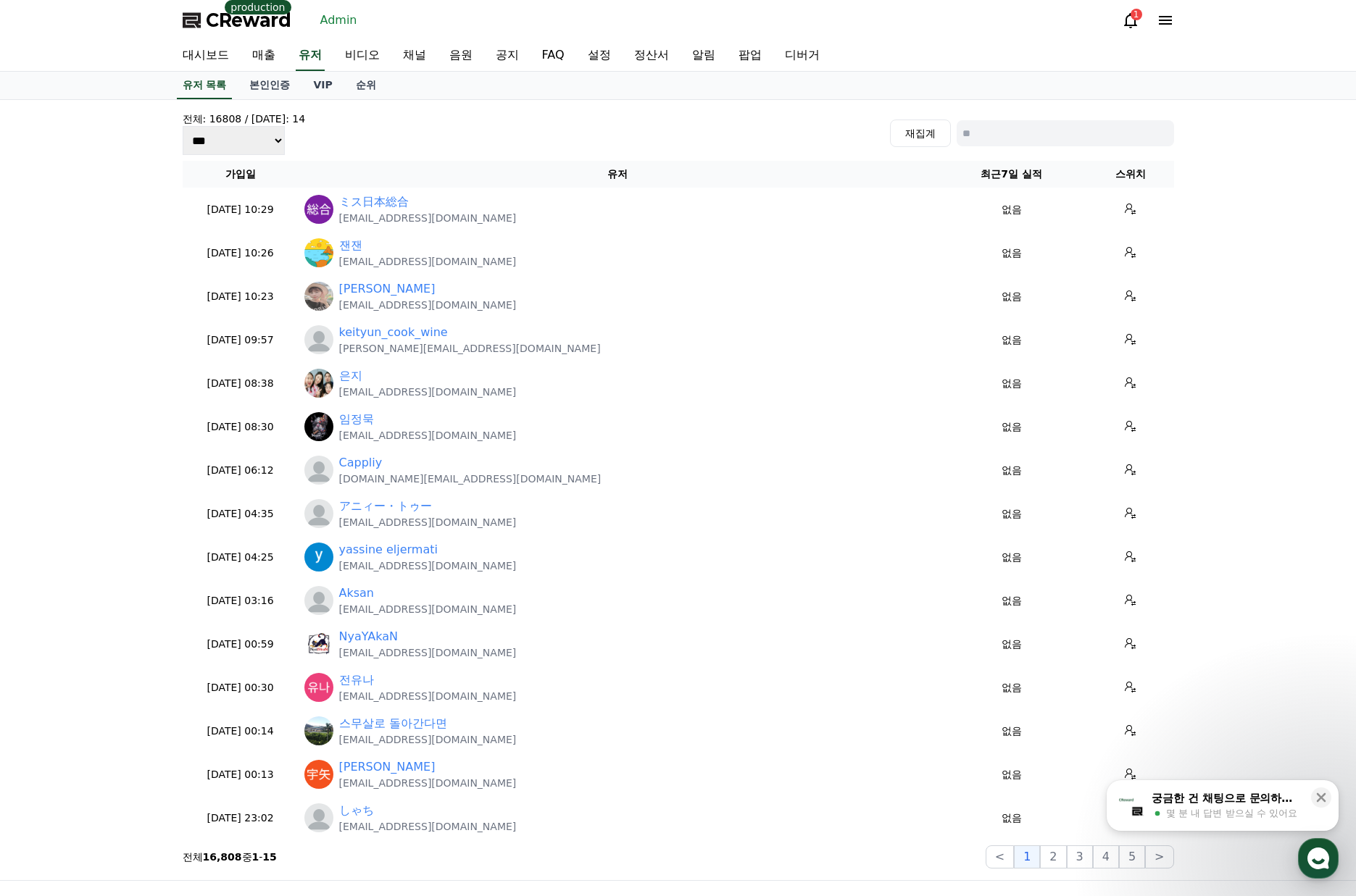
click at [250, 20] on span "CReward" at bounding box center [249, 20] width 86 height 23
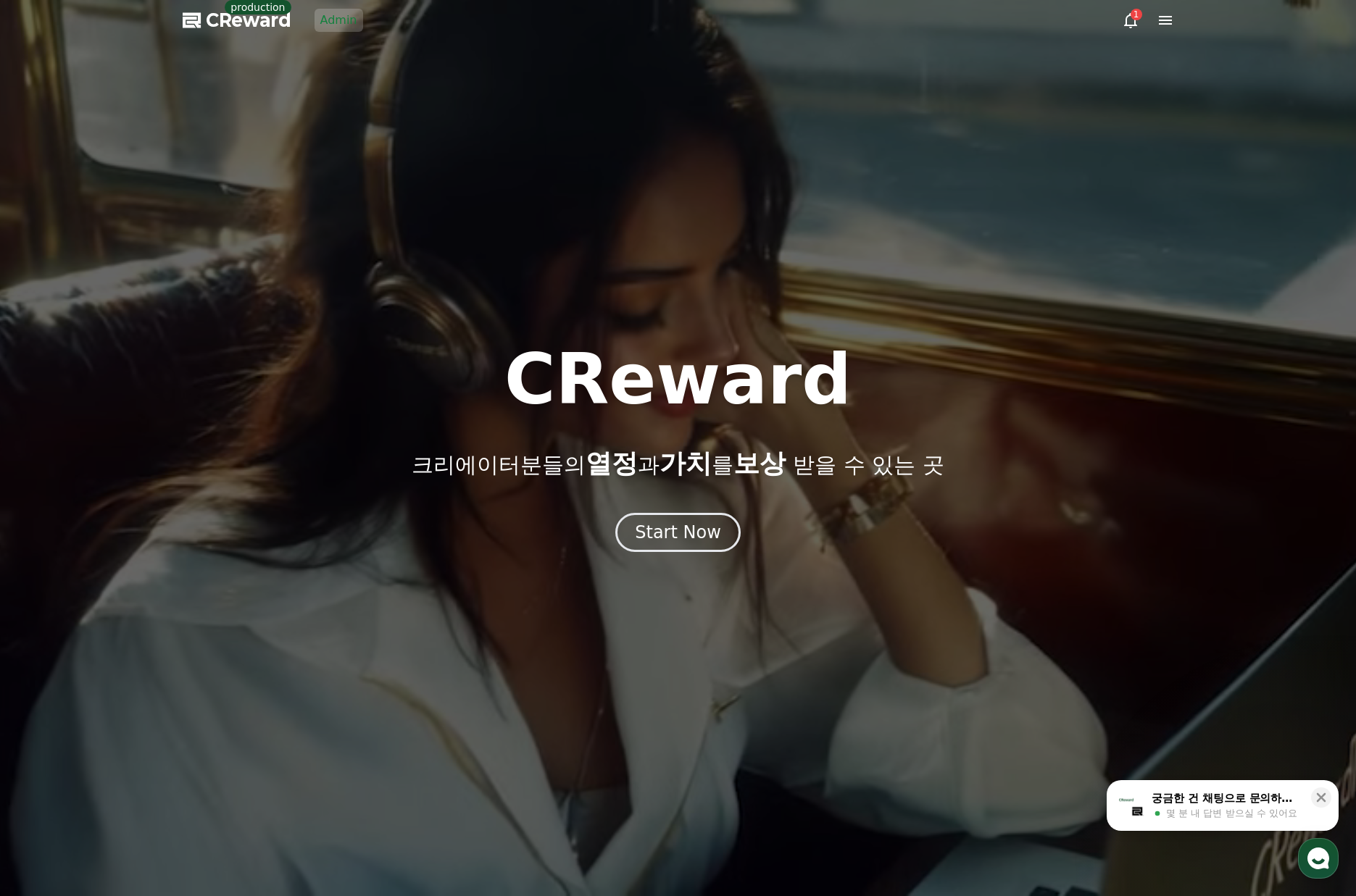
click at [683, 512] on div "CReward 크리에이터분들의 열정 과 가치 를 보상 받을 수 있는 곳 Start Now" at bounding box center [678, 448] width 1356 height 207
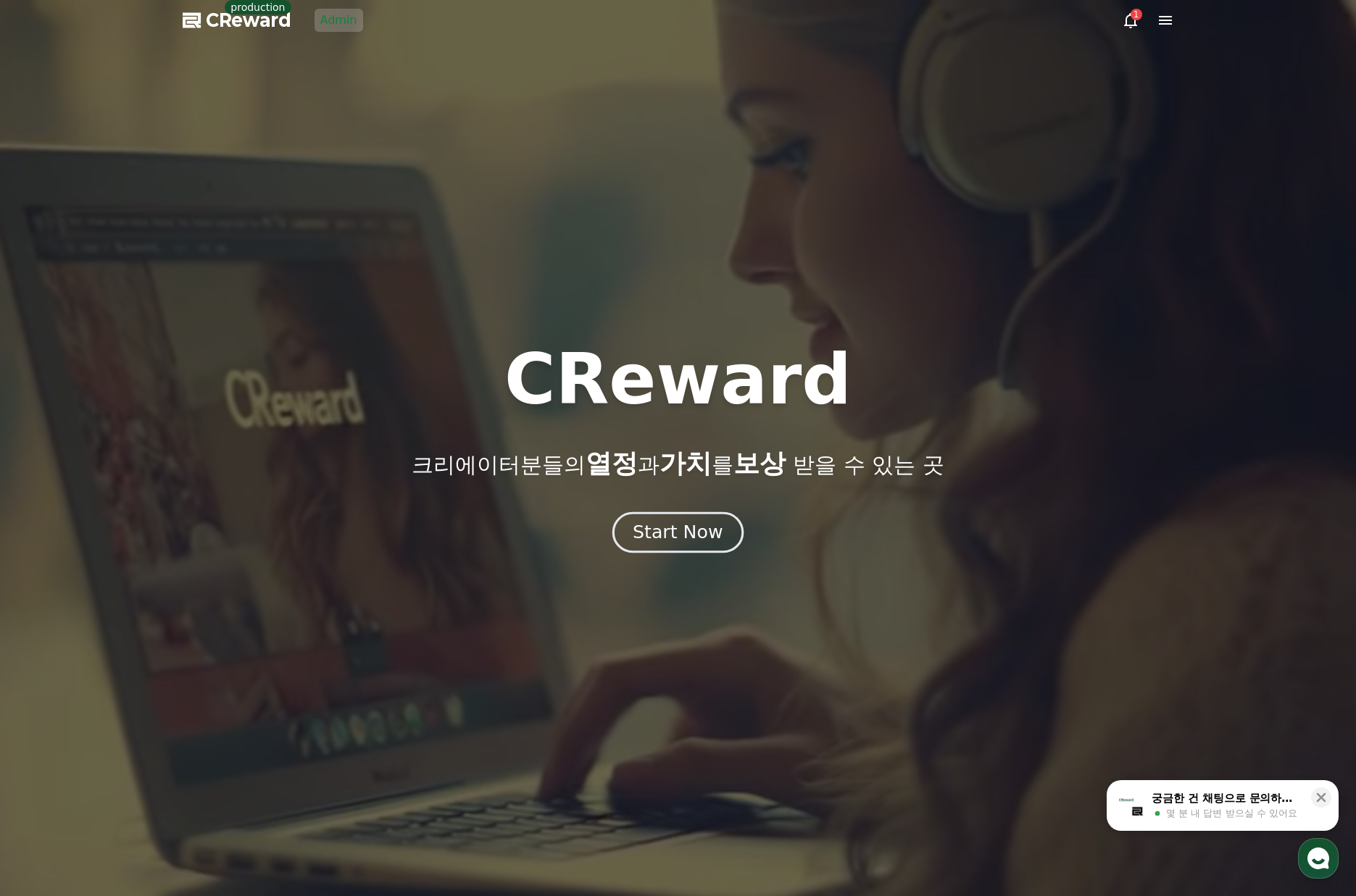
click at [695, 530] on div "Start Now" at bounding box center [677, 532] width 90 height 25
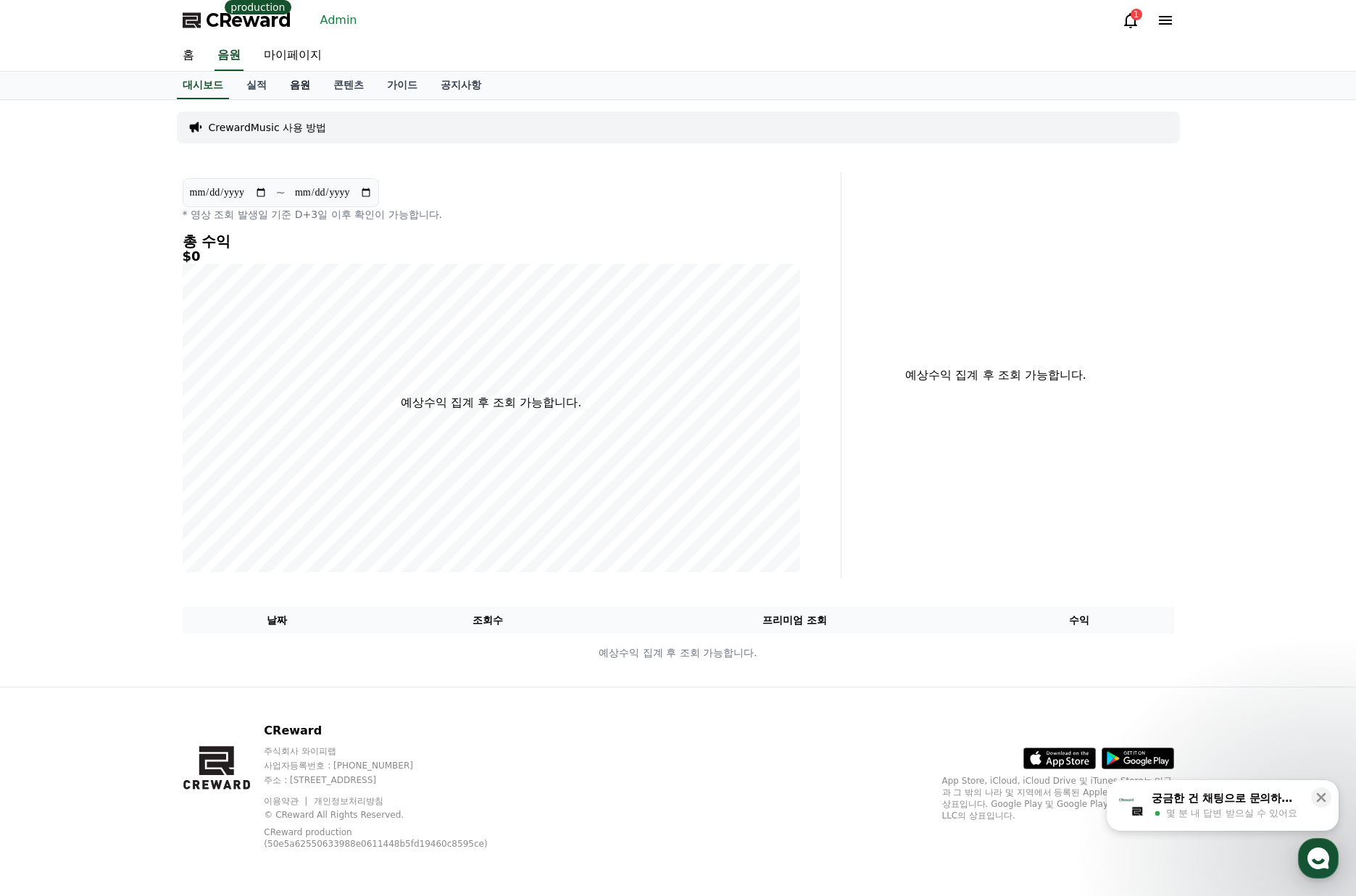
click at [302, 82] on link "음원" at bounding box center [300, 86] width 44 height 27
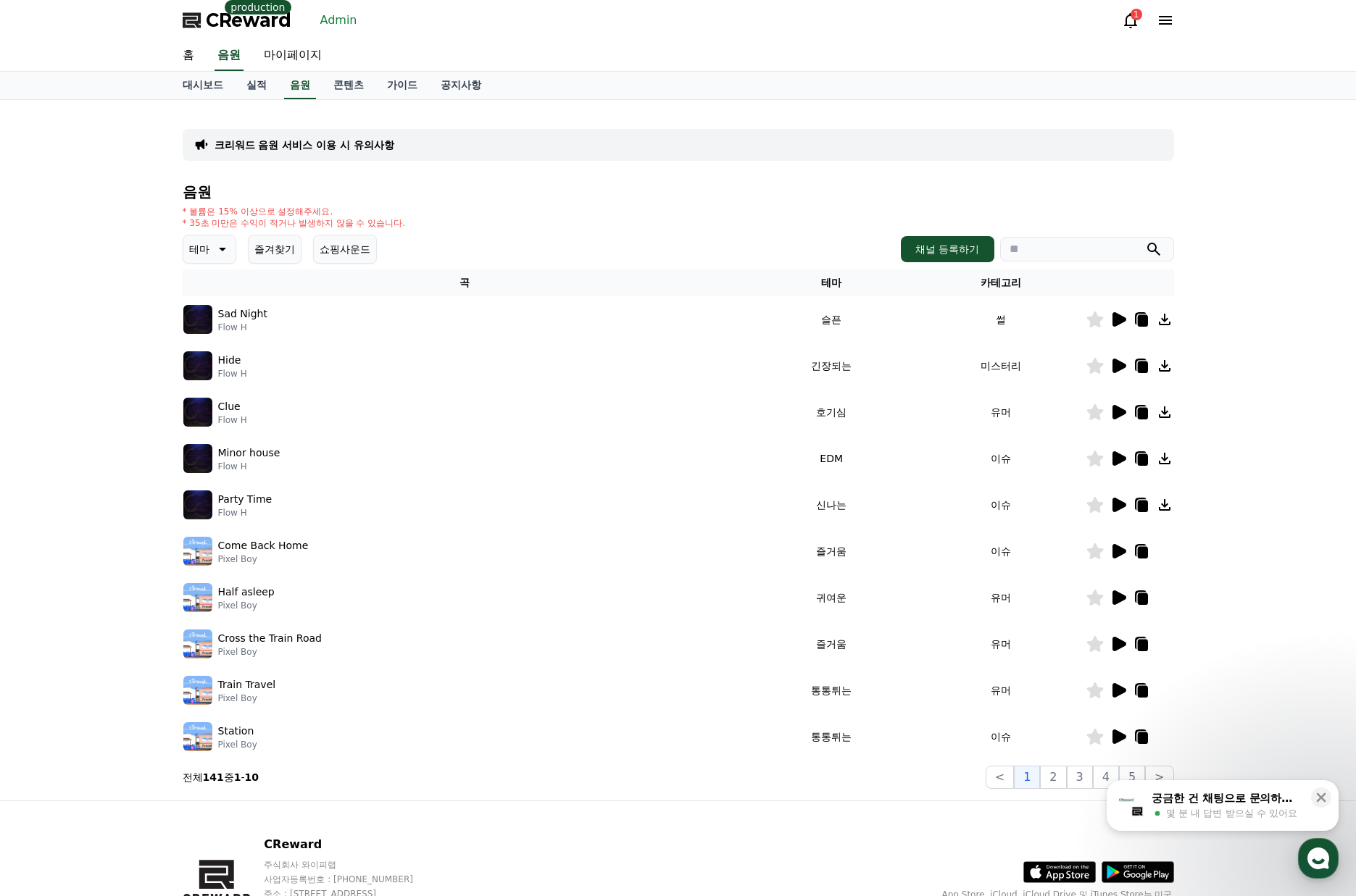
click at [322, 132] on div "크리워드 음원 서비스 이용 시 유의사항" at bounding box center [678, 144] width 992 height 31
click at [351, 150] on p "크리워드 음원 서비스 이용 시 유의사항" at bounding box center [304, 144] width 180 height 15
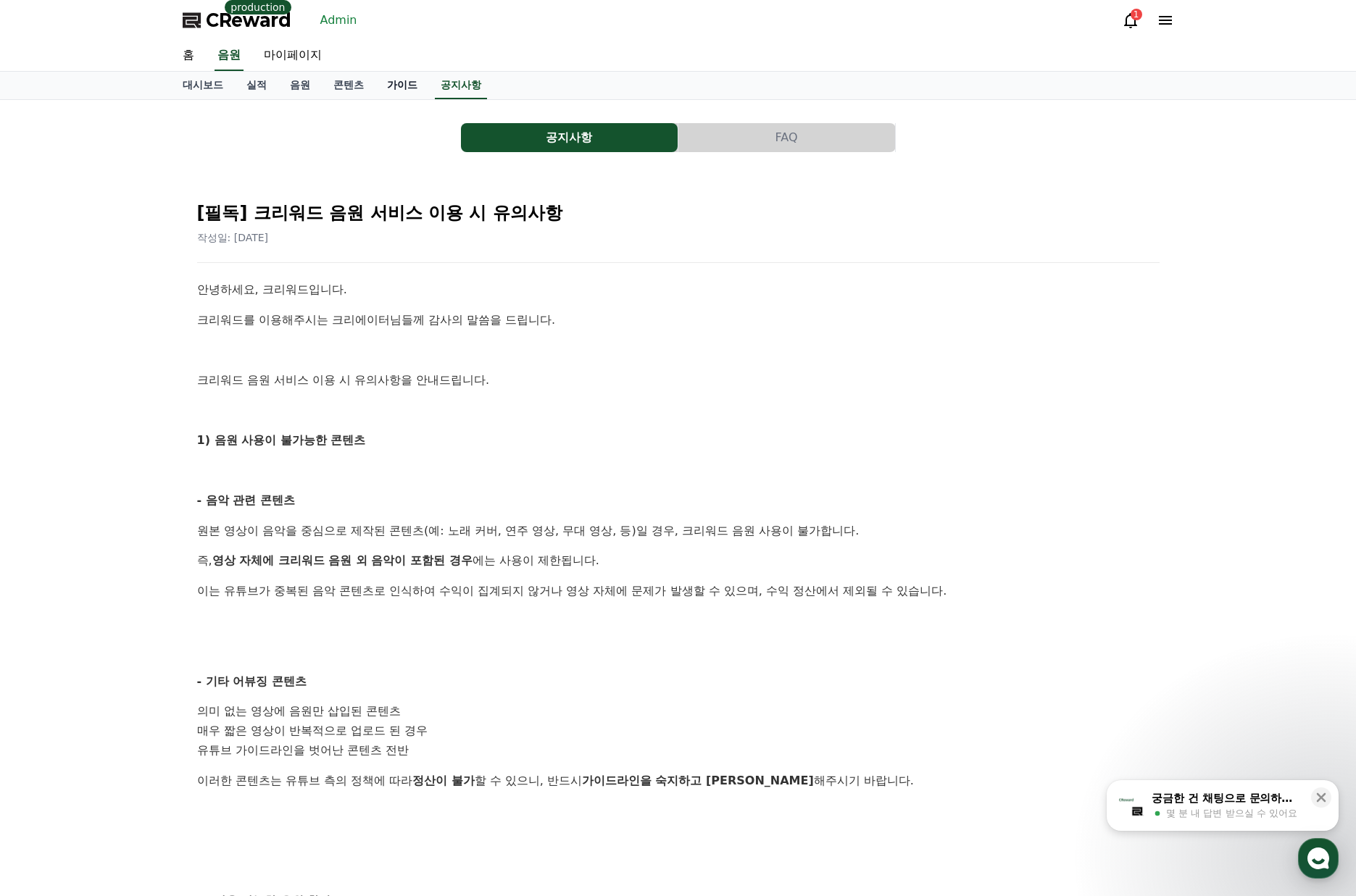
click at [380, 82] on link "가이드" at bounding box center [402, 86] width 53 height 27
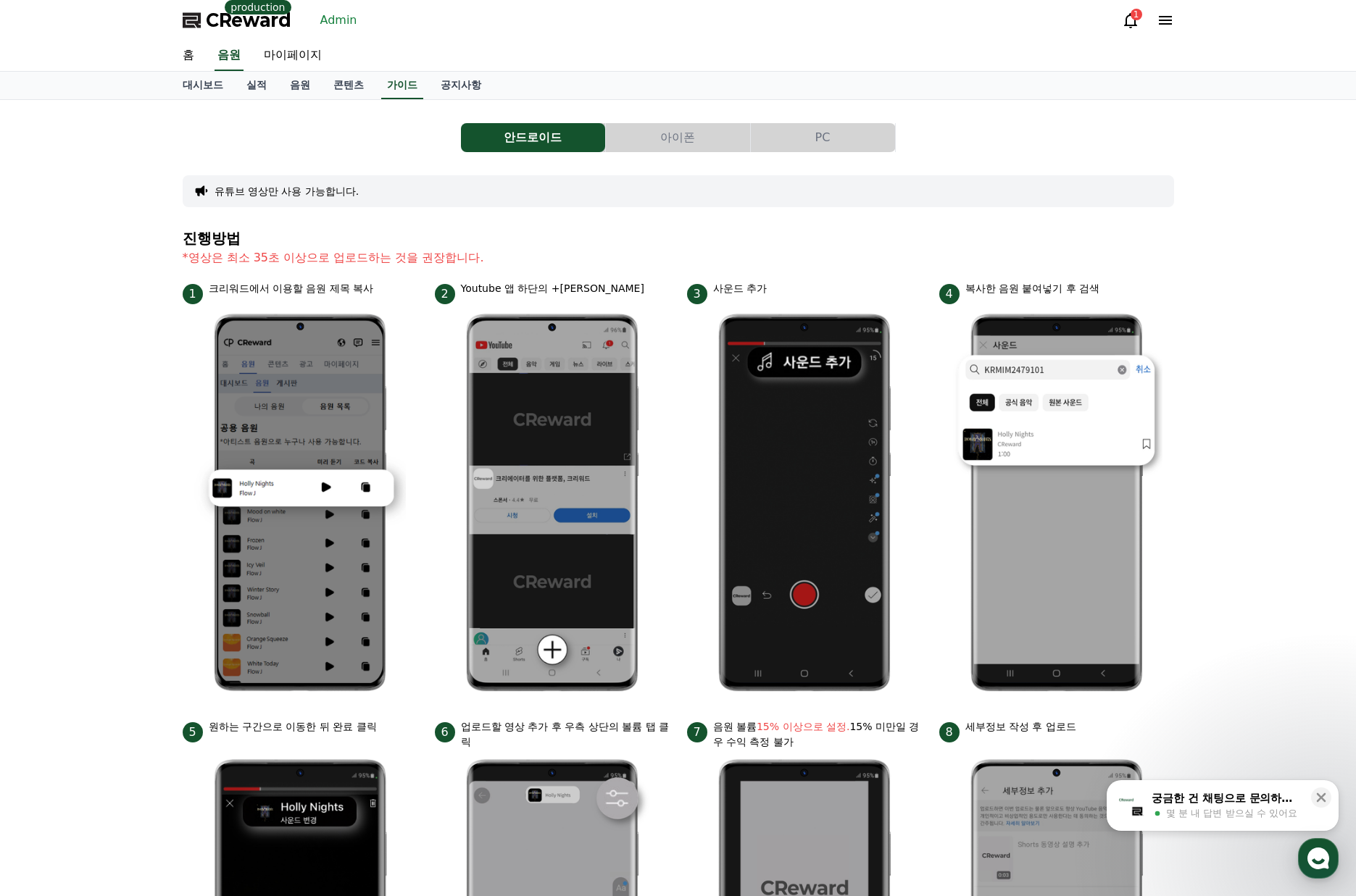
click at [828, 138] on button "PC" at bounding box center [823, 138] width 145 height 29
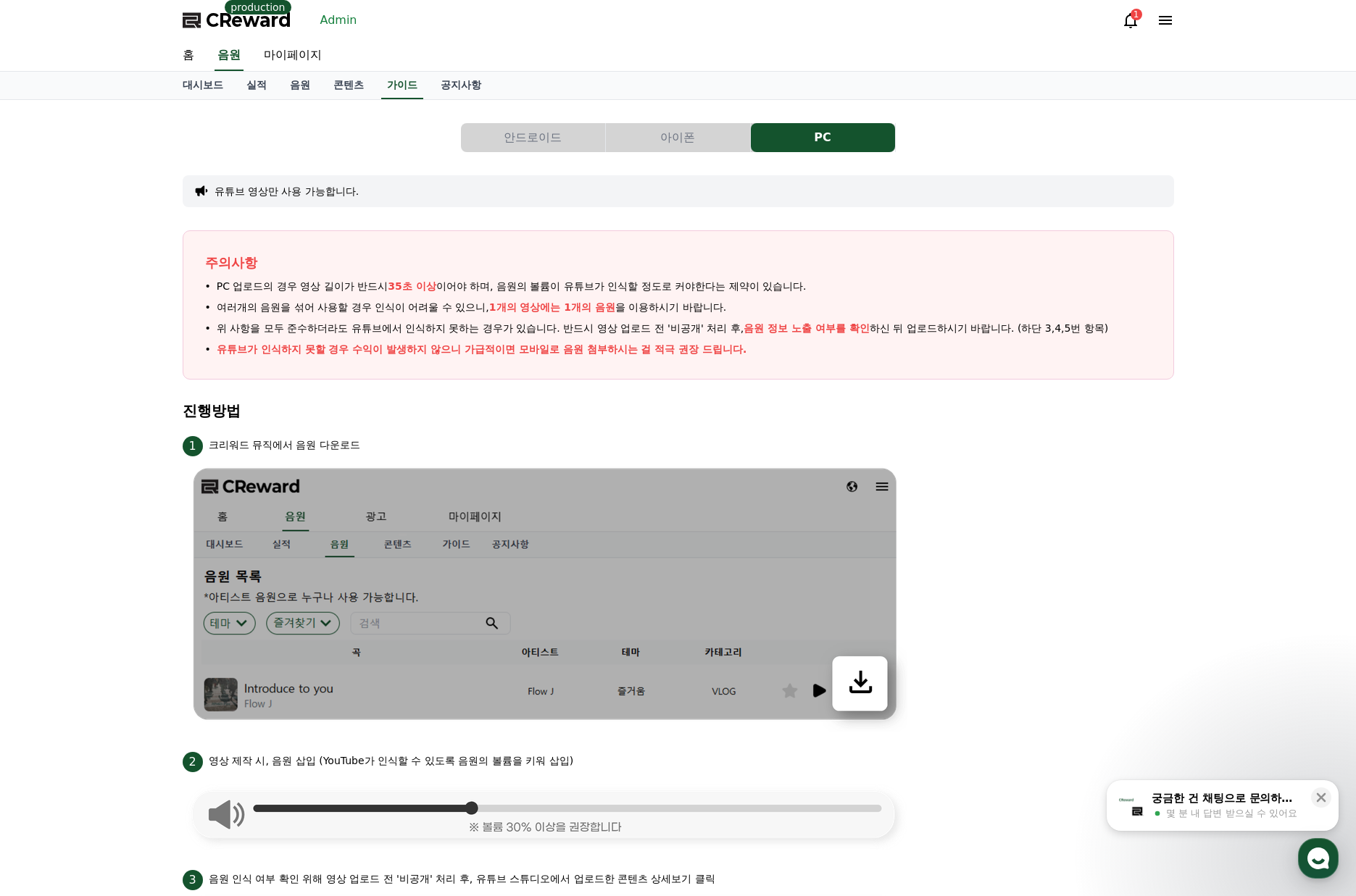
click at [531, 148] on button "안드로이드" at bounding box center [533, 138] width 145 height 29
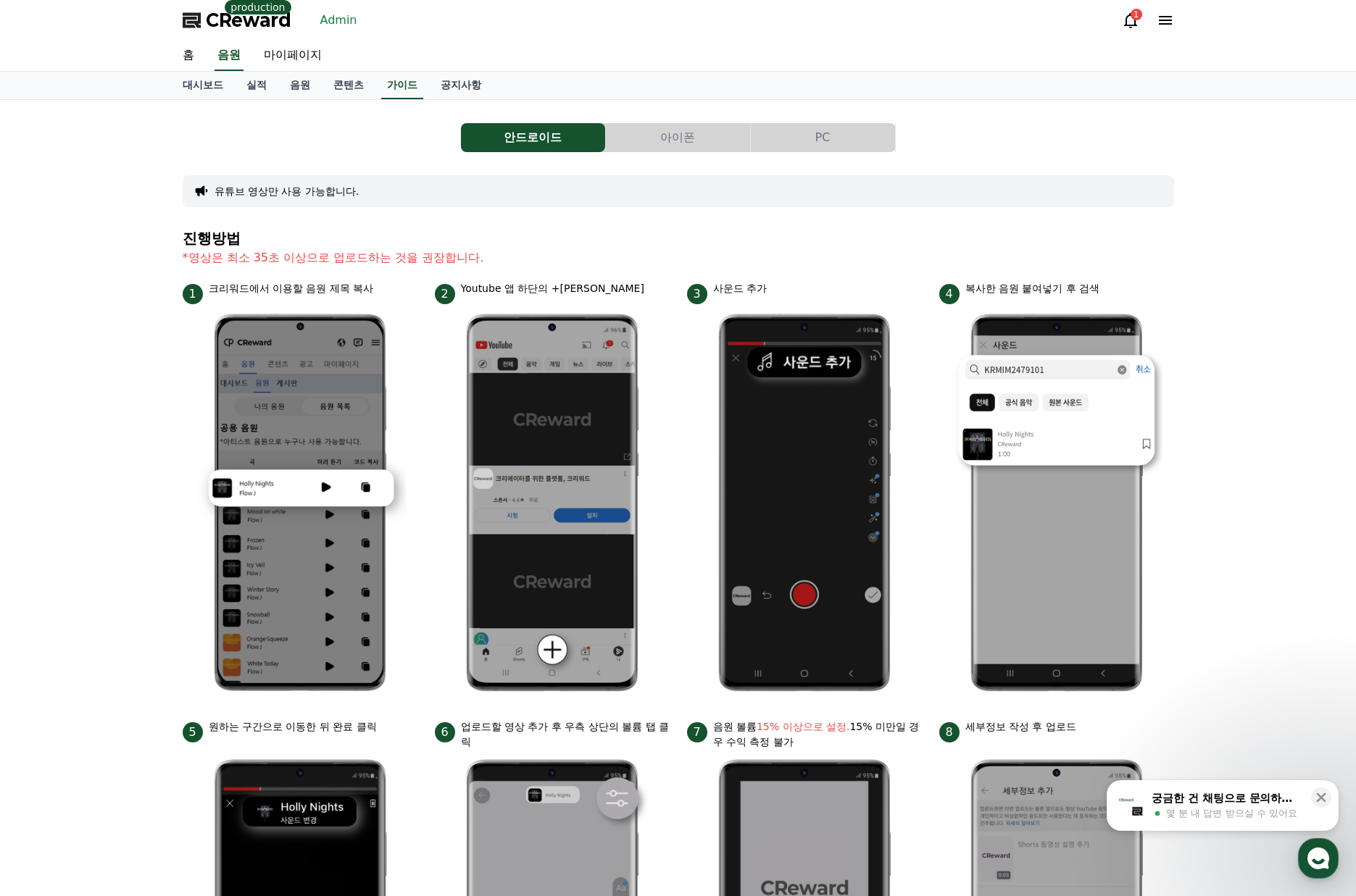
click at [821, 140] on button "PC" at bounding box center [823, 138] width 145 height 29
